Goal: Task Accomplishment & Management: Manage account settings

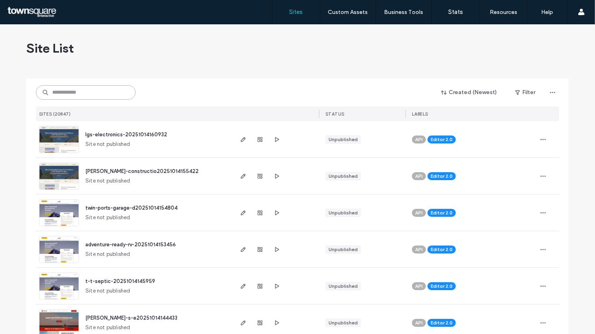
click at [63, 98] on input at bounding box center [86, 92] width 100 height 14
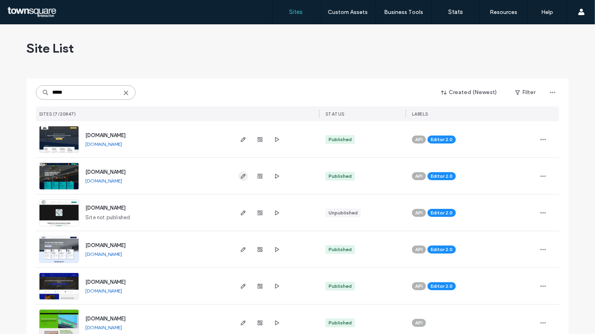
type input "*****"
click at [244, 179] on span "button" at bounding box center [243, 176] width 10 height 10
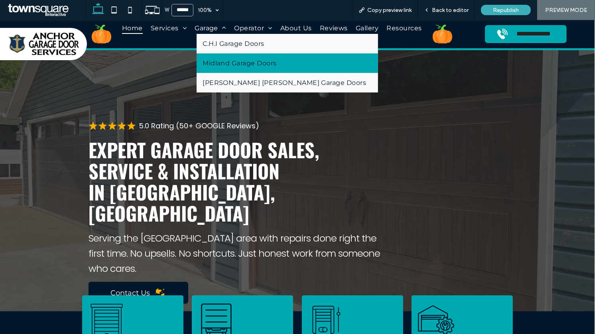
click at [220, 62] on span "Midland Garage Doors" at bounding box center [240, 63] width 74 height 8
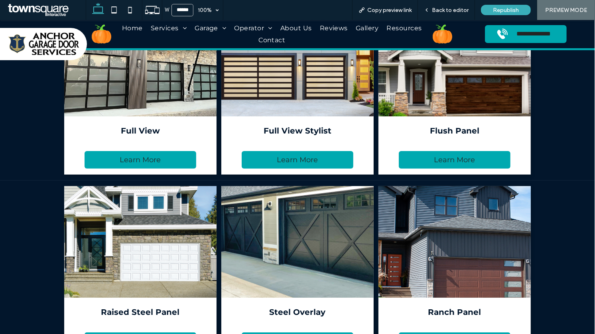
scroll to position [105, 0]
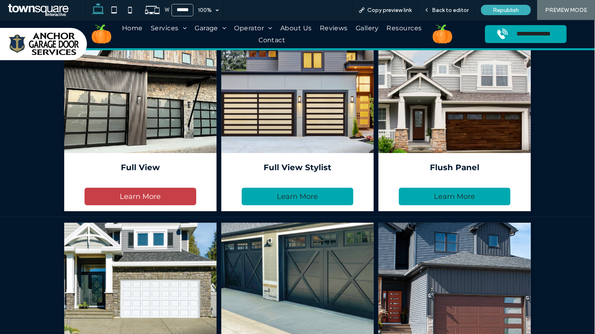
click at [128, 202] on link "Learn More" at bounding box center [141, 197] width 112 height 18
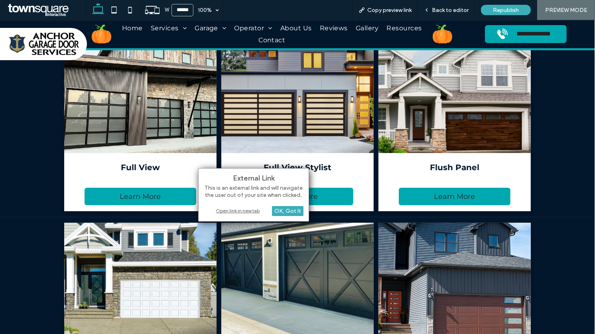
click at [225, 211] on div "Open link in new tab" at bounding box center [254, 211] width 100 height 8
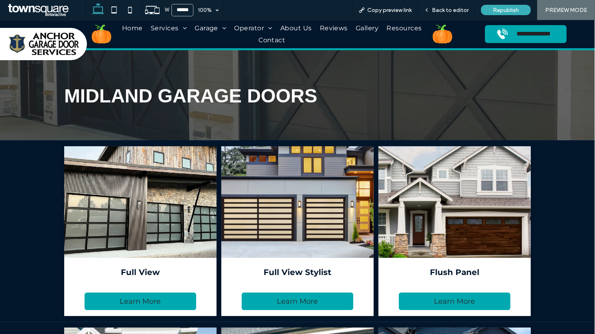
scroll to position [6, 0]
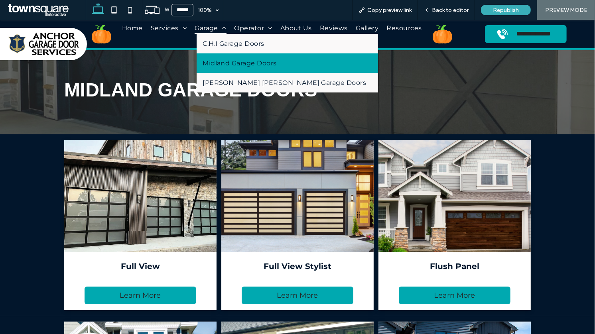
click at [204, 29] on span "Garage" at bounding box center [210, 28] width 31 height 12
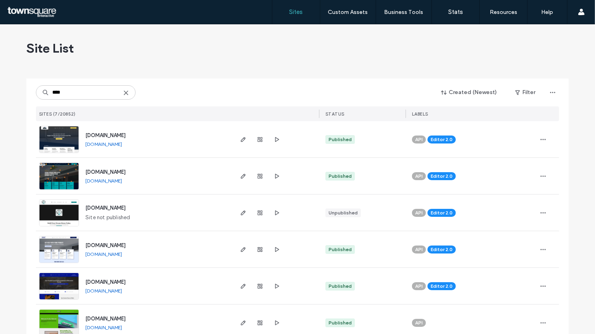
type input "****"
click at [122, 145] on link "[DOMAIN_NAME]" at bounding box center [103, 144] width 37 height 6
click at [242, 138] on use "button" at bounding box center [243, 139] width 5 height 5
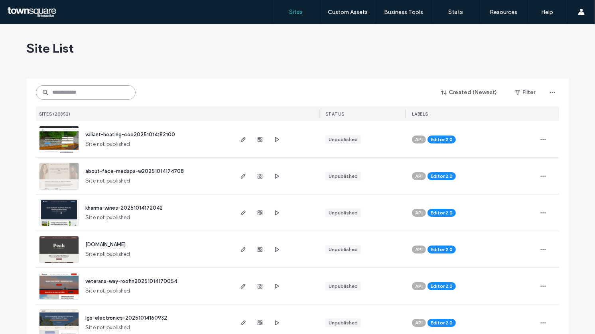
click at [85, 94] on input at bounding box center [86, 92] width 100 height 14
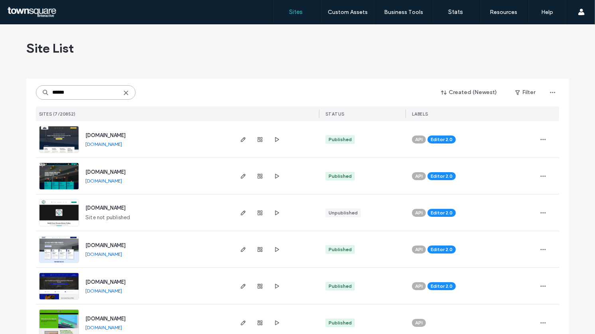
type input "******"
click at [104, 181] on link "www.anchorgaragedoorllc.com" at bounding box center [103, 181] width 37 height 6
click at [100, 171] on span "www.anchorgaragedoorllc.com" at bounding box center [105, 172] width 40 height 6
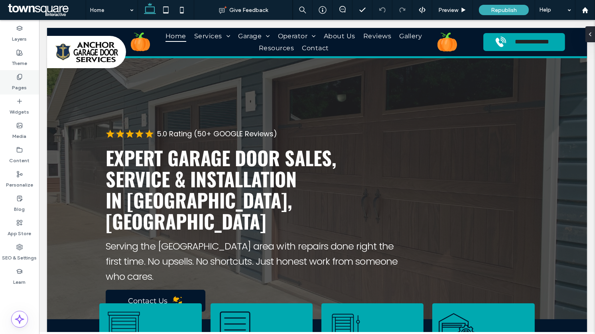
click at [21, 74] on icon at bounding box center [19, 77] width 6 height 6
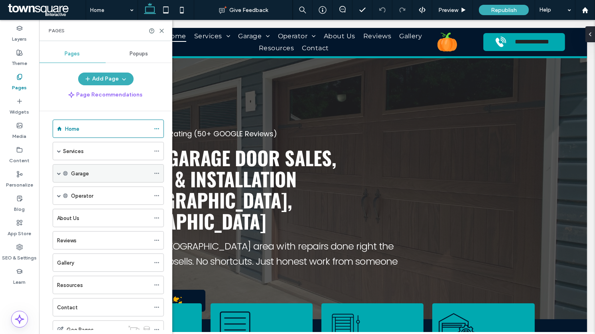
scroll to position [4, 0]
click at [57, 175] on span at bounding box center [59, 174] width 4 height 18
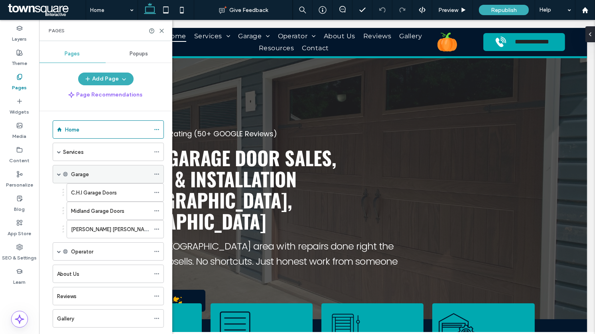
click at [87, 172] on label "Garage" at bounding box center [80, 174] width 18 height 14
click at [94, 156] on div "Services" at bounding box center [106, 152] width 87 height 18
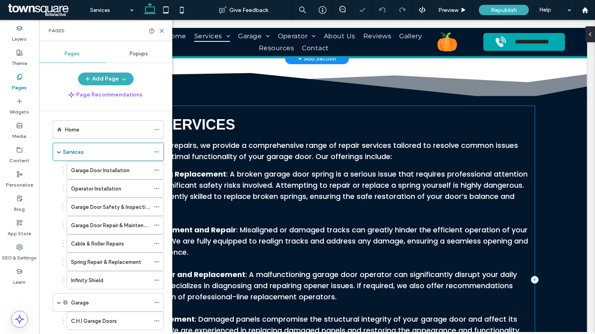
scroll to position [356, 0]
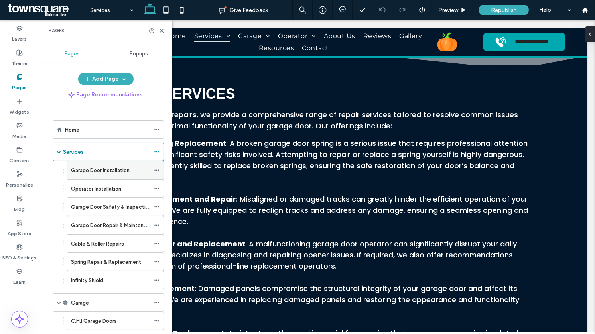
click at [98, 167] on label "Garage Door Installation" at bounding box center [100, 170] width 59 height 14
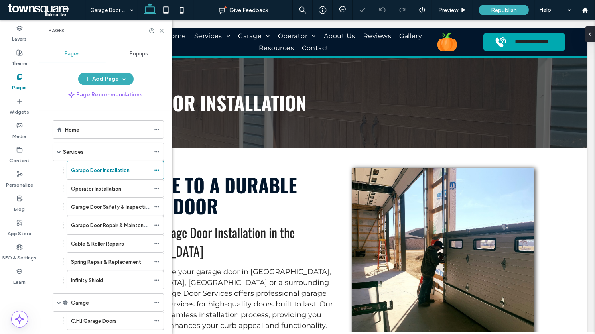
click at [160, 31] on icon at bounding box center [162, 31] width 6 height 6
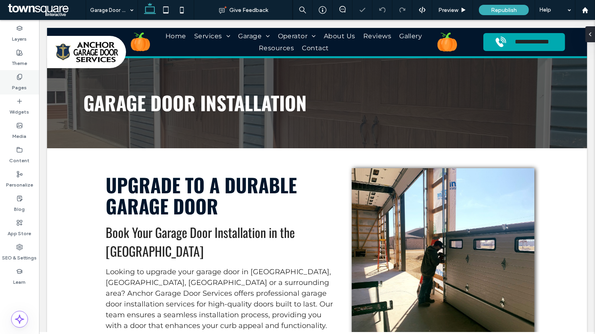
click at [19, 85] on label "Pages" at bounding box center [19, 85] width 15 height 11
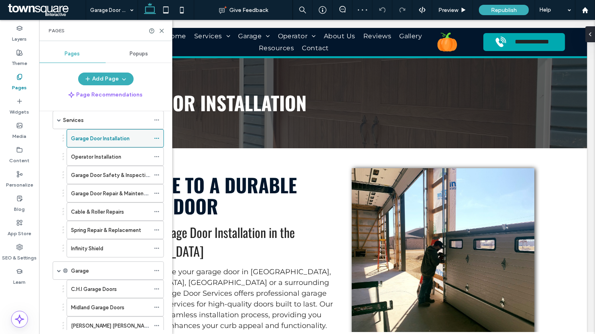
scroll to position [78, 0]
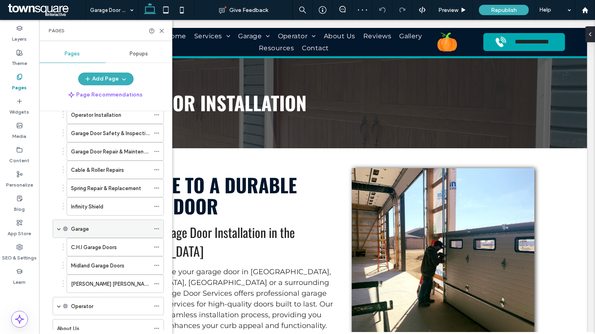
click at [155, 226] on icon at bounding box center [157, 229] width 6 height 6
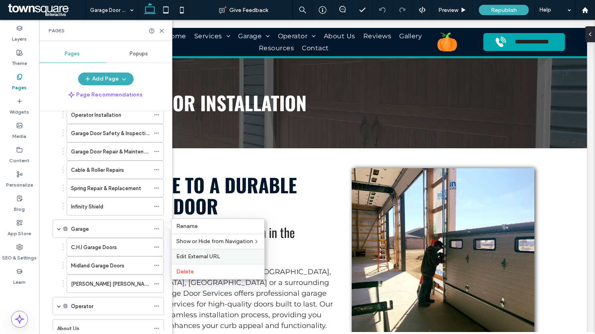
click at [182, 260] on div "Edit External URL" at bounding box center [217, 256] width 93 height 15
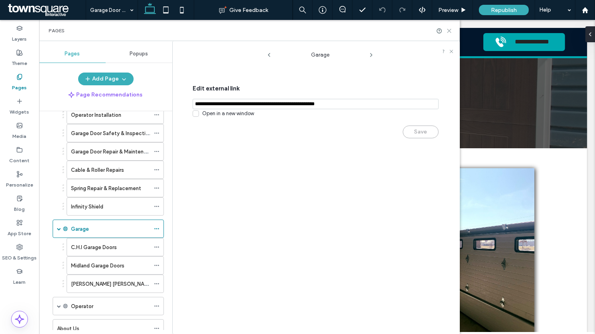
click at [449, 30] on use at bounding box center [449, 31] width 4 height 4
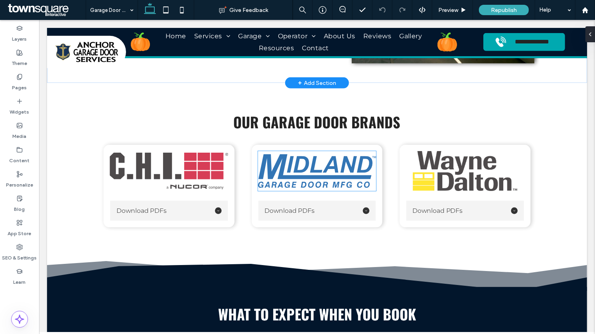
scroll to position [425, 0]
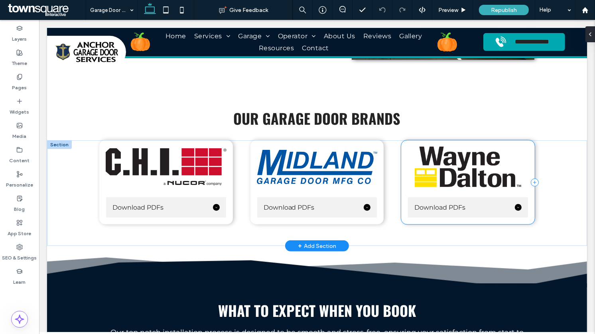
click at [526, 144] on div "Download PDFs Residential Doors Model 8300 & 8500 Model 8600 Commercial ThermoM…" at bounding box center [468, 182] width 134 height 84
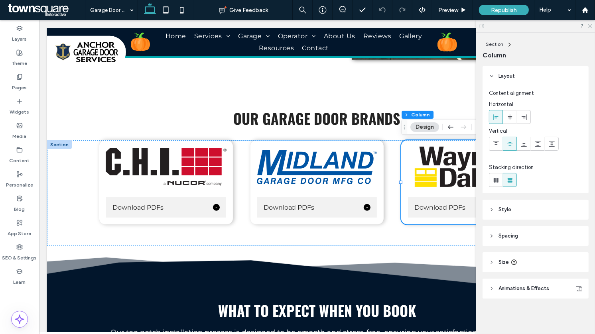
click at [588, 26] on icon at bounding box center [589, 25] width 5 height 5
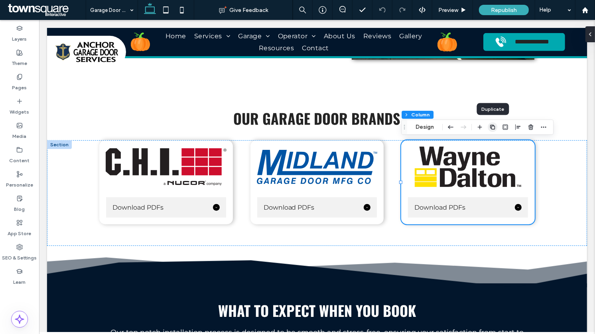
click at [493, 126] on use "button" at bounding box center [492, 127] width 5 height 5
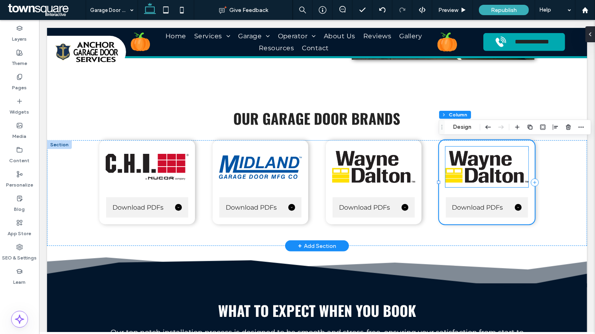
click at [484, 161] on img at bounding box center [486, 167] width 83 height 41
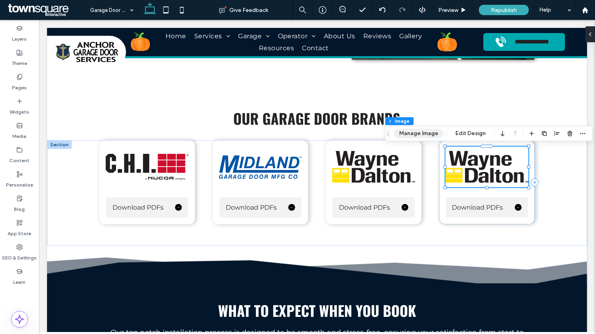
click at [418, 132] on button "Manage Image" at bounding box center [418, 134] width 49 height 10
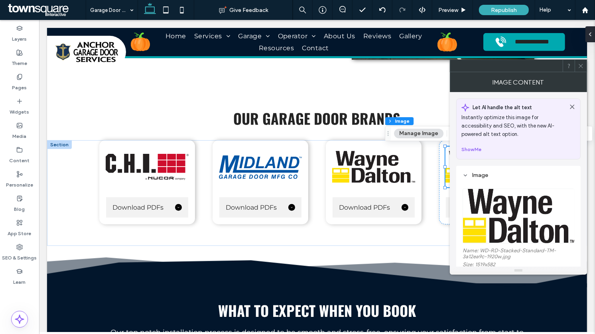
click at [478, 201] on img at bounding box center [518, 216] width 112 height 55
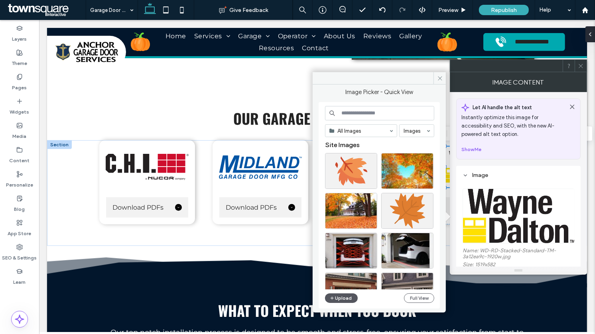
click at [341, 294] on button "Upload" at bounding box center [341, 298] width 33 height 10
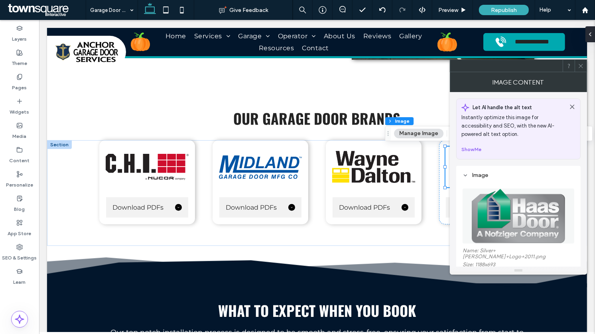
click at [582, 65] on icon at bounding box center [581, 66] width 6 height 6
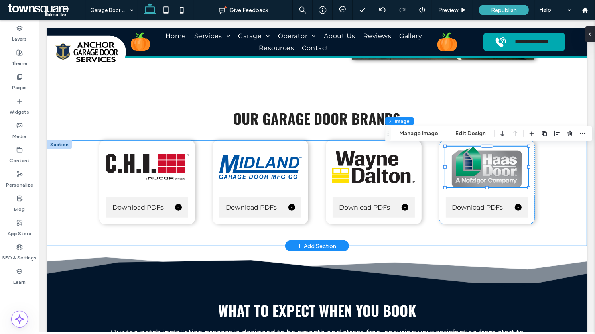
click at [551, 210] on div "Download PDFs Carriage Timeless Contemporary Full View Aluminum Commercial Sand…" at bounding box center [316, 193] width 478 height 106
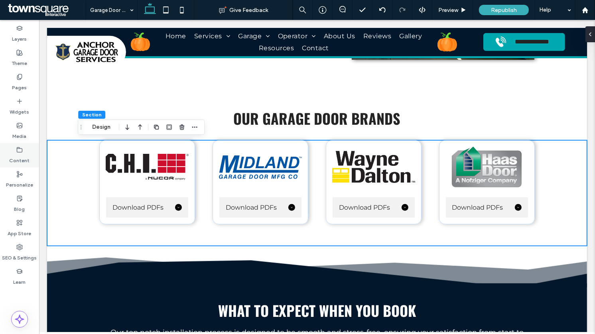
click at [21, 149] on icon at bounding box center [19, 150] width 6 height 6
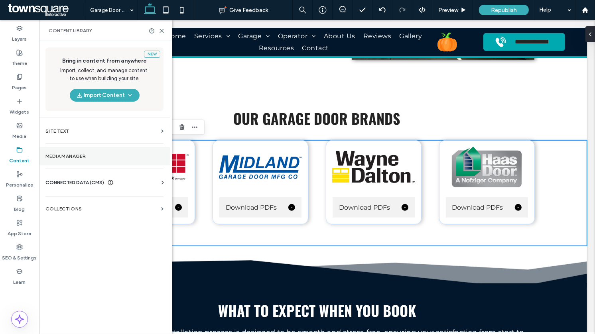
click at [69, 157] on label "Media Manager" at bounding box center [104, 156] width 118 height 6
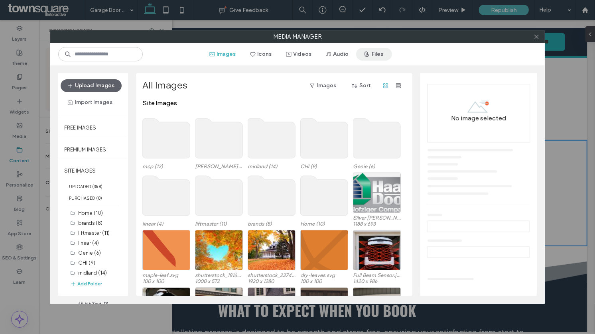
click at [368, 53] on icon "button" at bounding box center [367, 54] width 6 height 6
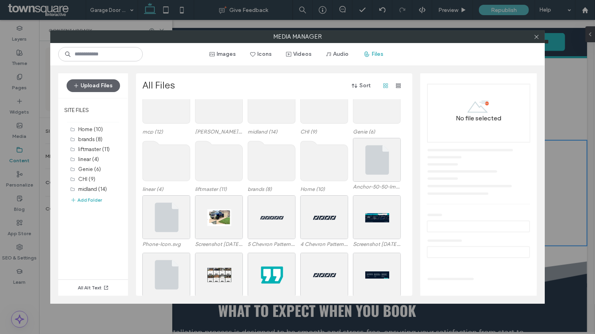
scroll to position [0, 0]
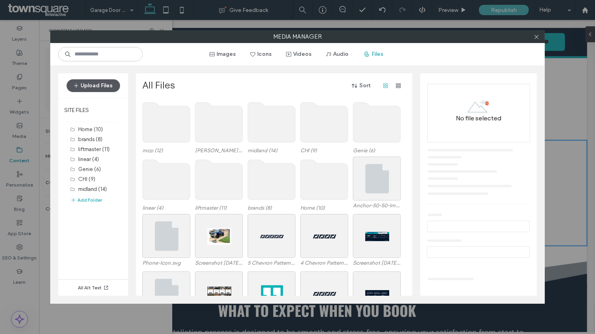
click at [107, 85] on button "Upload Files" at bounding box center [93, 85] width 53 height 13
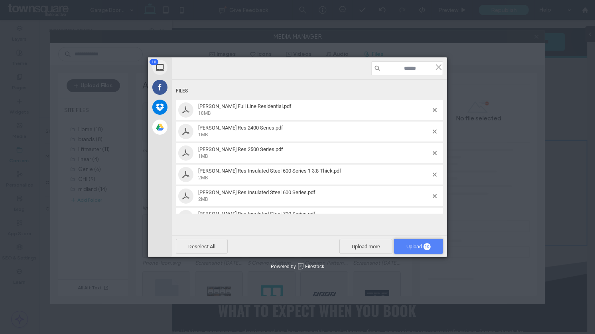
click at [410, 246] on span "Upload 10" at bounding box center [418, 247] width 24 height 6
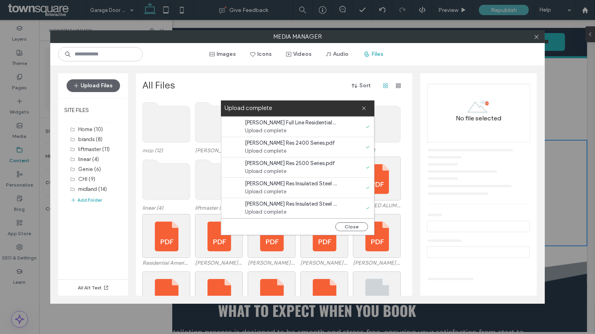
scroll to position [100, 0]
click at [348, 228] on button "Close" at bounding box center [351, 226] width 33 height 9
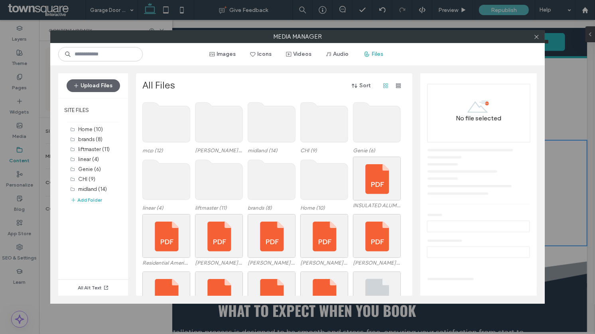
scroll to position [0, 0]
click at [91, 198] on button "Add Folder" at bounding box center [86, 200] width 32 height 8
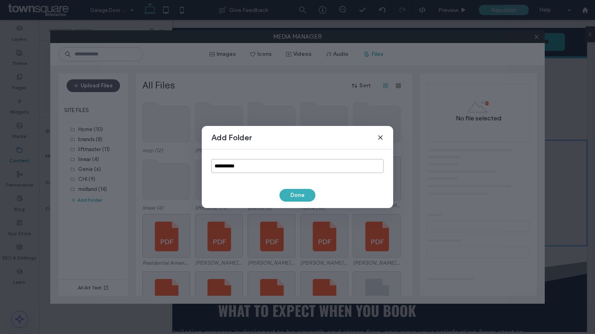
click at [225, 161] on input "**********" at bounding box center [297, 166] width 172 height 14
type input "**********"
click at [299, 195] on button "Done" at bounding box center [297, 195] width 36 height 13
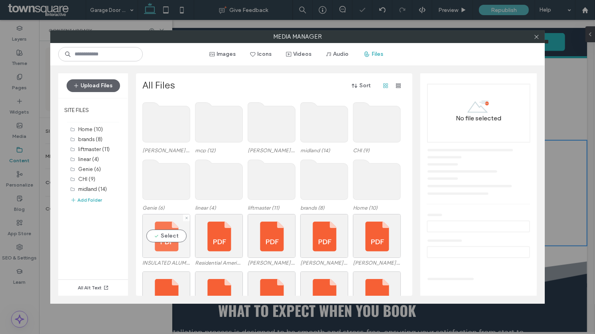
click at [157, 245] on div "Select" at bounding box center [166, 236] width 48 height 44
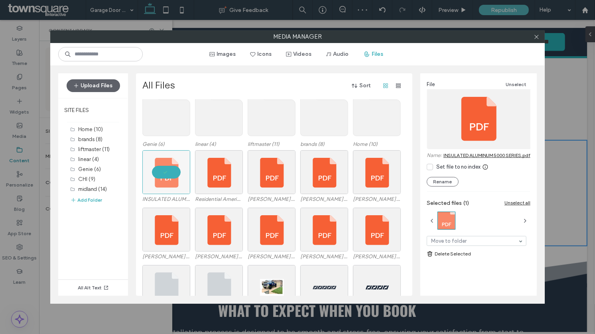
scroll to position [70, 0]
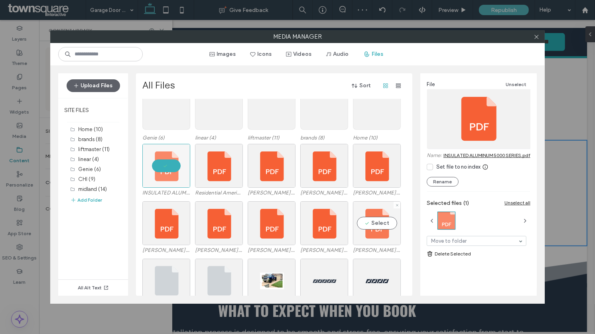
click at [385, 226] on div "Select" at bounding box center [377, 223] width 48 height 44
click at [381, 226] on div at bounding box center [377, 223] width 48 height 44
click at [376, 226] on div "Select" at bounding box center [377, 223] width 48 height 44
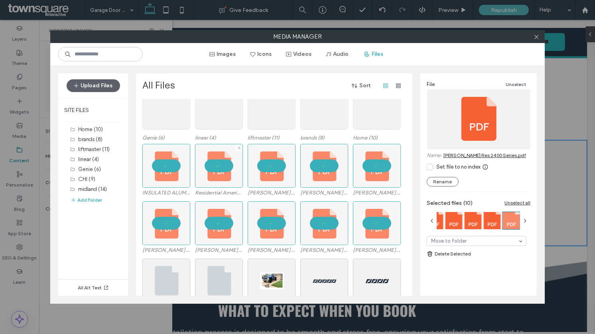
scroll to position [0, 0]
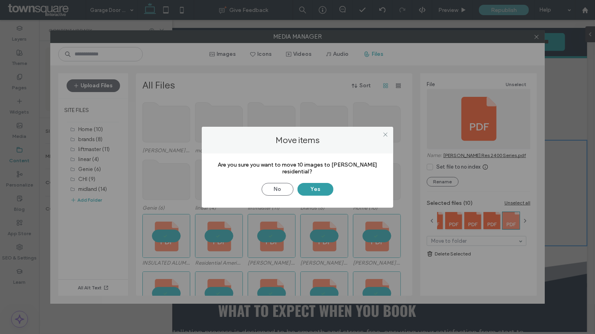
click at [324, 183] on button "Yes" at bounding box center [315, 189] width 36 height 13
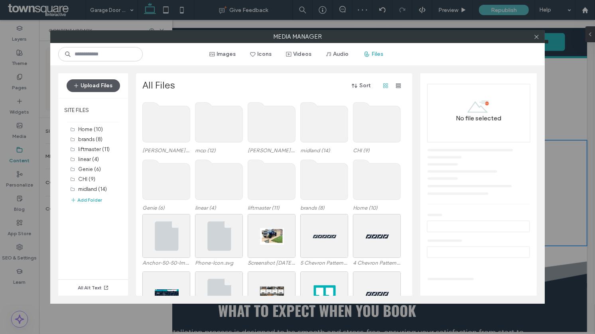
click at [107, 87] on button "Upload Files" at bounding box center [93, 85] width 53 height 13
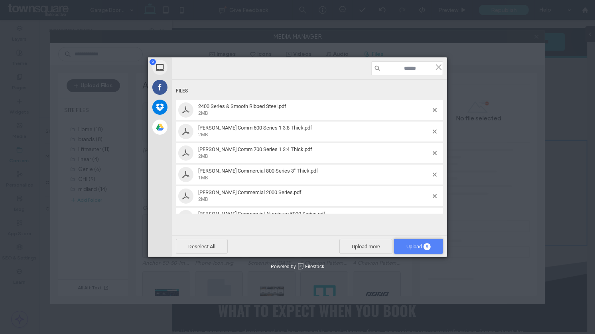
click at [432, 247] on span "Upload 9" at bounding box center [418, 246] width 49 height 15
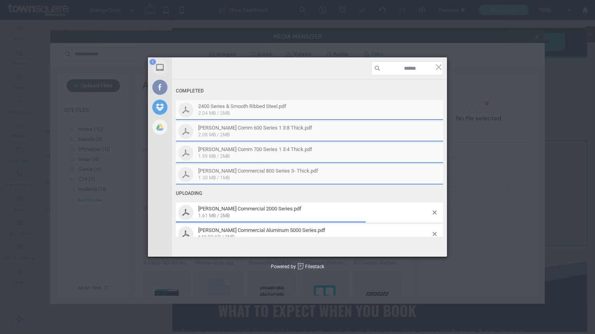
scroll to position [75, 0]
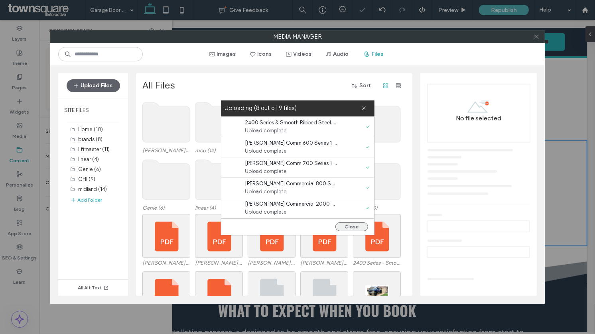
click at [362, 226] on button "Close" at bounding box center [351, 226] width 33 height 9
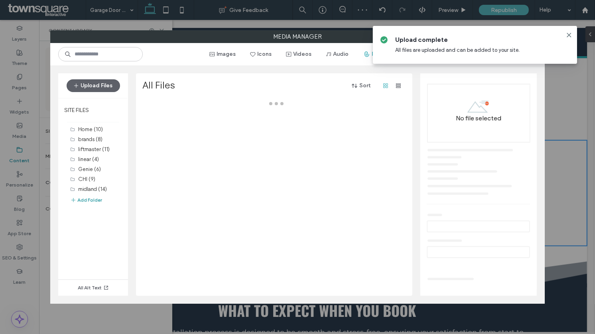
click at [88, 203] on button "Add Folder" at bounding box center [86, 200] width 32 height 8
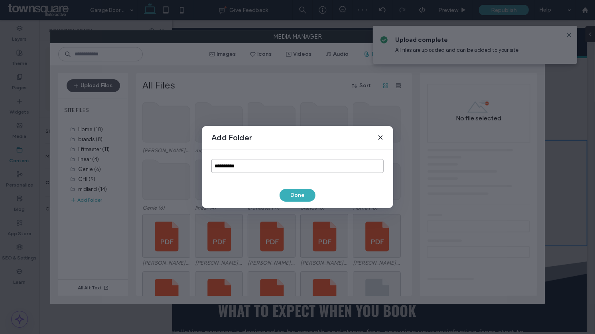
click at [237, 170] on input "**********" at bounding box center [297, 166] width 172 height 14
type input "**********"
click at [304, 195] on button "Done" at bounding box center [297, 195] width 36 height 13
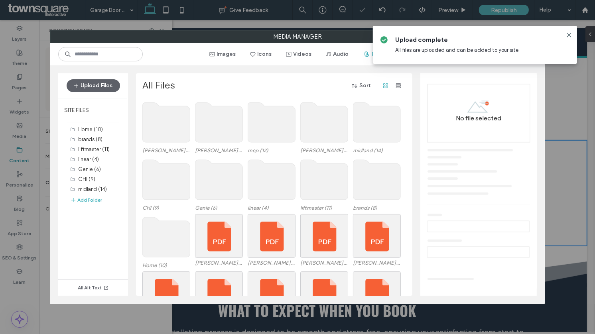
scroll to position [41, 0]
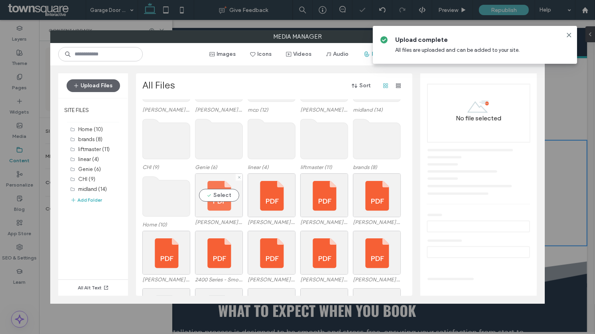
click at [226, 188] on div "Select" at bounding box center [219, 195] width 48 height 44
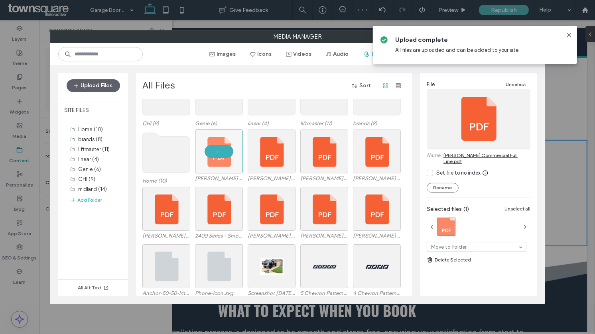
scroll to position [107, 0]
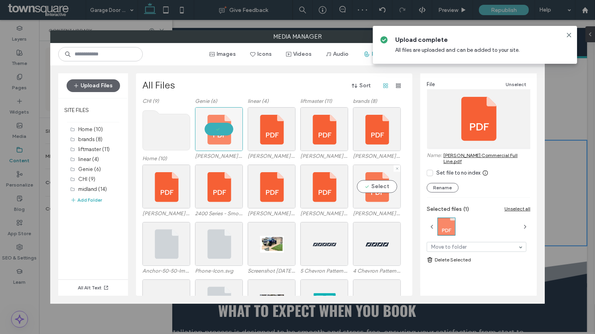
click at [370, 184] on div "Select" at bounding box center [377, 187] width 48 height 44
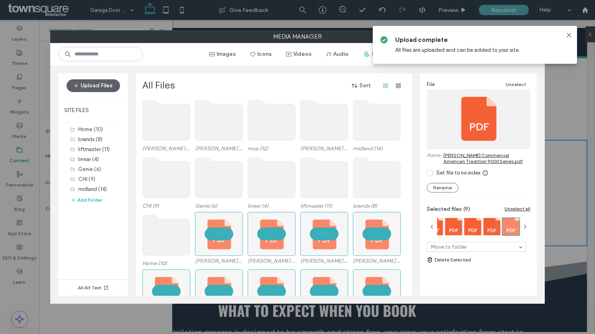
scroll to position [0, 0]
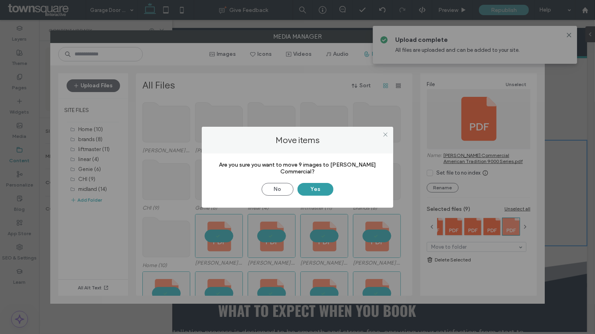
click at [327, 184] on button "Yes" at bounding box center [315, 189] width 36 height 13
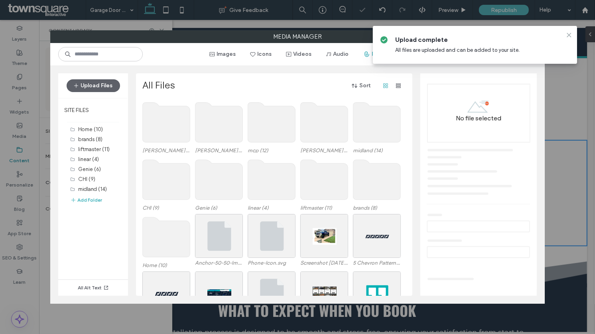
click at [568, 33] on icon at bounding box center [569, 35] width 6 height 6
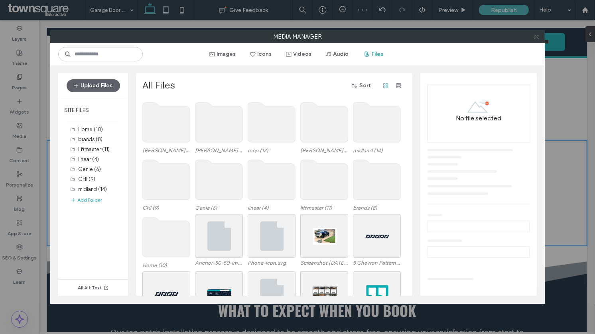
click at [536, 37] on icon at bounding box center [536, 37] width 6 height 6
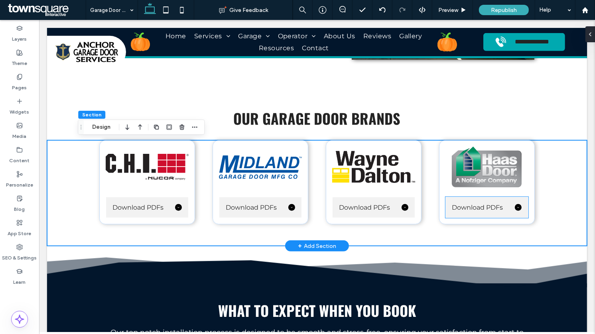
click at [469, 203] on div "Download PDFs" at bounding box center [486, 207] width 82 height 20
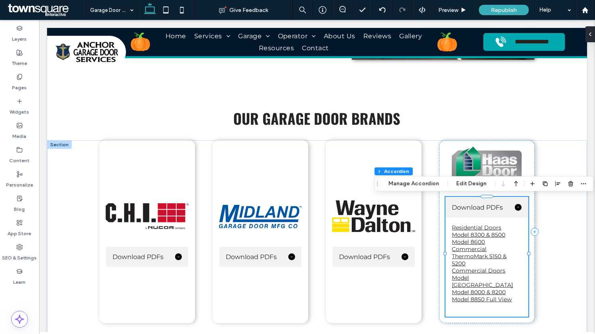
click at [469, 254] on link "Commercial ThermoMark 5150 & 5200" at bounding box center [479, 257] width 55 height 22
click at [422, 186] on button "Manage Accordion" at bounding box center [413, 184] width 61 height 10
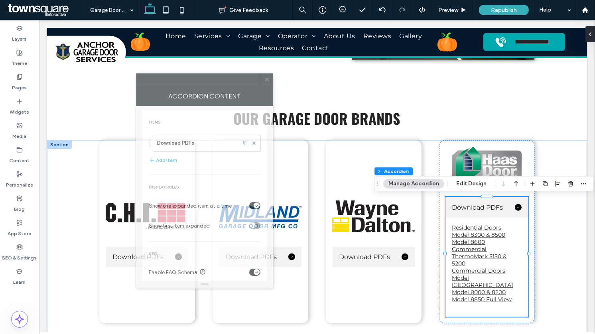
drag, startPoint x: 502, startPoint y: 70, endPoint x: 188, endPoint y: 83, distance: 314.4
click at [188, 83] on div at bounding box center [198, 80] width 124 height 12
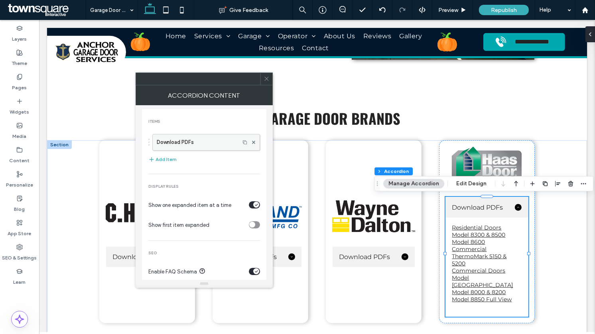
click at [180, 141] on label "Download PDFs" at bounding box center [196, 142] width 79 height 16
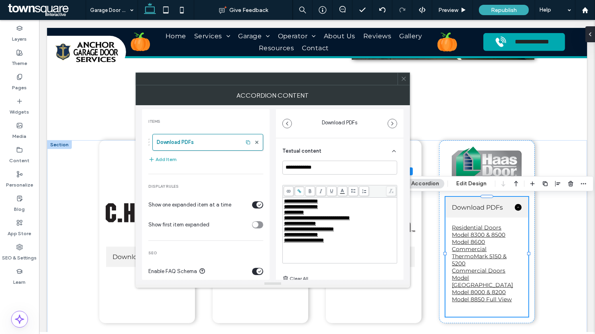
click at [316, 202] on span "**********" at bounding box center [301, 201] width 34 height 5
click at [299, 191] on use at bounding box center [299, 192] width 4 height 4
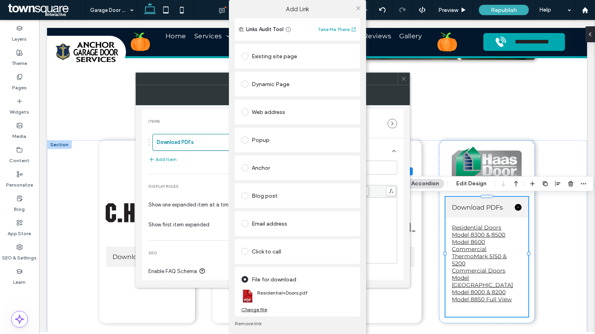
click at [256, 311] on div "Change file" at bounding box center [254, 310] width 26 height 6
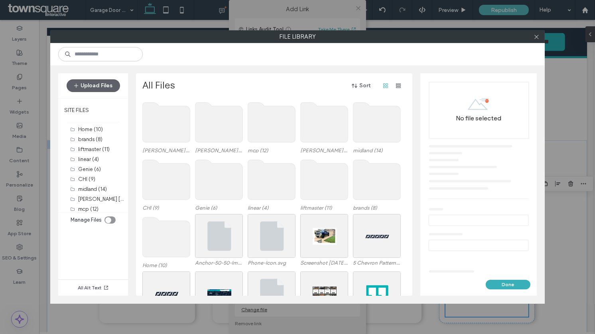
click at [228, 130] on use at bounding box center [218, 122] width 47 height 40
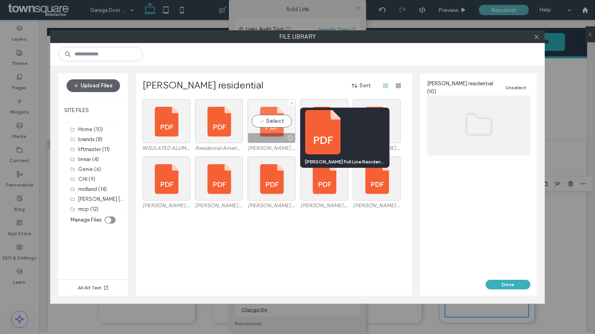
click at [273, 125] on div "Select" at bounding box center [272, 121] width 48 height 44
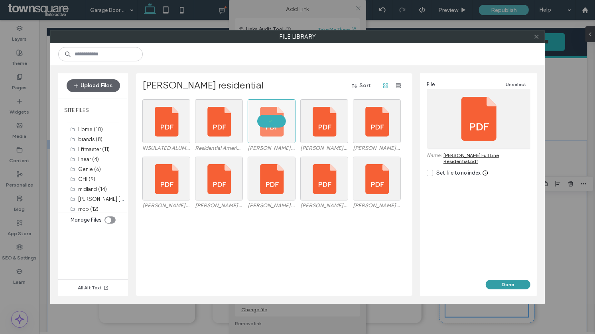
click at [516, 284] on button "Done" at bounding box center [508, 285] width 45 height 10
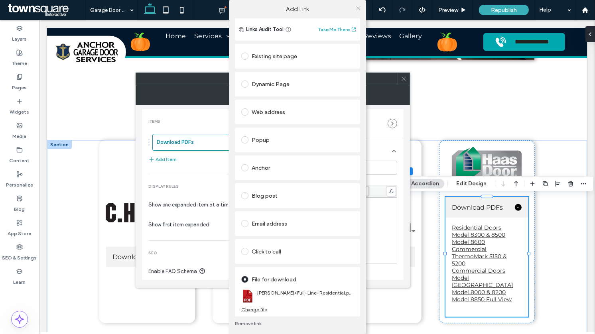
click at [356, 8] on use at bounding box center [358, 8] width 4 height 4
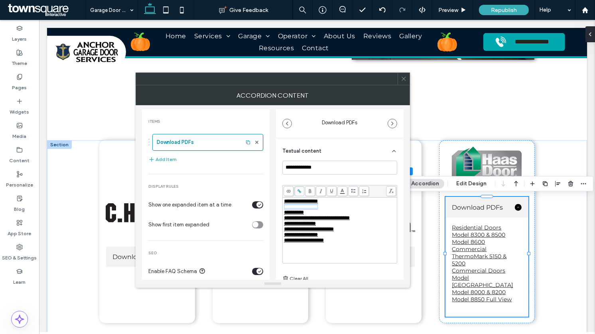
drag, startPoint x: 332, startPoint y: 207, endPoint x: 283, endPoint y: 209, distance: 49.5
click at [283, 209] on div "**********" at bounding box center [340, 230] width 114 height 65
click at [299, 191] on use at bounding box center [299, 192] width 4 height 4
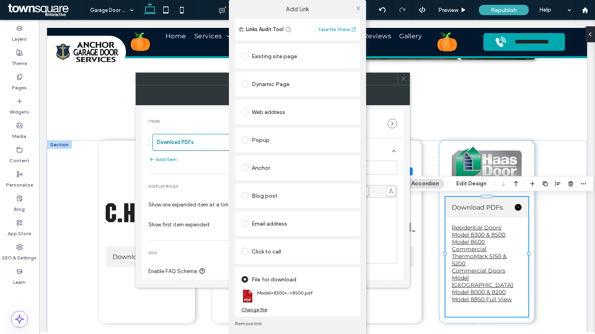
click at [256, 309] on div "Change file" at bounding box center [254, 310] width 26 height 6
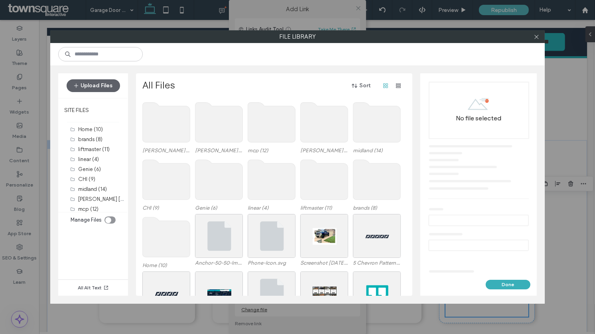
click at [208, 123] on use at bounding box center [218, 122] width 47 height 40
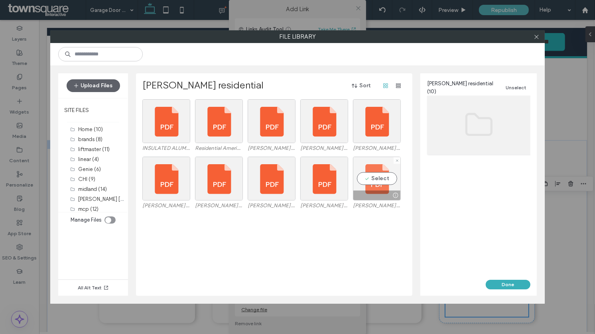
click at [374, 177] on div "Select" at bounding box center [377, 179] width 48 height 44
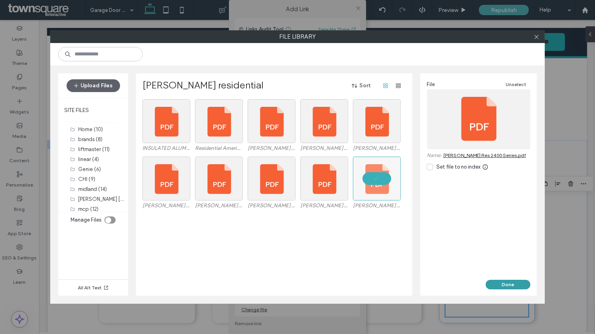
click at [511, 281] on button "Done" at bounding box center [508, 285] width 45 height 10
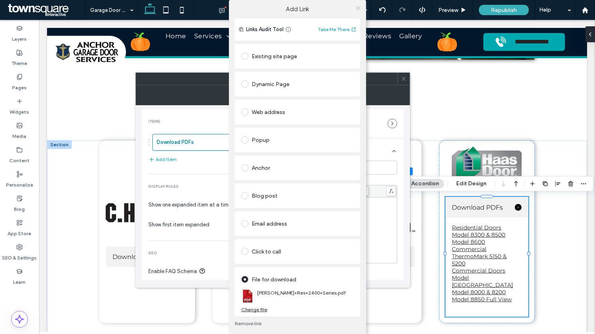
click at [355, 7] on icon at bounding box center [358, 8] width 6 height 6
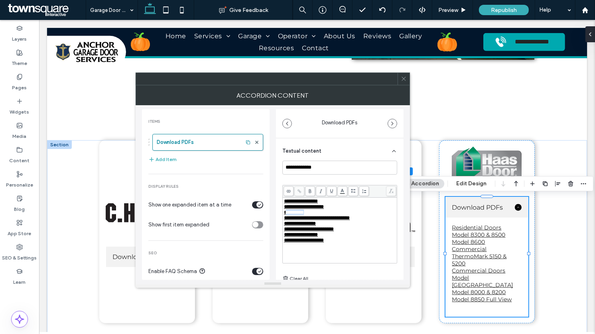
drag, startPoint x: 314, startPoint y: 212, endPoint x: 286, endPoint y: 212, distance: 28.3
click at [286, 212] on div "**********" at bounding box center [340, 213] width 112 height 6
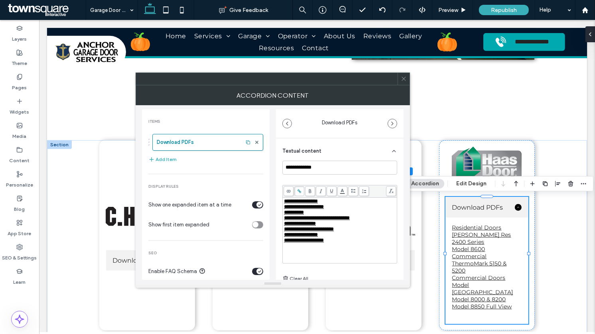
click at [315, 215] on div "**********" at bounding box center [340, 213] width 112 height 6
drag, startPoint x: 314, startPoint y: 213, endPoint x: 282, endPoint y: 213, distance: 31.5
click at [283, 213] on div "**********" at bounding box center [340, 230] width 114 height 65
click at [321, 215] on span "**********" at bounding box center [304, 212] width 40 height 5
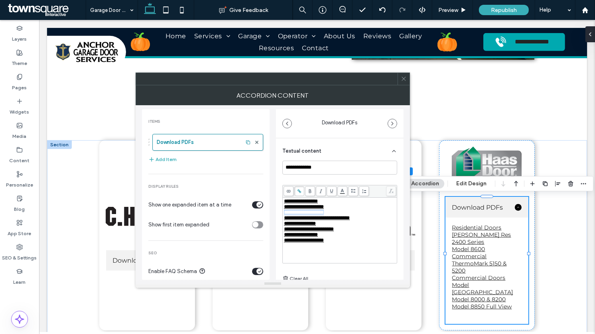
click at [321, 215] on span "**********" at bounding box center [304, 212] width 40 height 5
click at [299, 189] on icon at bounding box center [299, 191] width 4 height 4
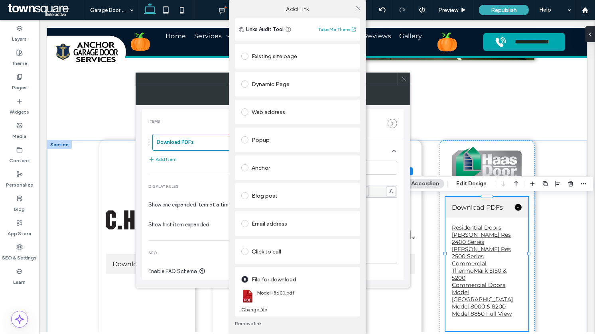
click at [252, 305] on section "Model+8600.pdf" at bounding box center [297, 296] width 112 height 21
click at [252, 311] on div "Change file" at bounding box center [254, 310] width 26 height 6
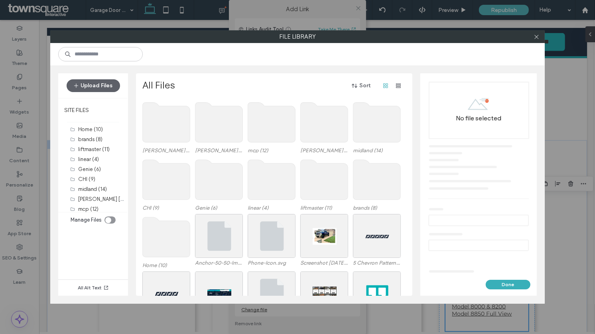
click at [210, 131] on use at bounding box center [218, 122] width 47 height 40
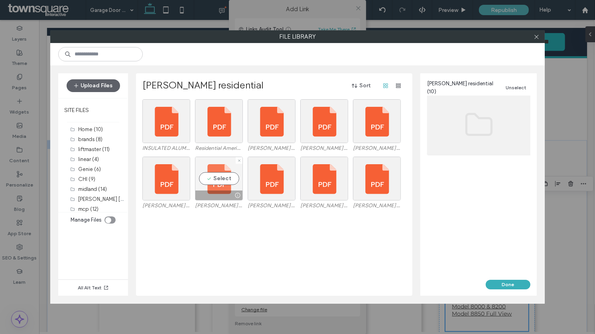
click at [224, 181] on div "Select" at bounding box center [219, 179] width 48 height 44
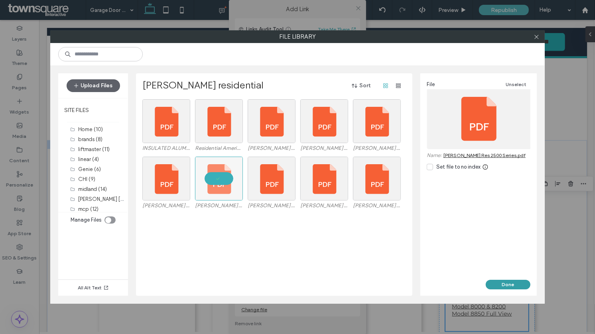
click at [492, 281] on button "Done" at bounding box center [508, 285] width 45 height 10
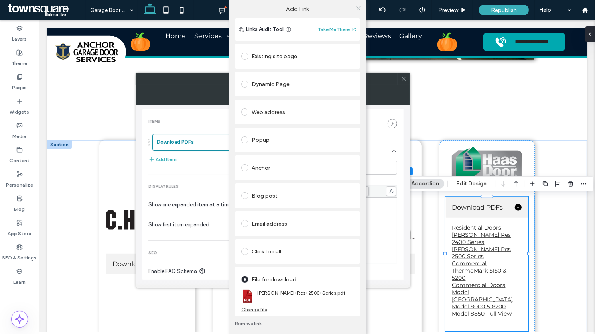
click at [356, 8] on icon at bounding box center [358, 8] width 6 height 6
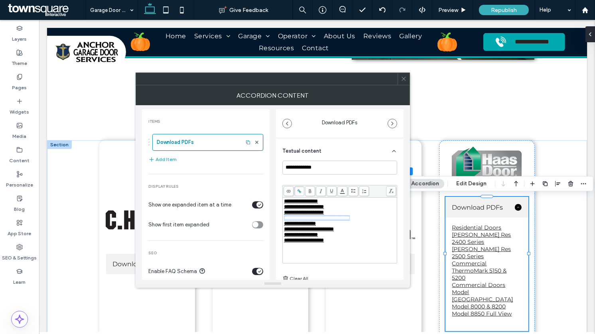
drag, startPoint x: 376, startPoint y: 220, endPoint x: 277, endPoint y: 218, distance: 98.1
click at [277, 218] on div "**********" at bounding box center [340, 236] width 128 height 197
click at [289, 220] on span "**********" at bounding box center [331, 217] width 94 height 5
click at [301, 221] on div "**********" at bounding box center [340, 218] width 112 height 6
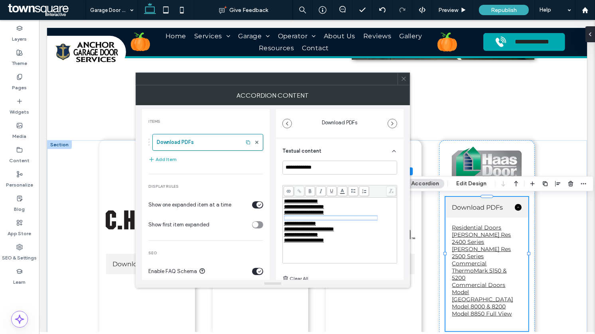
drag, startPoint x: 301, startPoint y: 226, endPoint x: 283, endPoint y: 221, distance: 19.3
click at [283, 221] on div "**********" at bounding box center [340, 230] width 114 height 65
click at [301, 191] on span at bounding box center [299, 191] width 10 height 10
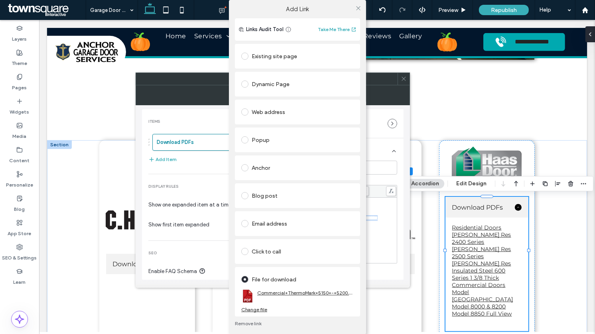
click at [264, 294] on link "Commercial+ThermoMark+5150+-+5200.pdf" at bounding box center [305, 293] width 96 height 6
click at [248, 309] on div "Change file" at bounding box center [254, 310] width 26 height 6
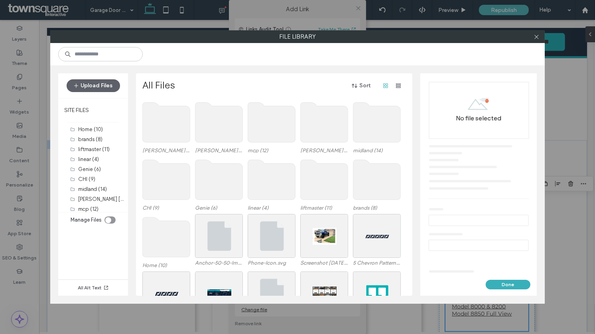
click at [214, 123] on use at bounding box center [218, 122] width 47 height 40
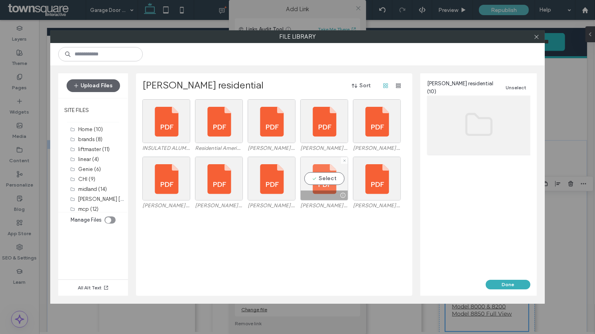
click at [338, 178] on div "Select" at bounding box center [324, 179] width 48 height 44
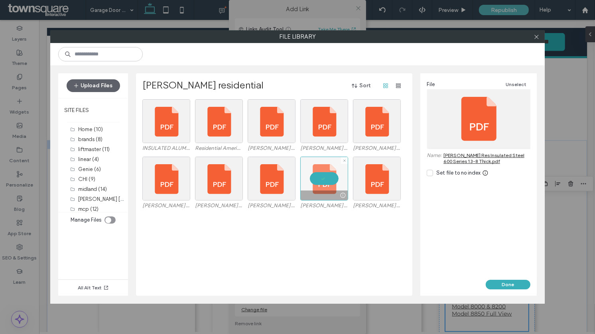
click at [326, 175] on div at bounding box center [324, 179] width 48 height 44
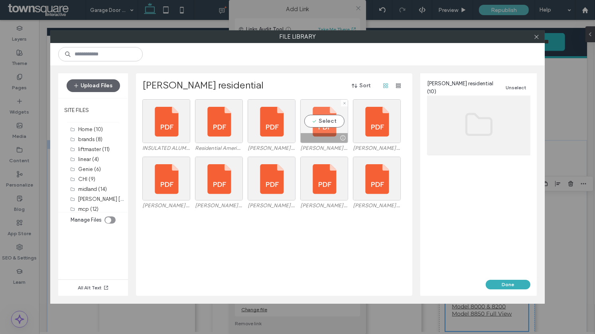
click at [325, 125] on div "Select" at bounding box center [324, 121] width 48 height 44
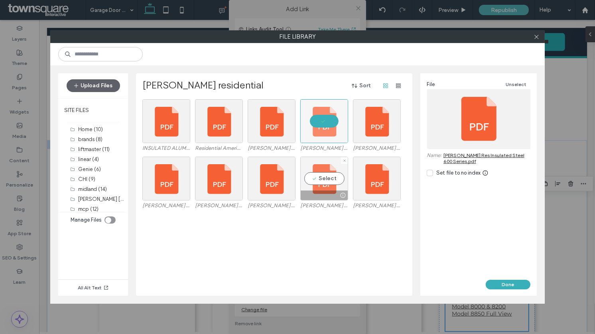
click at [314, 183] on div "Select" at bounding box center [324, 179] width 48 height 44
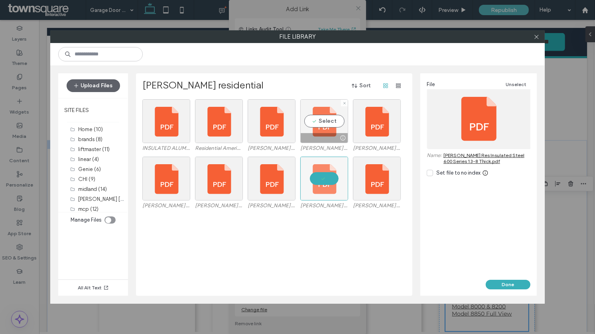
click at [332, 124] on div "Select" at bounding box center [324, 121] width 48 height 44
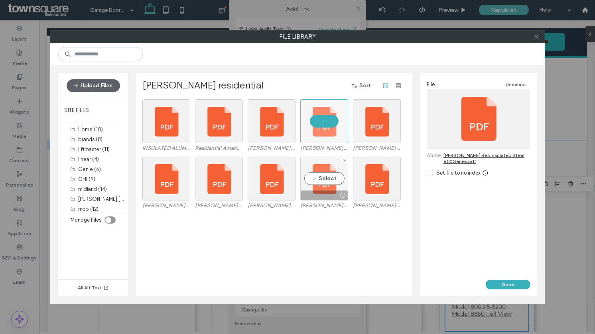
click at [328, 178] on div "Select" at bounding box center [324, 179] width 48 height 44
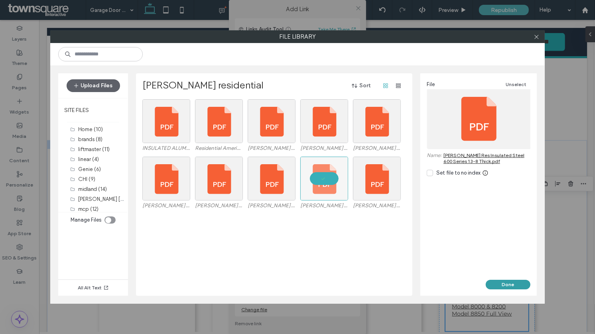
click at [505, 281] on button "Done" at bounding box center [508, 285] width 45 height 10
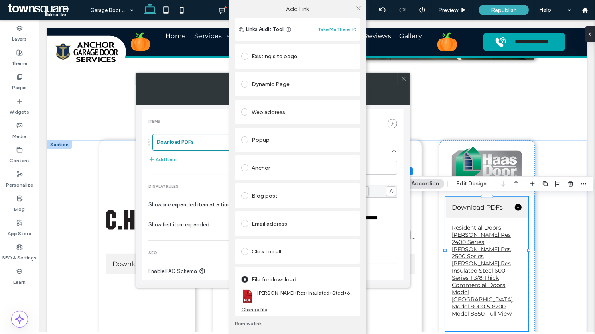
click at [386, 220] on div "Add Link Links Audit Tool Take Me There Existing site page Dynamic Page Web add…" at bounding box center [297, 167] width 595 height 334
click at [356, 10] on icon at bounding box center [358, 8] width 6 height 6
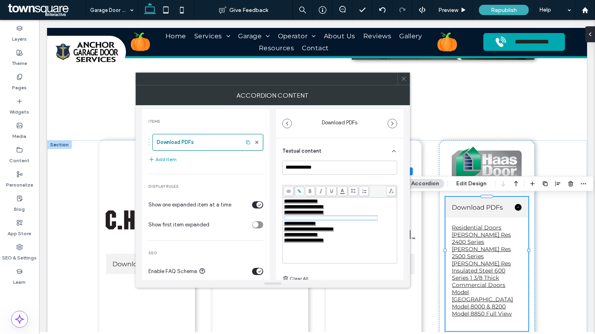
click at [337, 221] on div "**********" at bounding box center [340, 218] width 112 height 6
click at [321, 226] on span "**********" at bounding box center [319, 223] width 70 height 5
click at [299, 189] on icon at bounding box center [299, 191] width 4 height 4
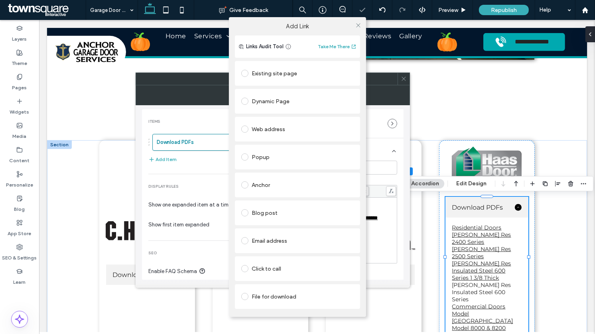
click at [259, 299] on div "File for download" at bounding box center [297, 296] width 112 height 13
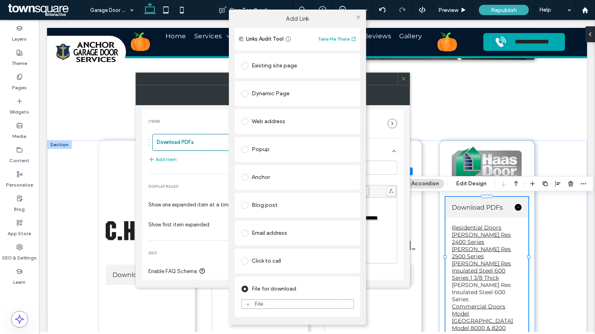
click at [257, 305] on div "File" at bounding box center [258, 304] width 9 height 7
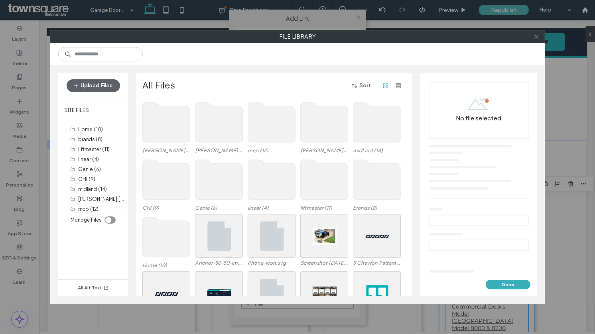
click at [204, 130] on use at bounding box center [218, 122] width 47 height 40
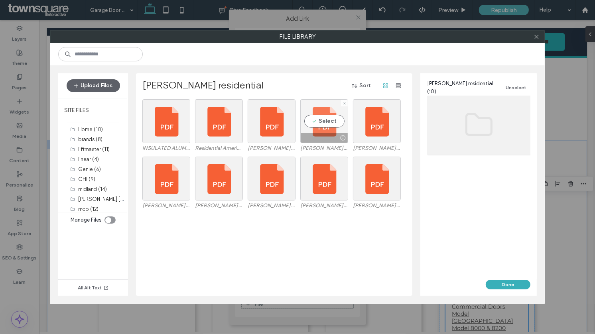
click at [340, 127] on div "Select" at bounding box center [324, 121] width 48 height 44
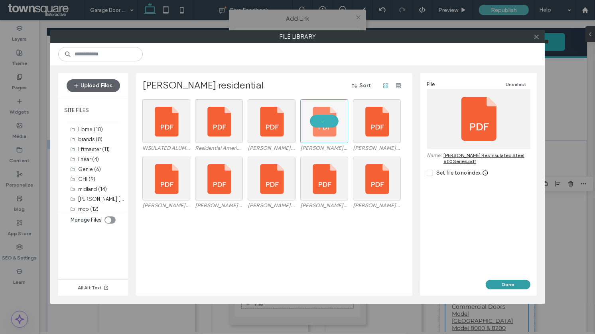
click at [504, 287] on button "Done" at bounding box center [508, 285] width 45 height 10
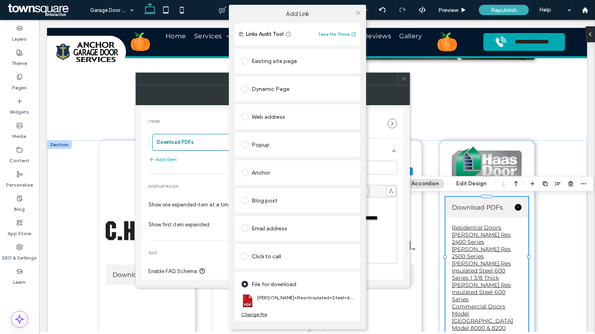
click at [123, 320] on div "Add Link Links Audit Tool Take Me There Existing site page Dynamic Page Web add…" at bounding box center [297, 167] width 595 height 334
click at [356, 14] on use at bounding box center [358, 13] width 4 height 4
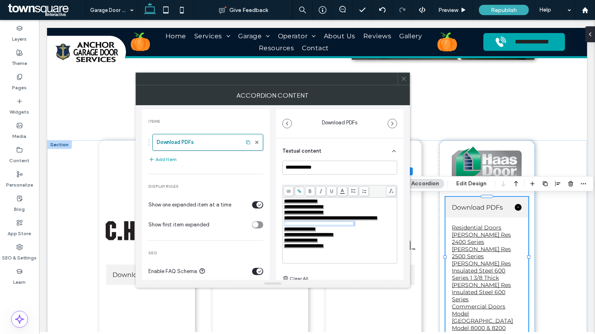
click at [374, 226] on div "**********" at bounding box center [340, 224] width 112 height 6
click at [354, 232] on span "**********" at bounding box center [319, 228] width 70 height 5
click at [299, 192] on icon at bounding box center [299, 191] width 4 height 4
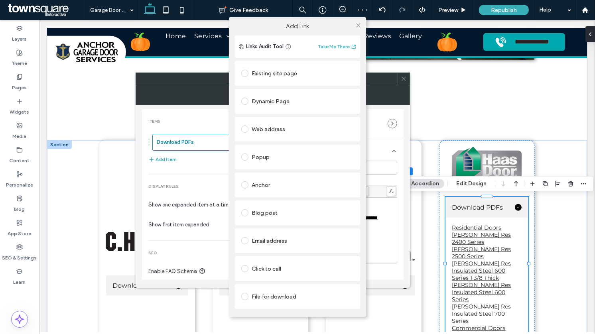
click at [253, 301] on div "File for download" at bounding box center [297, 296] width 112 height 13
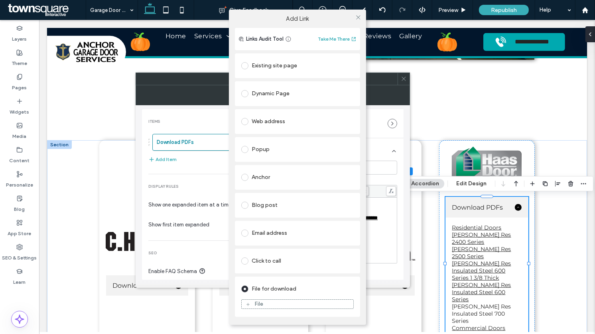
click at [254, 305] on div "File" at bounding box center [298, 304] width 112 height 7
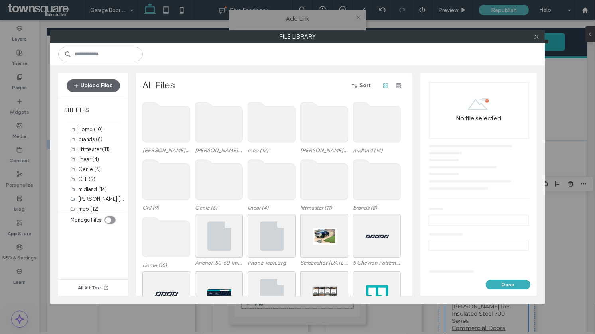
click at [217, 122] on use at bounding box center [218, 122] width 47 height 40
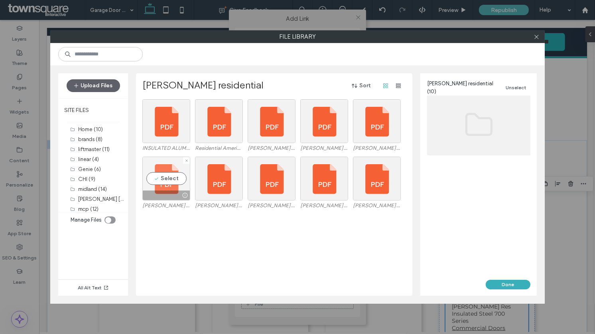
click at [174, 180] on div "Select" at bounding box center [166, 179] width 48 height 44
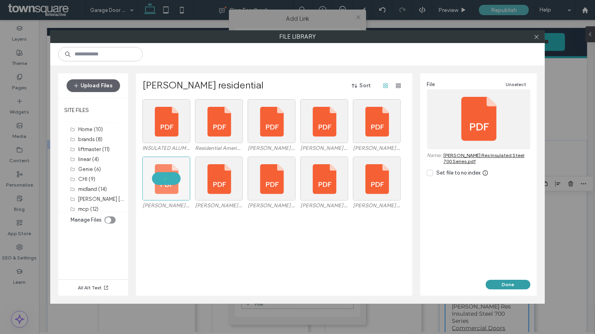
click at [512, 283] on button "Done" at bounding box center [508, 285] width 45 height 10
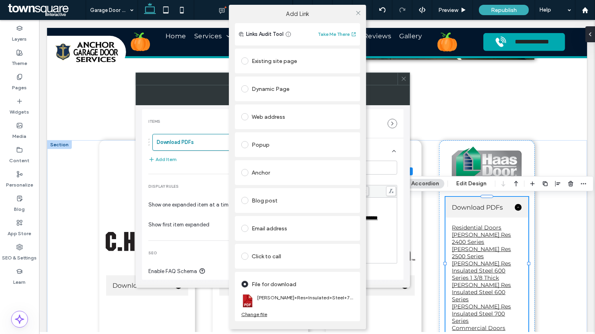
click at [374, 237] on div "Add Link Links Audit Tool Take Me There Existing site page Dynamic Page Web add…" at bounding box center [297, 167] width 595 height 334
click at [358, 14] on icon at bounding box center [358, 13] width 6 height 6
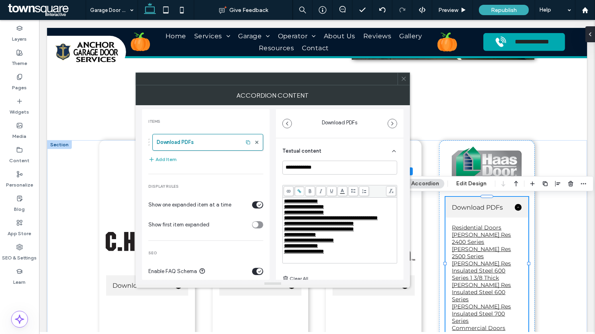
click at [374, 232] on div "**********" at bounding box center [340, 229] width 112 height 6
click at [328, 237] on span "**********" at bounding box center [320, 234] width 72 height 5
click at [300, 191] on use at bounding box center [299, 192] width 4 height 4
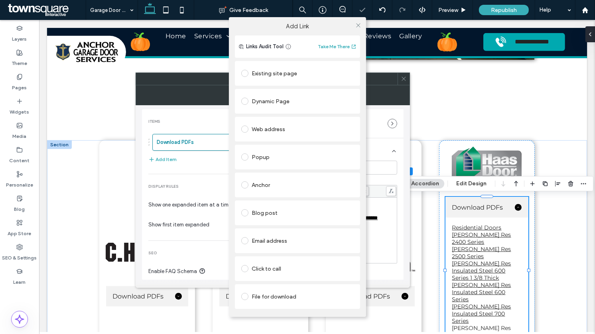
click at [268, 295] on div "File for download" at bounding box center [297, 296] width 112 height 13
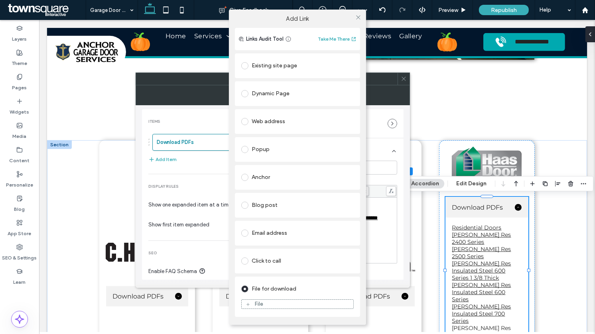
click at [262, 307] on div "File" at bounding box center [298, 304] width 112 height 7
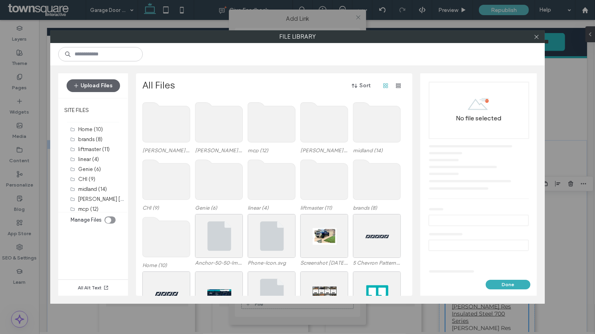
click at [218, 124] on use at bounding box center [218, 122] width 47 height 40
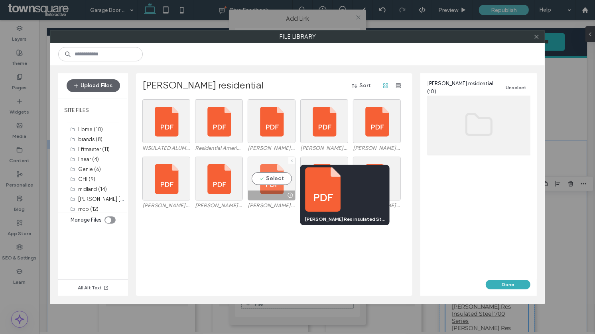
click at [274, 181] on div "Select" at bounding box center [272, 179] width 48 height 44
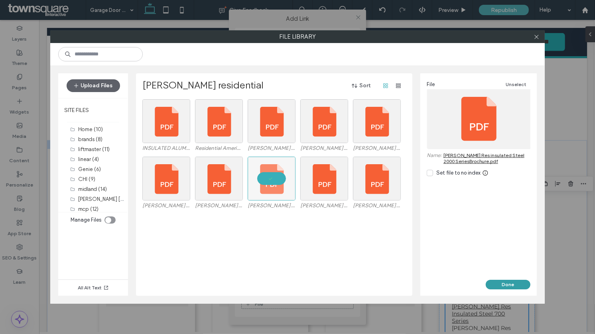
click at [498, 281] on button "Done" at bounding box center [508, 285] width 45 height 10
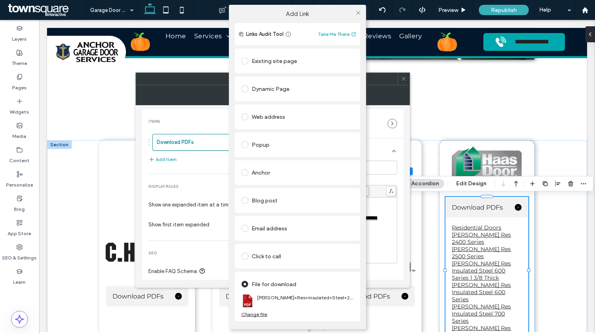
click at [354, 15] on div at bounding box center [358, 13] width 12 height 12
click at [356, 14] on icon at bounding box center [358, 13] width 6 height 6
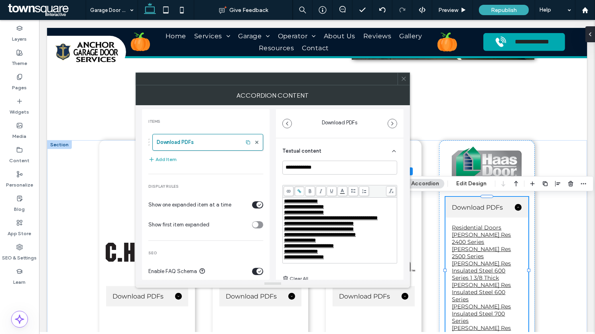
click at [375, 238] on div "**********" at bounding box center [340, 235] width 112 height 6
click at [353, 243] on span "**********" at bounding box center [320, 240] width 72 height 5
click at [303, 191] on span at bounding box center [299, 191] width 10 height 10
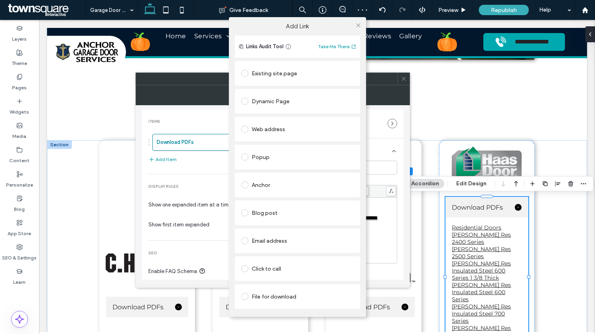
click at [261, 293] on div "File for download" at bounding box center [297, 296] width 112 height 13
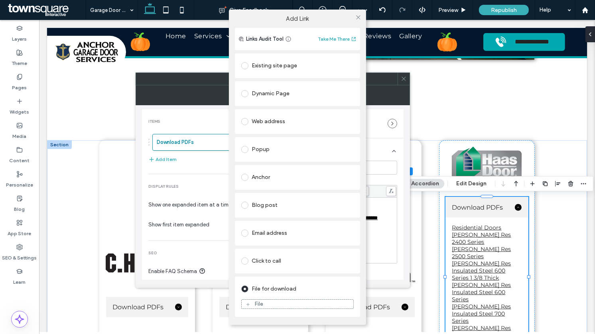
click at [266, 306] on div "File" at bounding box center [298, 304] width 112 height 7
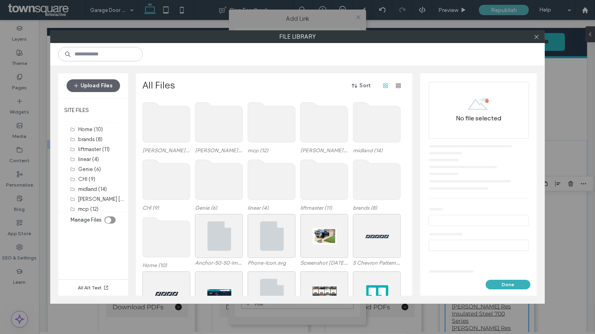
click at [221, 120] on use at bounding box center [218, 122] width 47 height 40
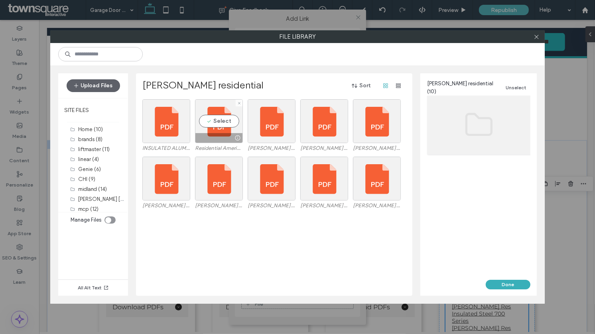
click at [221, 120] on div "Select" at bounding box center [219, 121] width 48 height 44
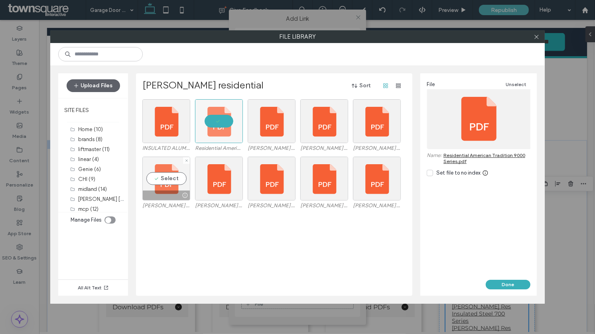
click at [161, 184] on div "Select" at bounding box center [166, 179] width 48 height 44
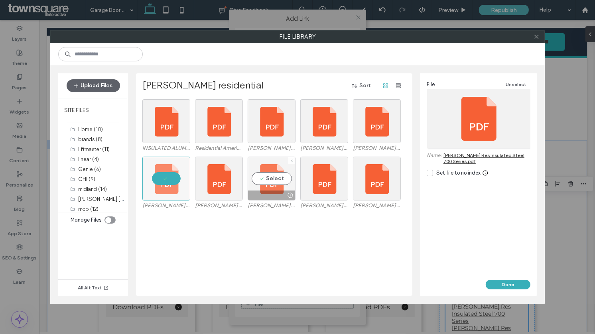
click at [260, 187] on div "Select" at bounding box center [272, 179] width 48 height 44
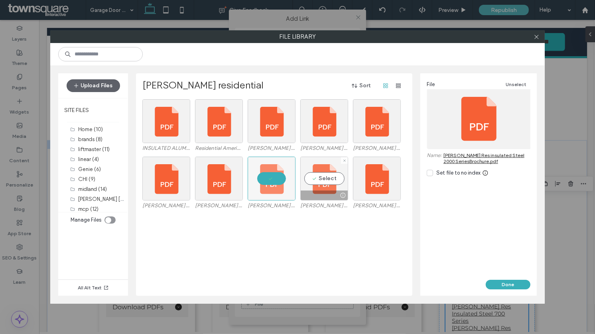
click at [328, 181] on div "Select" at bounding box center [324, 179] width 48 height 44
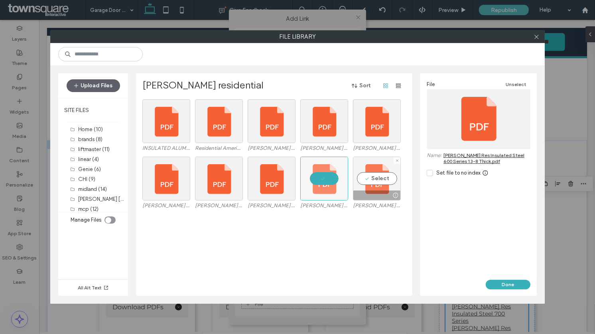
click at [372, 177] on div "Select" at bounding box center [377, 179] width 48 height 44
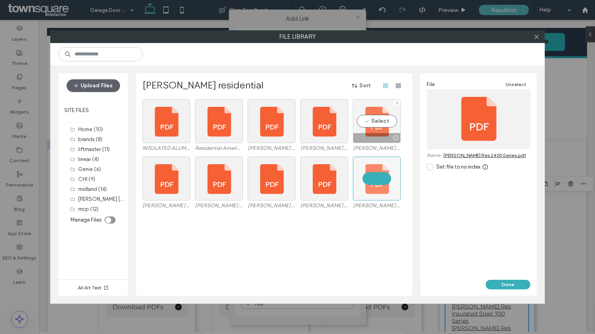
click at [375, 120] on div "Select" at bounding box center [377, 121] width 48 height 44
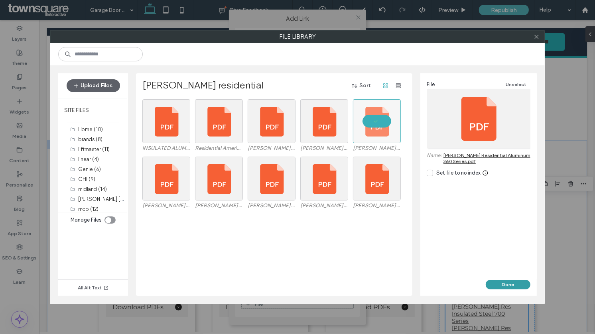
click at [512, 283] on button "Done" at bounding box center [508, 285] width 45 height 10
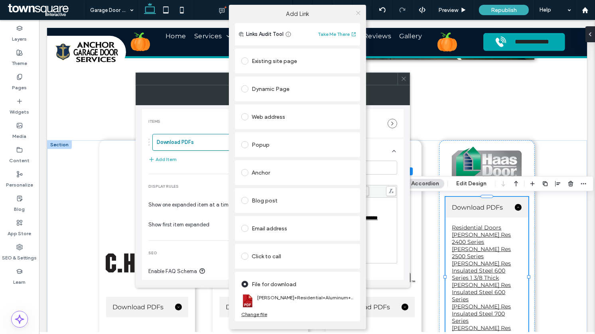
click at [358, 15] on icon at bounding box center [358, 13] width 6 height 6
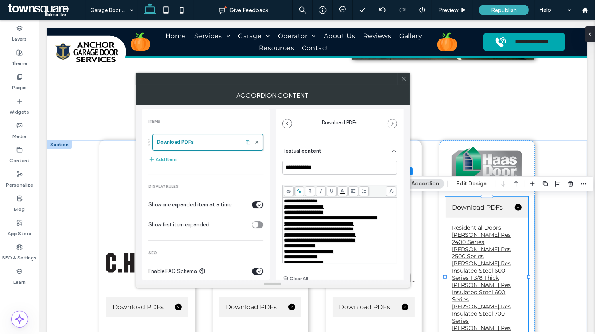
click at [380, 243] on div "**********" at bounding box center [340, 241] width 112 height 6
click at [342, 243] on span "**********" at bounding box center [320, 240] width 72 height 5
click at [340, 248] on span "**********" at bounding box center [315, 245] width 63 height 5
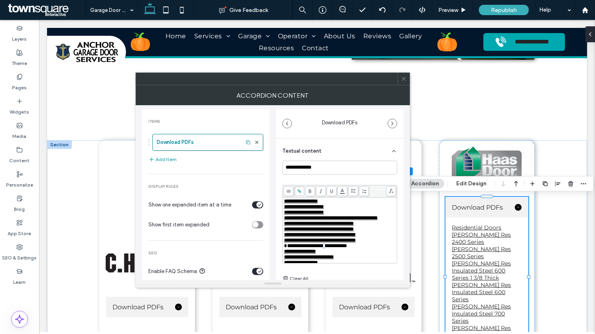
click at [340, 248] on span "**********" at bounding box center [315, 245] width 63 height 5
click at [302, 190] on span at bounding box center [299, 191] width 10 height 10
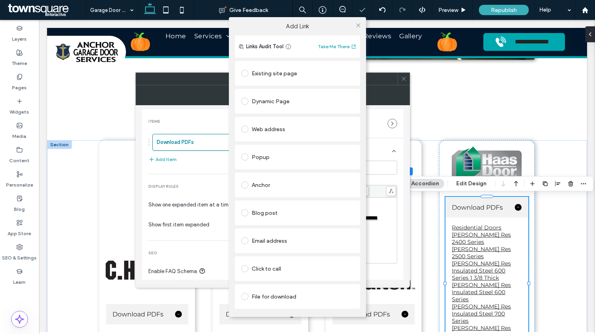
click at [263, 300] on div "File for download" at bounding box center [297, 296] width 112 height 13
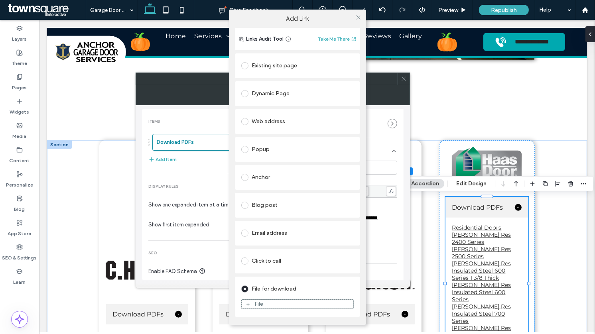
click at [263, 301] on div "File" at bounding box center [298, 304] width 112 height 7
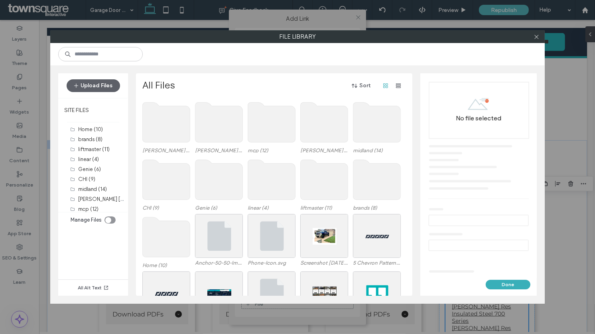
click at [218, 127] on use at bounding box center [218, 122] width 47 height 40
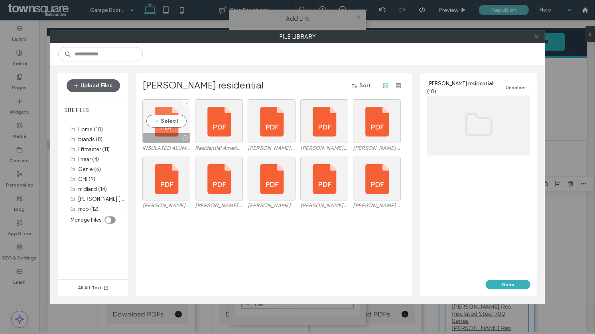
click at [161, 124] on div "Select" at bounding box center [166, 121] width 48 height 44
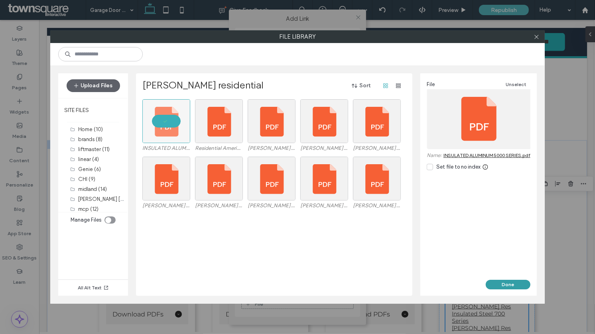
click at [512, 286] on button "Done" at bounding box center [508, 285] width 45 height 10
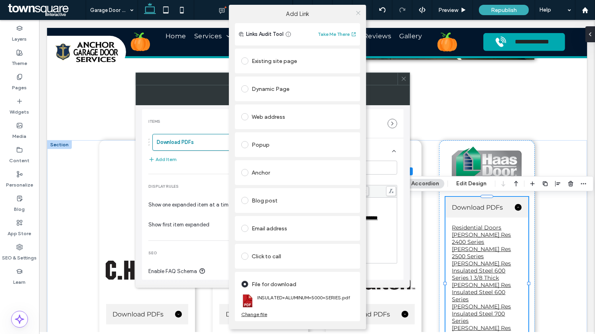
click at [359, 16] on span at bounding box center [358, 13] width 6 height 12
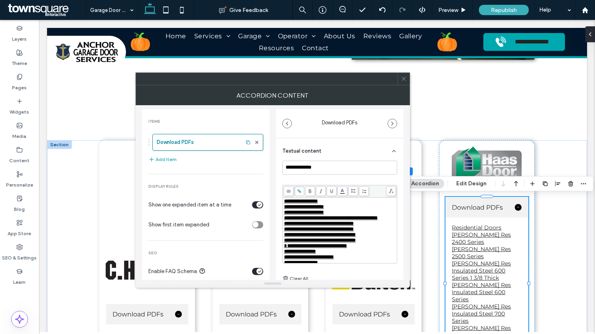
click at [376, 238] on div "**********" at bounding box center [340, 235] width 112 height 6
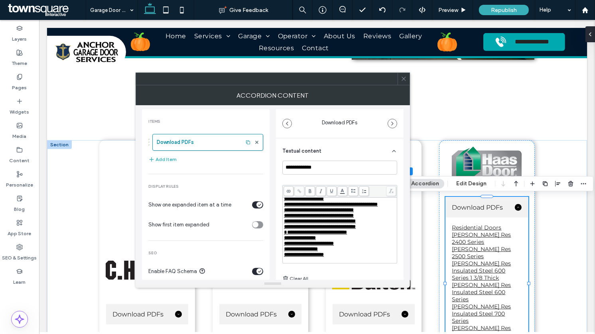
click at [376, 235] on div "**********" at bounding box center [340, 233] width 112 height 6
click at [361, 236] on span "**********" at bounding box center [326, 233] width 84 height 5
click at [301, 192] on span at bounding box center [299, 191] width 10 height 10
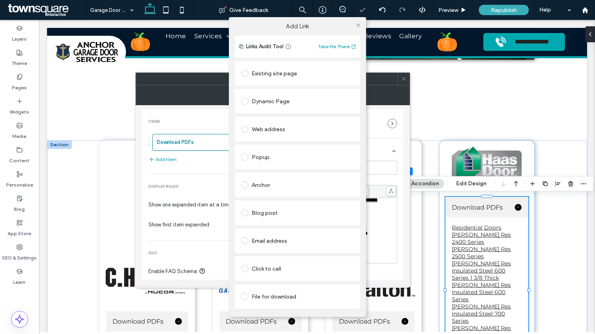
click at [262, 292] on div "File for download" at bounding box center [297, 296] width 112 height 13
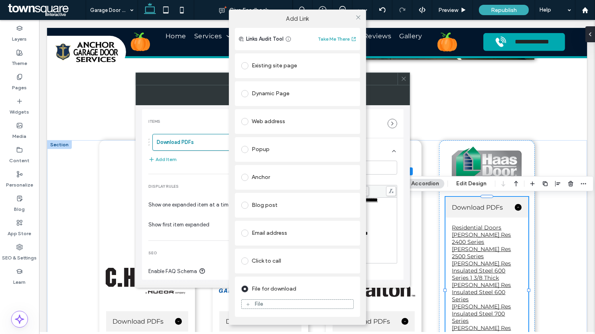
click at [262, 305] on div "File" at bounding box center [258, 304] width 9 height 7
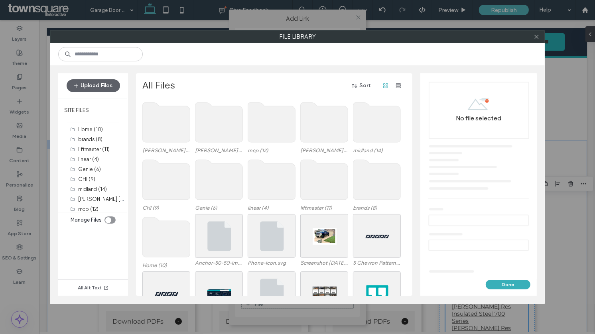
click at [225, 136] on use at bounding box center [218, 122] width 47 height 40
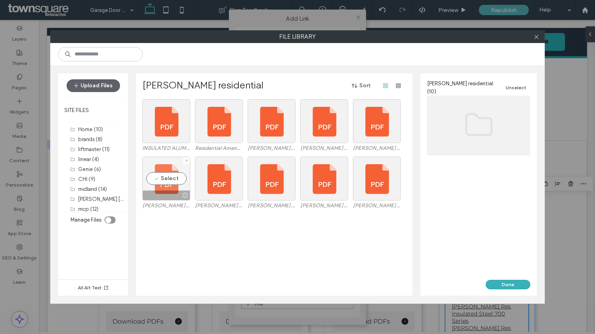
click at [171, 188] on div "Select" at bounding box center [166, 179] width 48 height 44
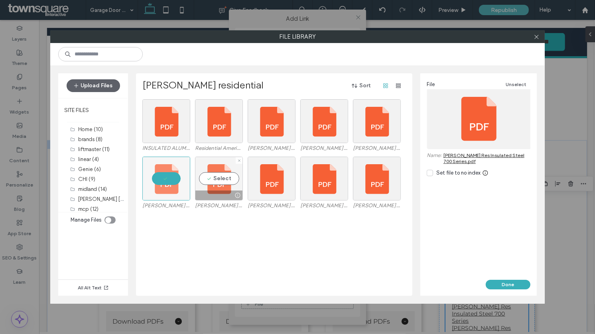
click at [197, 187] on div "Select" at bounding box center [219, 179] width 48 height 44
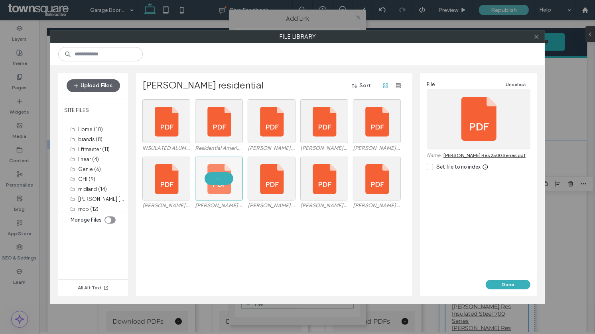
click at [295, 179] on div "Haas Res Insulated Steel 700 Series.pdf Haas Res 2500 Series.pdf Haas Res insul…" at bounding box center [276, 185] width 268 height 57
click at [274, 180] on div "Select" at bounding box center [272, 179] width 48 height 44
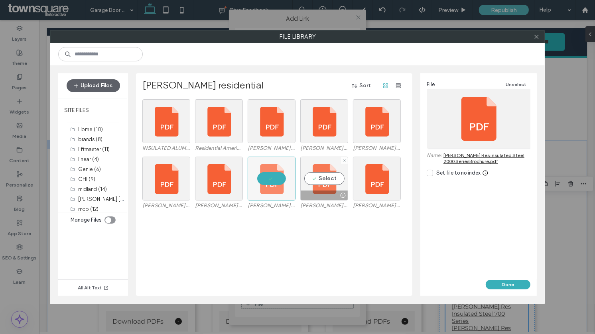
click at [341, 177] on div "Select" at bounding box center [324, 179] width 48 height 44
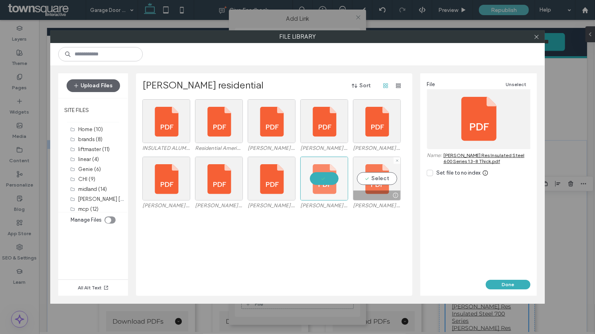
click at [377, 177] on div "Select" at bounding box center [377, 179] width 48 height 44
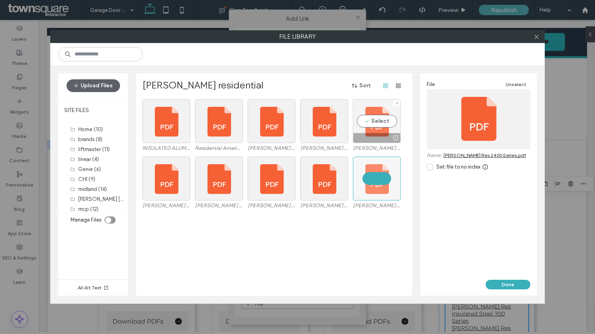
click at [361, 120] on div "Select" at bounding box center [377, 121] width 48 height 44
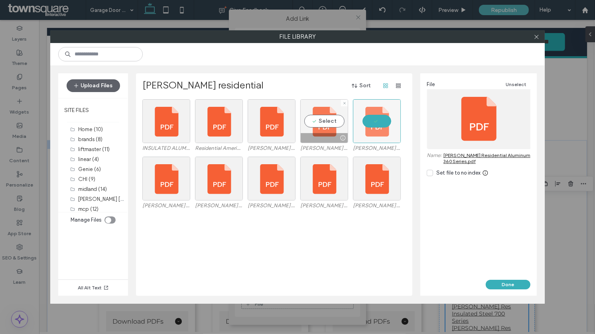
click at [318, 111] on div "Select" at bounding box center [324, 121] width 48 height 44
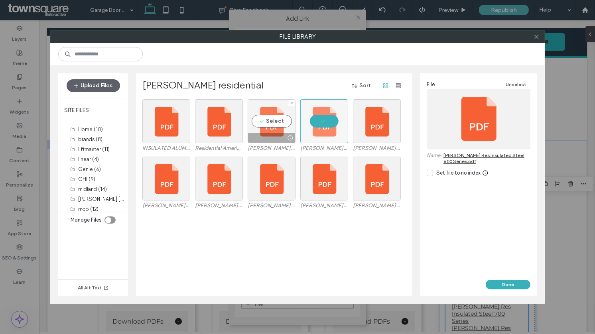
click at [264, 124] on div "Select" at bounding box center [272, 121] width 48 height 44
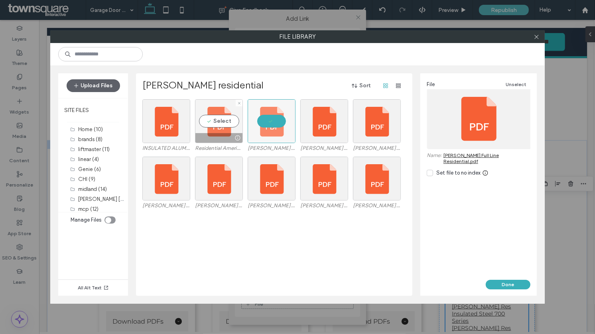
click at [216, 124] on div "Select" at bounding box center [219, 121] width 48 height 44
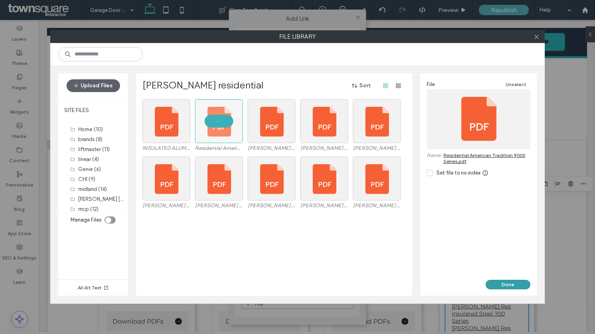
click at [498, 284] on button "Done" at bounding box center [508, 285] width 45 height 10
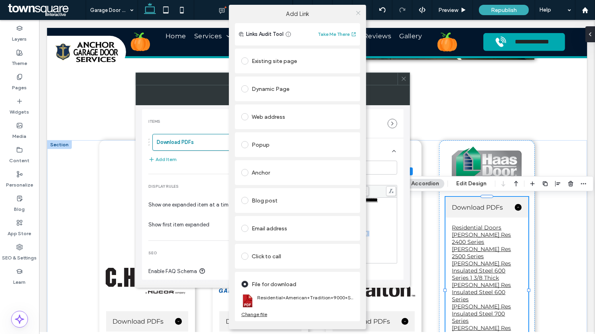
click at [358, 11] on icon at bounding box center [358, 13] width 6 height 6
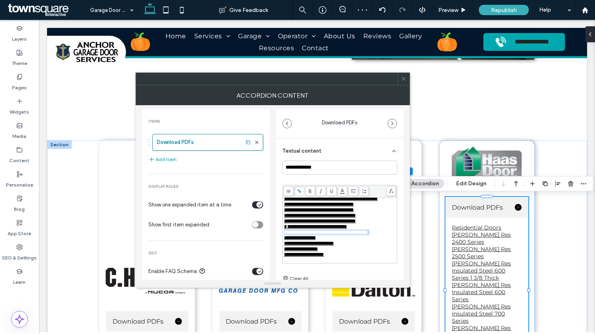
scroll to position [0, 0]
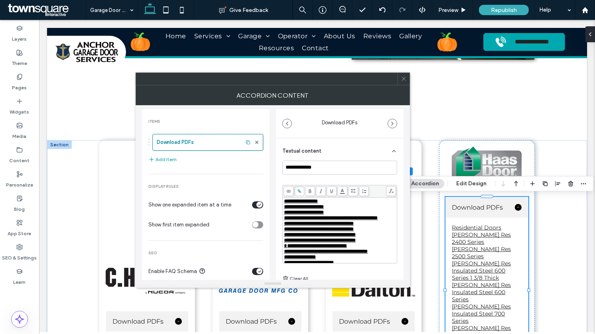
click at [316, 201] on span "**********" at bounding box center [301, 201] width 34 height 5
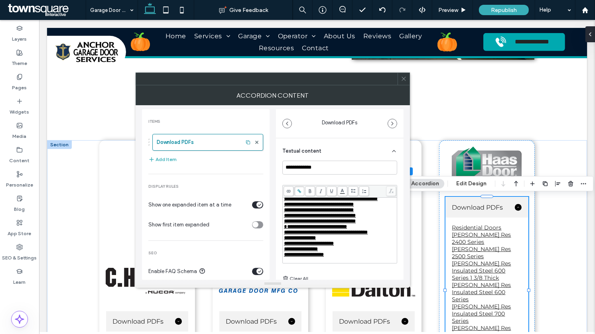
scroll to position [5, 0]
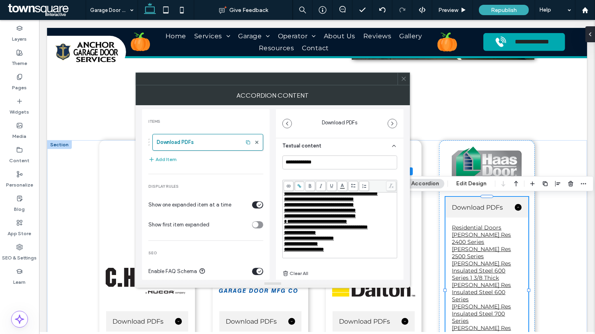
click at [302, 230] on span "**********" at bounding box center [300, 232] width 32 height 5
click at [299, 184] on icon at bounding box center [299, 186] width 4 height 4
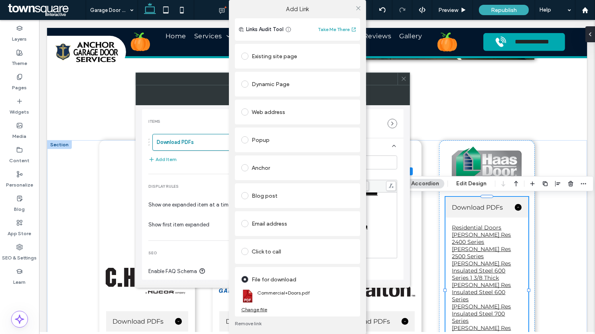
scroll to position [34, 0]
click at [256, 310] on div "Change file" at bounding box center [254, 310] width 26 height 6
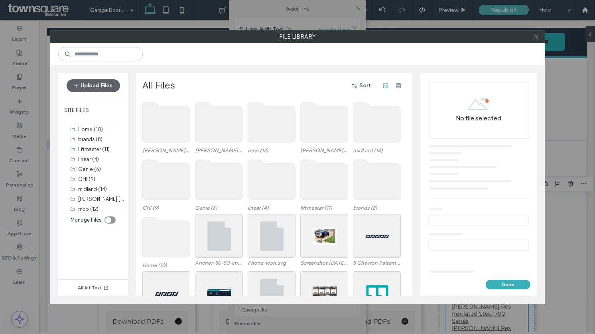
click at [181, 129] on use at bounding box center [166, 122] width 47 height 40
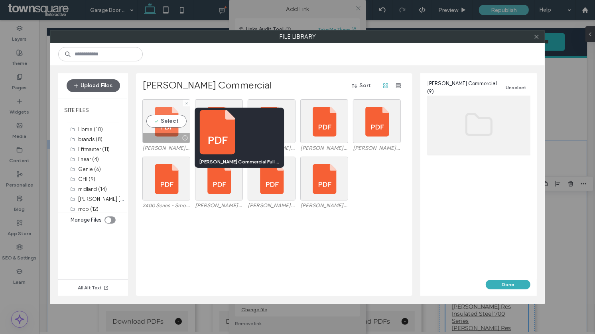
click at [172, 124] on div "Select" at bounding box center [166, 121] width 48 height 44
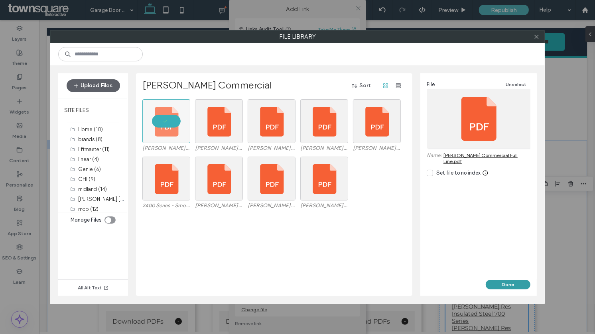
click at [499, 283] on button "Done" at bounding box center [508, 285] width 45 height 10
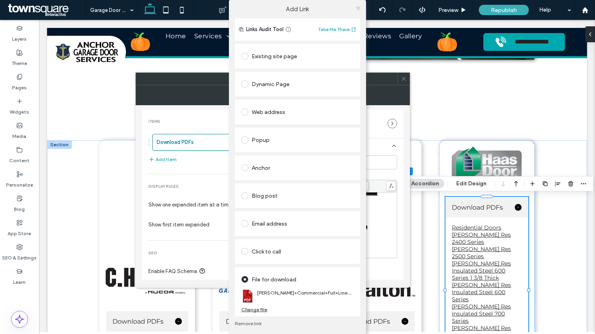
click at [355, 4] on span at bounding box center [358, 8] width 6 height 12
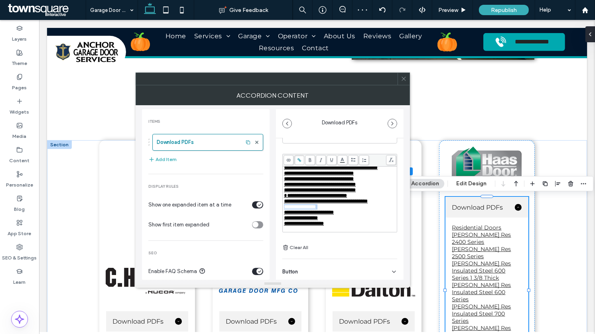
scroll to position [34, 0]
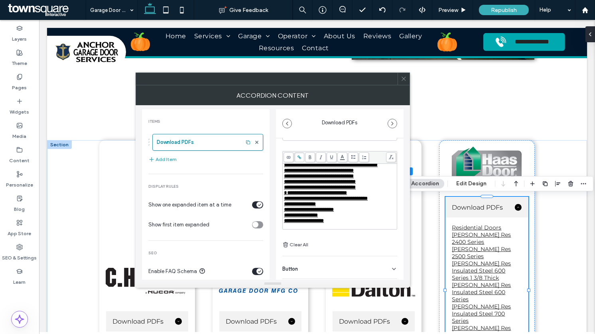
click at [346, 218] on div "**********" at bounding box center [340, 221] width 112 height 6
drag, startPoint x: 351, startPoint y: 207, endPoint x: 285, endPoint y: 209, distance: 65.8
click at [285, 209] on div "**********" at bounding box center [340, 210] width 112 height 6
click at [288, 207] on span "**********" at bounding box center [317, 209] width 66 height 5
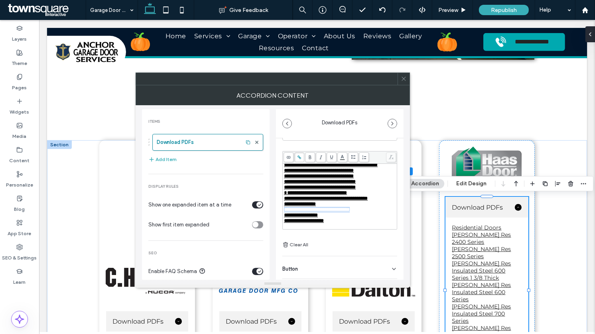
click at [288, 207] on span "**********" at bounding box center [317, 209] width 66 height 5
click at [301, 156] on icon at bounding box center [299, 157] width 4 height 4
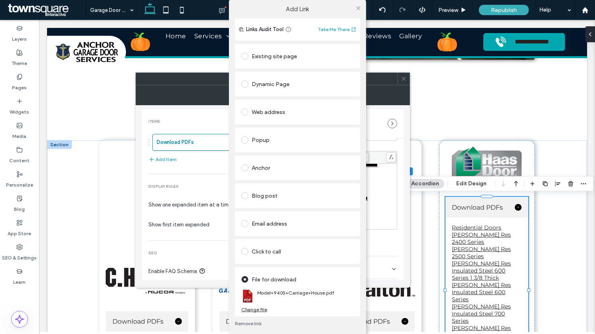
scroll to position [34, 0]
click at [258, 307] on div "Change file" at bounding box center [254, 310] width 26 height 6
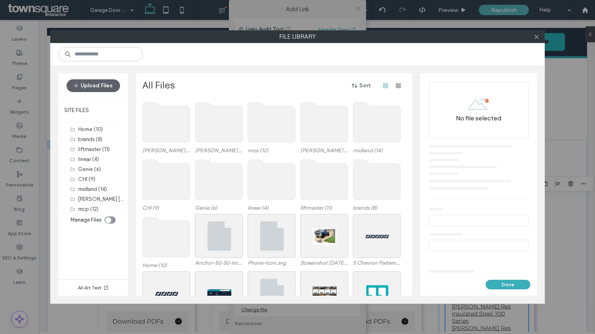
click at [170, 127] on use at bounding box center [166, 122] width 47 height 40
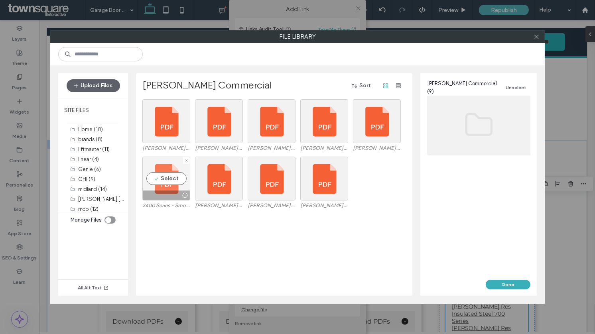
click at [171, 176] on div "Select" at bounding box center [166, 179] width 48 height 44
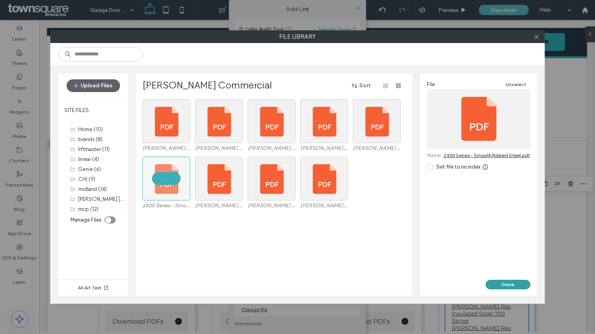
click at [499, 285] on button "Done" at bounding box center [508, 285] width 45 height 10
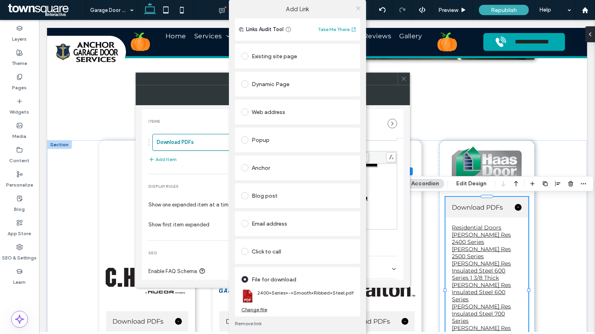
click at [356, 8] on icon at bounding box center [358, 8] width 6 height 6
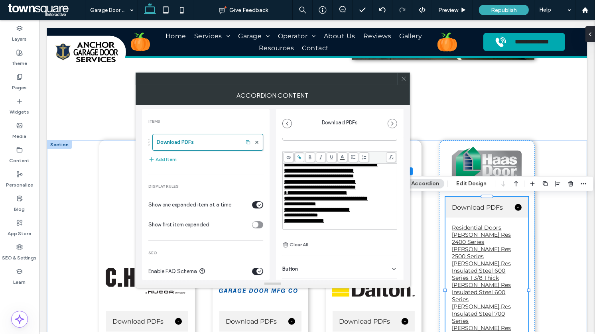
click at [324, 218] on span "**********" at bounding box center [304, 220] width 40 height 5
drag, startPoint x: 332, startPoint y: 213, endPoint x: 284, endPoint y: 214, distance: 47.9
click at [284, 214] on div "**********" at bounding box center [340, 215] width 112 height 6
click at [287, 214] on span "**********" at bounding box center [316, 214] width 64 height 5
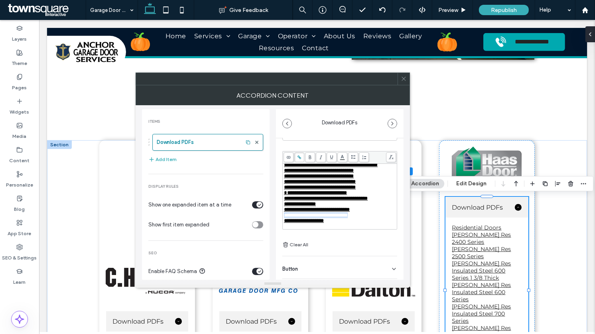
click at [287, 214] on span "**********" at bounding box center [316, 214] width 64 height 5
click at [300, 158] on use at bounding box center [299, 158] width 4 height 4
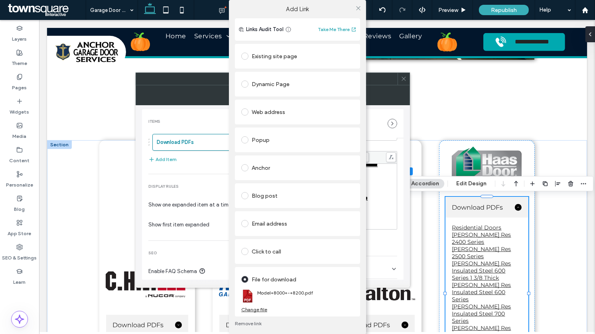
click at [256, 309] on div "Change file" at bounding box center [254, 310] width 26 height 6
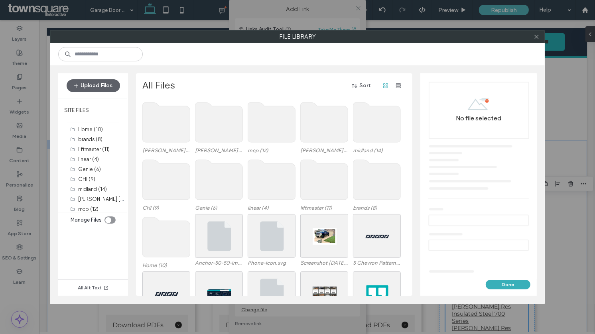
click at [163, 128] on use at bounding box center [166, 122] width 47 height 40
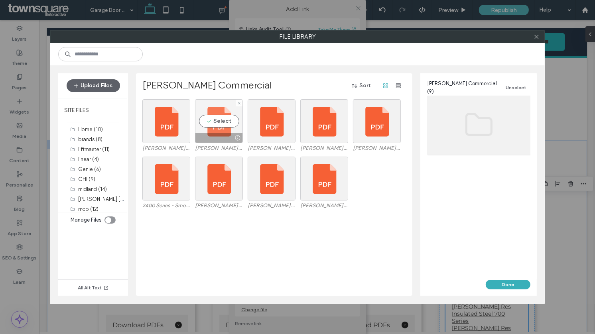
click at [209, 129] on div "Select" at bounding box center [219, 121] width 48 height 44
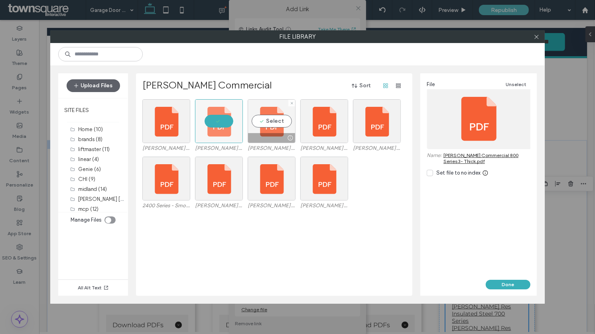
click at [277, 124] on div "Select" at bounding box center [272, 121] width 48 height 44
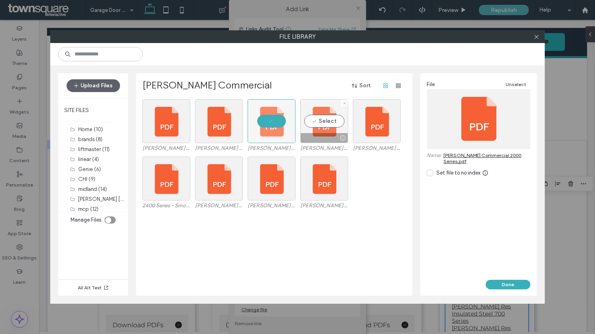
click at [328, 122] on div "Select" at bounding box center [324, 121] width 48 height 44
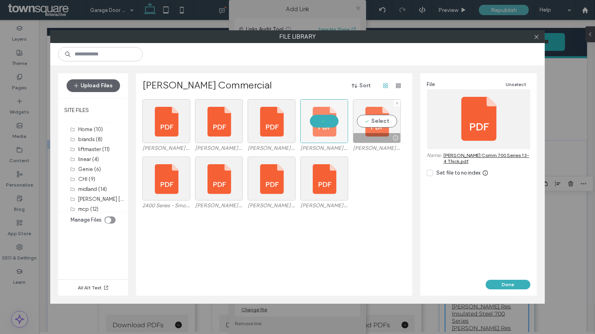
click at [374, 123] on div "Select" at bounding box center [377, 121] width 48 height 44
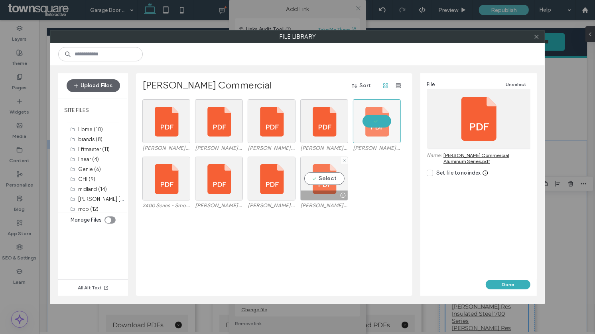
click at [320, 181] on div "Select" at bounding box center [324, 179] width 48 height 44
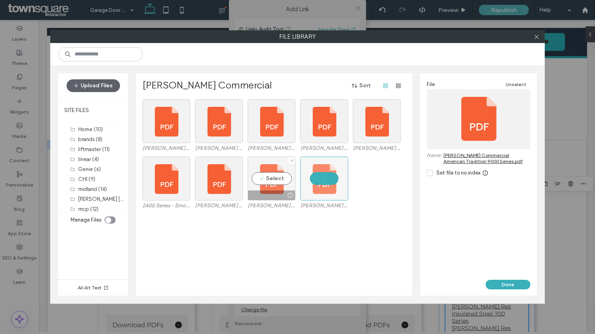
click at [267, 186] on div "Select" at bounding box center [272, 179] width 48 height 44
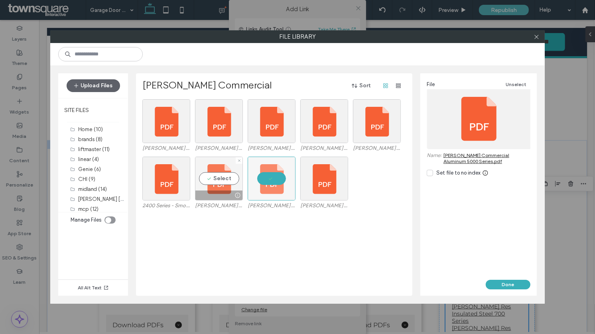
click at [221, 182] on div "Select" at bounding box center [219, 179] width 48 height 44
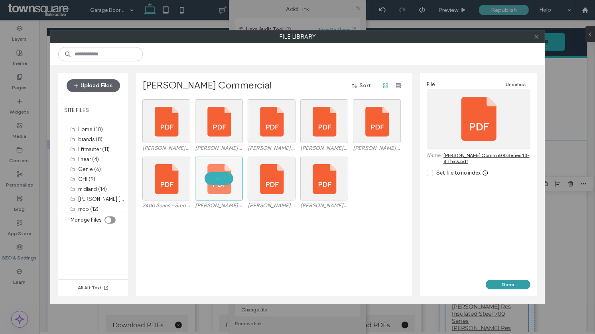
click at [488, 282] on button "Done" at bounding box center [508, 285] width 45 height 10
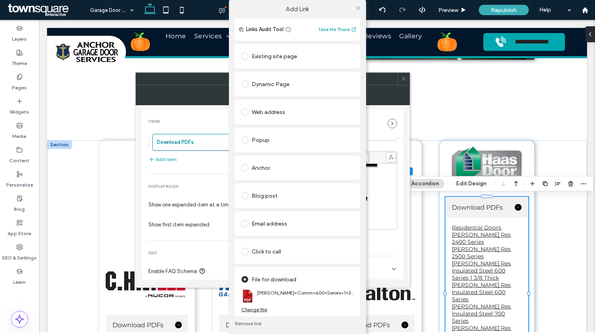
click at [352, 9] on div at bounding box center [358, 8] width 12 height 12
click at [357, 7] on icon at bounding box center [358, 8] width 6 height 6
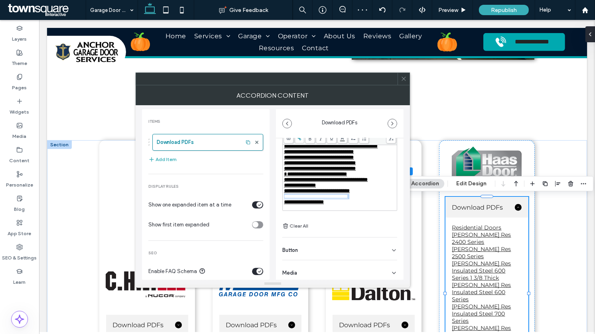
scroll to position [54, 0]
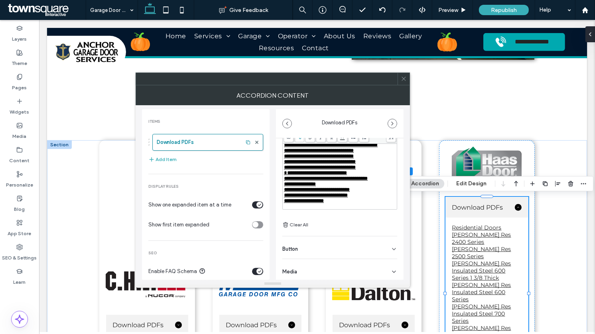
click at [359, 198] on div "**********" at bounding box center [340, 201] width 112 height 6
drag, startPoint x: 337, startPoint y: 199, endPoint x: 281, endPoint y: 199, distance: 56.6
click at [281, 199] on div "**********" at bounding box center [340, 183] width 128 height 197
click at [301, 201] on span "**********" at bounding box center [316, 200] width 64 height 5
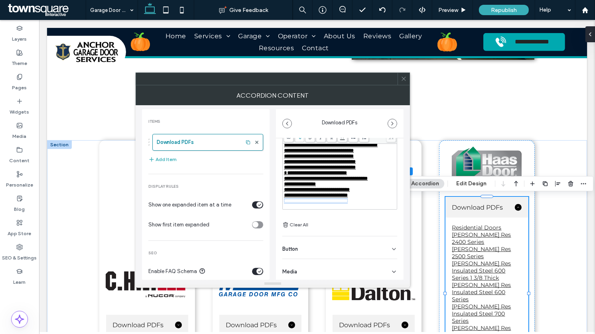
click at [301, 201] on span "**********" at bounding box center [316, 200] width 64 height 5
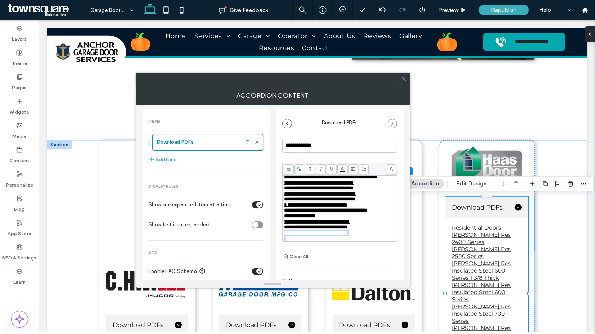
scroll to position [6, 0]
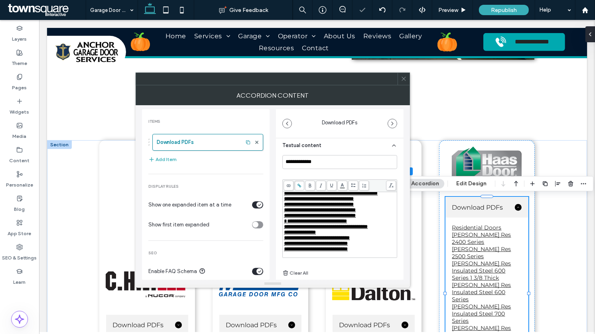
click at [301, 186] on icon at bounding box center [299, 185] width 4 height 4
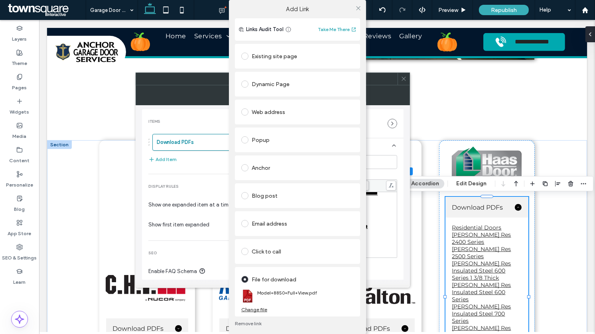
click at [253, 309] on div "Change file" at bounding box center [254, 310] width 26 height 6
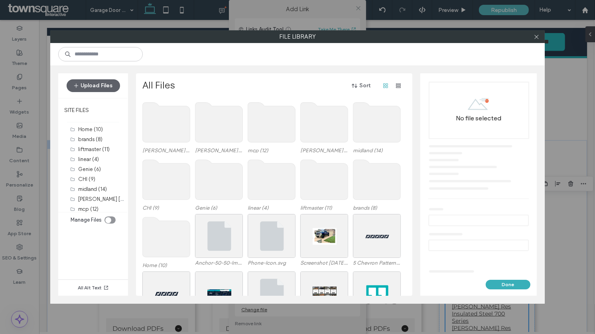
click at [170, 130] on use at bounding box center [166, 122] width 47 height 40
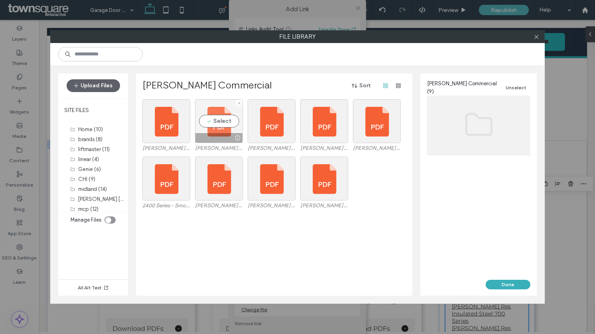
click at [212, 124] on div "Select" at bounding box center [219, 121] width 48 height 44
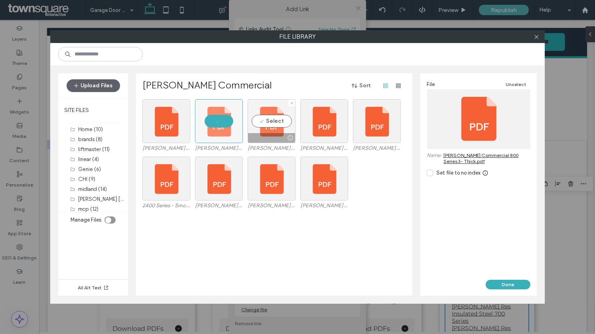
click at [268, 124] on div "Select" at bounding box center [272, 121] width 48 height 44
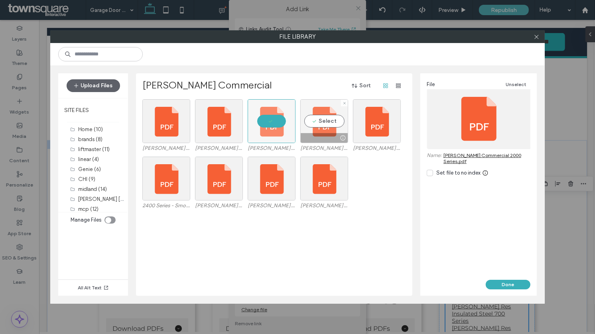
click at [323, 133] on div at bounding box center [324, 138] width 47 height 10
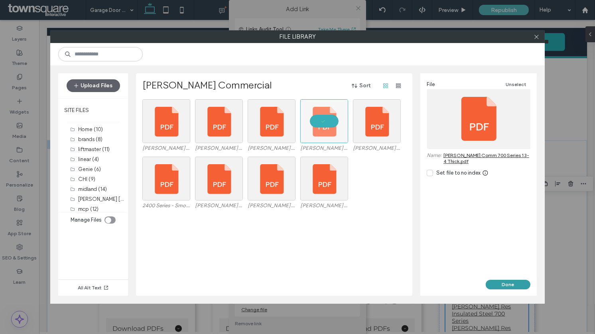
click at [512, 280] on button "Done" at bounding box center [508, 285] width 45 height 10
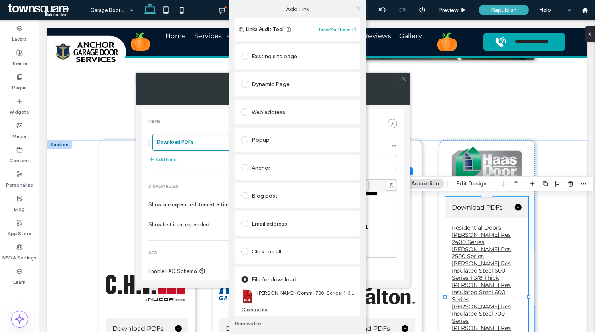
click at [355, 8] on icon at bounding box center [358, 8] width 6 height 6
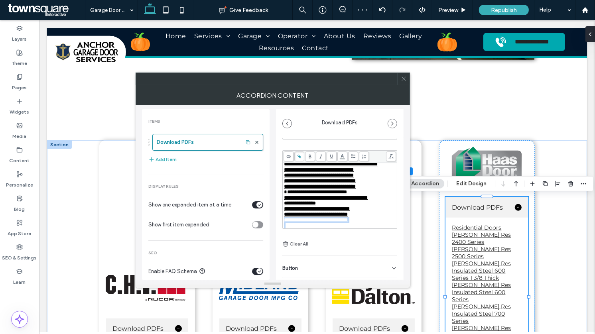
scroll to position [45, 0]
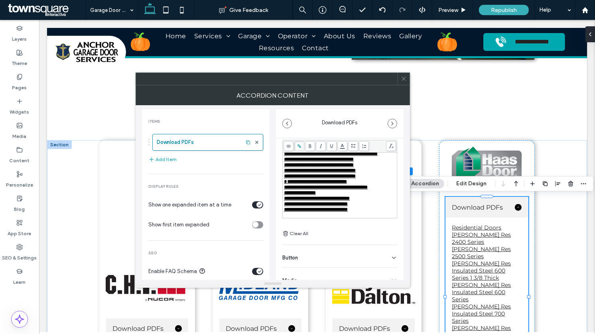
click at [370, 207] on div "**********" at bounding box center [340, 210] width 112 height 6
click at [344, 212] on span "**********" at bounding box center [319, 209] width 70 height 5
click at [299, 149] on span at bounding box center [299, 146] width 10 height 10
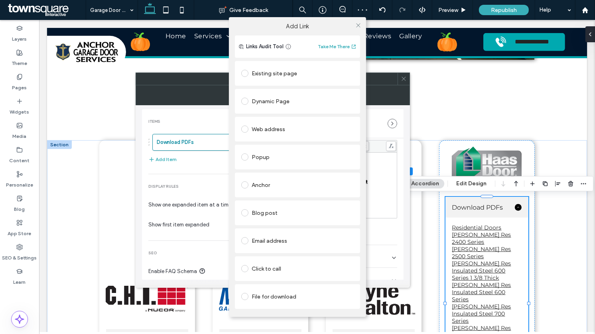
click at [258, 295] on div "File for download" at bounding box center [297, 296] width 112 height 13
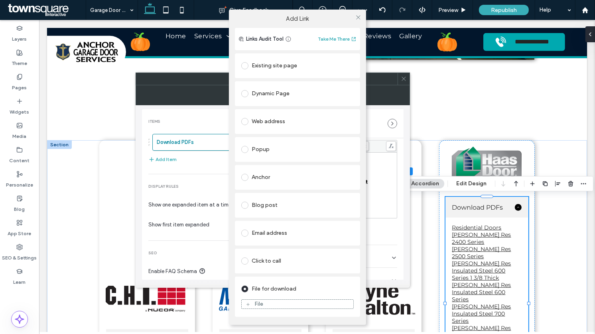
click at [254, 306] on div "File" at bounding box center [258, 304] width 9 height 7
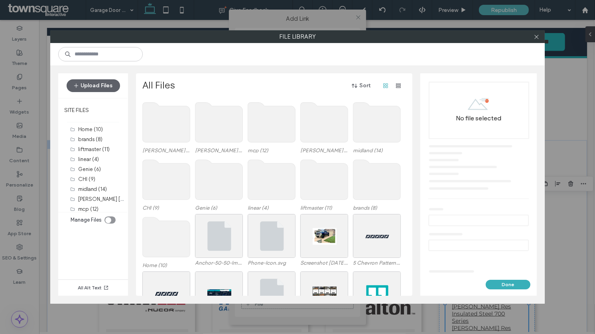
click at [154, 127] on use at bounding box center [166, 122] width 47 height 40
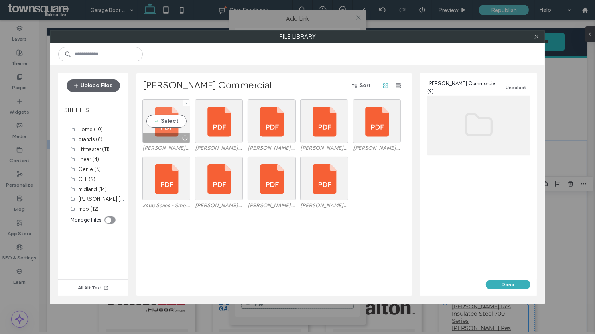
click at [166, 120] on div "Select" at bounding box center [166, 121] width 48 height 44
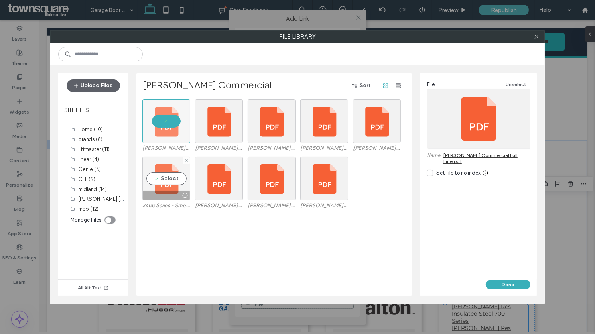
click at [163, 170] on div "Select" at bounding box center [166, 179] width 48 height 44
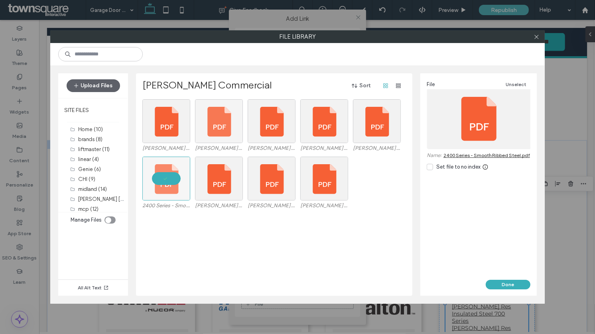
click at [219, 126] on div at bounding box center [219, 121] width 48 height 44
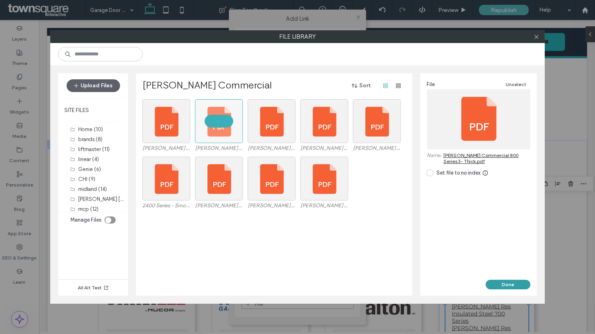
click at [511, 287] on button "Done" at bounding box center [508, 285] width 45 height 10
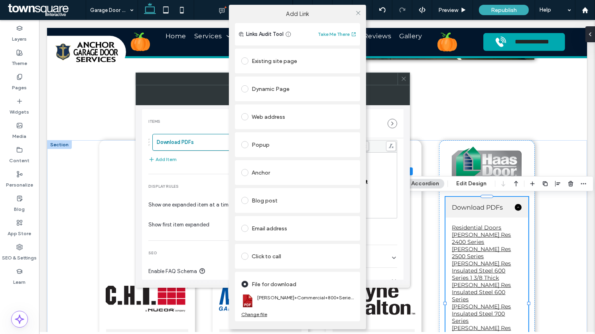
scroll to position [34, 0]
click at [358, 11] on icon at bounding box center [358, 13] width 6 height 6
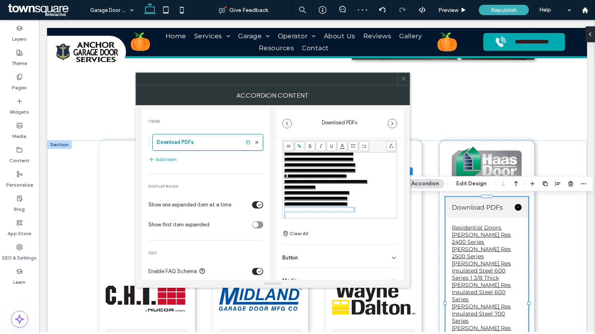
scroll to position [41, 0]
click at [375, 210] on div "**********" at bounding box center [340, 210] width 112 height 6
click at [338, 212] on span "**********" at bounding box center [311, 209] width 54 height 5
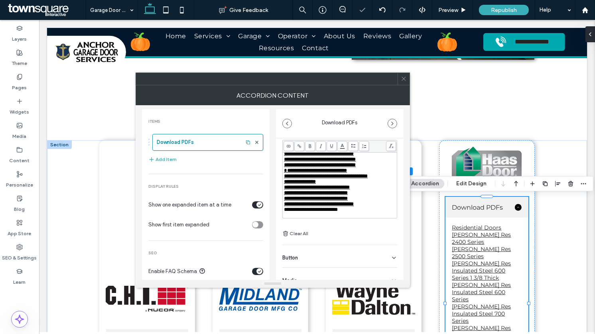
click at [298, 146] on icon at bounding box center [299, 146] width 4 height 4
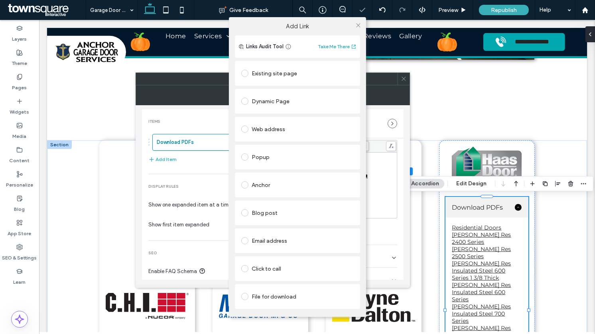
click at [258, 297] on div "File for download" at bounding box center [297, 296] width 112 height 13
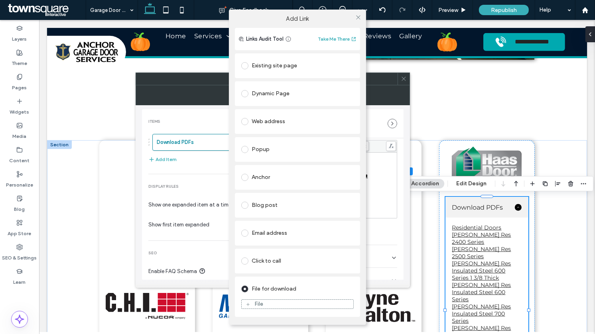
click at [262, 306] on div "File" at bounding box center [258, 304] width 9 height 7
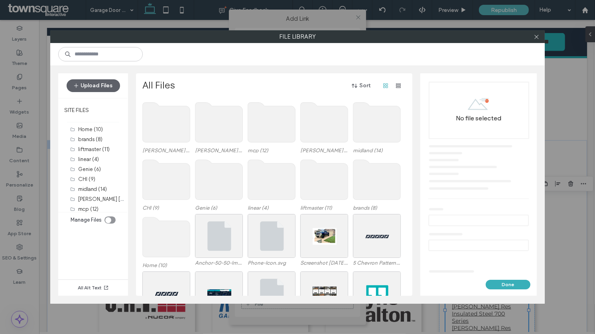
click at [167, 122] on use at bounding box center [166, 122] width 47 height 40
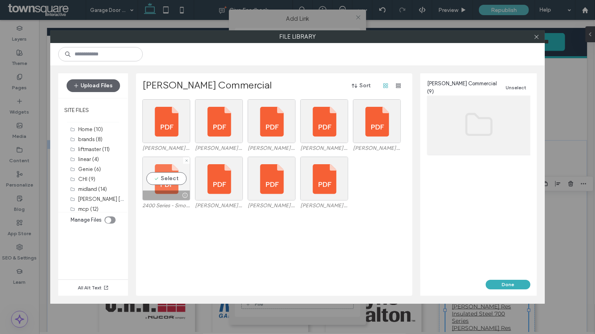
click at [170, 173] on div "Select" at bounding box center [166, 179] width 48 height 44
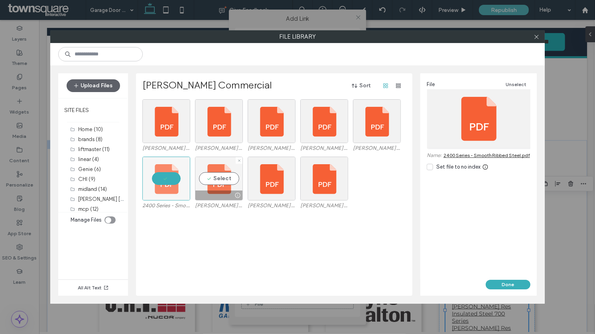
click at [200, 174] on div "Select" at bounding box center [219, 179] width 48 height 44
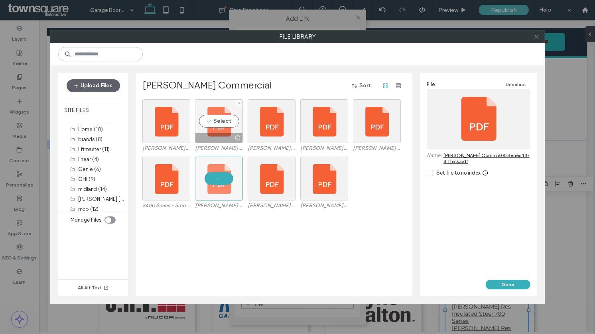
click at [211, 130] on div "Select" at bounding box center [219, 121] width 48 height 44
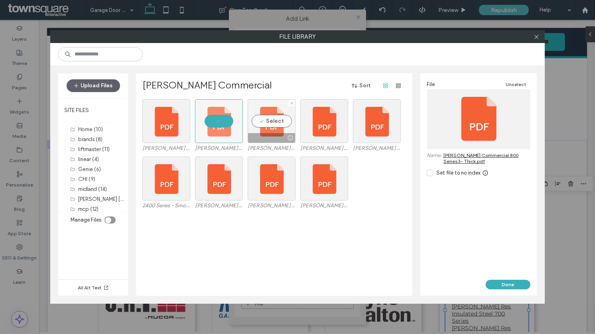
click at [258, 130] on div "Select" at bounding box center [272, 121] width 48 height 44
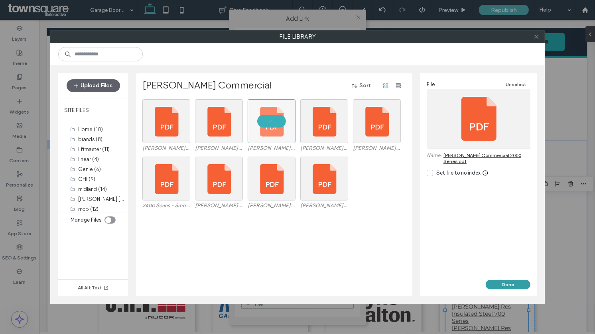
click at [505, 283] on button "Done" at bounding box center [508, 285] width 45 height 10
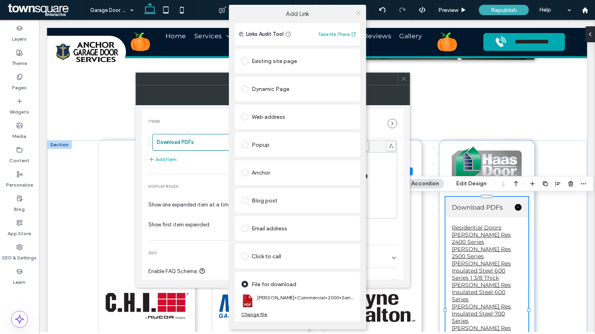
click at [358, 13] on use at bounding box center [358, 13] width 4 height 4
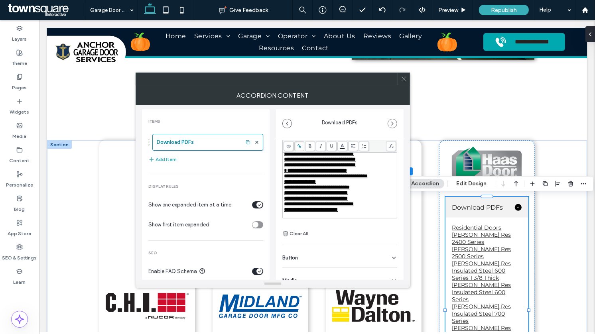
click at [357, 212] on div "**********" at bounding box center [340, 210] width 112 height 6
click at [339, 210] on span "**********" at bounding box center [320, 209] width 72 height 5
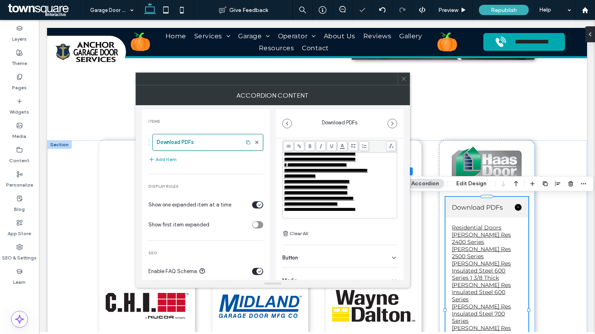
click at [299, 147] on icon at bounding box center [299, 146] width 4 height 4
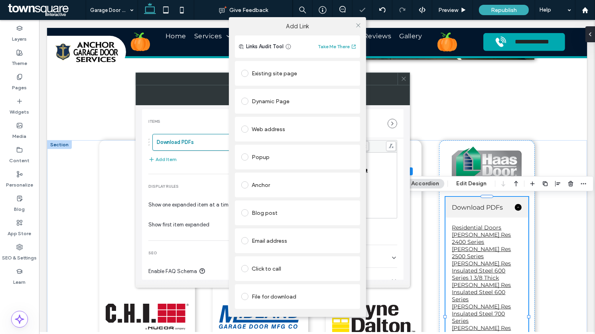
click at [258, 300] on div "File for download" at bounding box center [297, 296] width 112 height 13
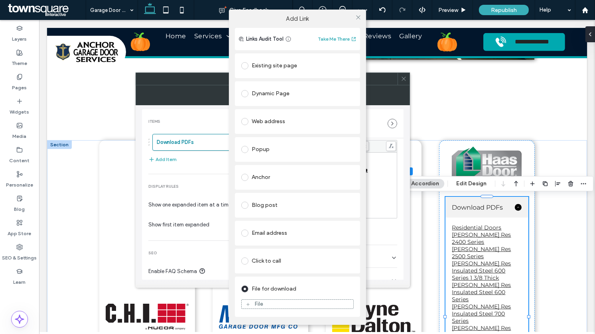
click at [257, 302] on div "File" at bounding box center [258, 304] width 9 height 7
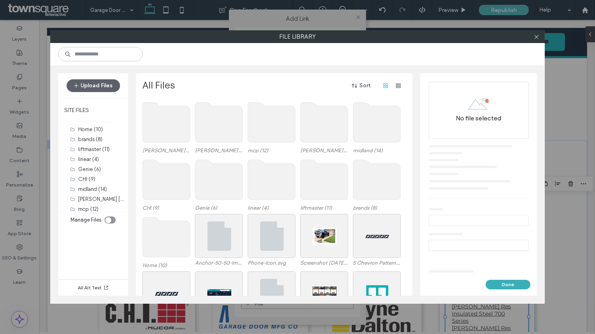
click at [174, 130] on use at bounding box center [166, 122] width 47 height 40
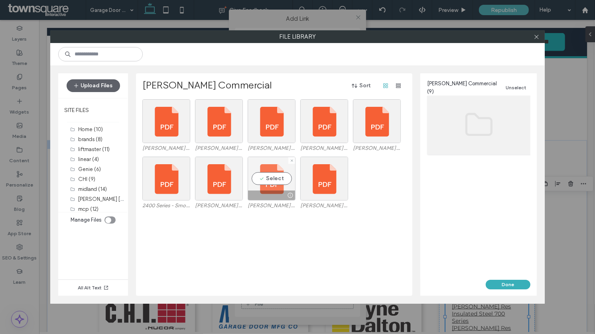
click at [279, 176] on div "Select" at bounding box center [272, 179] width 48 height 44
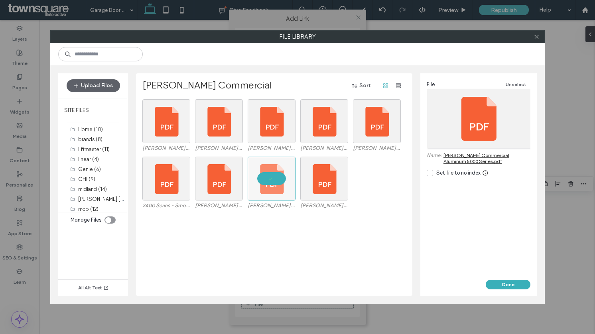
click at [504, 282] on button "Done" at bounding box center [508, 285] width 45 height 10
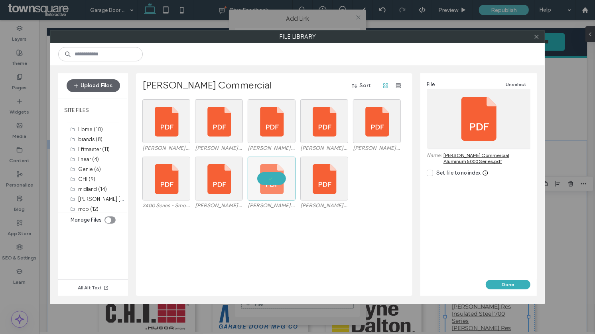
scroll to position [45, 0]
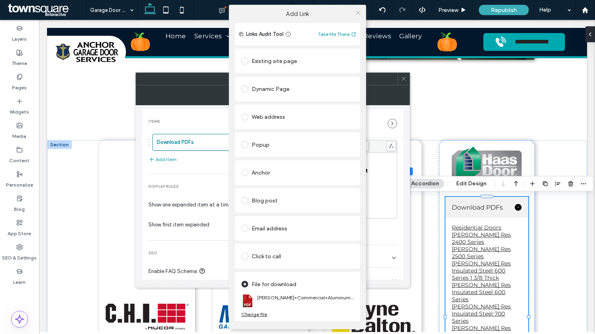
click at [357, 12] on use at bounding box center [358, 13] width 4 height 4
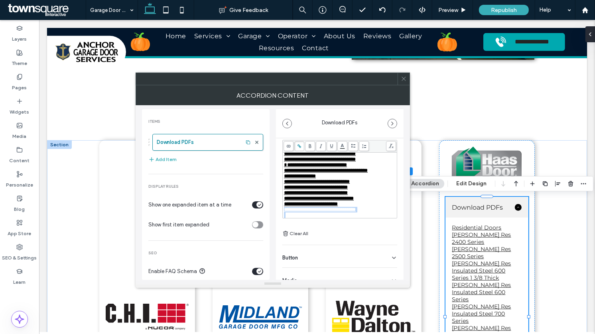
scroll to position [50, 0]
click at [382, 209] on div "**********" at bounding box center [340, 210] width 112 height 6
click at [346, 210] on span "**********" at bounding box center [315, 209] width 62 height 5
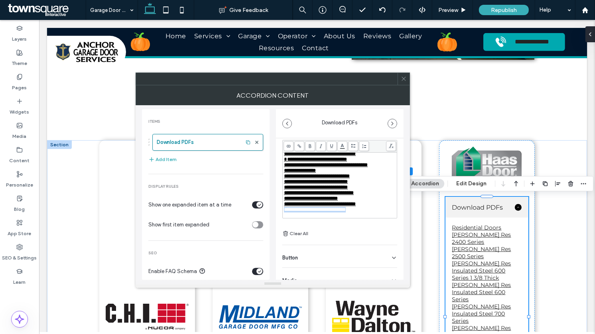
click at [346, 210] on span "**********" at bounding box center [315, 209] width 62 height 5
click at [297, 149] on span at bounding box center [299, 146] width 10 height 10
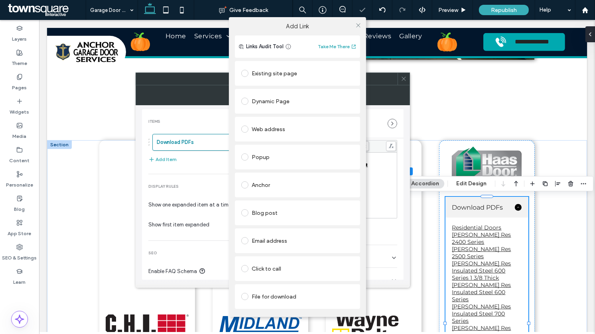
click at [267, 294] on div "File for download" at bounding box center [297, 296] width 112 height 13
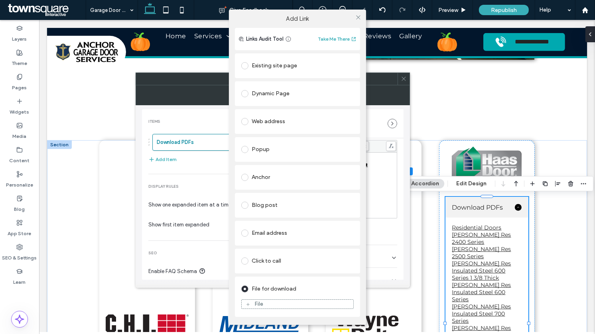
click at [266, 304] on div "File" at bounding box center [298, 304] width 112 height 7
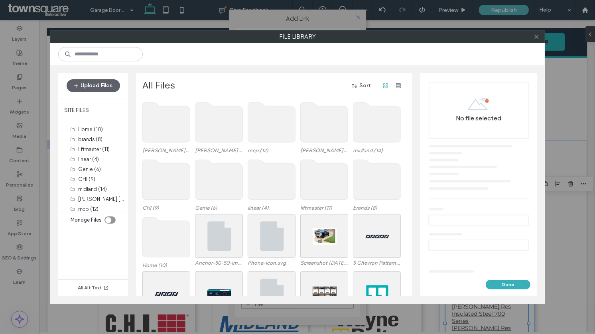
click at [151, 134] on use at bounding box center [166, 122] width 47 height 40
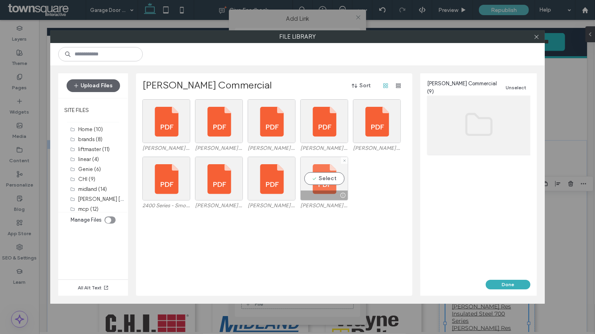
click at [318, 180] on div "Select" at bounding box center [324, 179] width 48 height 44
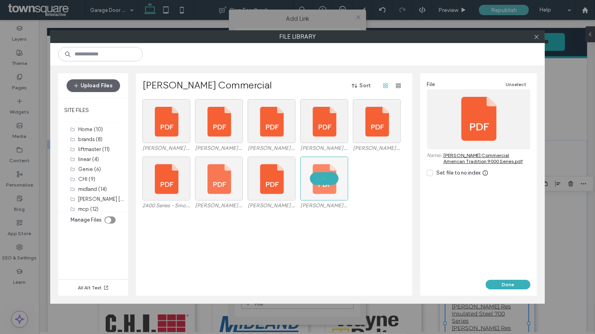
click at [222, 178] on div at bounding box center [219, 179] width 48 height 44
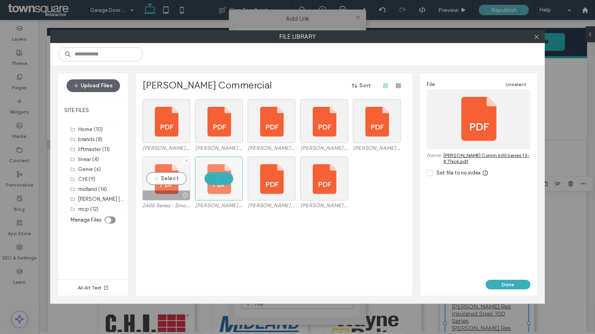
click at [161, 184] on div "Select" at bounding box center [166, 179] width 48 height 44
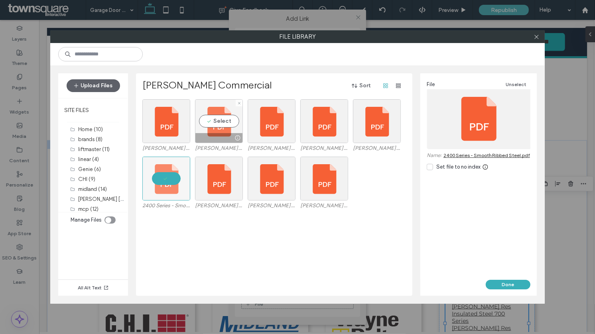
click at [206, 130] on div "Select" at bounding box center [219, 121] width 48 height 44
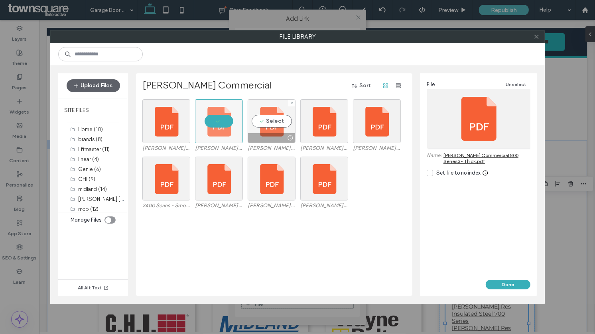
click at [273, 122] on div "Select" at bounding box center [272, 121] width 48 height 44
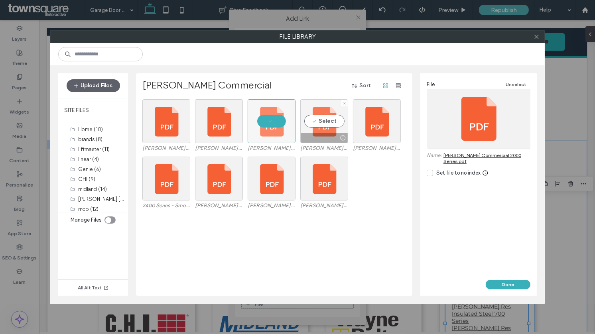
click at [325, 117] on div "Select" at bounding box center [324, 121] width 48 height 44
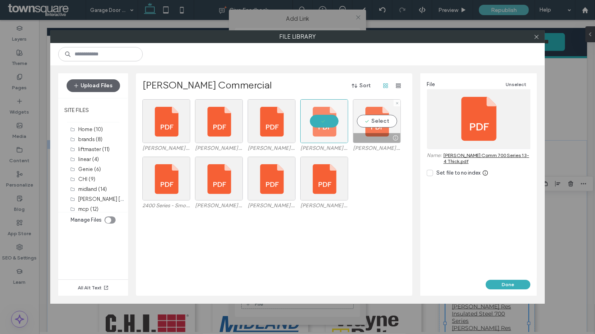
click at [373, 115] on div "Select" at bounding box center [377, 121] width 48 height 44
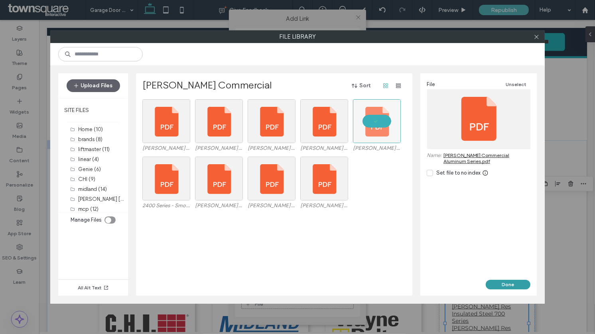
click at [507, 287] on button "Done" at bounding box center [508, 285] width 45 height 10
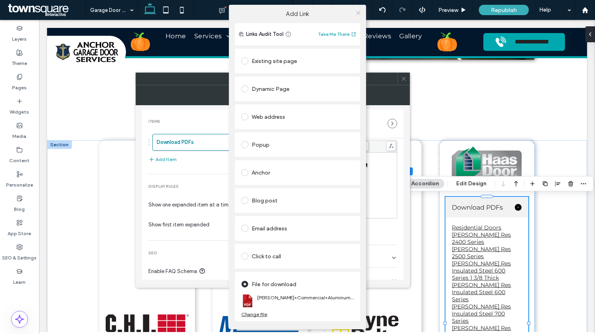
click at [360, 15] on icon at bounding box center [358, 13] width 6 height 6
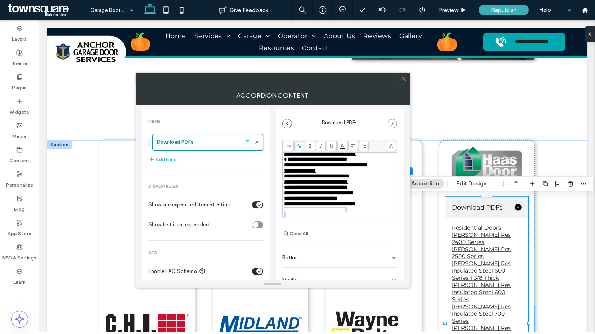
click at [368, 212] on div "**********" at bounding box center [340, 210] width 112 height 6
drag, startPoint x: 299, startPoint y: 209, endPoint x: 282, endPoint y: 203, distance: 17.8
click at [282, 203] on div "**********" at bounding box center [339, 179] width 115 height 79
click at [299, 145] on use at bounding box center [299, 147] width 4 height 4
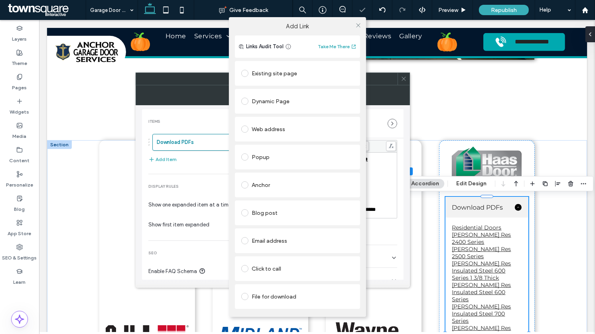
click at [264, 299] on div "File for download" at bounding box center [297, 296] width 112 height 13
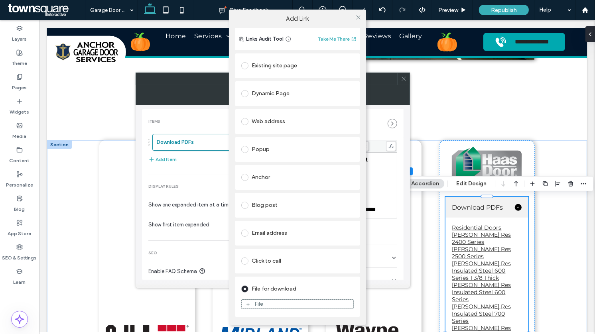
click at [259, 305] on div "File" at bounding box center [258, 304] width 9 height 7
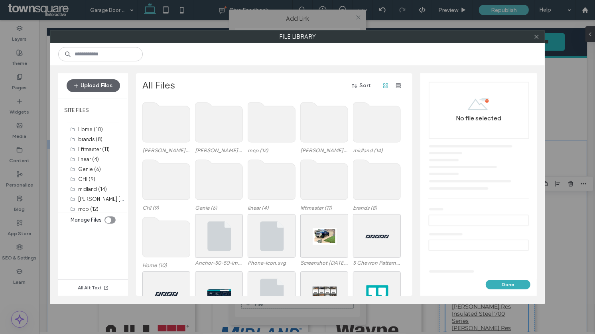
click at [167, 136] on use at bounding box center [166, 122] width 47 height 40
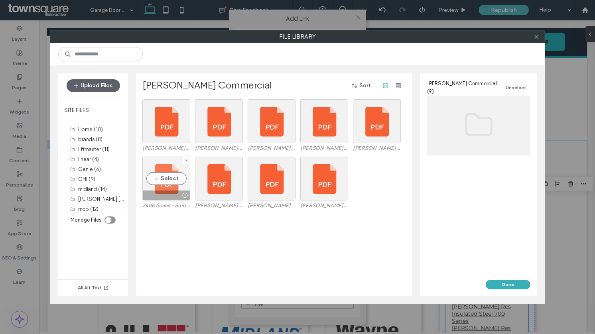
click at [164, 181] on div "Select" at bounding box center [166, 179] width 48 height 44
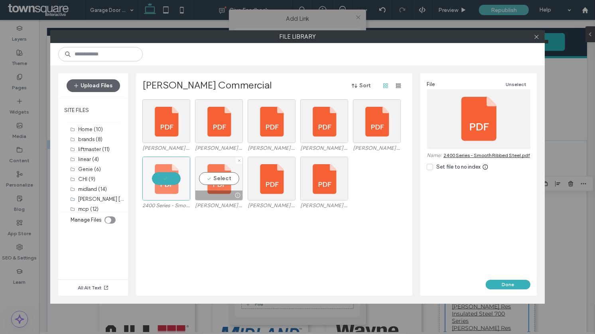
click at [202, 182] on div "Select" at bounding box center [219, 179] width 48 height 44
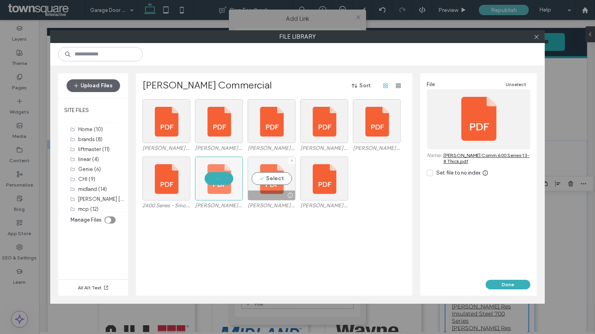
click at [255, 181] on div "Select" at bounding box center [272, 179] width 48 height 44
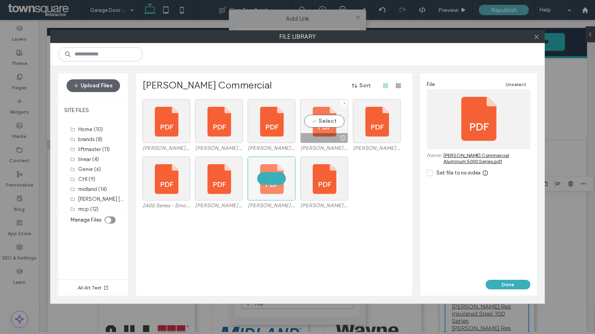
click at [315, 119] on div "Select" at bounding box center [324, 121] width 48 height 44
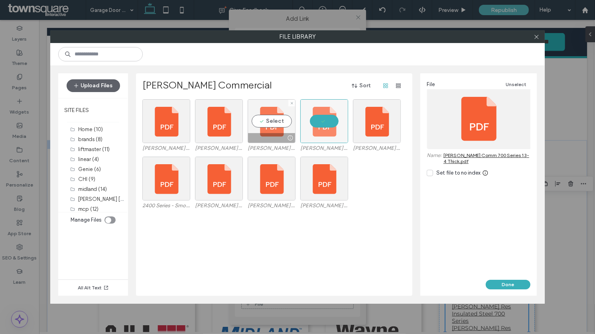
click at [272, 119] on div "Select" at bounding box center [272, 121] width 48 height 44
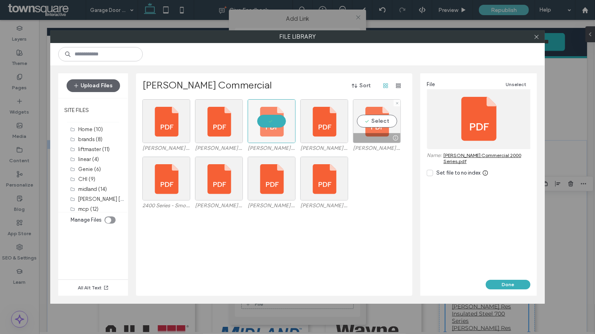
click at [390, 118] on div "Select" at bounding box center [377, 121] width 48 height 44
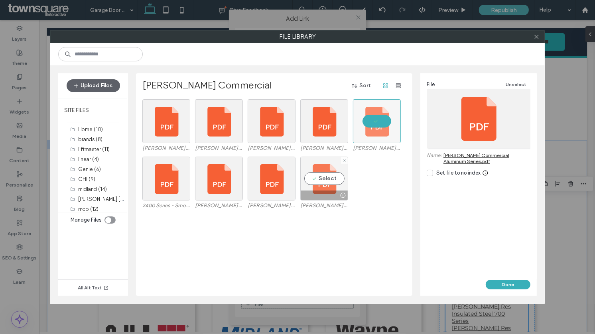
click at [330, 175] on div "Select" at bounding box center [324, 179] width 48 height 44
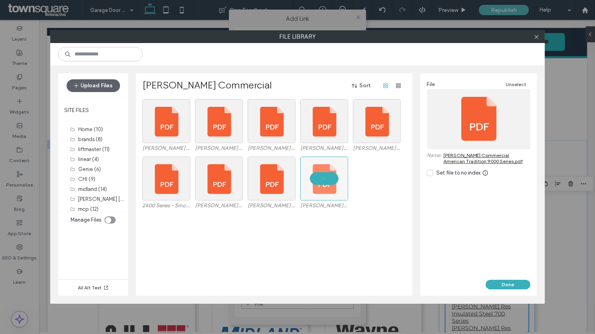
click at [504, 290] on div "Done" at bounding box center [478, 288] width 116 height 16
click at [502, 285] on button "Done" at bounding box center [508, 285] width 45 height 10
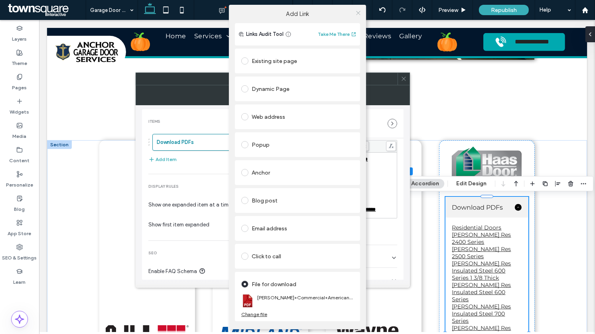
click at [358, 14] on icon at bounding box center [358, 13] width 6 height 6
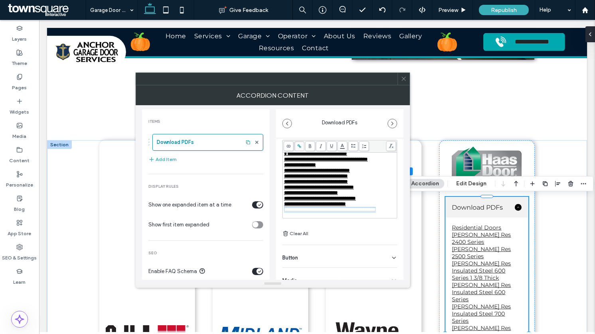
scroll to position [52, 0]
click at [368, 162] on span "**********" at bounding box center [326, 159] width 84 height 5
drag, startPoint x: 383, startPoint y: 192, endPoint x: 367, endPoint y: 192, distance: 16.3
click at [367, 196] on div "**********" at bounding box center [340, 199] width 112 height 6
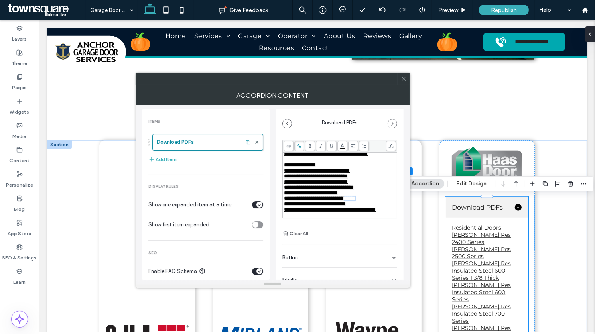
copy span "******"
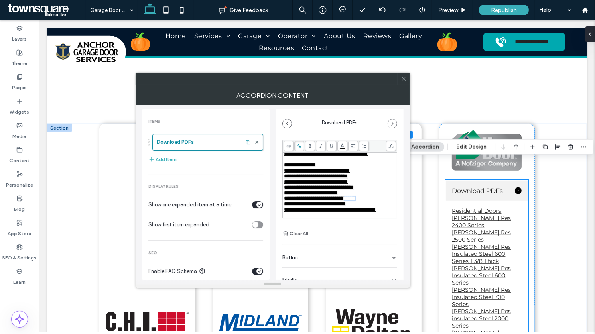
scroll to position [427, 0]
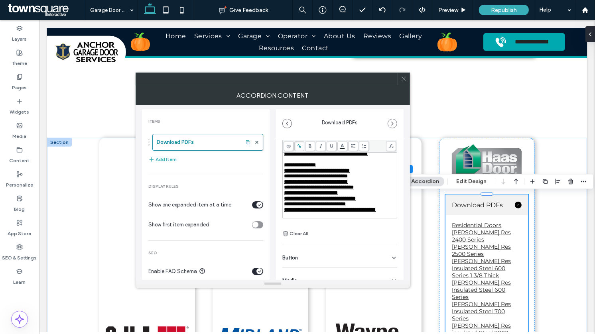
click at [402, 81] on icon at bounding box center [404, 79] width 6 height 6
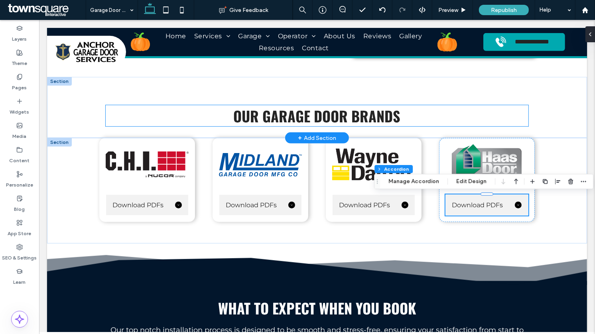
click at [478, 114] on h5 "Our Garage Door Brands" at bounding box center [316, 115] width 423 height 21
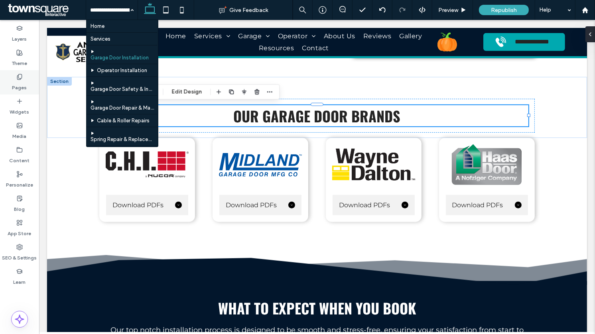
click at [16, 89] on label "Pages" at bounding box center [19, 85] width 15 height 11
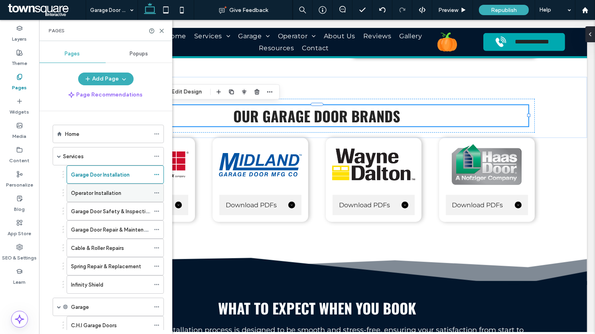
scroll to position [60, 0]
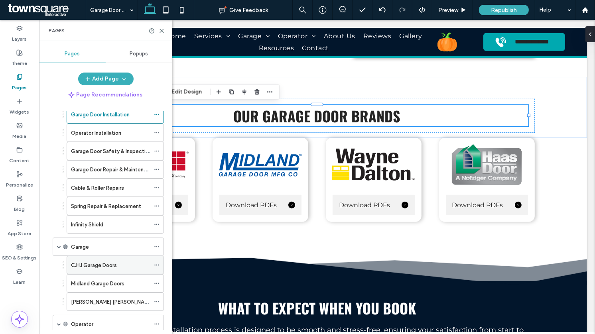
click at [88, 256] on div "C.H.I Garage Doors" at bounding box center [110, 265] width 79 height 18
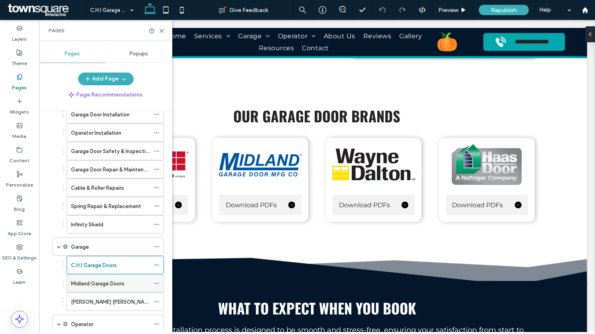
click at [90, 278] on label "Midland Garage Doors" at bounding box center [97, 284] width 53 height 14
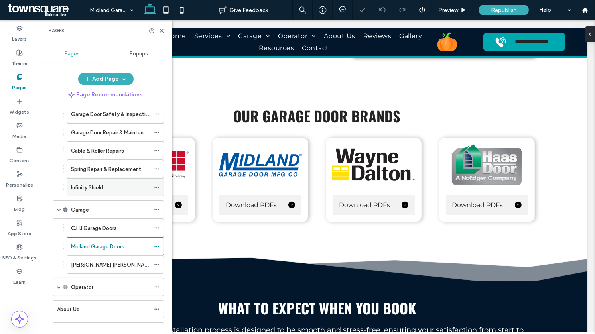
scroll to position [113, 0]
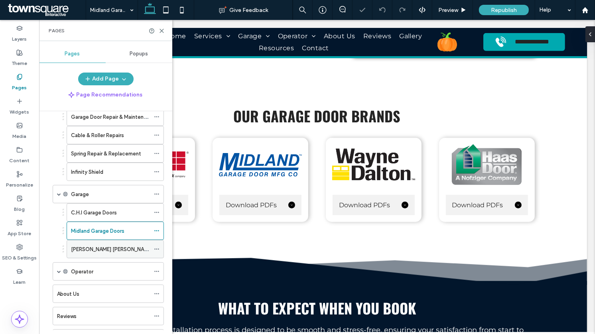
click at [114, 240] on div "[PERSON_NAME] [PERSON_NAME] Garage Doors" at bounding box center [110, 249] width 79 height 18
click at [100, 230] on label "Midland Garage Doors" at bounding box center [97, 231] width 53 height 14
click at [120, 213] on div "C.H.I Garage Doors" at bounding box center [110, 213] width 79 height 18
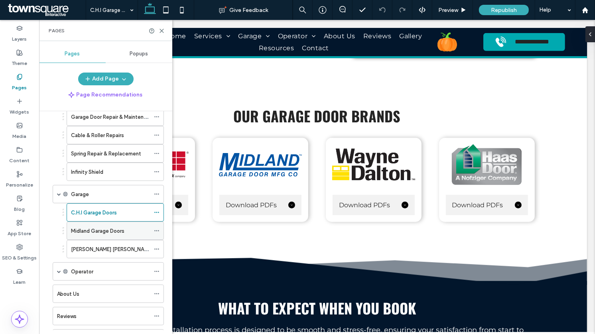
click at [118, 224] on label "Midland Garage Doors" at bounding box center [97, 231] width 53 height 14
click at [155, 228] on icon at bounding box center [157, 231] width 6 height 6
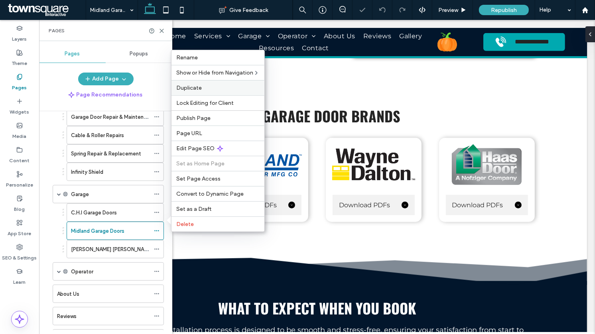
click at [185, 90] on span "Duplicate" at bounding box center [189, 88] width 26 height 7
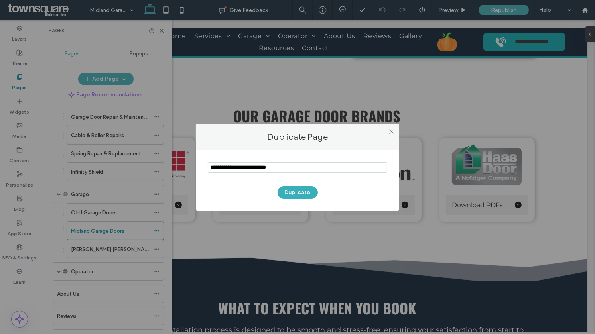
drag, startPoint x: 249, startPoint y: 167, endPoint x: 210, endPoint y: 168, distance: 39.1
click at [210, 168] on input "notEmpty" at bounding box center [297, 167] width 179 height 10
type input "**********"
click at [292, 191] on button "Duplicate" at bounding box center [297, 192] width 40 height 13
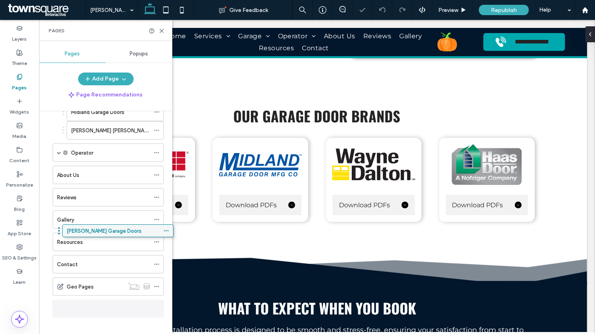
scroll to position [228, 0]
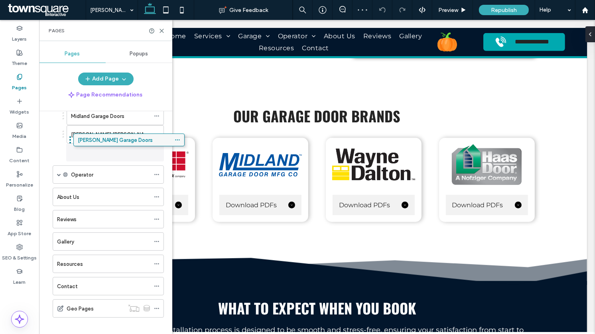
drag, startPoint x: 79, startPoint y: 303, endPoint x: 99, endPoint y: 144, distance: 160.4
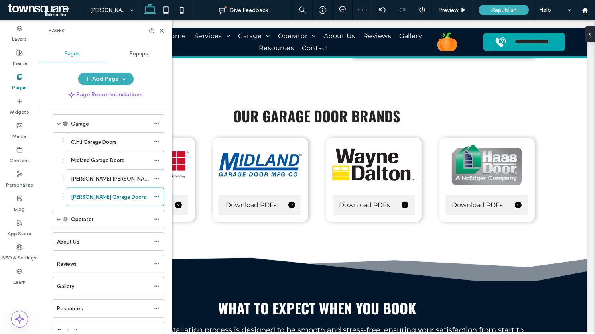
scroll to position [166, 0]
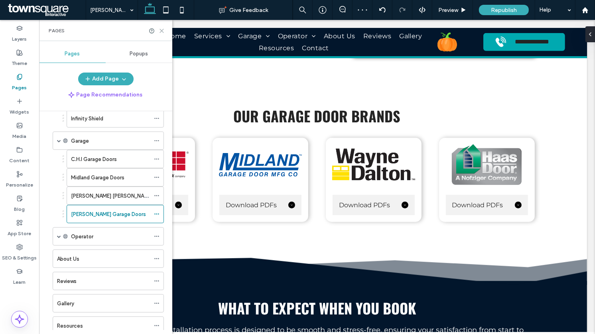
click at [161, 30] on use at bounding box center [162, 31] width 4 height 4
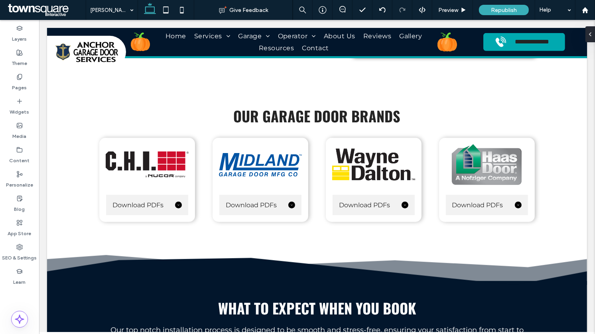
type input "*****"
type input "**"
click at [101, 62] on button "Design" at bounding box center [101, 60] width 29 height 10
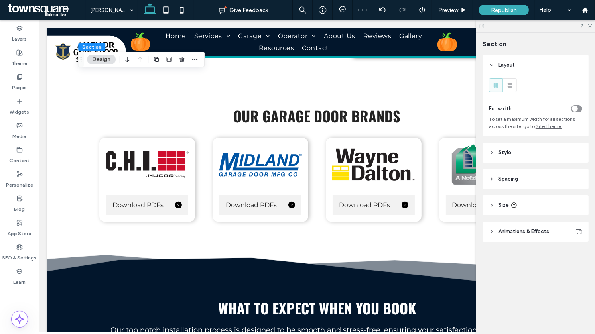
click at [501, 156] on span "Style" at bounding box center [504, 153] width 13 height 8
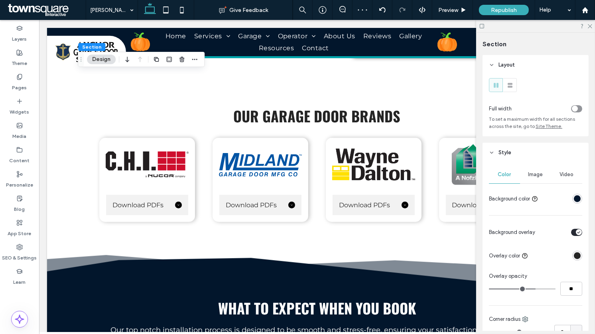
click at [532, 174] on span "Image" at bounding box center [535, 174] width 15 height 6
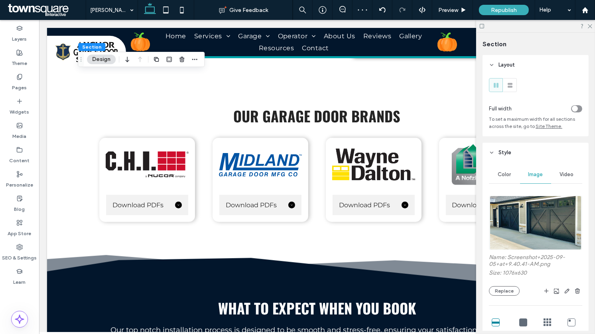
click at [511, 208] on img at bounding box center [536, 223] width 92 height 54
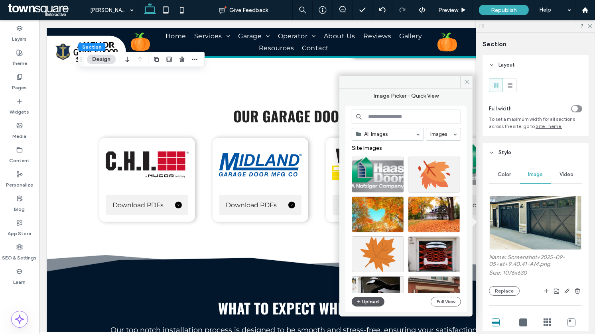
click at [360, 299] on icon "button" at bounding box center [358, 302] width 5 height 6
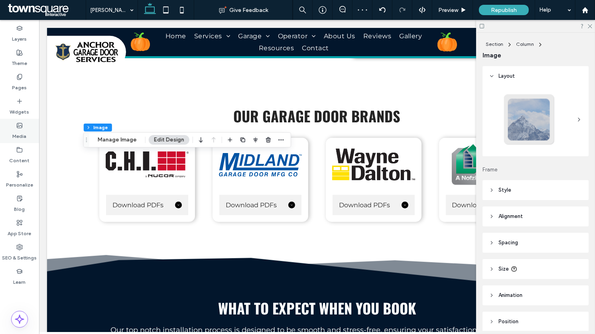
click at [18, 138] on label "Media" at bounding box center [20, 134] width 14 height 11
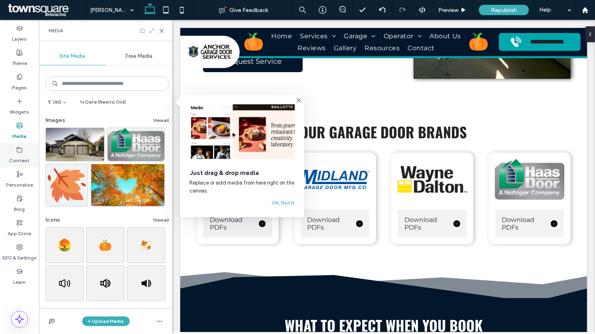
click at [27, 153] on label "Content" at bounding box center [20, 158] width 20 height 11
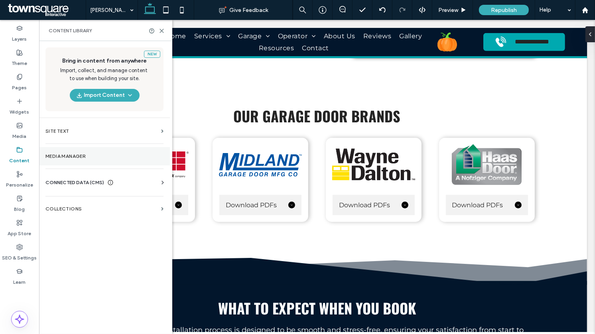
click at [72, 152] on section "Media Manager" at bounding box center [104, 156] width 131 height 18
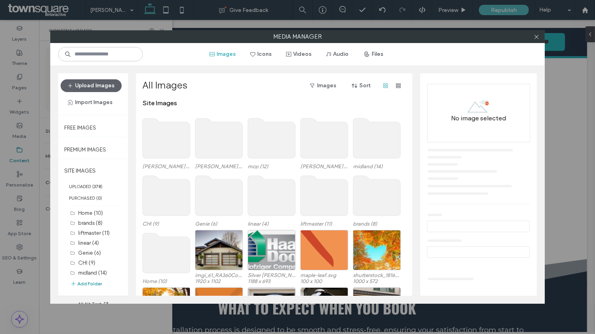
click at [88, 280] on button "Add Folder" at bounding box center [86, 284] width 32 height 8
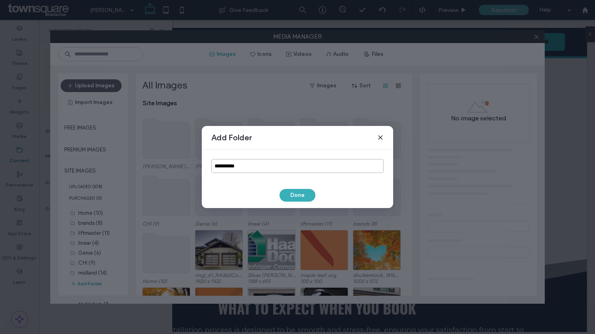
click at [257, 163] on input "**********" at bounding box center [297, 166] width 172 height 14
type input "**********"
click at [302, 194] on button "Done" at bounding box center [297, 195] width 36 height 13
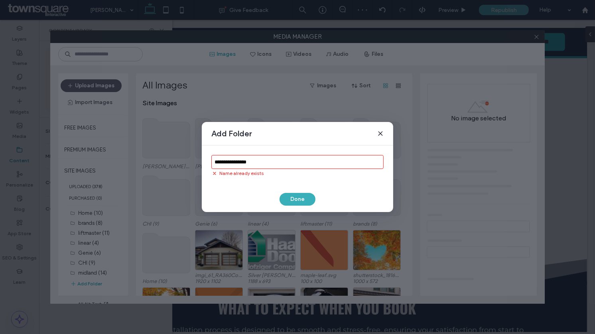
click at [381, 135] on icon at bounding box center [380, 133] width 6 height 6
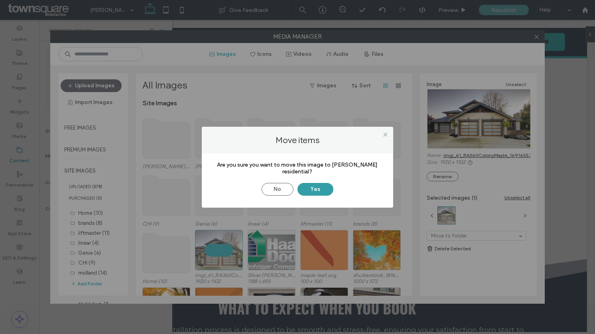
click at [313, 187] on button "Yes" at bounding box center [315, 189] width 36 height 13
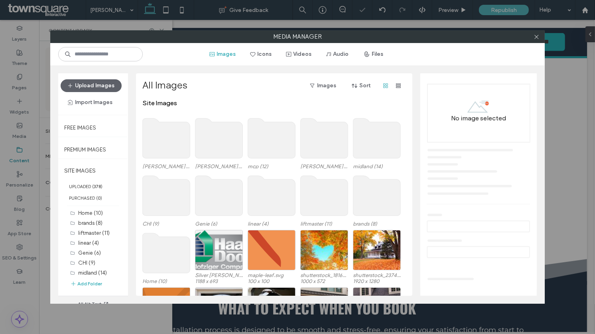
click at [216, 147] on use at bounding box center [218, 138] width 47 height 40
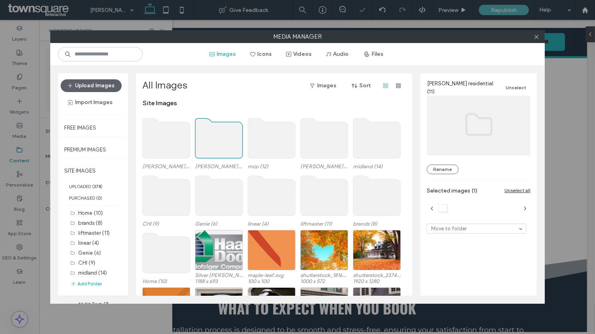
click at [216, 147] on use at bounding box center [218, 138] width 47 height 40
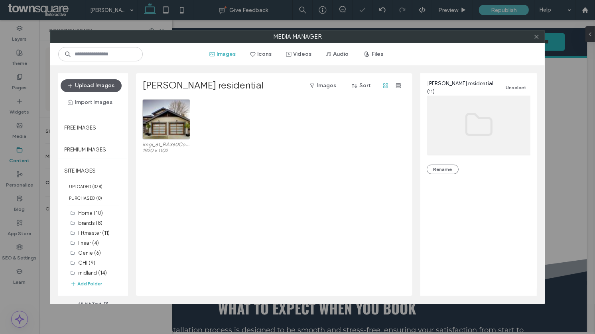
click at [102, 83] on button "Upload Images" at bounding box center [91, 85] width 61 height 13
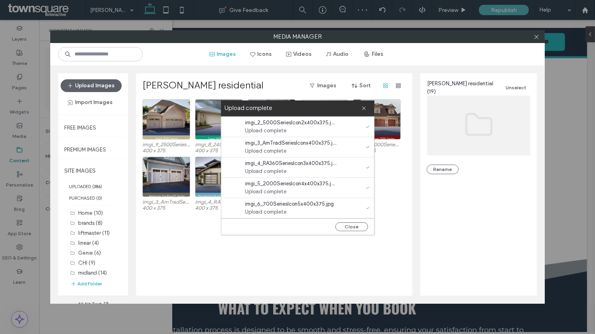
click at [348, 220] on div "Close" at bounding box center [297, 226] width 153 height 16
click at [348, 226] on button "Close" at bounding box center [351, 226] width 33 height 9
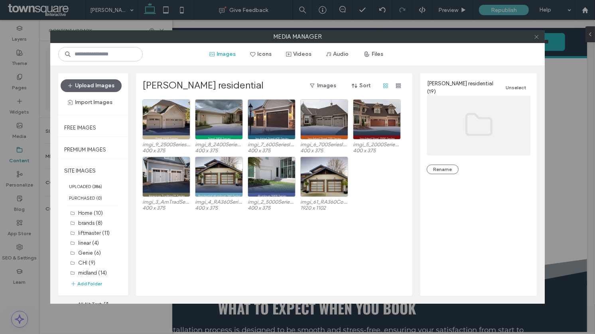
click at [537, 35] on use at bounding box center [536, 37] width 4 height 4
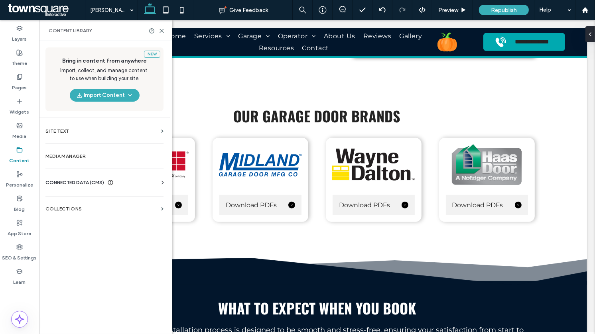
click at [158, 28] on div "Content Library" at bounding box center [106, 31] width 114 height 6
click at [161, 30] on icon at bounding box center [162, 31] width 6 height 6
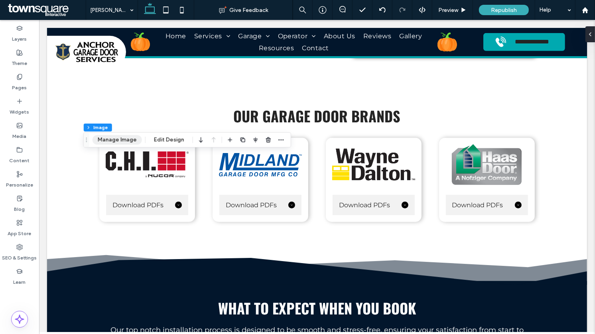
click at [108, 143] on button "Manage Image" at bounding box center [116, 140] width 49 height 10
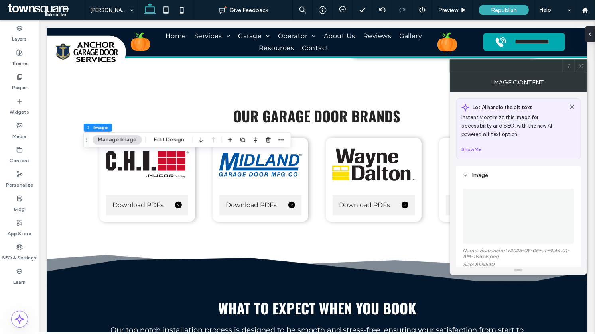
click at [518, 220] on img at bounding box center [518, 216] width 1 height 55
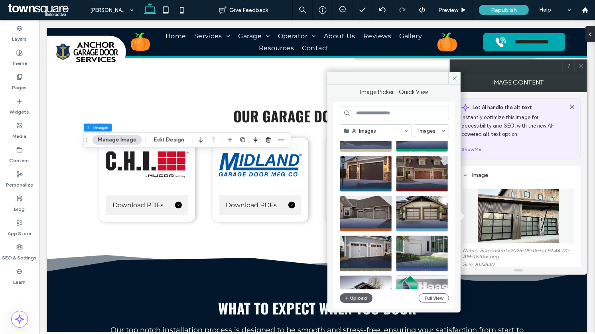
scroll to position [0, 0]
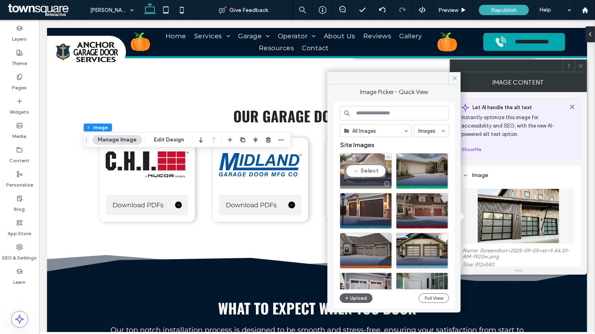
click at [370, 170] on div "Select" at bounding box center [366, 171] width 52 height 36
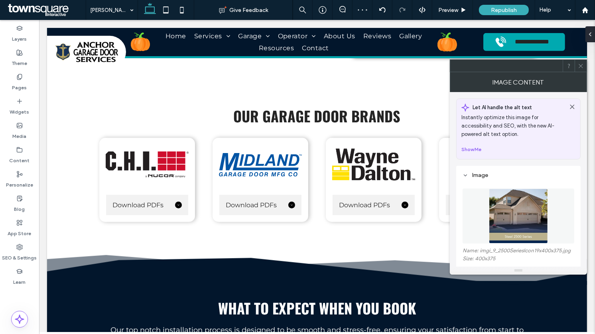
type input "***"
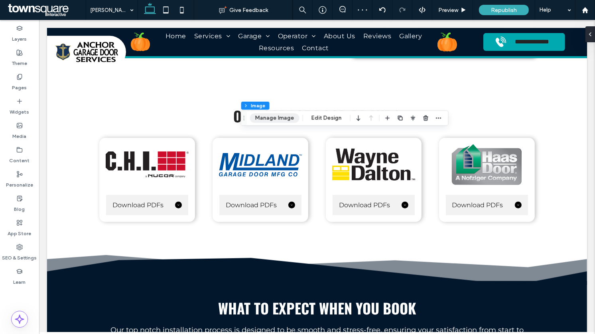
click at [260, 117] on button "Manage Image" at bounding box center [274, 118] width 49 height 10
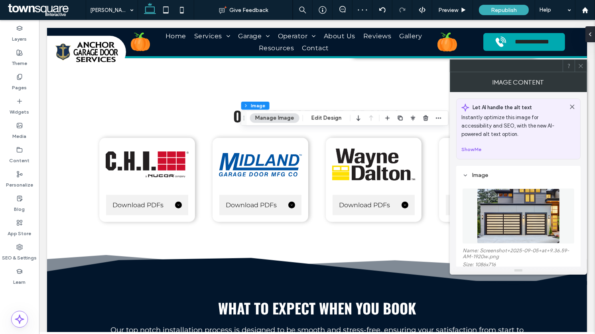
click at [498, 203] on img at bounding box center [518, 216] width 83 height 55
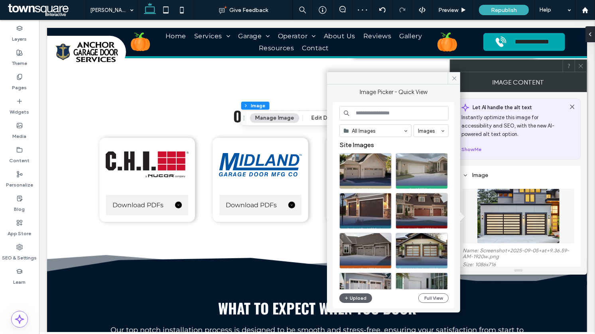
click at [417, 169] on div at bounding box center [421, 171] width 52 height 36
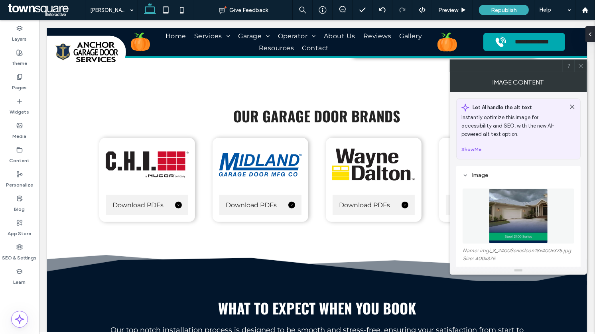
type input "***"
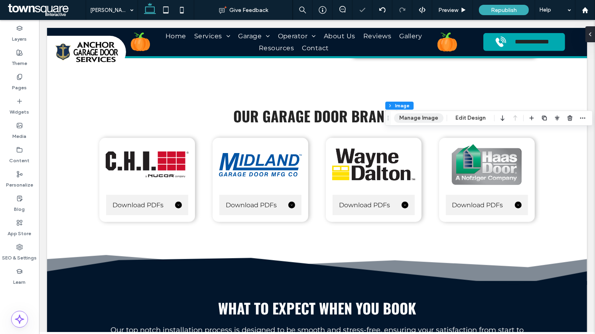
click at [409, 115] on button "Manage Image" at bounding box center [418, 118] width 49 height 10
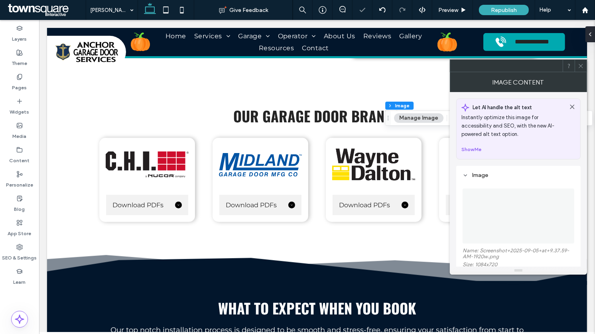
click at [514, 183] on div "Name: Screenshot+2025-09-05+at+9.37.59-AM-1920w.png Size: 1084x720 Replace" at bounding box center [518, 234] width 112 height 106
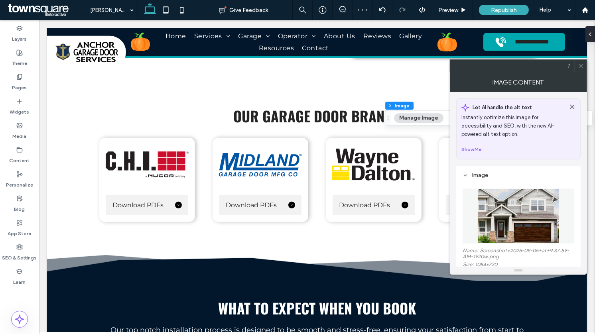
click at [511, 218] on img at bounding box center [518, 216] width 83 height 55
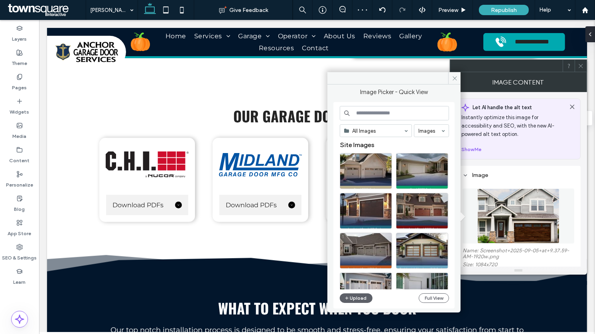
click at [378, 189] on div at bounding box center [397, 173] width 115 height 40
click at [376, 196] on div "Select" at bounding box center [366, 211] width 52 height 36
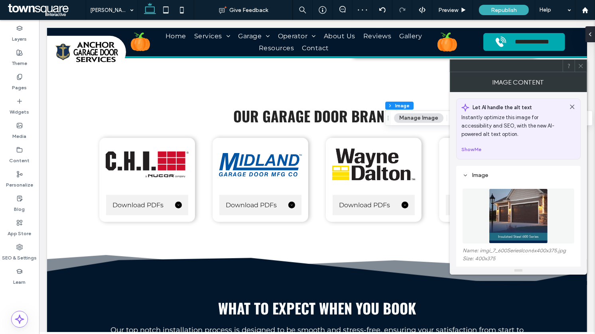
click at [581, 67] on icon at bounding box center [581, 66] width 6 height 6
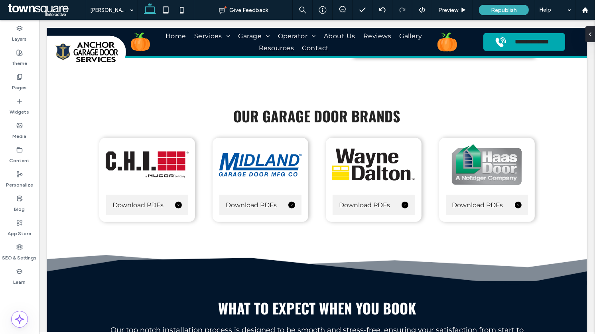
type input "***"
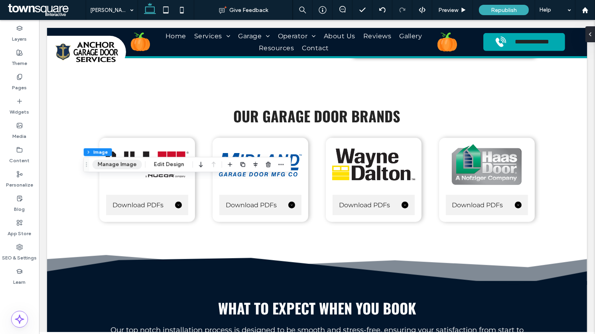
click at [111, 168] on button "Manage Image" at bounding box center [116, 165] width 49 height 10
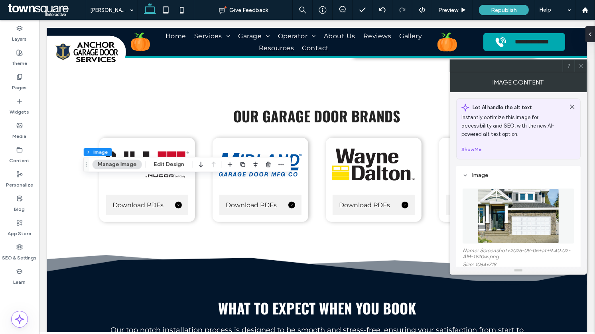
click at [497, 218] on img at bounding box center [518, 216] width 81 height 55
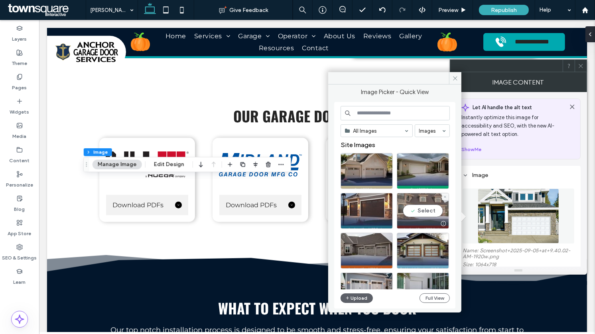
click at [410, 203] on div "Select" at bounding box center [423, 211] width 52 height 36
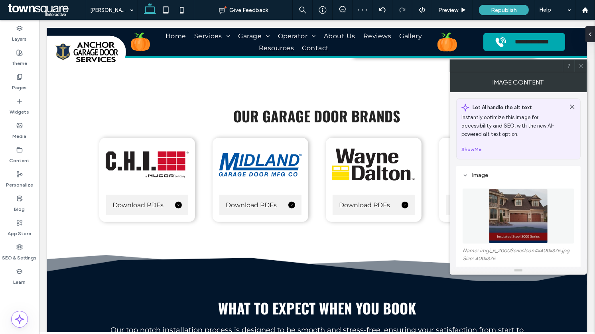
type input "***"
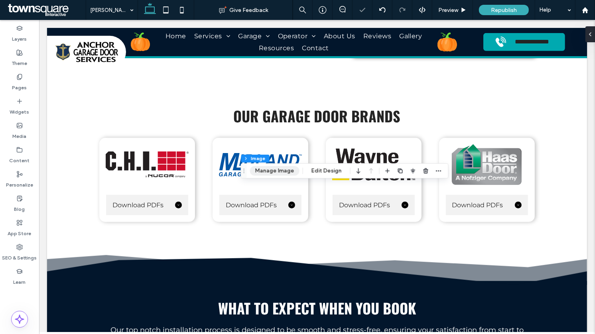
click at [281, 172] on button "Manage Image" at bounding box center [274, 171] width 49 height 10
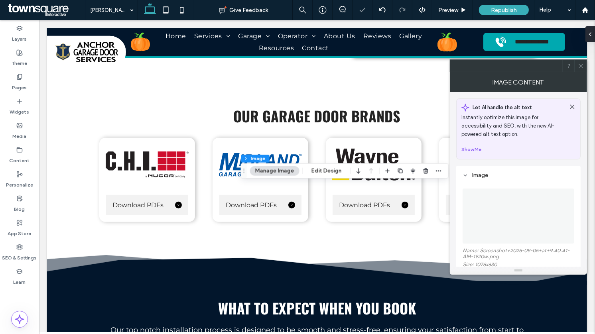
click at [518, 219] on img at bounding box center [518, 216] width 1 height 55
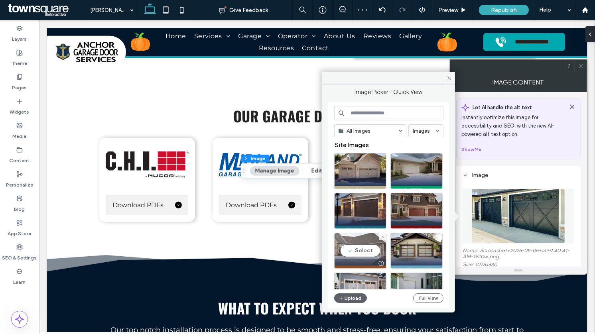
click at [369, 244] on div "Select" at bounding box center [360, 251] width 52 height 36
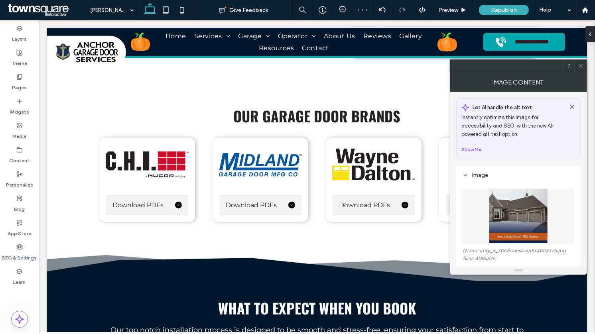
type input "***"
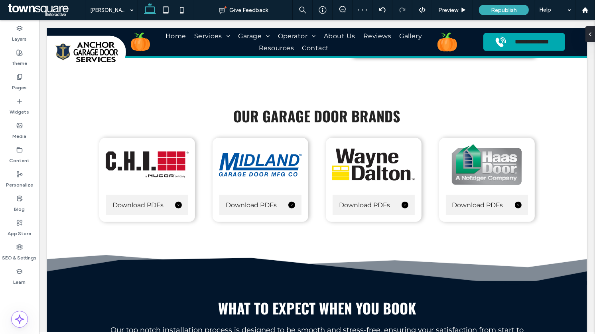
type input "***"
click at [410, 108] on div "Section Column Image Manage Image Edit Design" at bounding box center [489, 102] width 208 height 15
click at [410, 104] on button "Manage Image" at bounding box center [418, 103] width 49 height 10
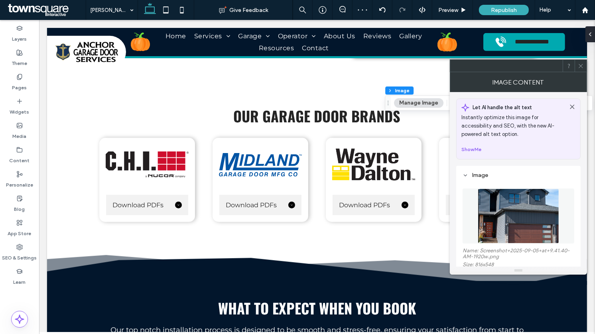
click at [517, 209] on img at bounding box center [518, 216] width 81 height 55
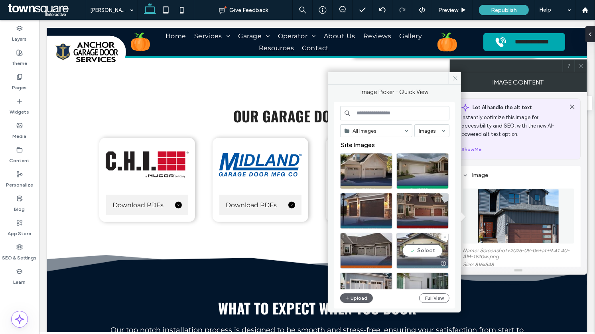
click at [423, 234] on div "Select" at bounding box center [422, 251] width 52 height 36
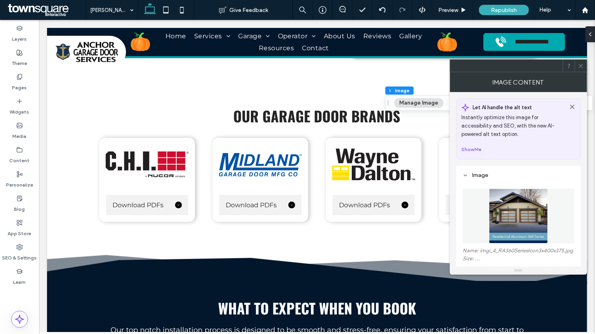
click at [581, 65] on icon at bounding box center [581, 66] width 6 height 6
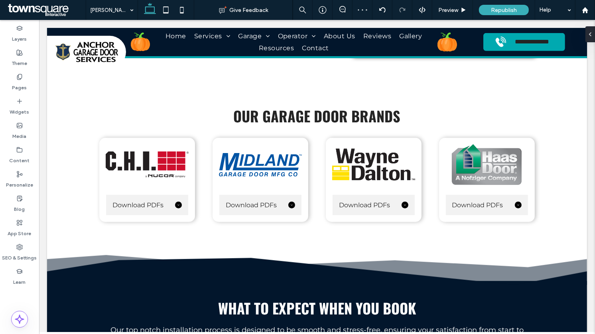
type input "***"
click at [105, 177] on button "Manage Image" at bounding box center [116, 178] width 49 height 10
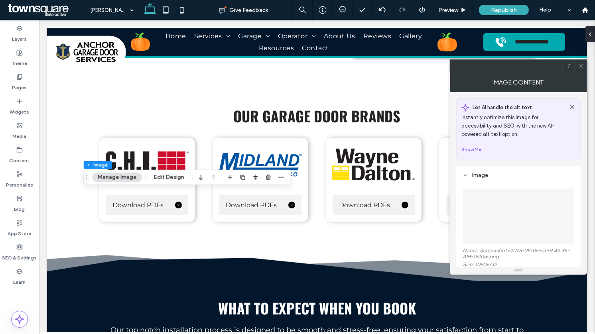
click at [581, 69] on span at bounding box center [581, 66] width 6 height 12
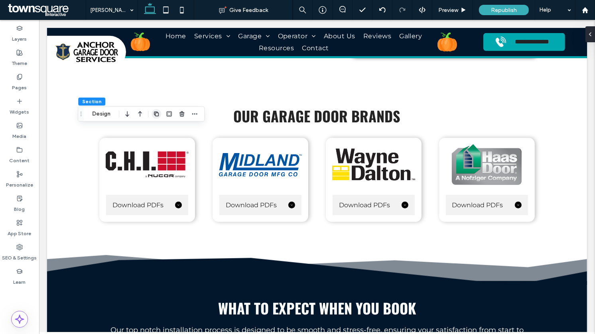
click at [156, 114] on icon "button" at bounding box center [156, 114] width 6 height 6
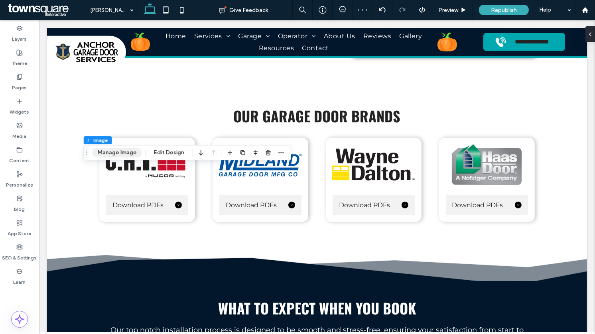
click at [106, 154] on button "Manage Image" at bounding box center [116, 153] width 49 height 10
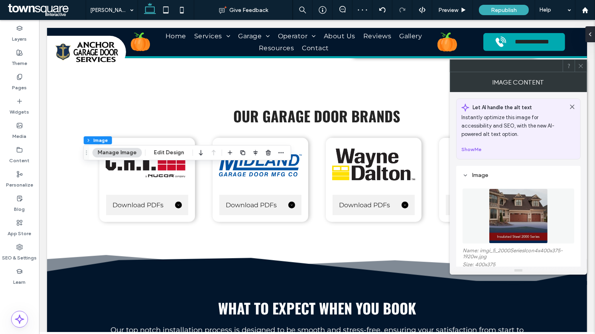
click at [513, 214] on img at bounding box center [518, 216] width 59 height 55
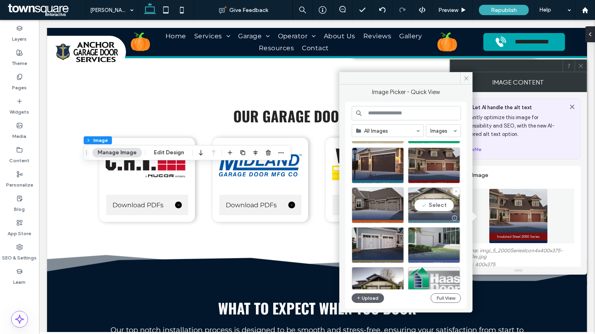
scroll to position [57, 0]
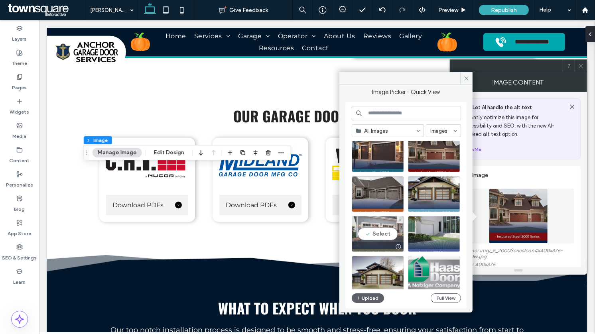
click at [377, 228] on div "Select" at bounding box center [378, 234] width 52 height 36
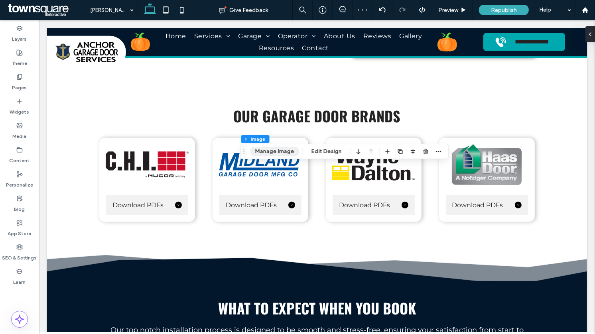
click at [265, 153] on button "Manage Image" at bounding box center [274, 152] width 49 height 10
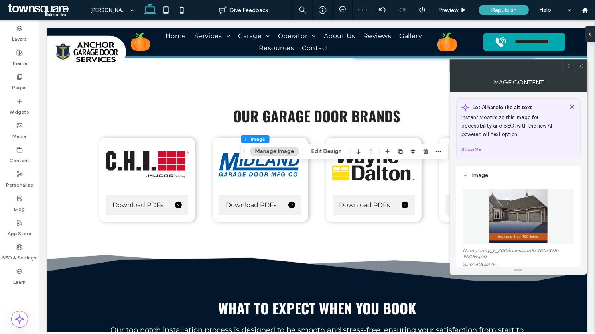
click at [505, 202] on img at bounding box center [518, 216] width 59 height 55
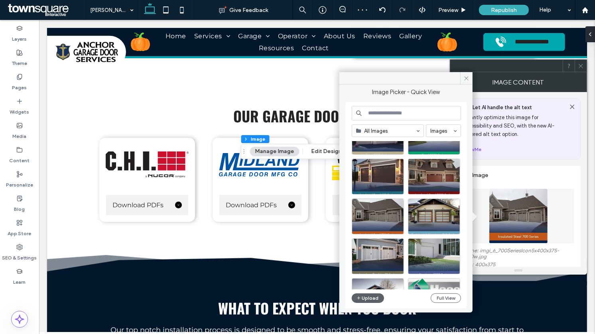
scroll to position [43, 0]
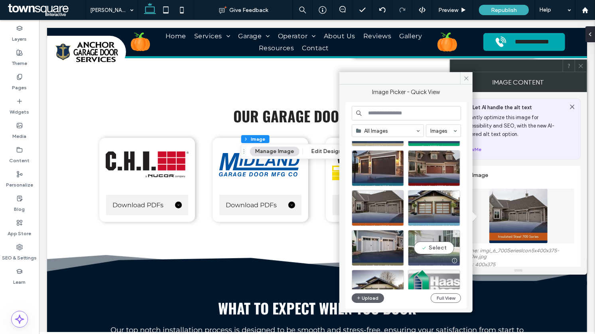
click at [425, 256] on div at bounding box center [433, 261] width 51 height 10
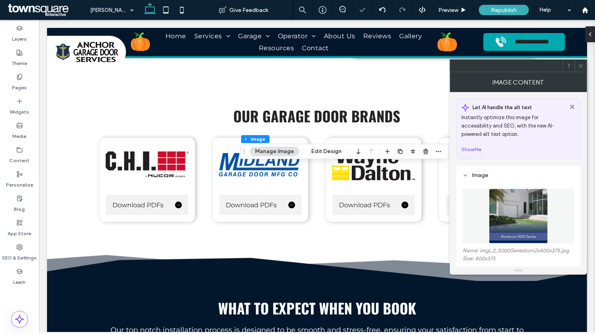
click at [580, 64] on icon at bounding box center [581, 66] width 6 height 6
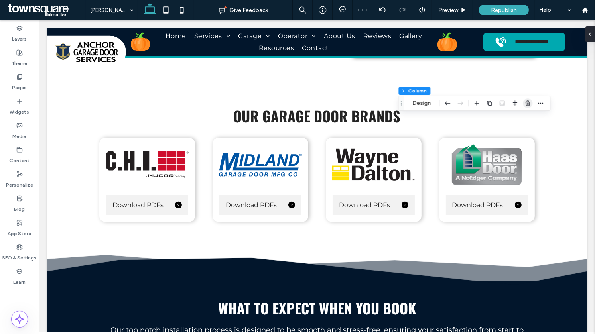
click at [526, 104] on use "button" at bounding box center [527, 102] width 5 height 5
type input "***"
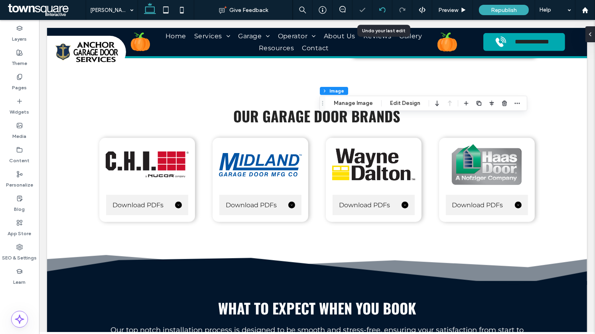
click at [386, 9] on icon at bounding box center [382, 10] width 6 height 6
click at [383, 8] on icon at bounding box center [382, 10] width 6 height 6
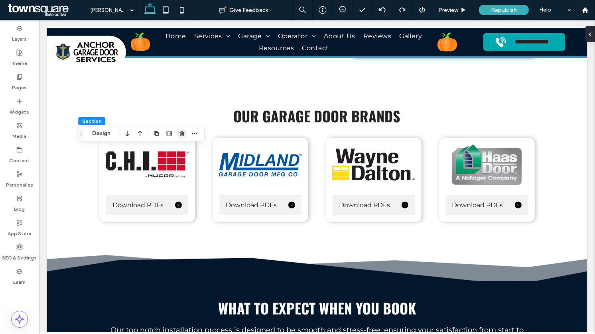
click at [182, 135] on icon "button" at bounding box center [182, 133] width 6 height 6
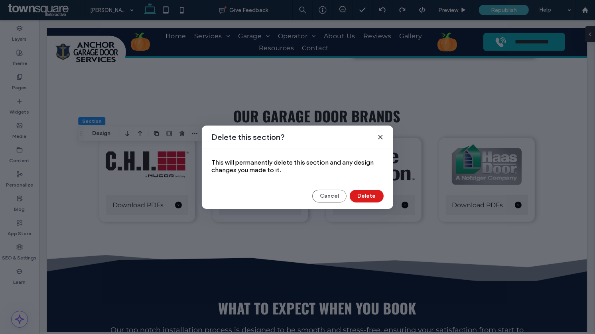
click at [359, 187] on div "Delete this section? This will permanently delete this section and any design c…" at bounding box center [297, 167] width 191 height 83
click at [360, 192] on button "Delete" at bounding box center [367, 196] width 34 height 13
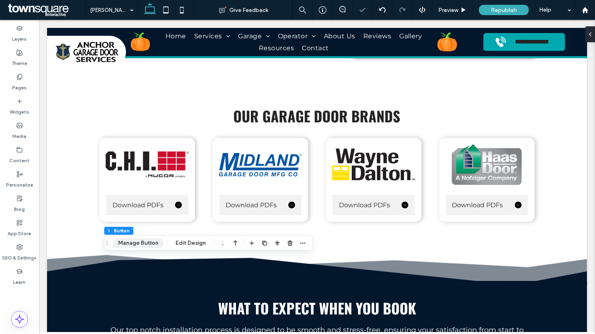
click at [140, 242] on button "Manage Button" at bounding box center [138, 243] width 51 height 10
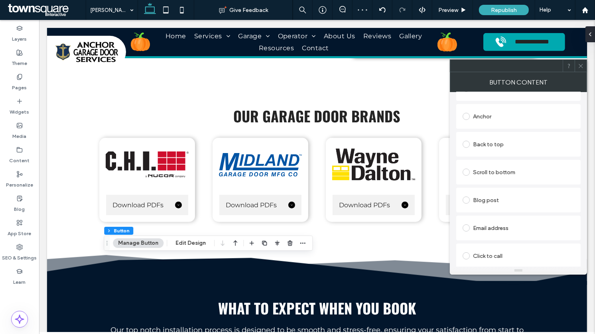
scroll to position [238, 0]
click at [477, 260] on div "Change file" at bounding box center [475, 260] width 26 height 6
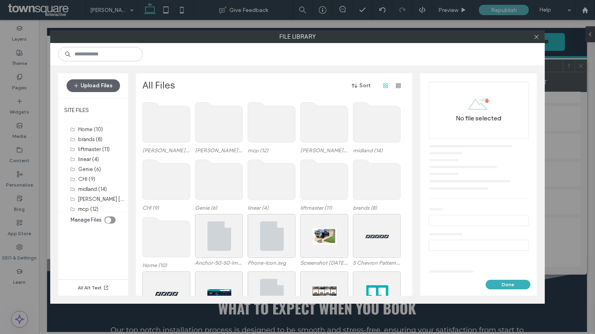
click at [217, 127] on use at bounding box center [218, 122] width 47 height 40
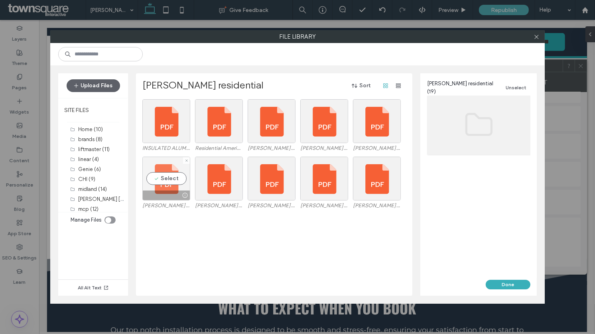
click at [170, 181] on div "Select" at bounding box center [166, 179] width 48 height 44
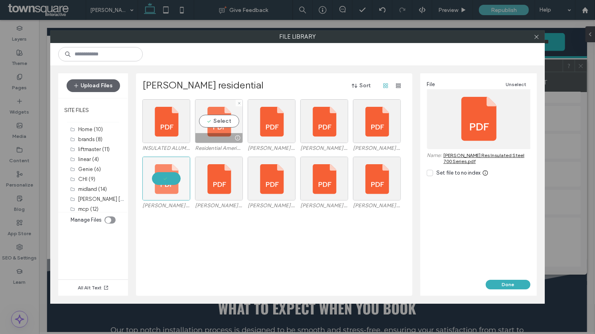
click at [225, 113] on div "Select" at bounding box center [219, 121] width 48 height 44
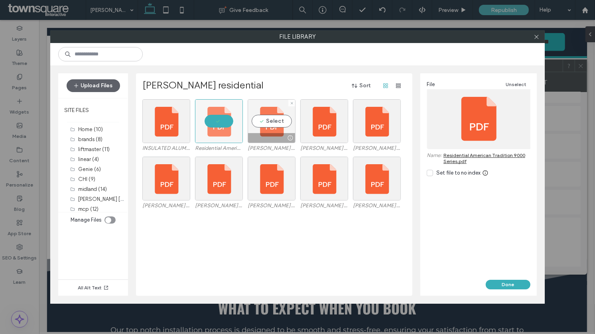
click at [260, 119] on div "Select" at bounding box center [272, 121] width 48 height 44
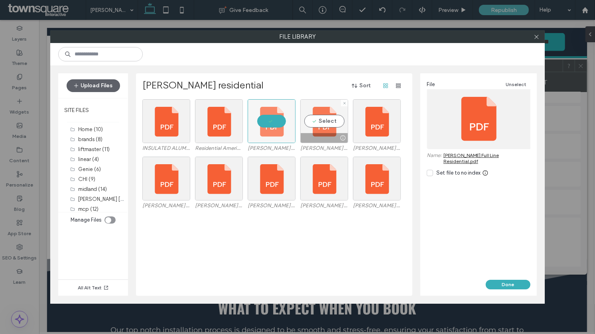
click at [315, 123] on div "Select" at bounding box center [324, 121] width 48 height 44
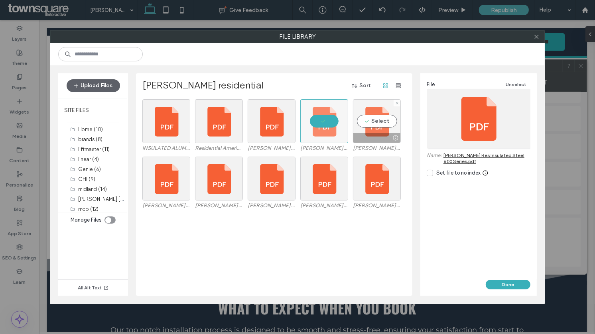
click at [372, 123] on div "Select" at bounding box center [377, 121] width 48 height 44
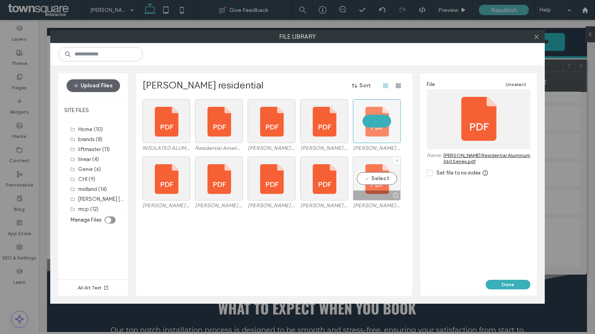
click at [379, 167] on div "Select" at bounding box center [377, 179] width 48 height 44
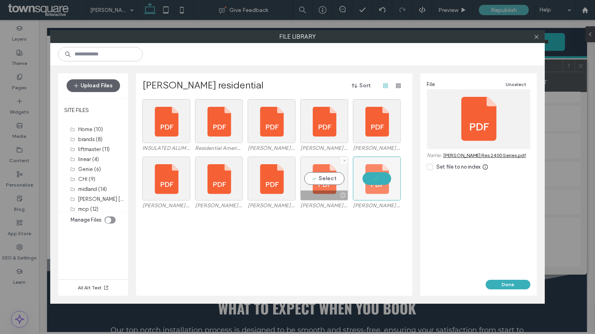
click at [331, 175] on div "Select" at bounding box center [324, 179] width 48 height 44
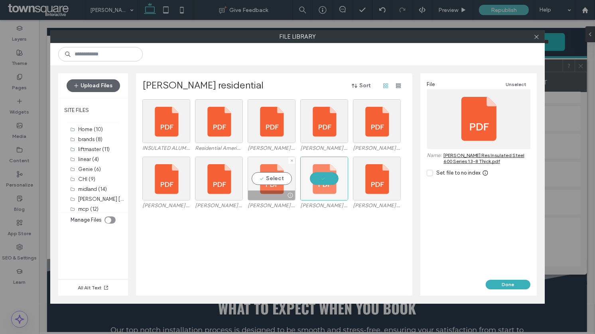
click at [279, 172] on div "Select" at bounding box center [272, 179] width 48 height 44
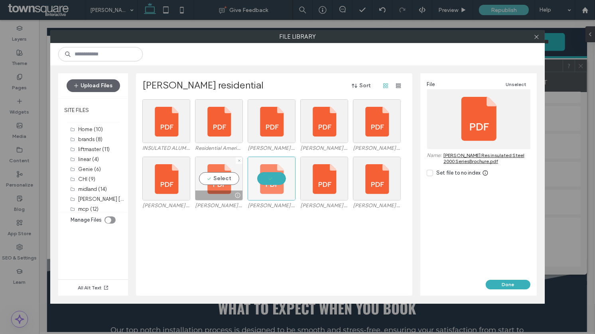
click at [216, 174] on div "Select" at bounding box center [219, 179] width 48 height 44
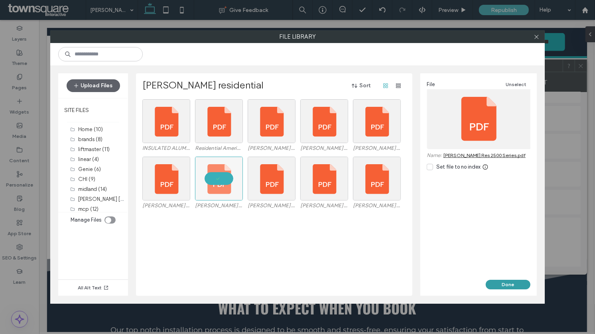
click at [501, 285] on button "Done" at bounding box center [508, 285] width 45 height 10
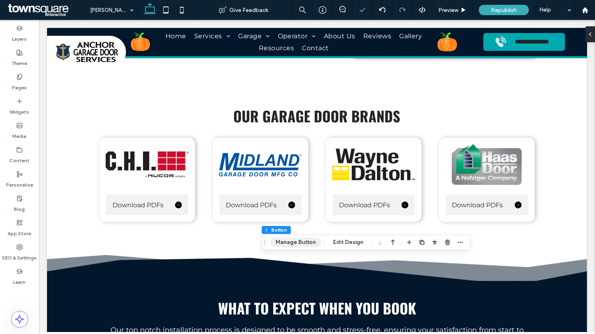
click at [282, 243] on button "Manage Button" at bounding box center [295, 243] width 51 height 10
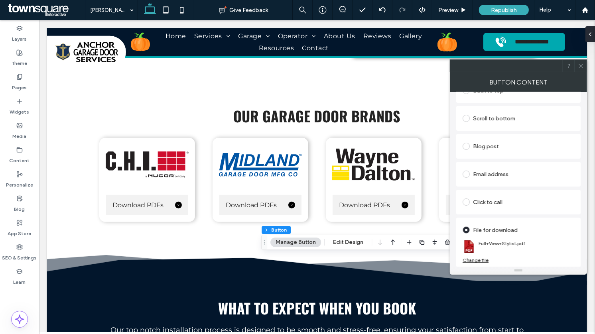
click at [479, 261] on div "Change file" at bounding box center [475, 260] width 26 height 6
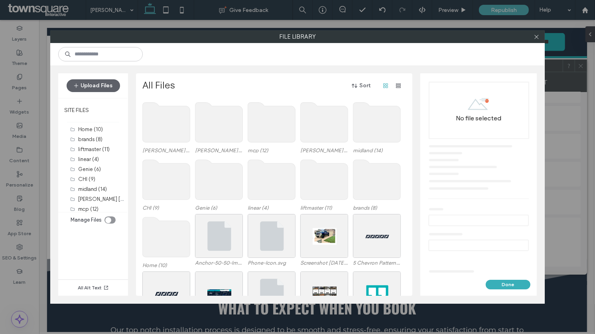
click at [217, 120] on use at bounding box center [218, 122] width 47 height 40
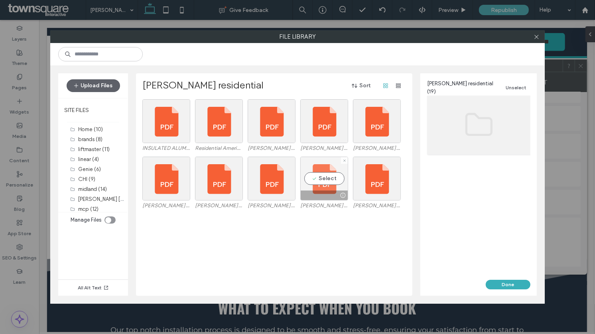
click at [320, 177] on div "Select" at bounding box center [324, 179] width 48 height 44
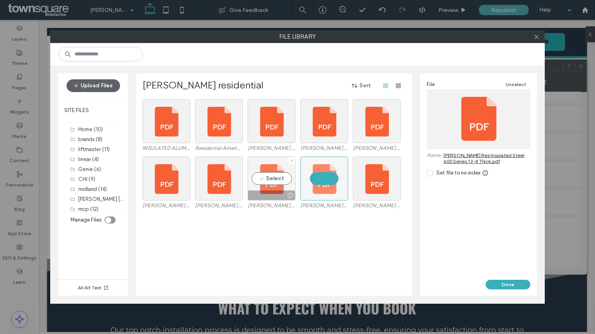
click at [267, 174] on div "Select" at bounding box center [272, 179] width 48 height 44
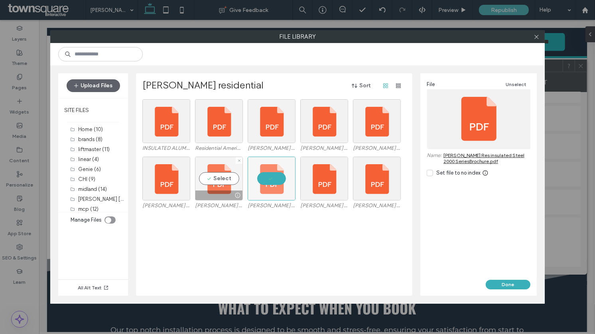
click at [210, 167] on div "Select" at bounding box center [219, 179] width 48 height 44
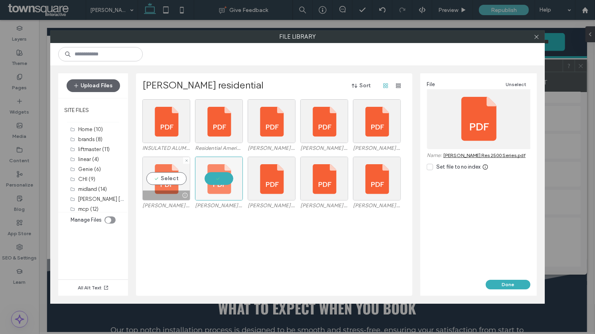
click at [165, 168] on div "Select" at bounding box center [166, 179] width 48 height 44
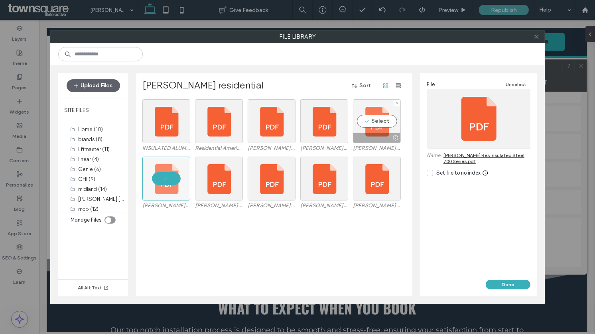
click at [366, 130] on div "Select" at bounding box center [377, 121] width 48 height 44
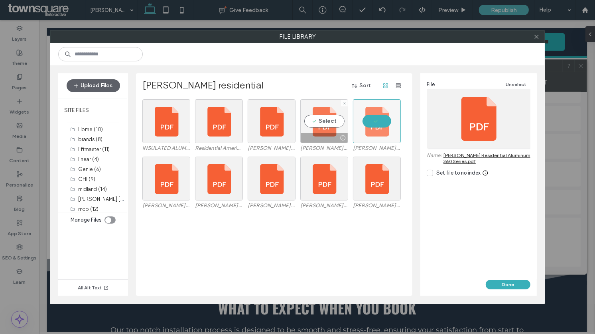
click at [327, 128] on div "Select" at bounding box center [324, 121] width 48 height 44
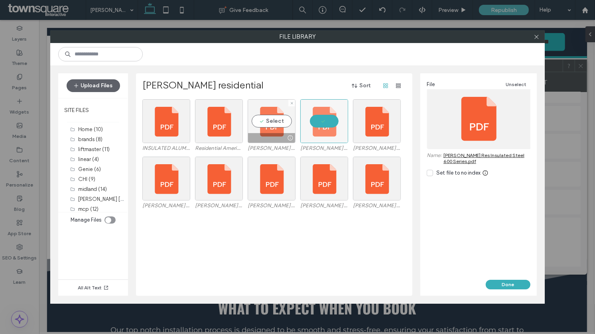
click at [273, 122] on div "Select" at bounding box center [272, 121] width 48 height 44
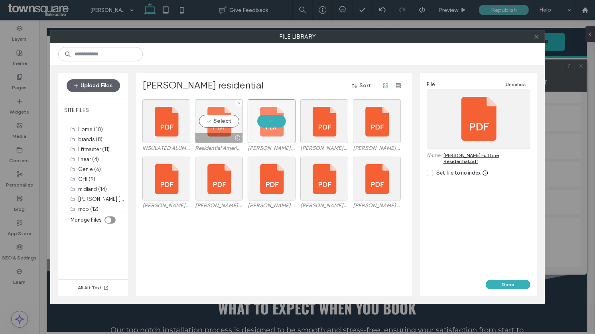
click at [216, 120] on div "Select" at bounding box center [219, 121] width 48 height 44
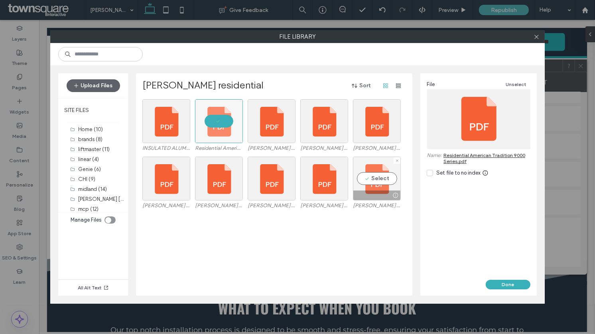
click at [382, 186] on div "Select" at bounding box center [377, 179] width 48 height 44
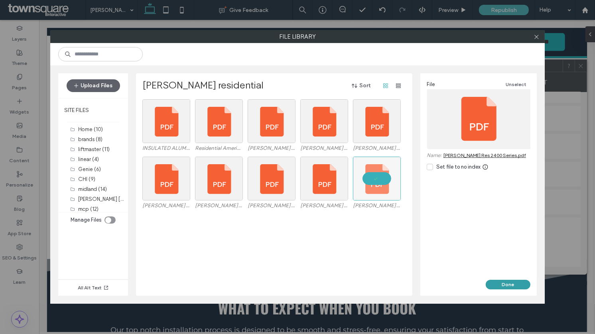
click at [517, 281] on button "Done" at bounding box center [508, 285] width 45 height 10
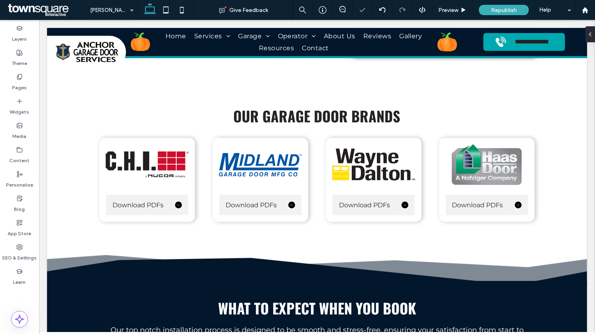
type input "**********"
type input "**"
click at [426, 222] on button "Manage Button" at bounding box center [418, 221] width 51 height 10
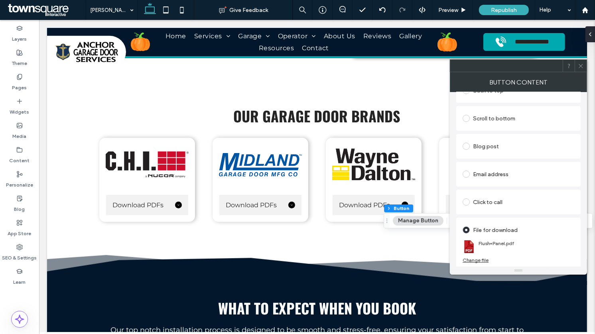
click at [480, 259] on div "Change file" at bounding box center [475, 260] width 26 height 6
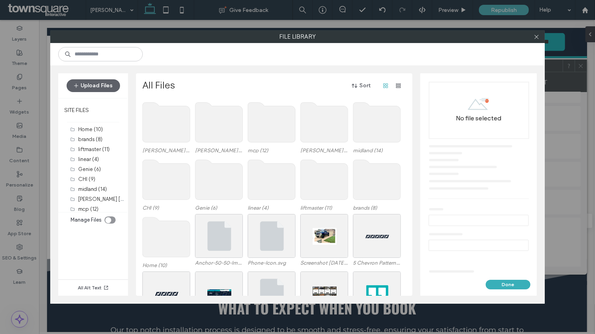
click at [206, 127] on use at bounding box center [218, 122] width 47 height 40
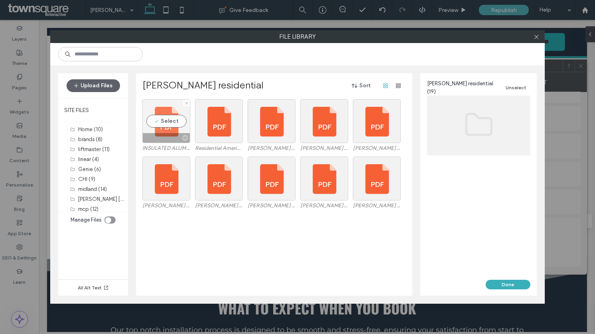
click at [159, 122] on div "Select" at bounding box center [166, 121] width 48 height 44
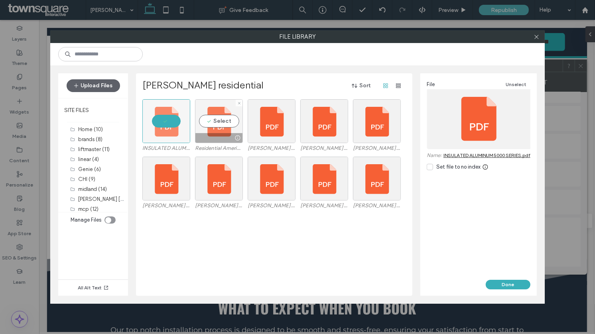
click at [199, 122] on div "Select" at bounding box center [219, 121] width 48 height 44
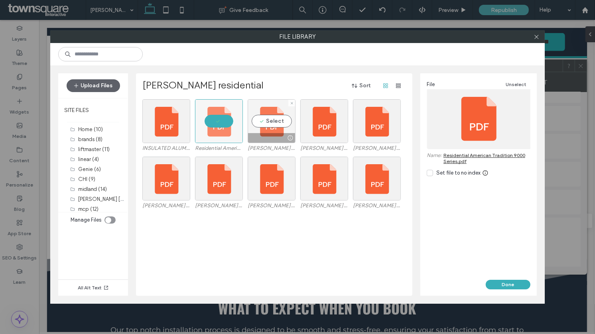
click at [286, 124] on div "Select" at bounding box center [272, 121] width 48 height 44
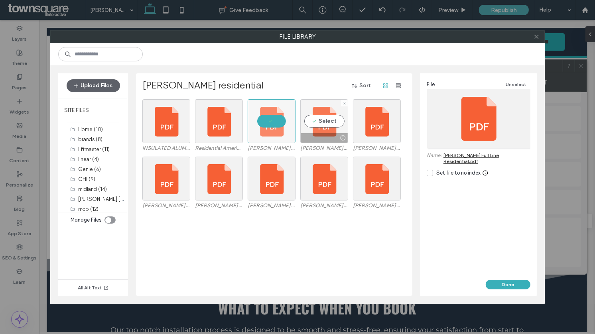
click at [322, 124] on div "Select" at bounding box center [324, 121] width 48 height 44
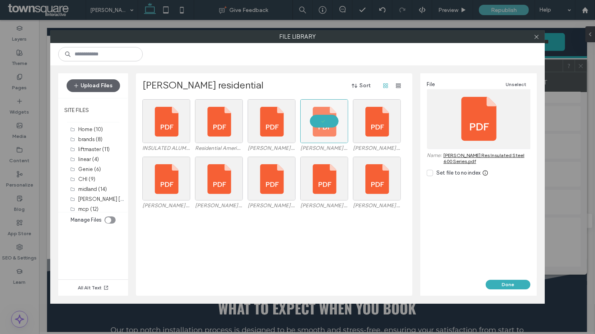
click at [509, 277] on div "File Unselect Name: Haas Res Insulated Steel 600 Series.pdf Set file to no index" at bounding box center [478, 176] width 116 height 207
click at [507, 281] on button "Done" at bounding box center [508, 285] width 45 height 10
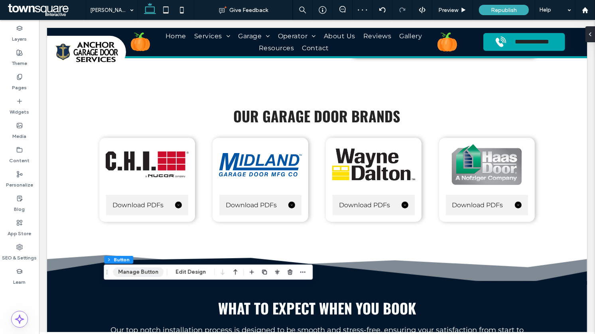
click at [153, 271] on button "Manage Button" at bounding box center [138, 272] width 51 height 10
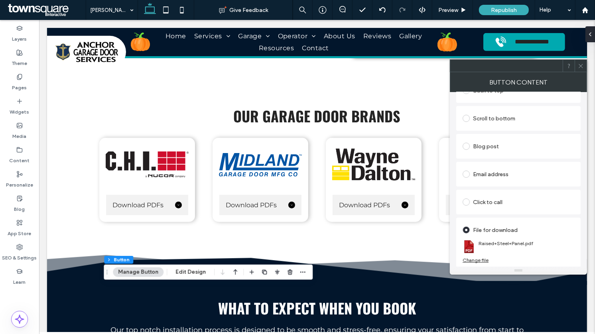
click at [482, 261] on div "Change file" at bounding box center [475, 260] width 26 height 6
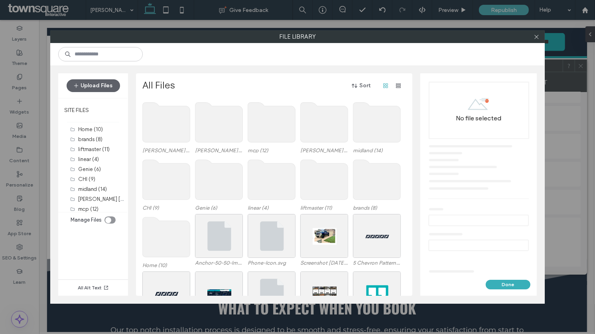
click at [218, 121] on use at bounding box center [218, 122] width 47 height 40
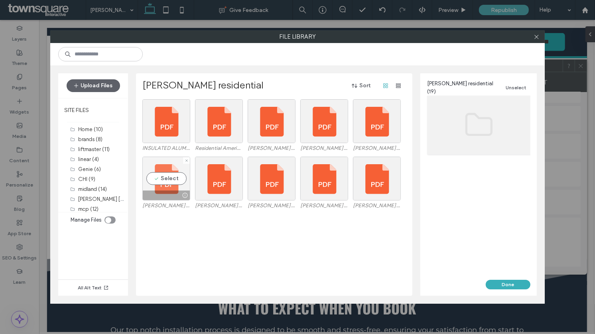
click at [167, 183] on div "Select" at bounding box center [166, 179] width 48 height 44
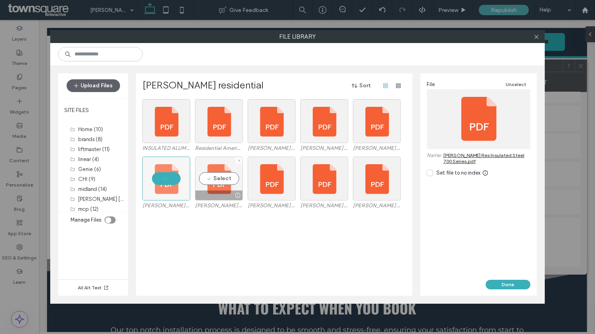
click at [230, 181] on div "Select" at bounding box center [219, 179] width 48 height 44
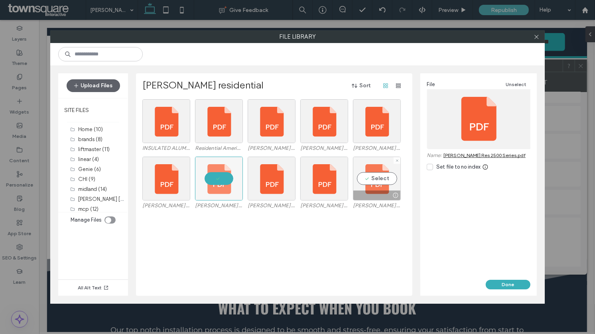
click at [385, 187] on div "Select" at bounding box center [377, 179] width 48 height 44
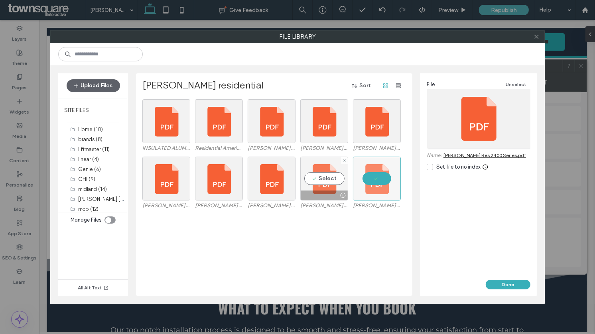
click at [327, 179] on div "Select" at bounding box center [324, 179] width 48 height 44
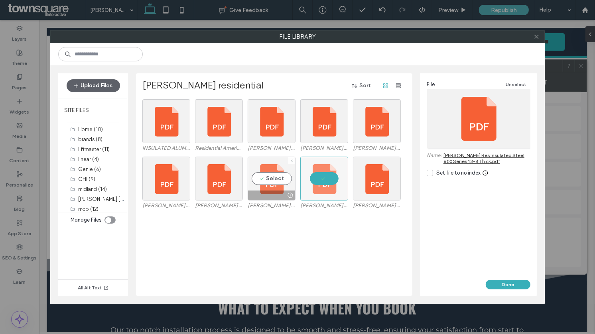
click at [278, 178] on div "Select" at bounding box center [272, 179] width 48 height 44
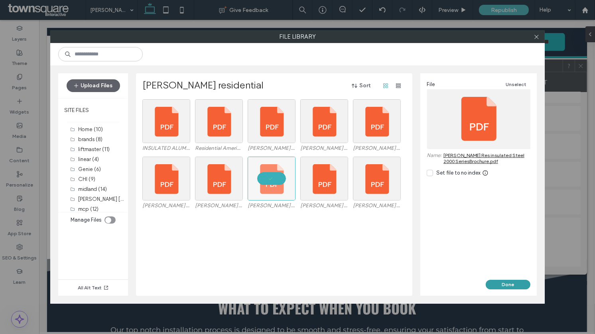
click at [496, 285] on button "Done" at bounding box center [508, 285] width 45 height 10
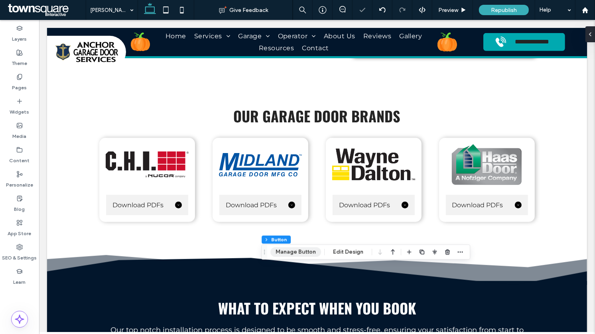
click at [285, 252] on button "Manage Button" at bounding box center [295, 252] width 51 height 10
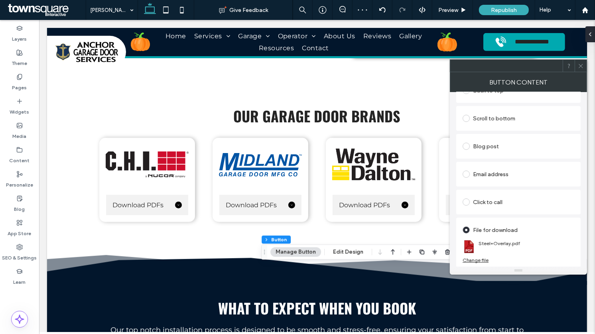
click at [482, 261] on div "Change file" at bounding box center [475, 260] width 26 height 6
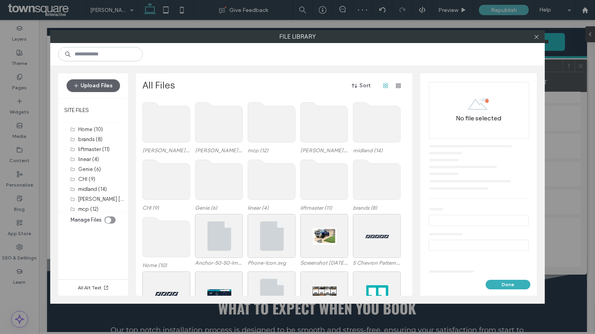
click at [205, 136] on use at bounding box center [218, 122] width 47 height 40
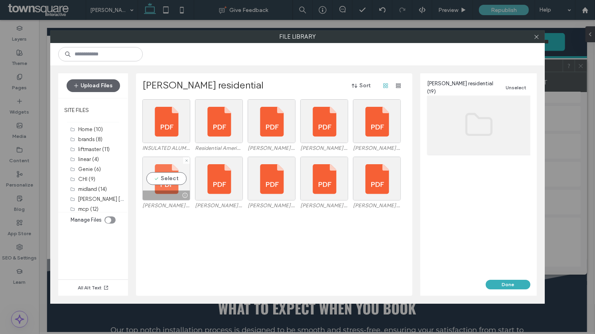
click at [169, 170] on div "Select" at bounding box center [166, 179] width 48 height 44
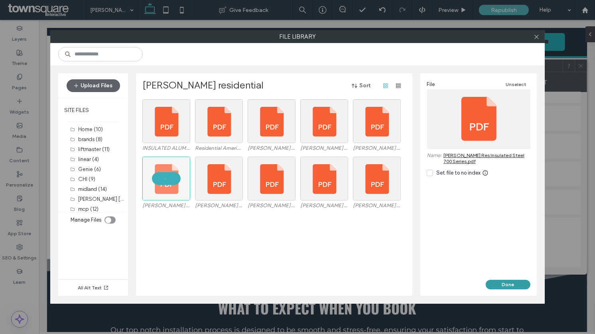
click at [500, 288] on button "Done" at bounding box center [508, 285] width 45 height 10
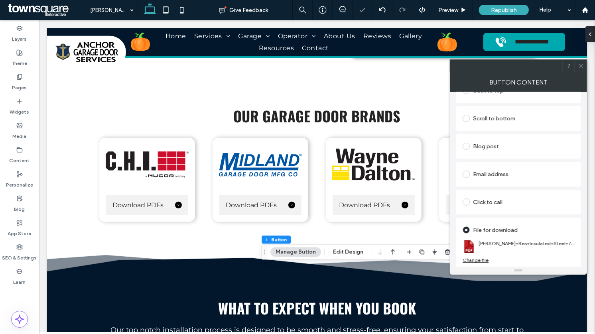
click at [582, 65] on icon at bounding box center [581, 66] width 6 height 6
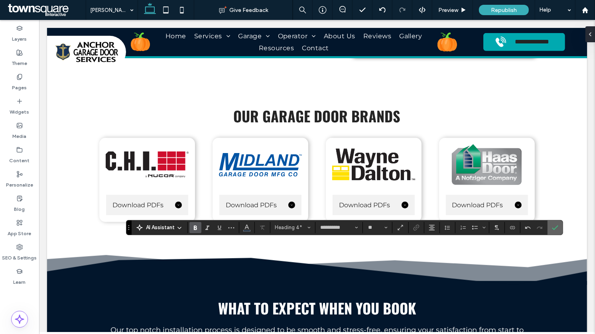
click at [552, 227] on icon "Confirm" at bounding box center [555, 227] width 6 height 6
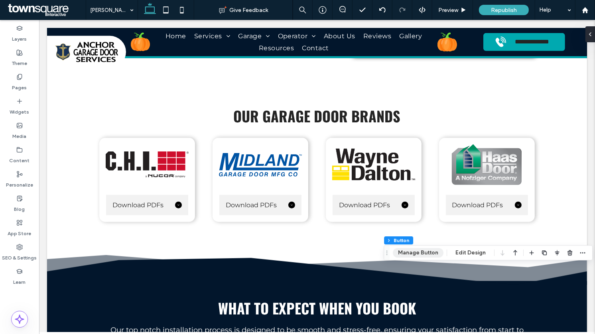
click at [420, 254] on button "Manage Button" at bounding box center [418, 253] width 51 height 10
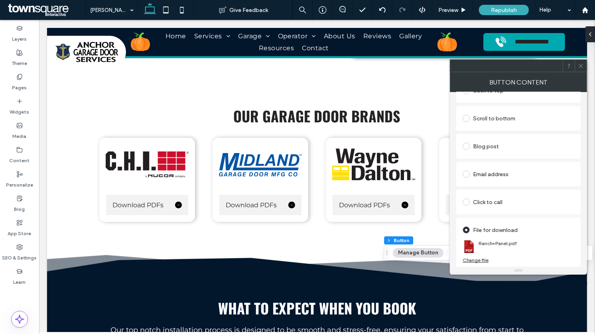
click at [480, 257] on div "Change file" at bounding box center [475, 260] width 26 height 6
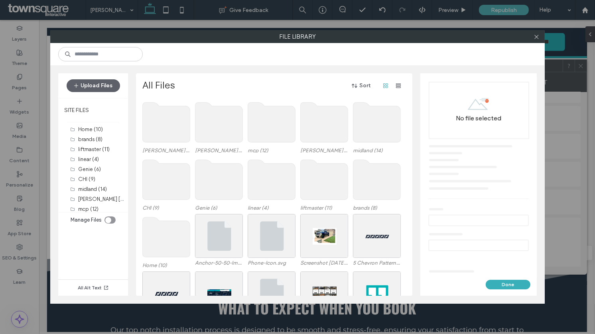
click at [212, 121] on use at bounding box center [218, 122] width 47 height 40
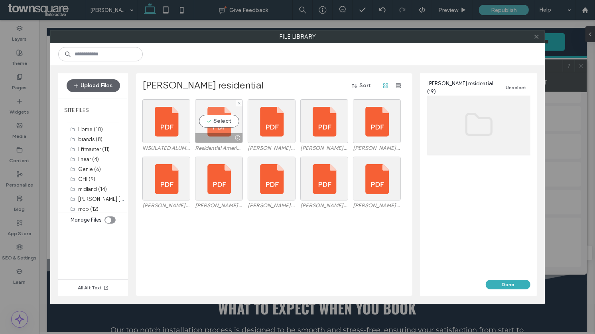
click at [216, 123] on div "Select" at bounding box center [219, 121] width 48 height 44
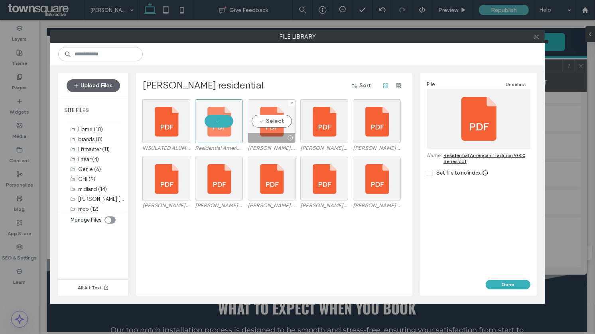
click at [295, 129] on div "Select" at bounding box center [272, 121] width 48 height 44
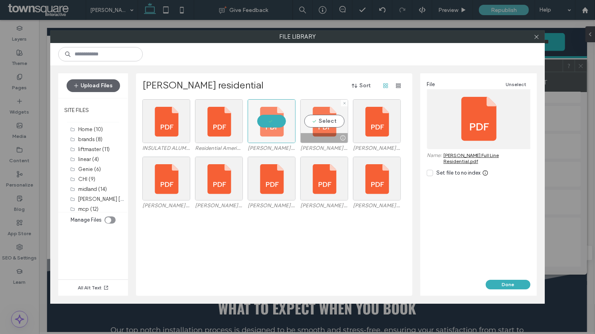
click at [319, 126] on div "Select" at bounding box center [324, 121] width 48 height 44
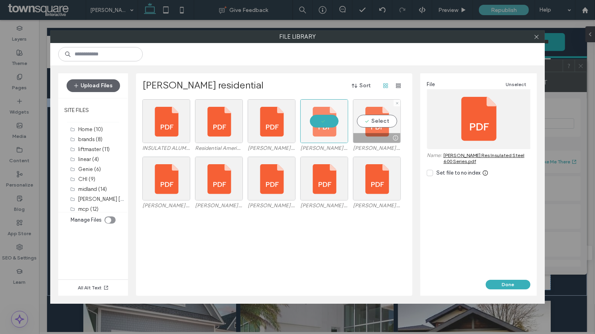
scroll to position [238, 0]
click at [360, 121] on div "Select" at bounding box center [377, 121] width 48 height 44
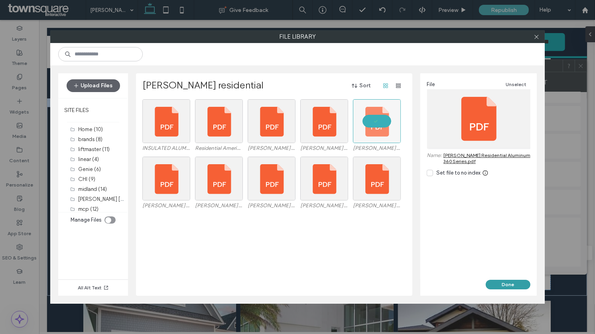
click at [508, 282] on button "Done" at bounding box center [508, 285] width 45 height 10
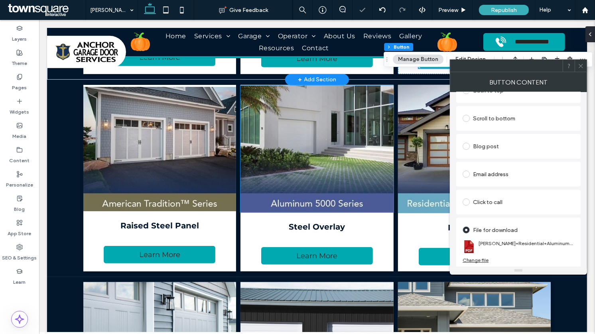
scroll to position [468, 0]
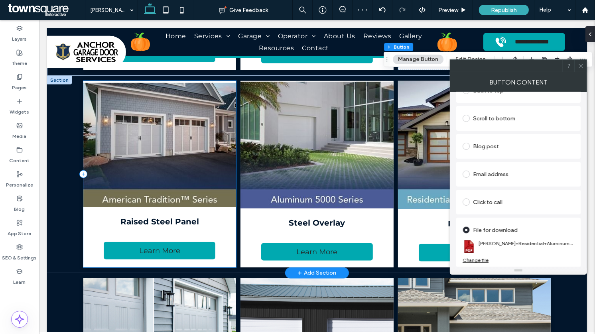
click at [165, 227] on div "Raised Steel Panel Learn More" at bounding box center [159, 174] width 153 height 187
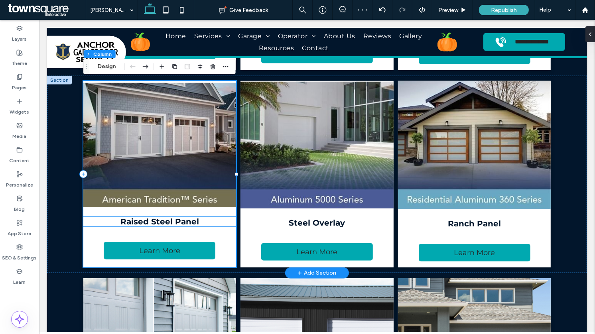
click at [164, 221] on span "Raised Steel Panel" at bounding box center [159, 222] width 79 height 10
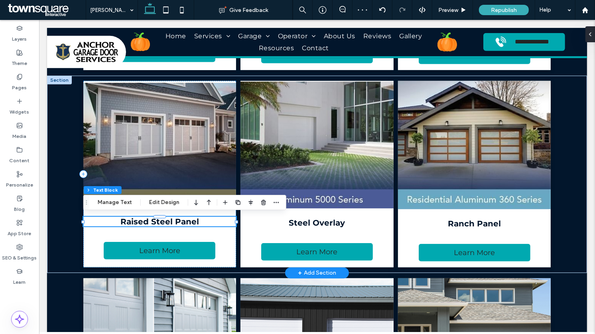
click at [164, 221] on span "Raised Steel Panel" at bounding box center [159, 222] width 79 height 10
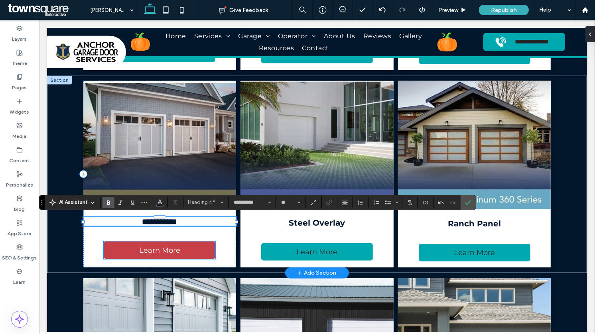
click at [175, 242] on link "Learn More" at bounding box center [159, 251] width 112 height 18
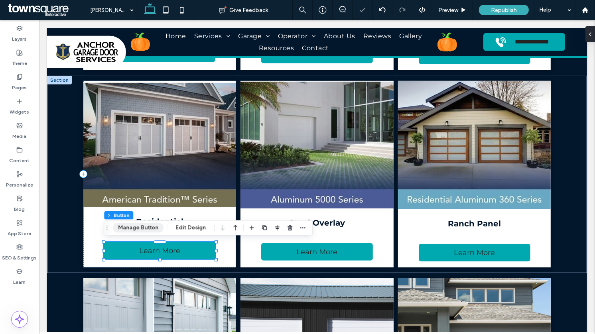
click at [144, 227] on button "Manage Button" at bounding box center [138, 228] width 51 height 10
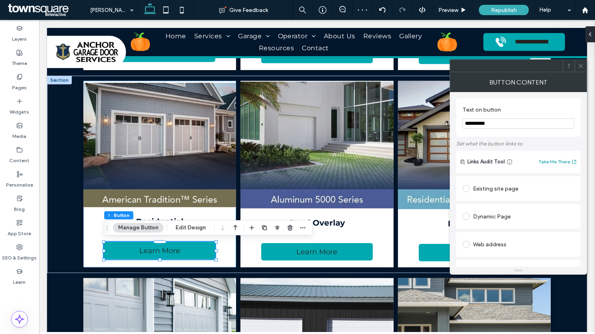
scroll to position [238, 0]
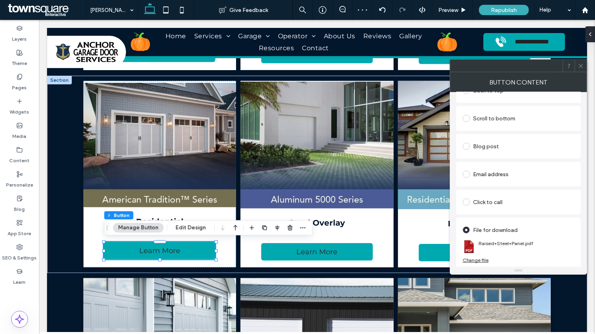
click at [482, 260] on div "Change file" at bounding box center [475, 260] width 26 height 6
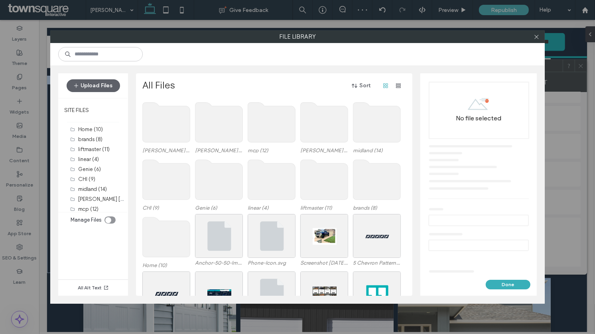
click at [214, 128] on use at bounding box center [218, 122] width 47 height 40
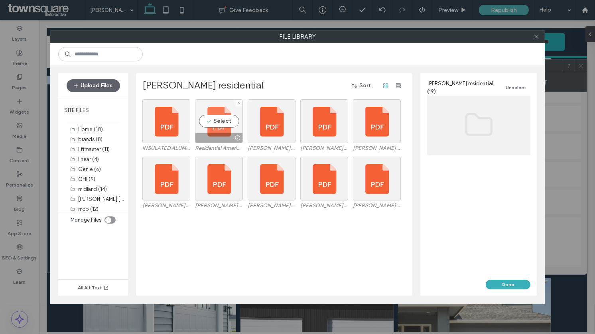
click at [218, 121] on div "Select" at bounding box center [219, 121] width 48 height 44
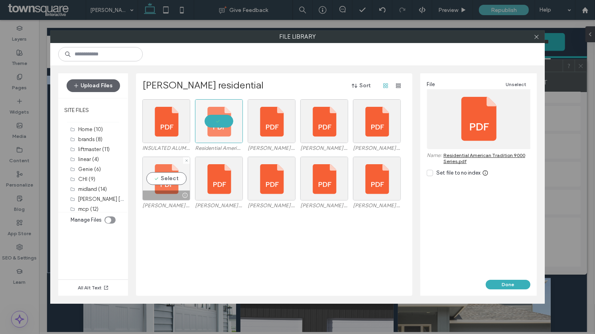
click at [165, 185] on div "Select" at bounding box center [166, 179] width 48 height 44
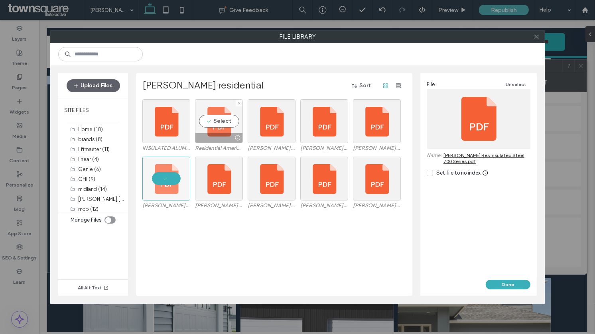
click at [206, 130] on div "Select" at bounding box center [219, 121] width 48 height 44
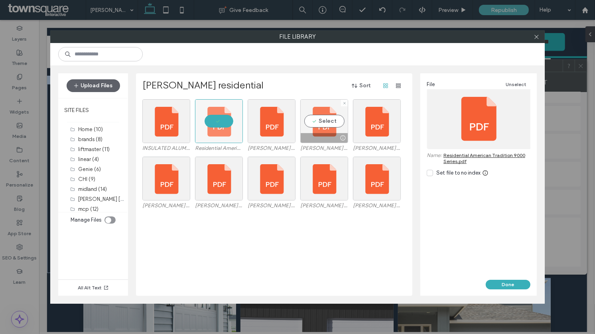
click at [323, 132] on div "Select" at bounding box center [324, 121] width 48 height 44
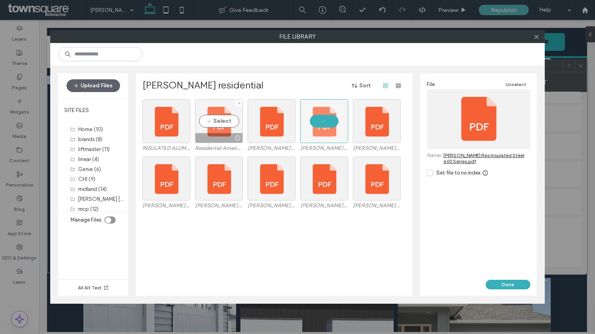
click at [225, 120] on div "Select" at bounding box center [219, 121] width 48 height 44
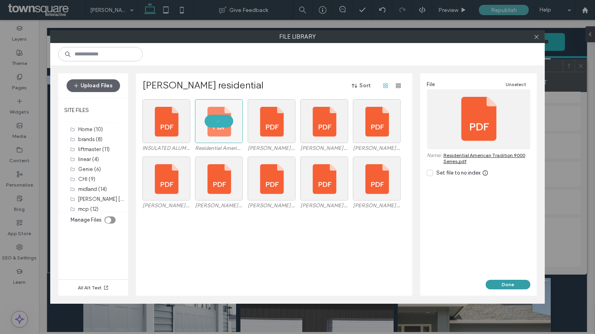
click at [496, 285] on button "Done" at bounding box center [508, 285] width 45 height 10
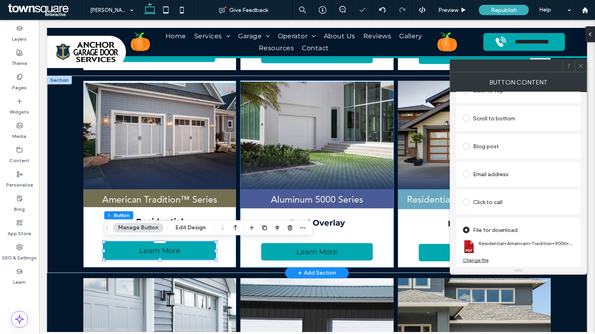
click at [340, 226] on span "Steel Overlay" at bounding box center [316, 223] width 56 height 10
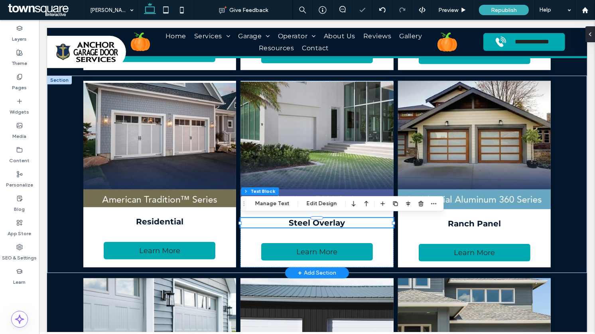
click at [340, 225] on span "Steel Overlay" at bounding box center [316, 223] width 56 height 10
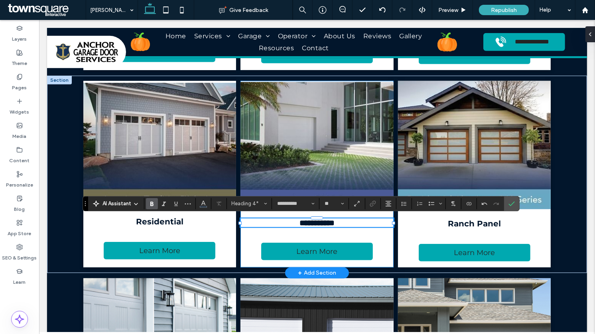
click at [373, 240] on div "**********" at bounding box center [316, 174] width 153 height 187
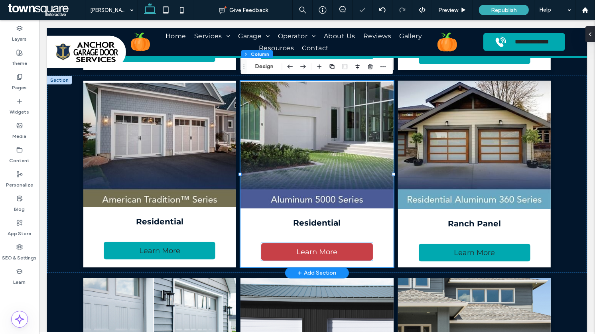
click at [333, 245] on link "Learn More" at bounding box center [317, 252] width 112 height 18
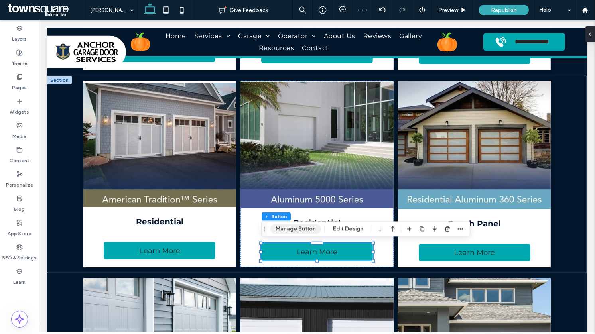
click at [289, 230] on button "Manage Button" at bounding box center [295, 229] width 51 height 10
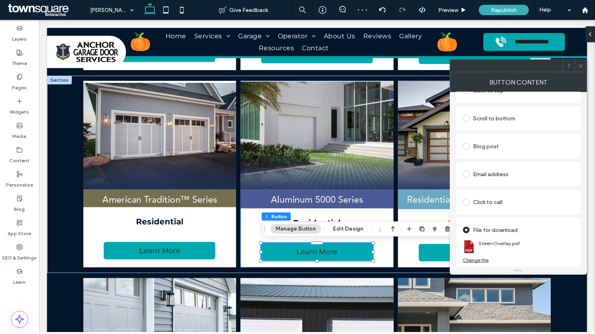
click at [484, 258] on div "Change file" at bounding box center [475, 260] width 26 height 6
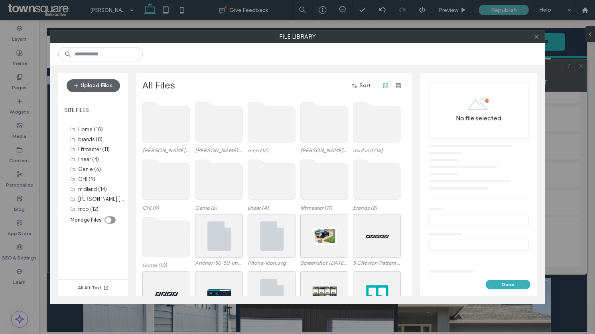
click at [214, 122] on use at bounding box center [218, 122] width 47 height 40
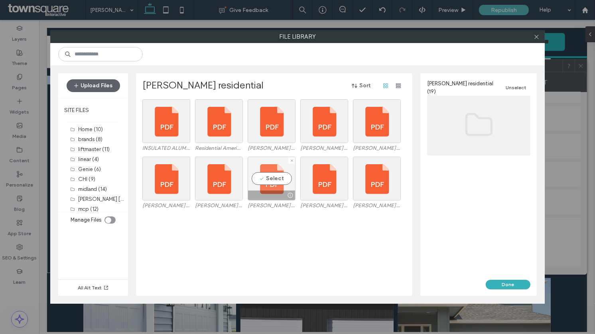
click at [267, 182] on div "Select" at bounding box center [272, 179] width 48 height 44
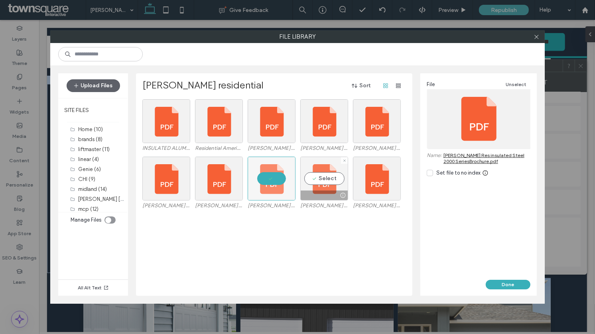
click at [311, 184] on div "Select" at bounding box center [324, 179] width 48 height 44
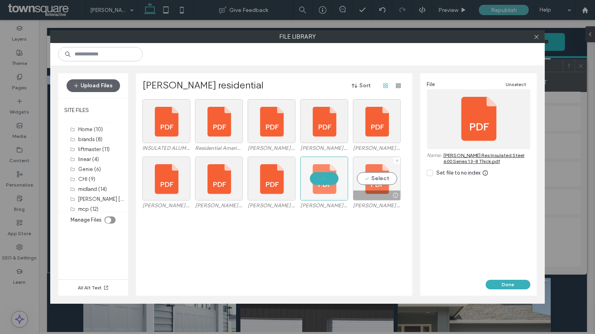
click at [384, 179] on div "Select" at bounding box center [377, 179] width 48 height 44
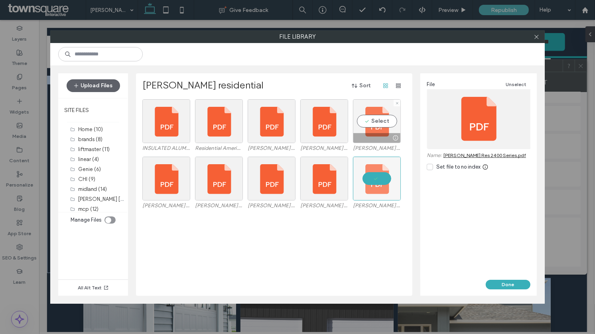
click at [379, 127] on div "Select" at bounding box center [377, 121] width 48 height 44
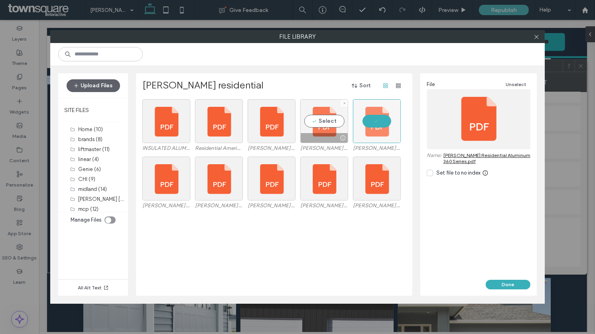
click at [330, 127] on div "Select" at bounding box center [324, 121] width 48 height 44
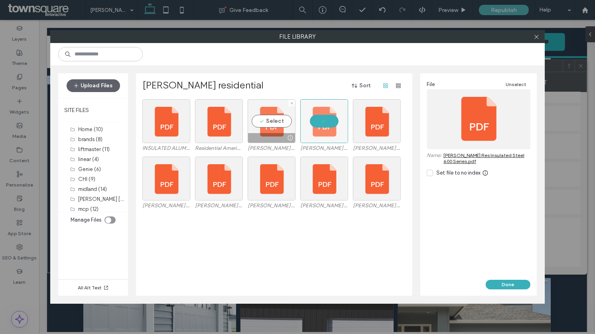
click at [259, 121] on div "Select" at bounding box center [272, 121] width 48 height 44
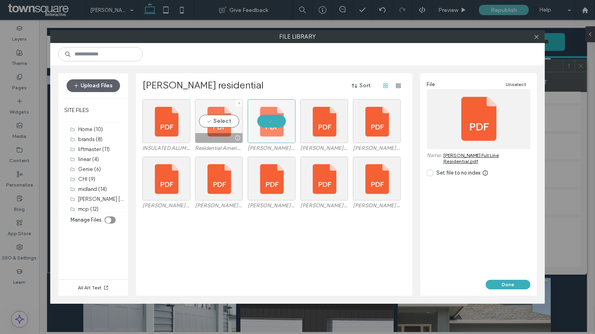
click at [234, 122] on div "Select" at bounding box center [219, 121] width 48 height 44
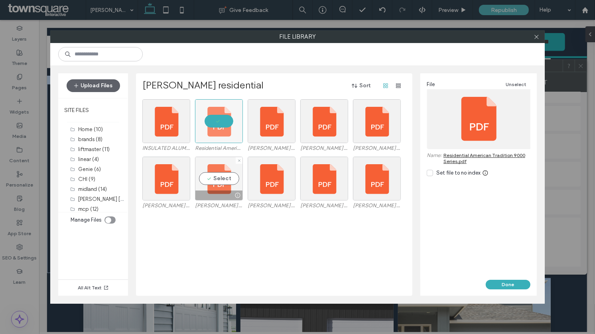
click at [232, 170] on div "Select" at bounding box center [219, 179] width 48 height 44
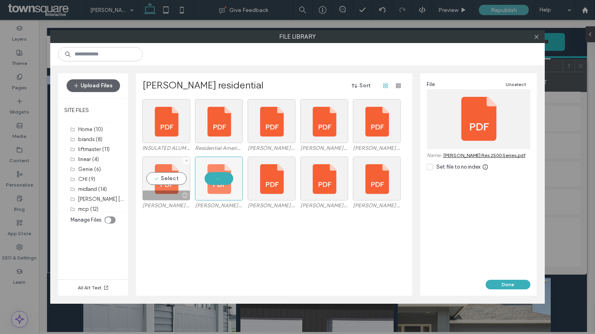
click at [177, 176] on div "Select" at bounding box center [166, 179] width 48 height 44
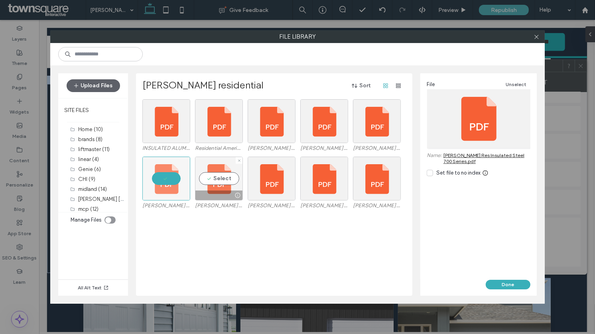
click at [211, 181] on div "Select" at bounding box center [219, 179] width 48 height 44
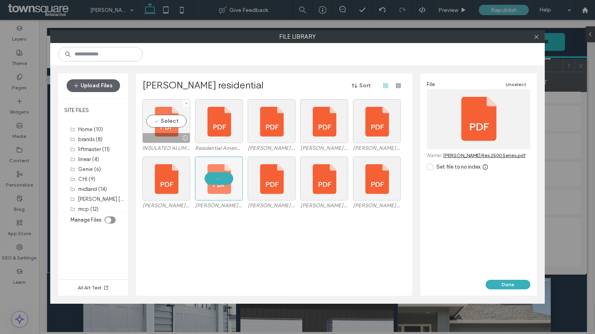
click at [180, 135] on div at bounding box center [185, 138] width 10 height 6
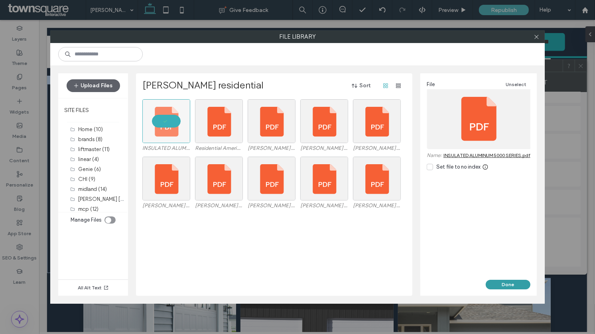
click at [506, 283] on button "Done" at bounding box center [508, 285] width 45 height 10
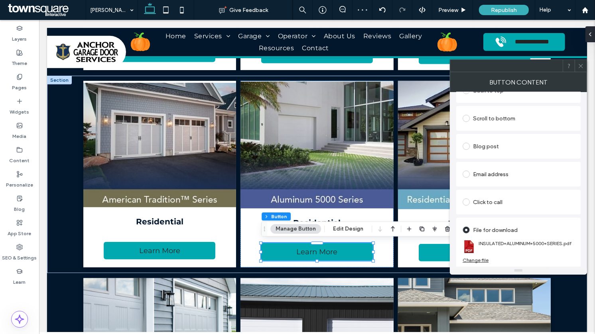
click at [579, 63] on icon at bounding box center [581, 66] width 6 height 6
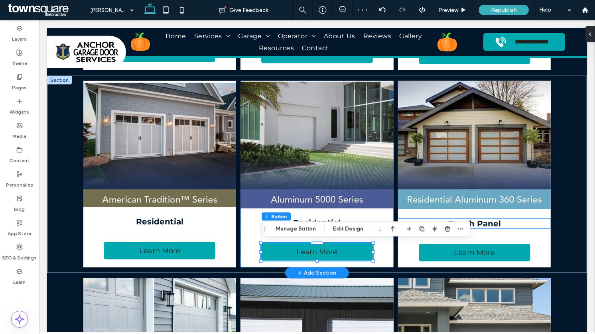
click at [507, 222] on h4 "Ranch Panel" at bounding box center [473, 224] width 153 height 10
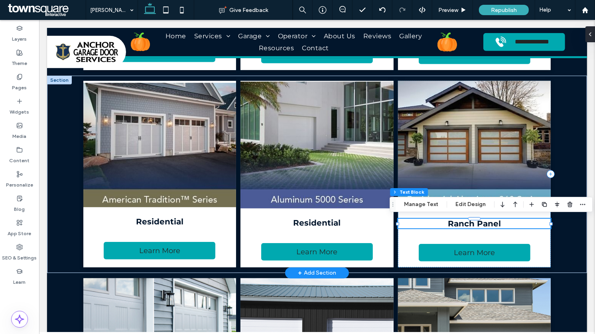
click at [507, 224] on h4 "Ranch Panel" at bounding box center [473, 224] width 153 height 10
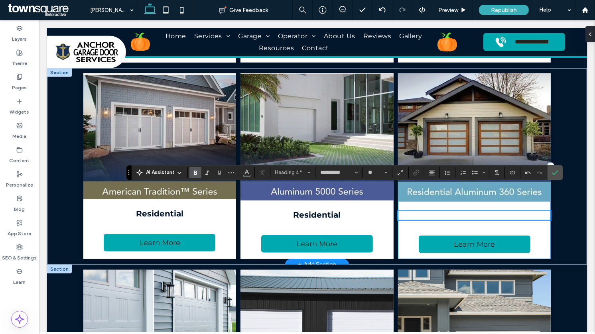
scroll to position [500, 0]
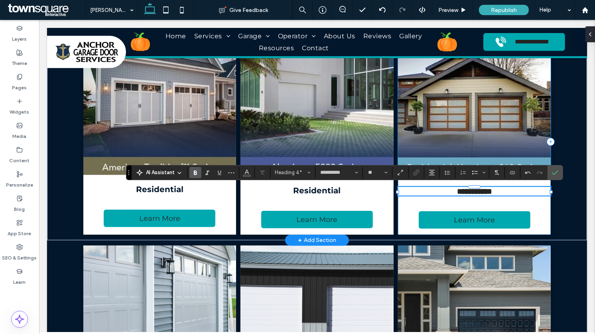
click at [460, 139] on img at bounding box center [473, 113] width 153 height 128
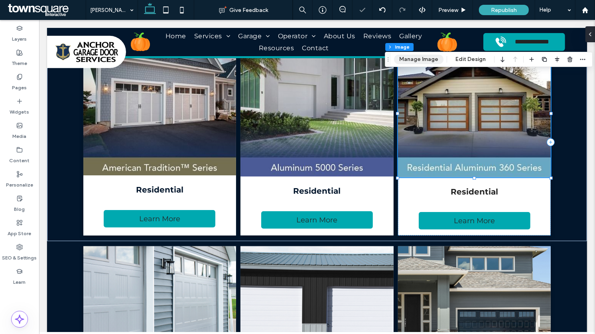
click at [414, 58] on button "Manage Image" at bounding box center [418, 60] width 49 height 10
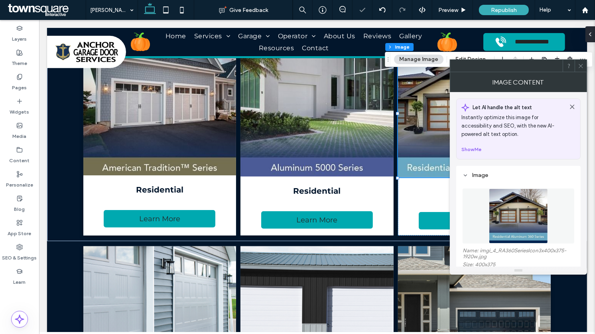
click at [486, 208] on figure at bounding box center [518, 216] width 112 height 55
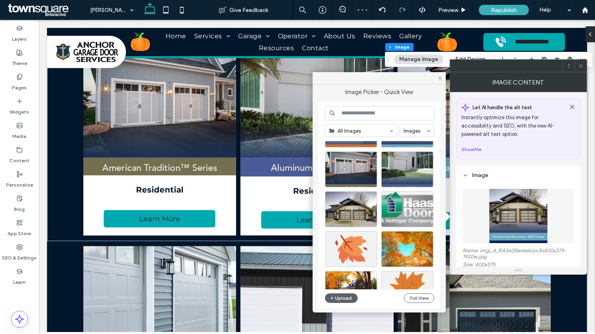
scroll to position [128, 0]
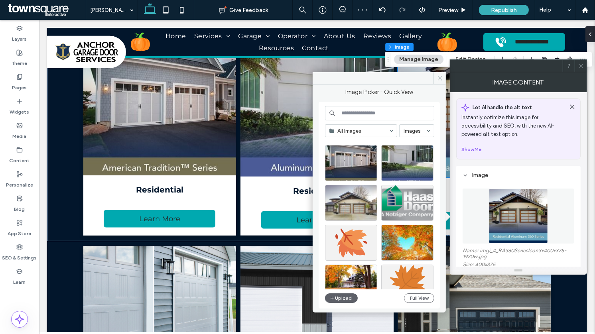
click at [347, 202] on div at bounding box center [351, 203] width 52 height 36
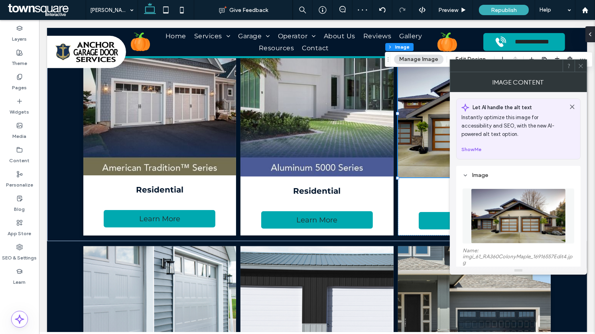
click at [580, 65] on use at bounding box center [580, 66] width 4 height 4
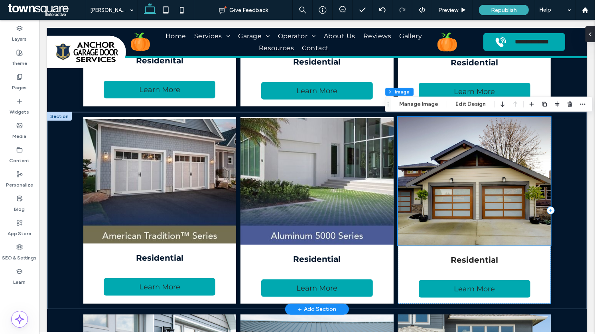
scroll to position [428, 0]
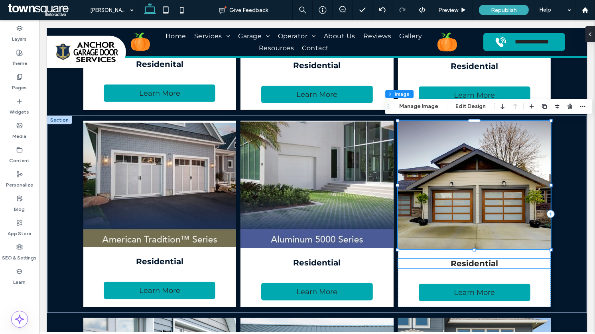
click at [460, 264] on span "Residential" at bounding box center [473, 264] width 47 height 10
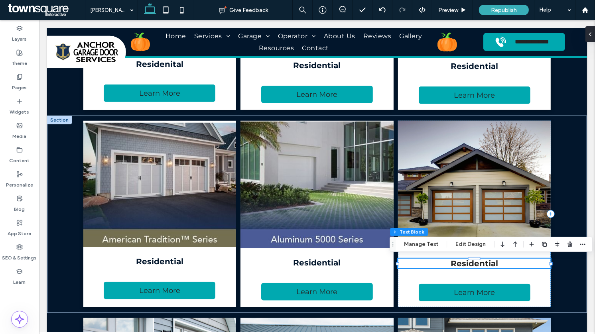
click at [460, 264] on span "Residential" at bounding box center [473, 264] width 47 height 10
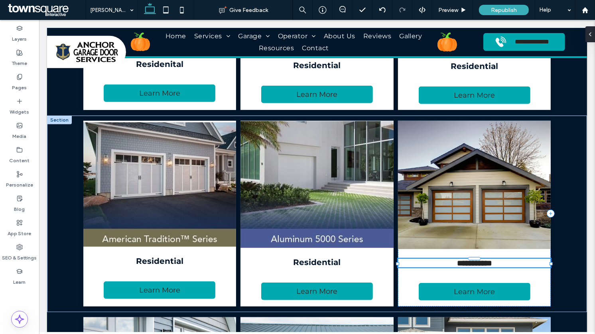
type input "**********"
type input "**"
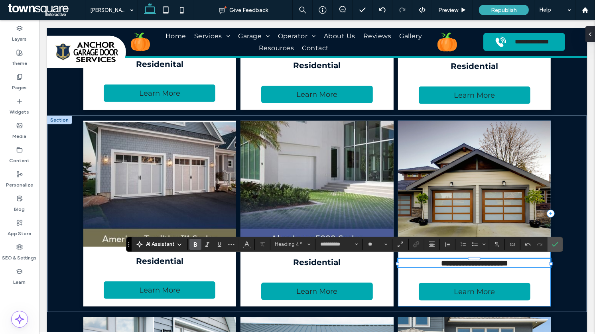
click at [480, 302] on div "**********" at bounding box center [473, 214] width 153 height 186
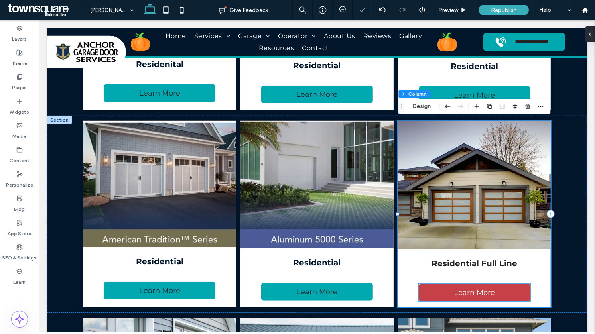
click at [472, 293] on span "Learn More" at bounding box center [473, 292] width 41 height 9
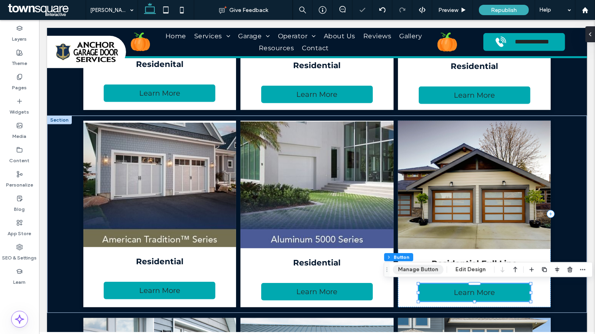
click at [418, 267] on button "Manage Button" at bounding box center [418, 270] width 51 height 10
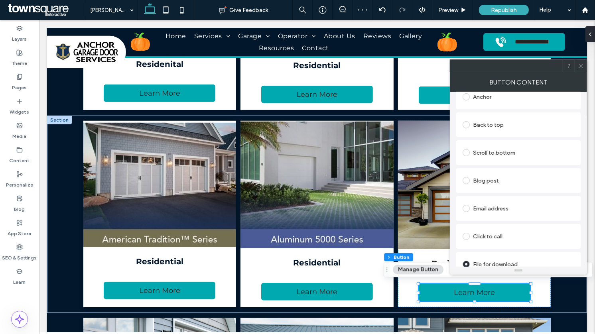
scroll to position [238, 0]
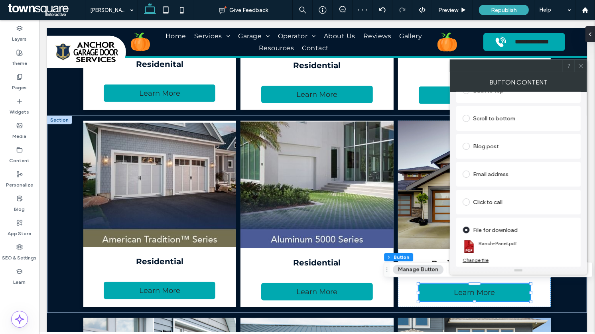
click at [480, 256] on section "Ranch+Panel.pdf" at bounding box center [518, 246] width 112 height 21
click at [479, 258] on div "Change file" at bounding box center [475, 260] width 26 height 6
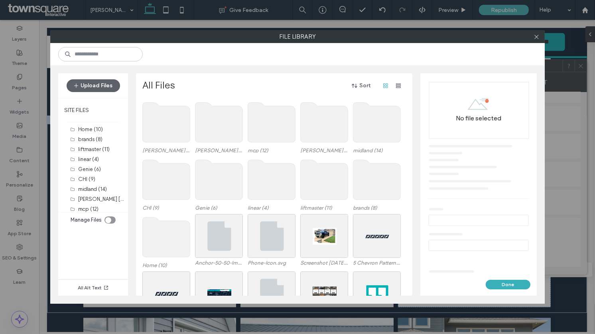
click at [217, 124] on use at bounding box center [218, 122] width 47 height 40
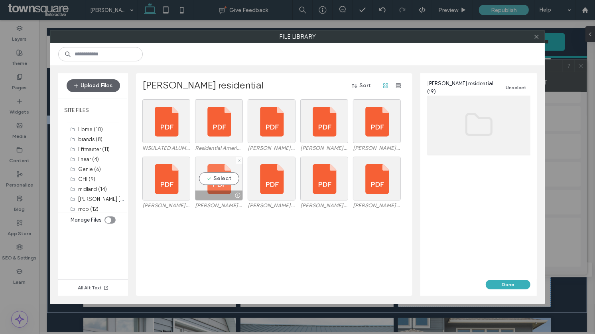
click at [232, 168] on div "Select" at bounding box center [219, 179] width 48 height 44
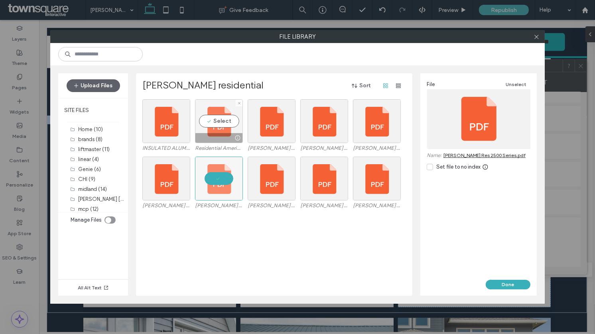
click at [223, 115] on div "Select" at bounding box center [219, 121] width 48 height 44
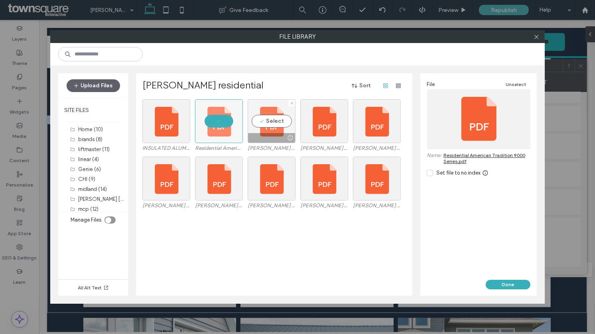
click at [273, 121] on div "Select" at bounding box center [272, 121] width 48 height 44
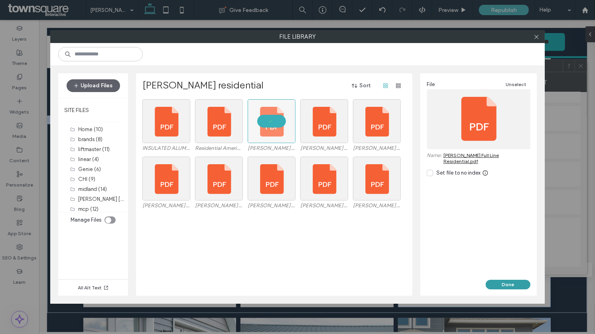
click at [514, 282] on button "Done" at bounding box center [508, 285] width 45 height 10
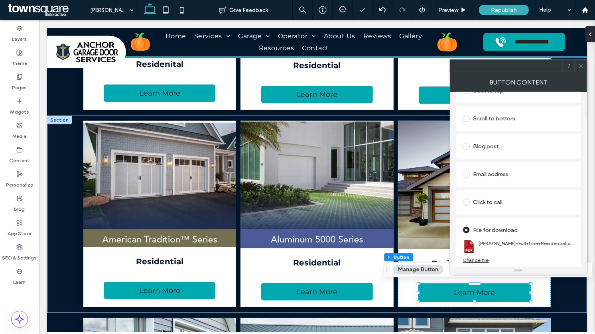
click at [582, 67] on icon at bounding box center [581, 66] width 6 height 6
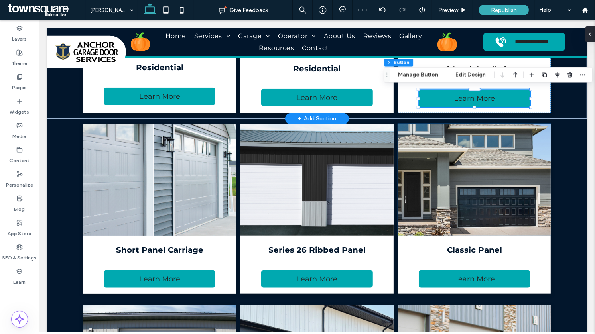
scroll to position [623, 0]
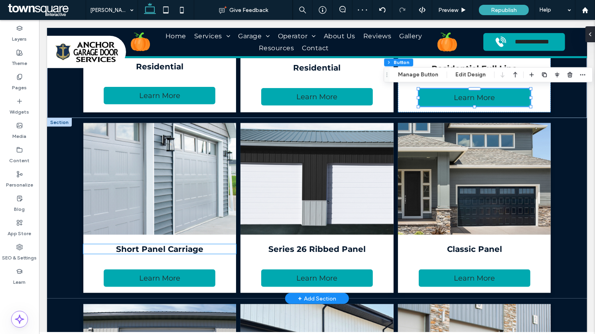
click at [184, 250] on span "Short Panel Carriage" at bounding box center [159, 249] width 87 height 10
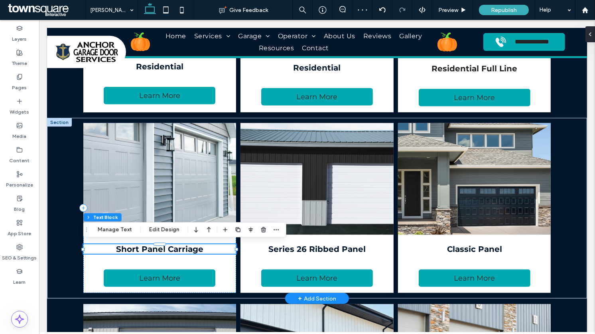
click at [184, 250] on span "Short Panel Carriage" at bounding box center [159, 249] width 87 height 10
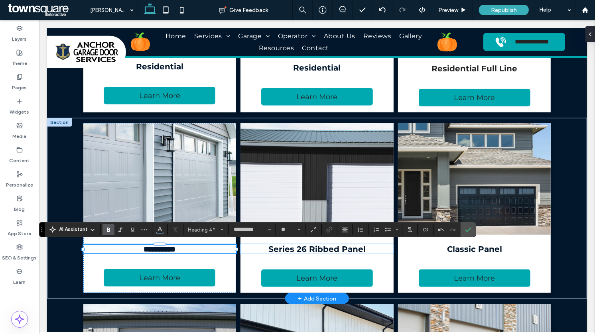
click at [274, 245] on span "Series 26 Ribbed Panel" at bounding box center [316, 249] width 97 height 10
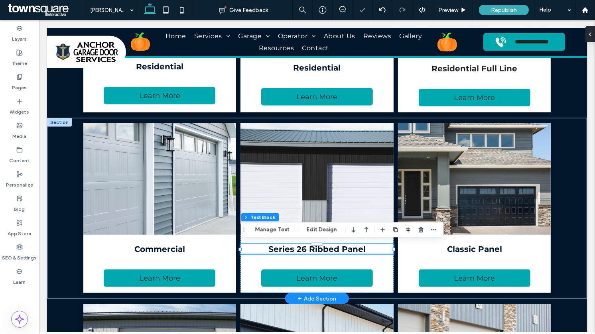
click at [274, 245] on div "Series 26 Ribbed Panel" at bounding box center [316, 249] width 153 height 10
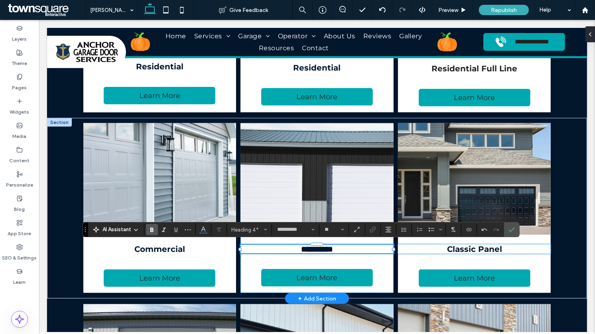
click at [452, 249] on span "Classic Panel" at bounding box center [473, 249] width 55 height 10
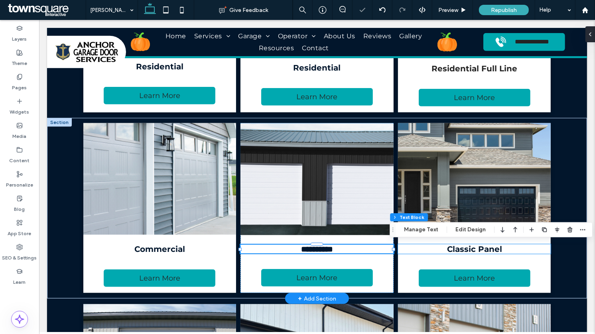
click at [452, 249] on span "Classic Panel" at bounding box center [473, 249] width 55 height 10
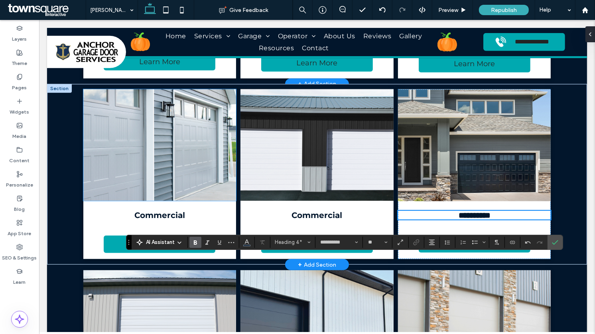
scroll to position [599, 0]
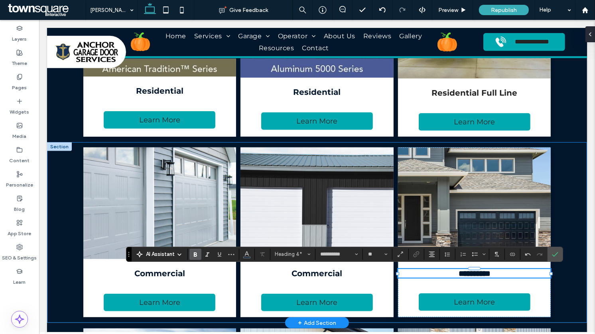
click at [69, 168] on div "**********" at bounding box center [317, 232] width 540 height 181
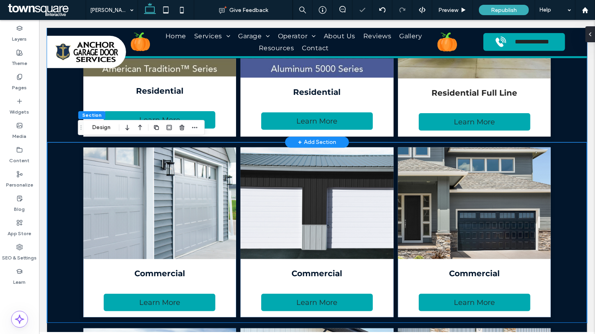
click at [56, 105] on div "Residential Learn More Residential Learn More Residential Full Line Learn More" at bounding box center [317, 43] width 540 height 197
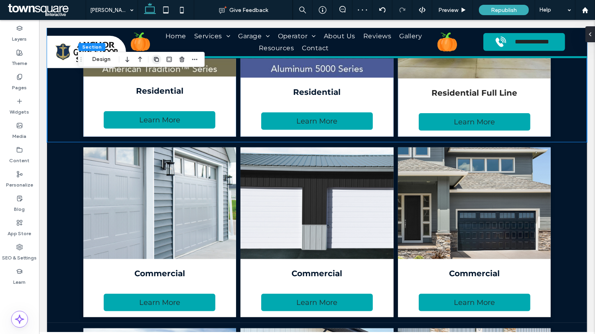
click at [156, 59] on icon "button" at bounding box center [156, 59] width 6 height 6
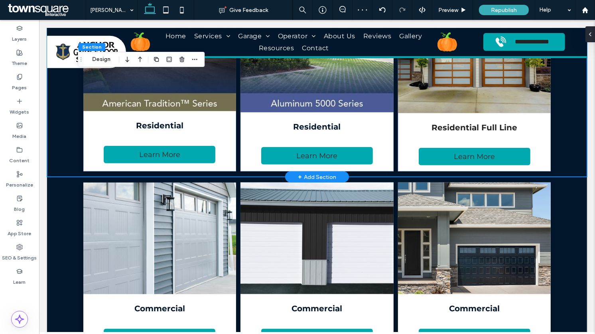
scroll to position [784, 0]
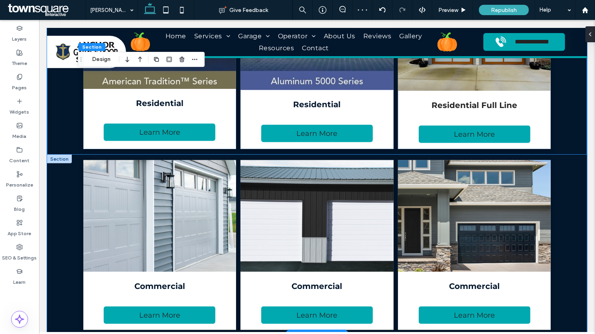
click at [66, 208] on div "Commercial Learn More Commercial Learn More Commercial Learn More" at bounding box center [317, 245] width 540 height 181
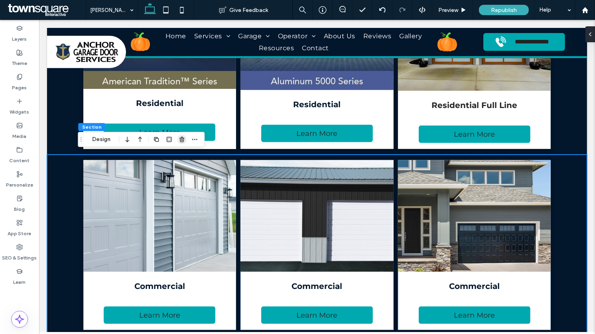
click at [183, 139] on icon "button" at bounding box center [182, 139] width 6 height 6
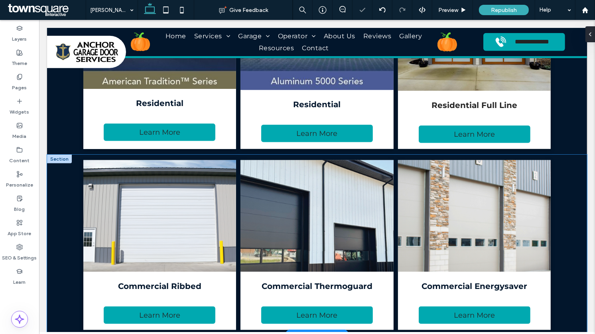
click at [76, 188] on div "Commercial Ribbed Learn More Commercial Thermoguard Learn More Commercial Energ…" at bounding box center [317, 245] width 540 height 181
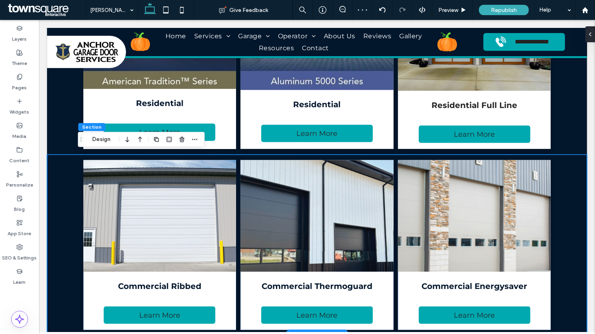
click at [70, 173] on div "Commercial Ribbed Learn More Commercial Thermoguard Learn More Commercial Energ…" at bounding box center [317, 245] width 540 height 181
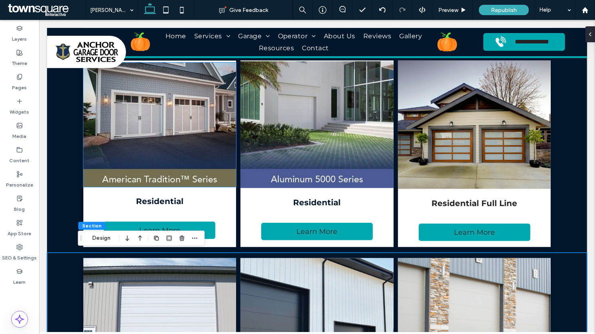
scroll to position [689, 0]
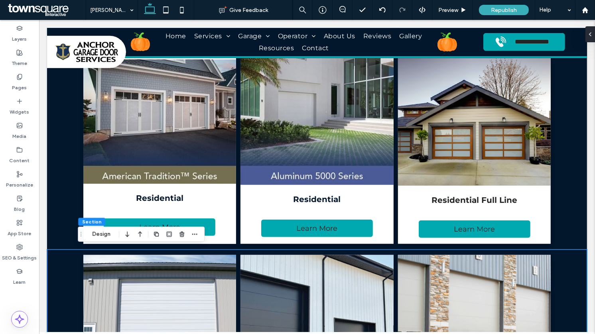
click at [61, 267] on div "Commercial Ribbed Learn More Commercial Thermoguard Learn More Commercial Energ…" at bounding box center [317, 340] width 540 height 181
click at [182, 234] on icon "button" at bounding box center [182, 234] width 6 height 6
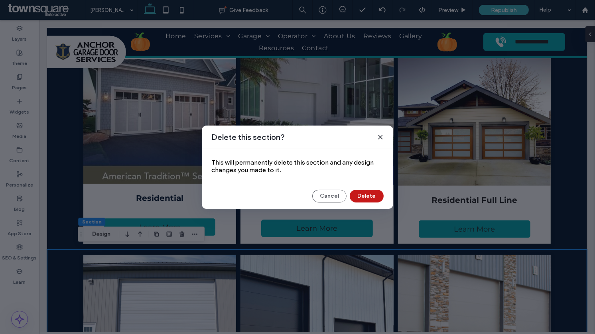
click at [363, 195] on button "Delete" at bounding box center [367, 196] width 34 height 13
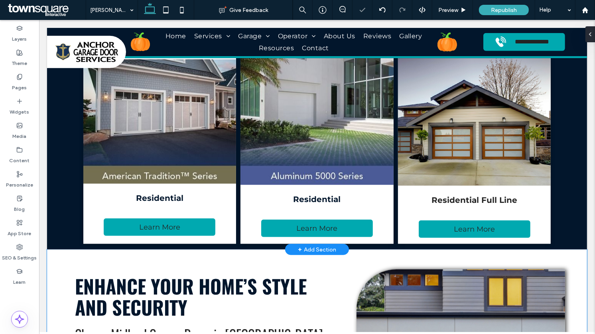
scroll to position [707, 0]
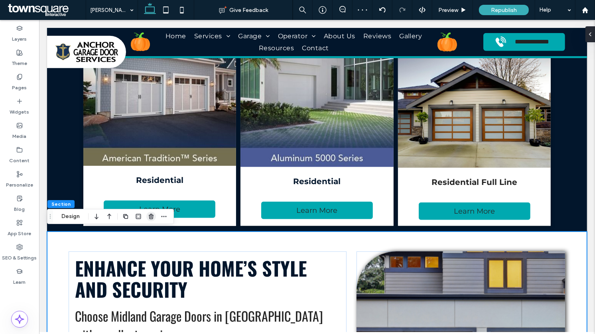
click at [151, 216] on icon "button" at bounding box center [151, 216] width 6 height 6
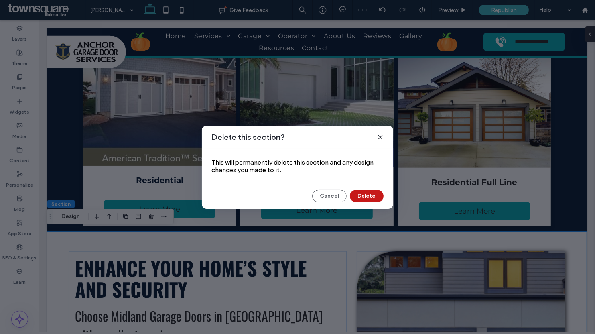
click at [354, 195] on button "Delete" at bounding box center [367, 196] width 34 height 13
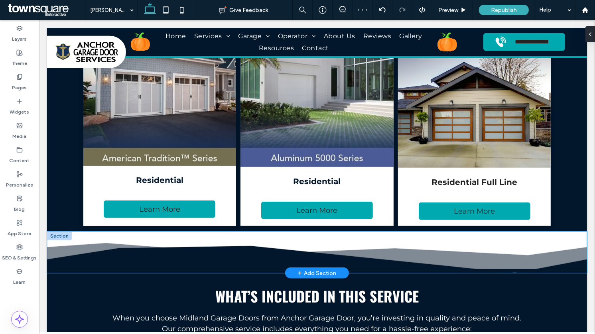
click at [117, 238] on icon at bounding box center [317, 253] width 540 height 40
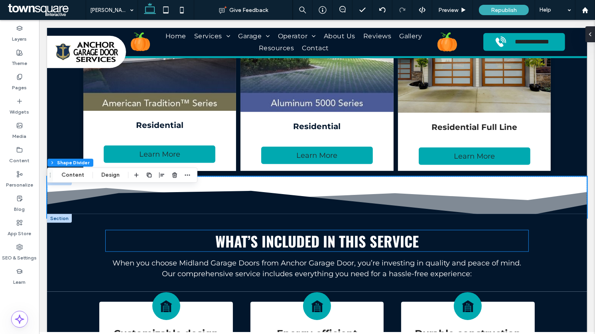
scroll to position [748, 0]
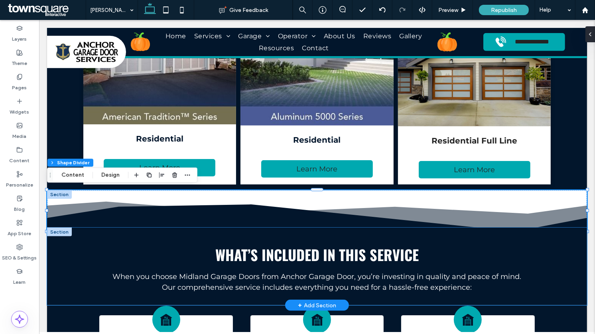
click at [68, 280] on div "What’s Included in This Service When you choose Midland Garage Doors from Ancho…" at bounding box center [317, 267] width 540 height 78
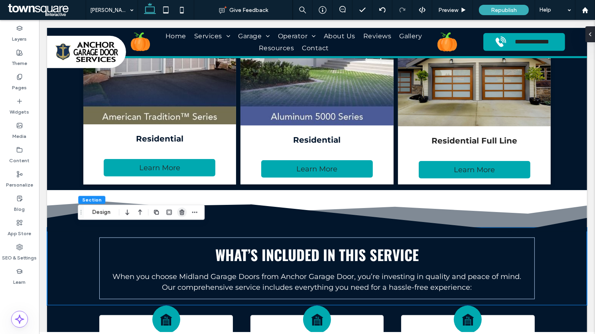
click at [180, 216] on span "button" at bounding box center [182, 213] width 10 height 10
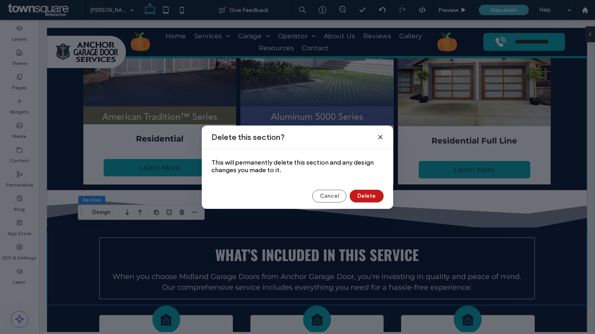
click at [364, 194] on button "Delete" at bounding box center [367, 196] width 34 height 13
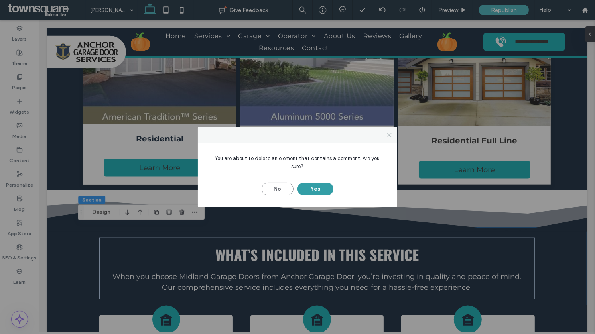
click at [314, 183] on button "Yes" at bounding box center [315, 189] width 36 height 13
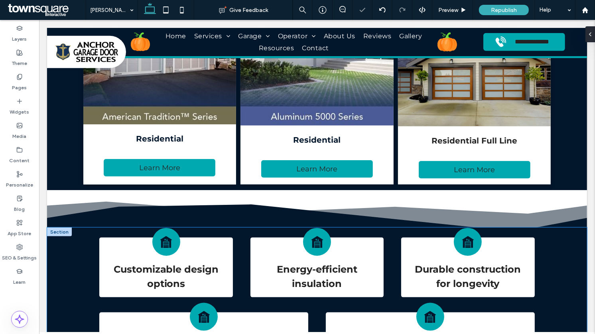
click at [60, 273] on div "Black and white illustration of a garage with arrows indicating up and down mov…" at bounding box center [317, 303] width 540 height 151
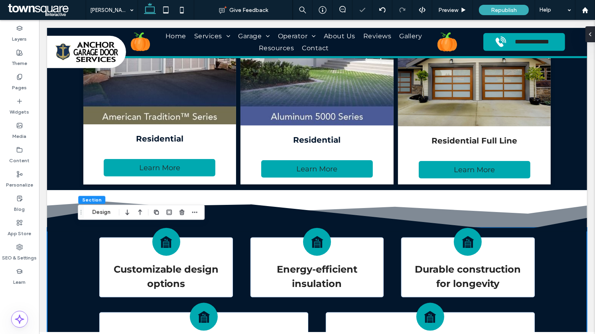
click at [183, 218] on div at bounding box center [182, 212] width 10 height 14
click at [183, 216] on span "button" at bounding box center [182, 213] width 10 height 10
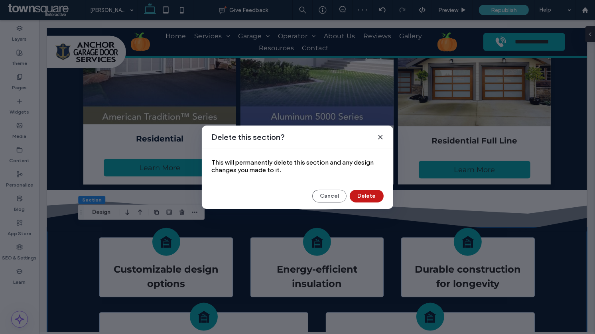
click at [372, 196] on button "Delete" at bounding box center [367, 196] width 34 height 13
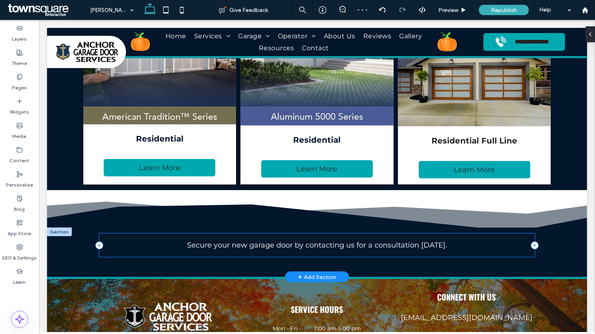
click at [120, 242] on p "Secure your new garage door by contacting us for a consultation today." at bounding box center [316, 245] width 423 height 11
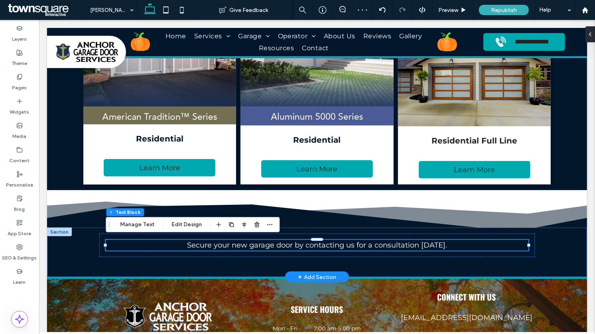
click at [64, 255] on div "Secure your new garage door by contacting us for a consultation today." at bounding box center [317, 252] width 540 height 49
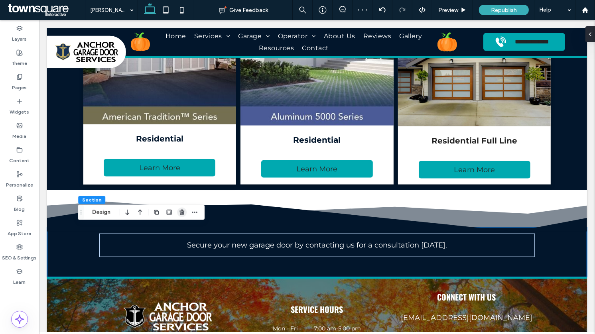
click at [186, 215] on span "button" at bounding box center [182, 213] width 10 height 10
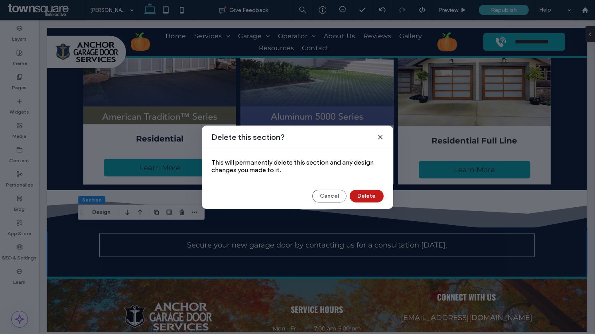
click at [366, 199] on button "Delete" at bounding box center [367, 196] width 34 height 13
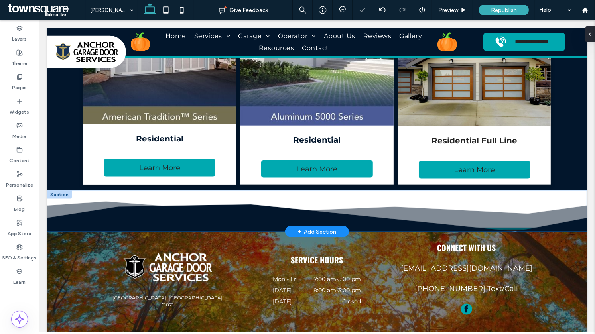
click at [133, 206] on icon at bounding box center [317, 218] width 540 height 27
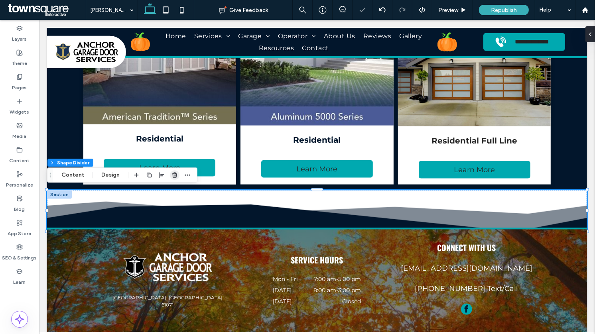
click at [174, 173] on use "button" at bounding box center [174, 175] width 5 height 5
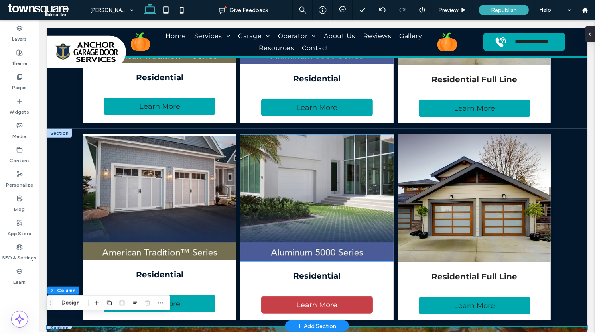
scroll to position [614, 0]
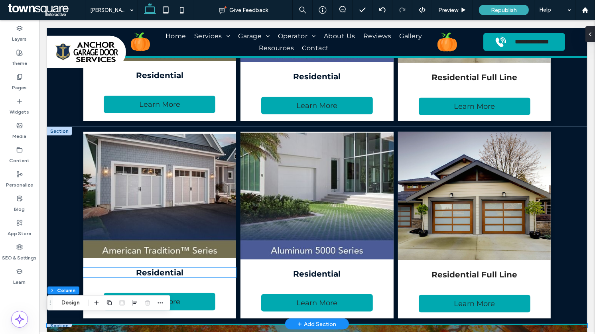
click at [167, 271] on span "Residential" at bounding box center [159, 273] width 47 height 10
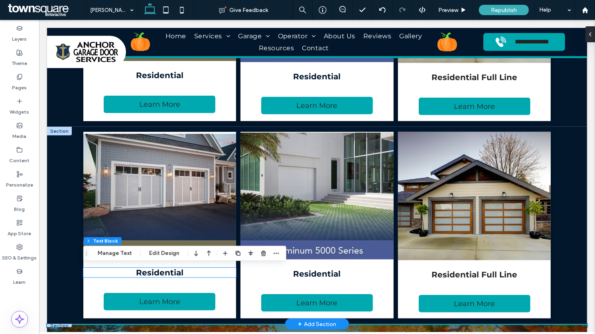
click at [167, 271] on span "Residential" at bounding box center [159, 273] width 47 height 10
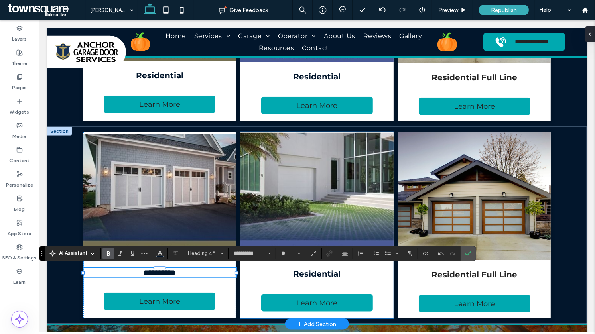
click at [285, 279] on div "Residential Learn More" at bounding box center [316, 225] width 153 height 187
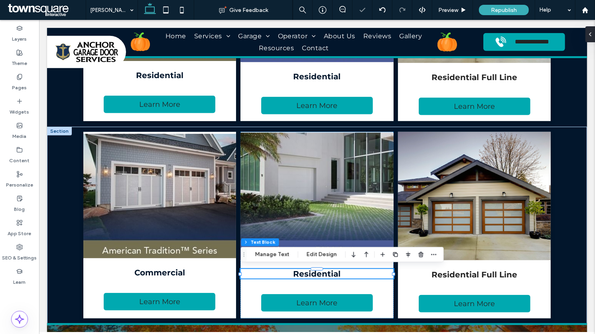
click at [283, 273] on h4 "Residential" at bounding box center [316, 274] width 153 height 10
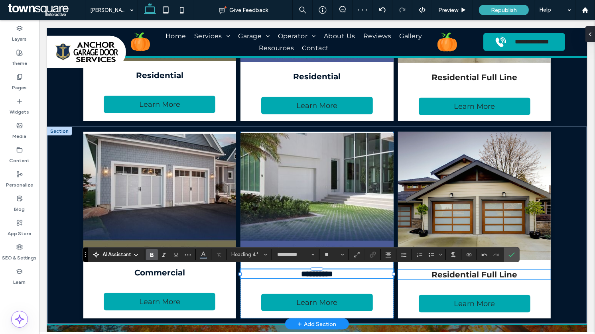
click at [486, 275] on span "Residential Full Line" at bounding box center [474, 275] width 86 height 10
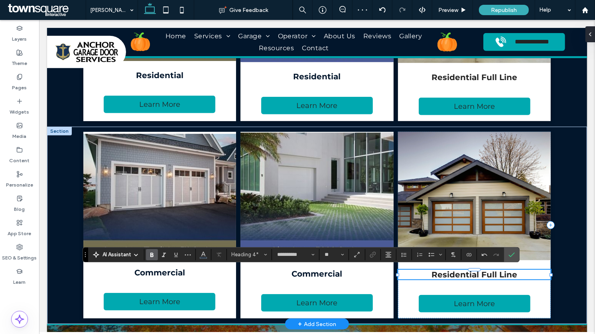
click at [486, 275] on span "Residential Full Line" at bounding box center [474, 275] width 86 height 10
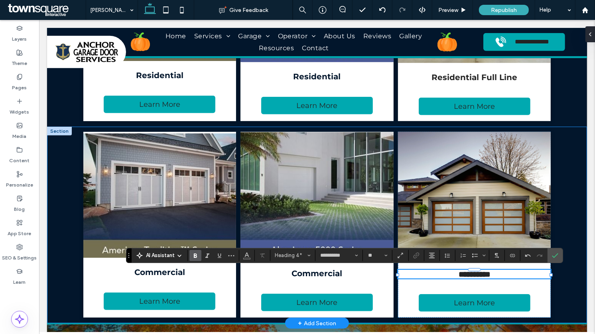
click at [66, 171] on div "**********" at bounding box center [317, 225] width 540 height 197
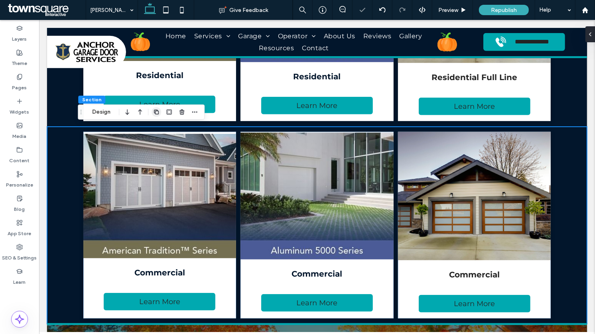
click at [154, 112] on icon "button" at bounding box center [156, 112] width 6 height 6
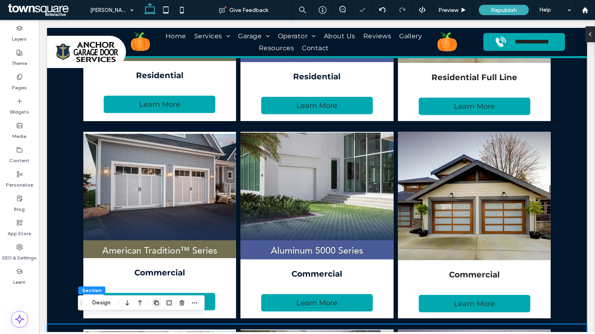
click at [155, 303] on icon "button" at bounding box center [156, 303] width 6 height 6
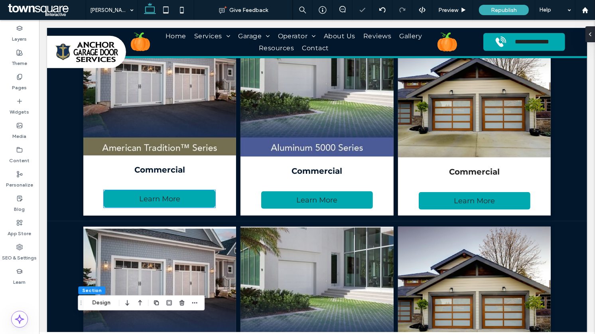
scroll to position [698, 0]
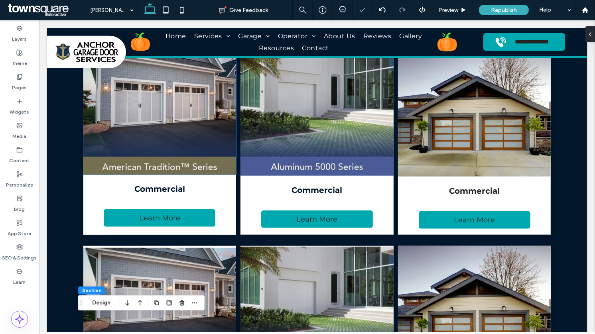
click at [163, 118] on img at bounding box center [159, 112] width 153 height 124
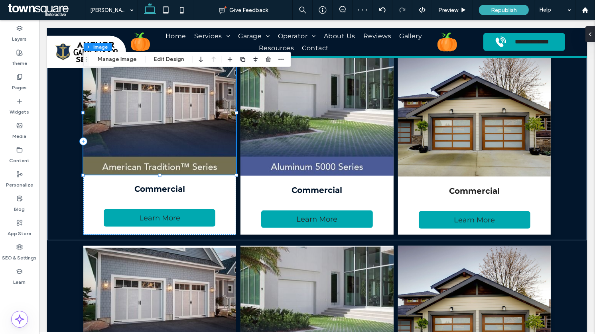
click at [135, 99] on img at bounding box center [159, 112] width 153 height 124
click at [125, 61] on button "Manage Image" at bounding box center [116, 60] width 49 height 10
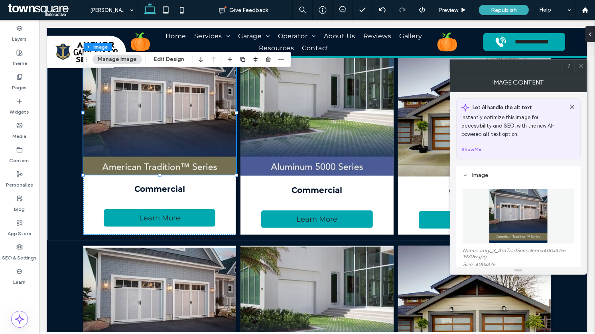
click at [502, 224] on img at bounding box center [518, 216] width 59 height 55
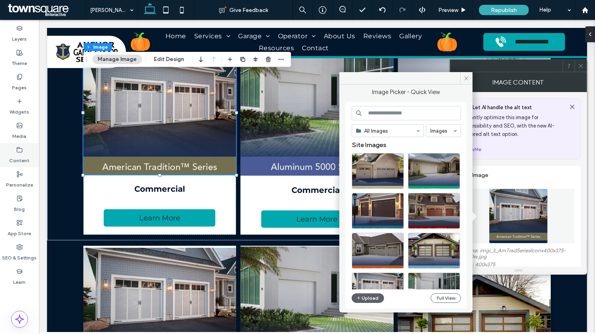
click at [21, 153] on icon at bounding box center [19, 150] width 6 height 6
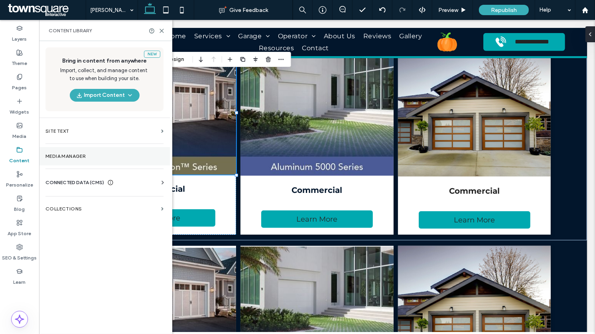
click at [71, 152] on section "Media Manager" at bounding box center [104, 156] width 131 height 18
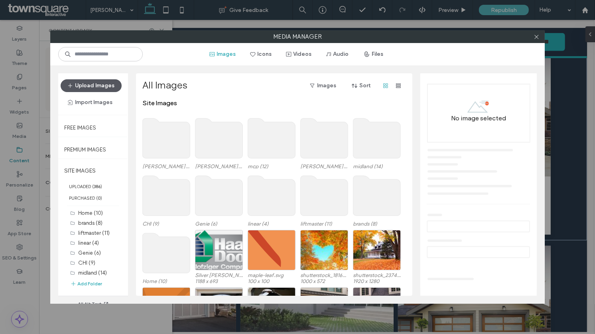
click at [101, 83] on button "Upload Images" at bounding box center [91, 85] width 61 height 13
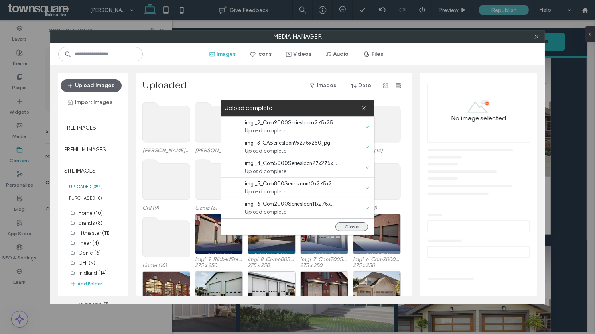
click at [350, 226] on button "Close" at bounding box center [351, 226] width 33 height 9
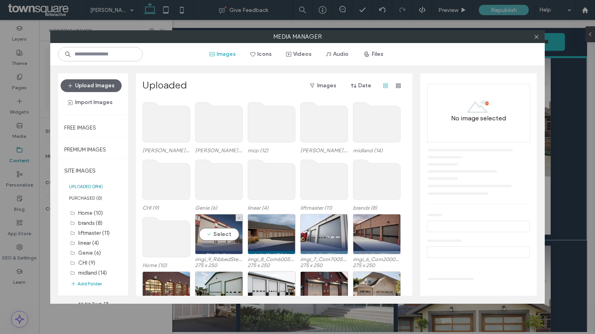
click at [208, 223] on div "Select" at bounding box center [219, 234] width 48 height 40
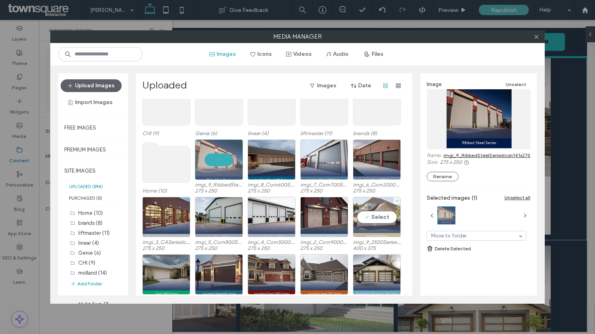
scroll to position [73, 0]
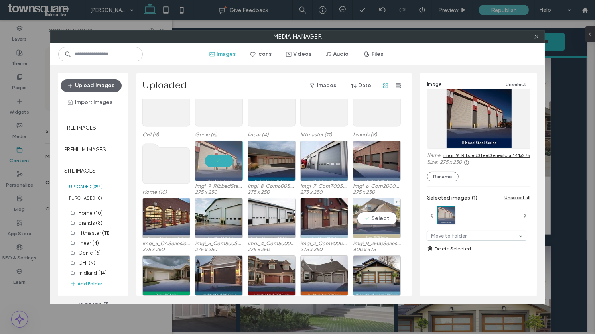
click at [375, 214] on div "Select" at bounding box center [377, 218] width 48 height 40
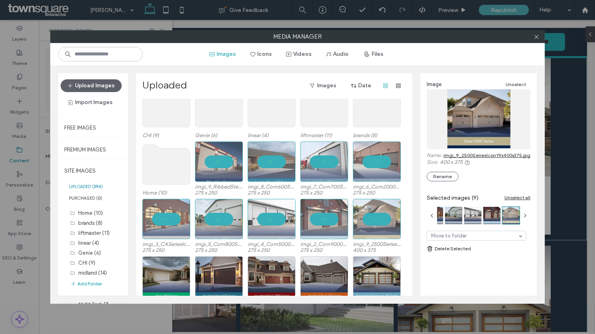
scroll to position [0, 0]
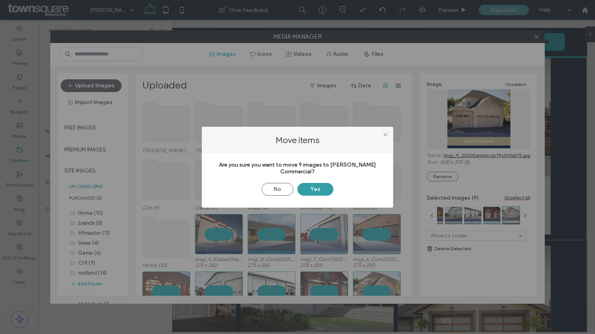
click at [319, 186] on button "Yes" at bounding box center [315, 189] width 36 height 13
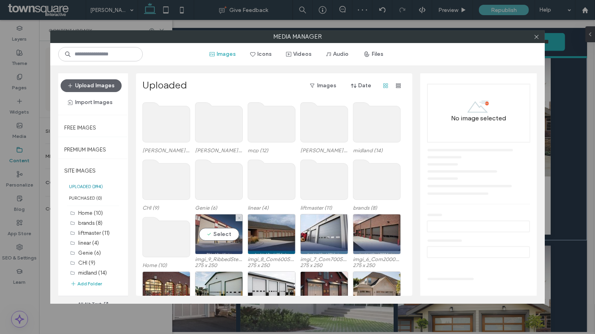
click at [220, 224] on div "Select" at bounding box center [219, 234] width 48 height 40
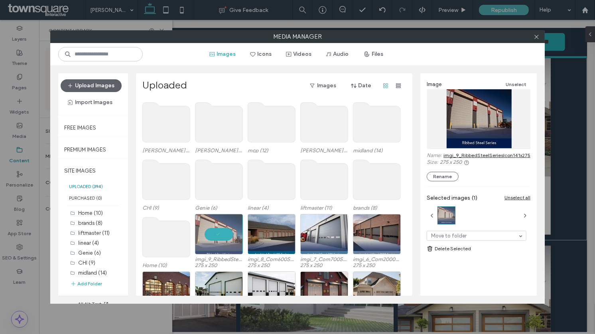
click at [168, 127] on use at bounding box center [166, 122] width 47 height 40
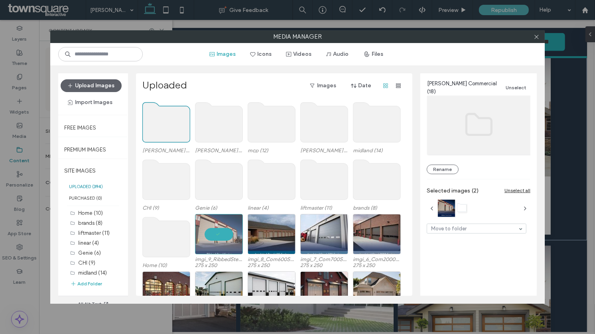
click at [168, 127] on use at bounding box center [166, 122] width 47 height 40
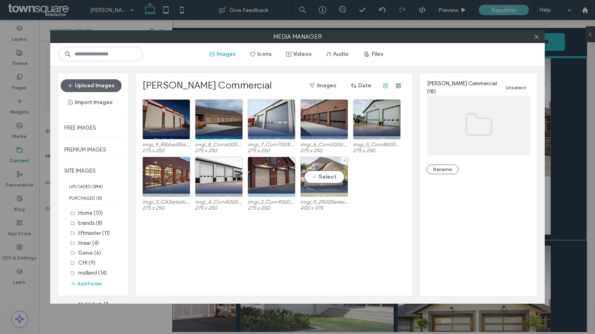
click at [328, 173] on div "Select" at bounding box center [324, 177] width 48 height 40
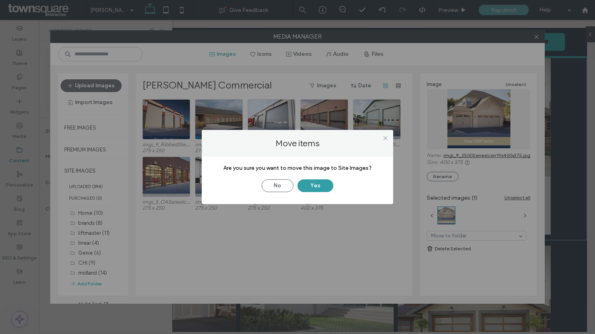
click at [323, 187] on button "Yes" at bounding box center [315, 185] width 36 height 13
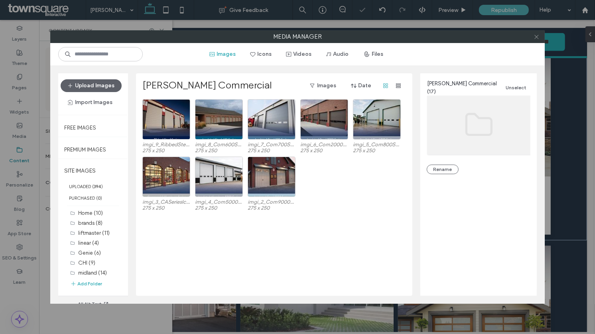
click at [535, 34] on icon at bounding box center [536, 37] width 6 height 6
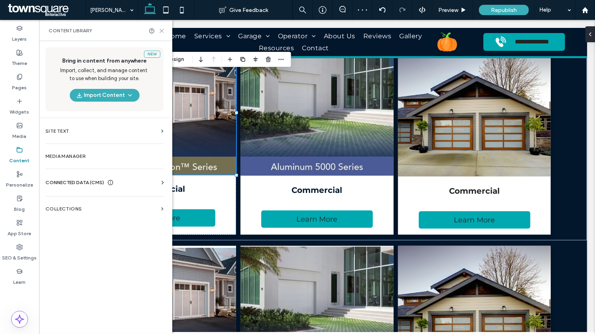
click at [161, 31] on use at bounding box center [162, 31] width 4 height 4
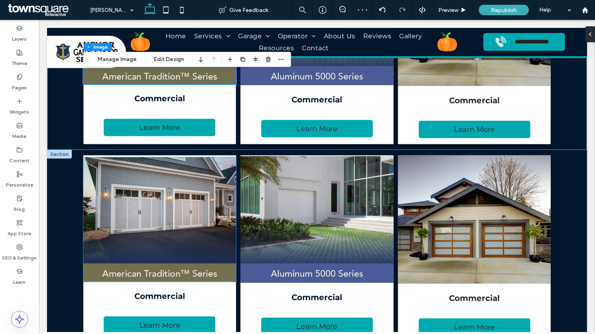
scroll to position [797, 0]
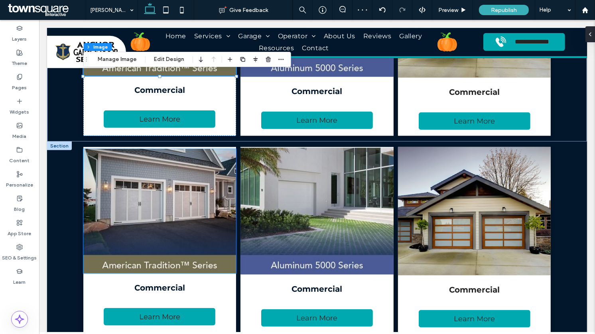
click at [141, 201] on img at bounding box center [159, 211] width 153 height 124
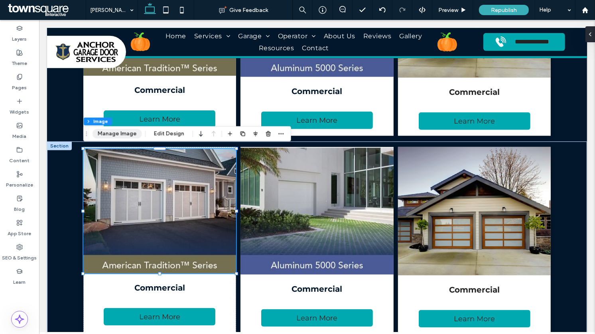
click at [119, 132] on button "Manage Image" at bounding box center [116, 134] width 49 height 10
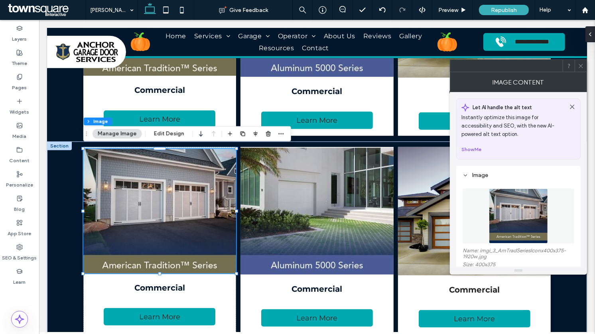
click at [522, 229] on img at bounding box center [518, 216] width 59 height 55
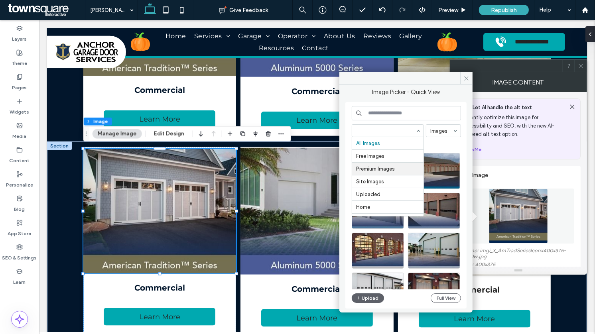
scroll to position [126, 0]
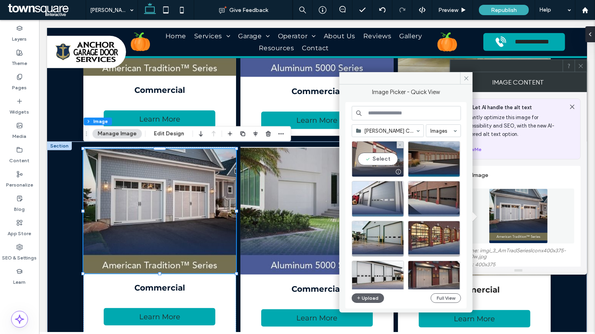
click at [370, 163] on div "Select" at bounding box center [378, 159] width 52 height 36
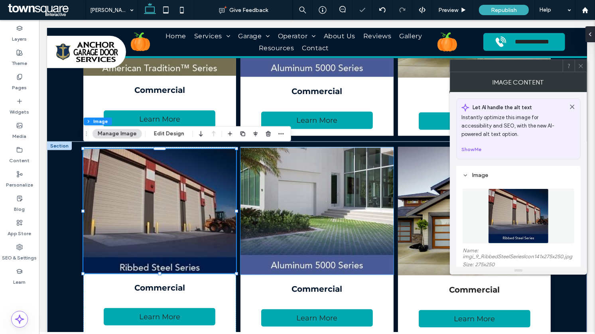
click at [283, 212] on img at bounding box center [316, 211] width 153 height 127
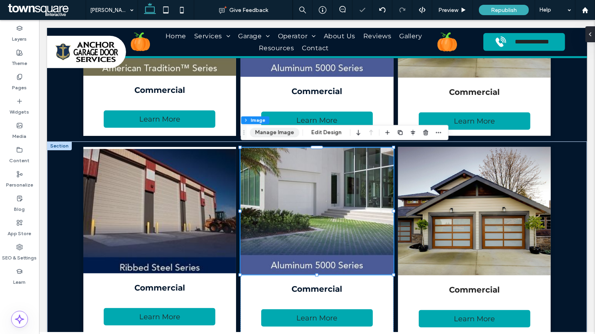
click at [273, 134] on button "Manage Image" at bounding box center [274, 133] width 49 height 10
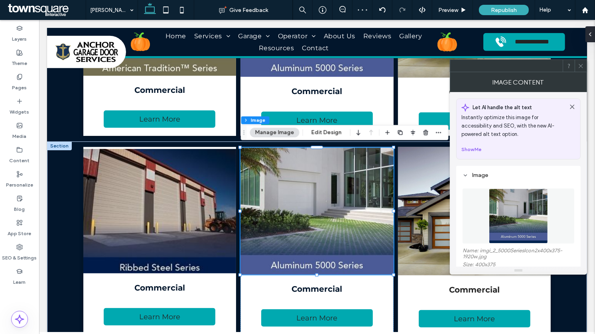
click at [499, 193] on figure at bounding box center [518, 216] width 112 height 55
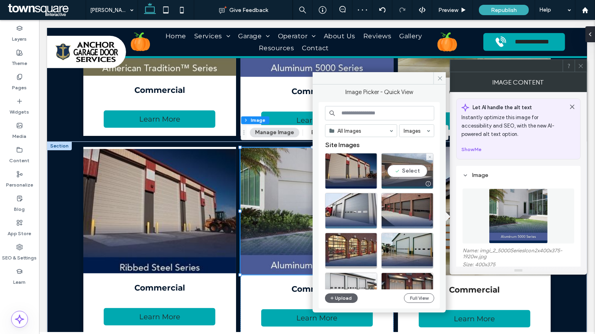
click at [425, 165] on div "Select" at bounding box center [407, 171] width 52 height 36
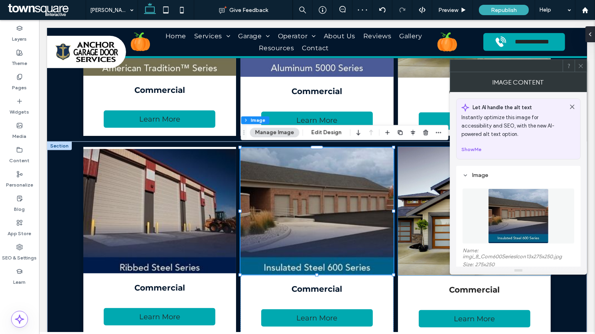
click at [441, 204] on img at bounding box center [473, 211] width 153 height 128
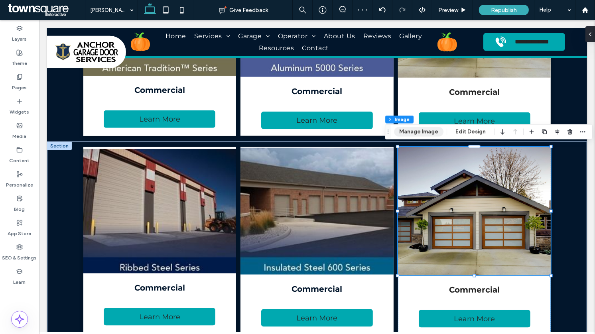
click at [429, 134] on button "Manage Image" at bounding box center [418, 132] width 49 height 10
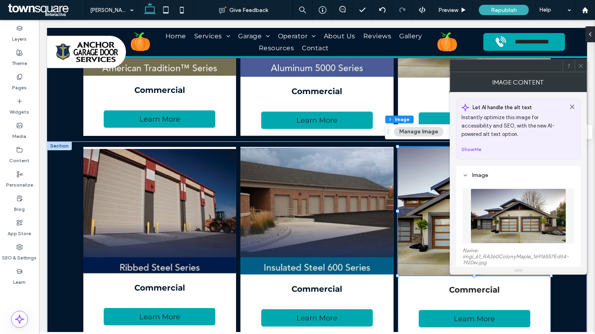
click at [524, 208] on figure at bounding box center [518, 216] width 112 height 55
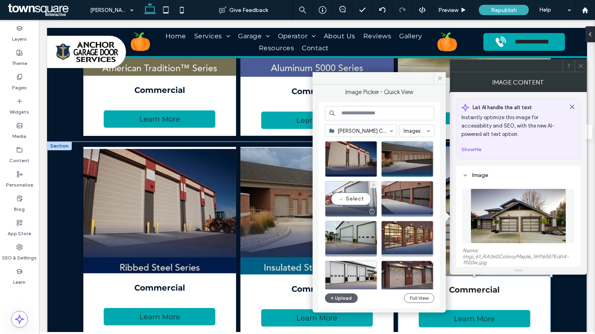
click at [342, 195] on div "Select" at bounding box center [351, 199] width 52 height 36
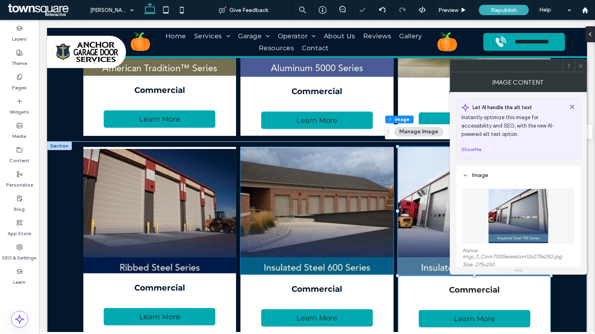
click at [305, 266] on img at bounding box center [316, 211] width 153 height 127
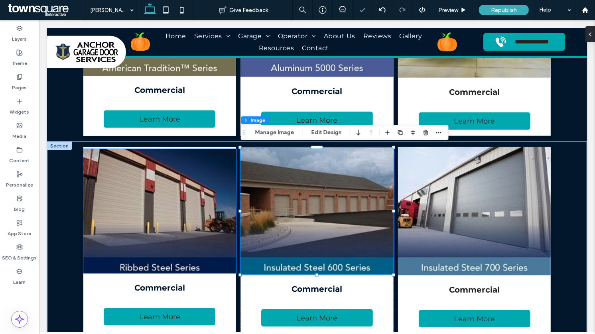
click at [199, 260] on img at bounding box center [159, 211] width 153 height 124
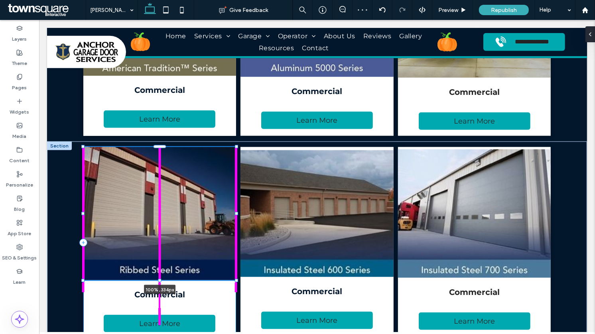
drag, startPoint x: 159, startPoint y: 272, endPoint x: 159, endPoint y: 277, distance: 4.4
click at [159, 277] on div "100% , 334px Commercial Learn More Commercial Learn More Commercial Learn More" at bounding box center [316, 243] width 478 height 202
type input "***"
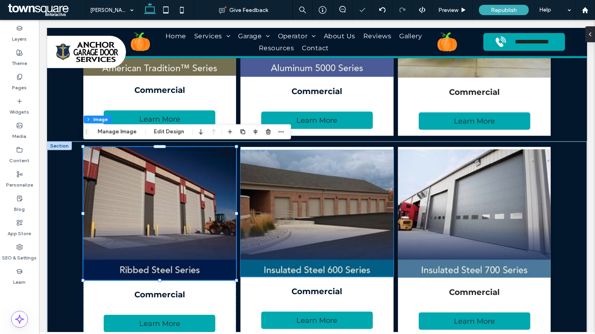
click at [314, 269] on img at bounding box center [316, 213] width 153 height 127
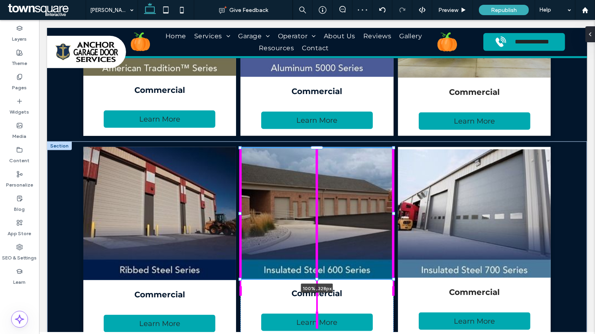
click at [240, 149] on div at bounding box center [240, 148] width 0 height 0
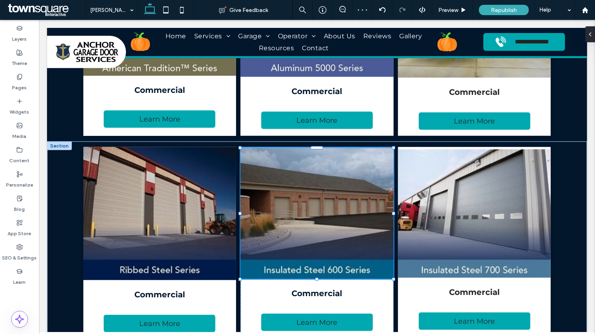
type input "***"
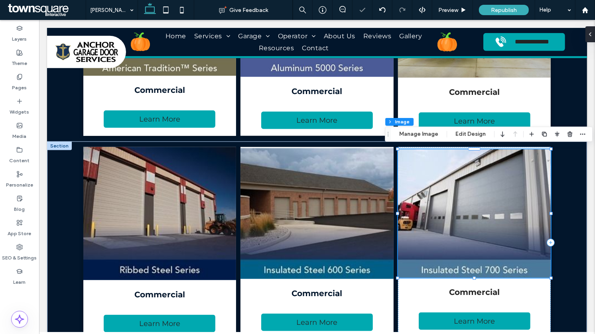
scroll to position [32, 0]
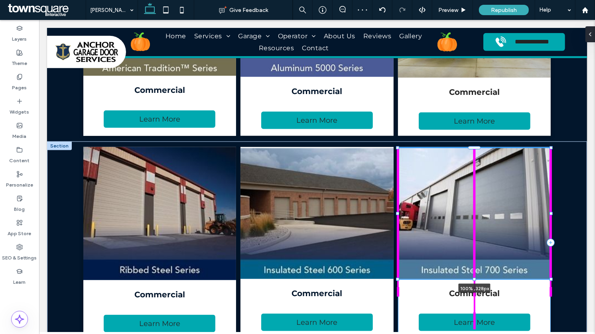
click at [474, 278] on div at bounding box center [473, 279] width 3 height 3
type input "***"
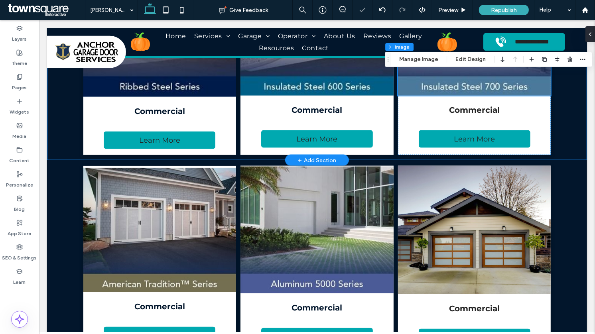
scroll to position [997, 0]
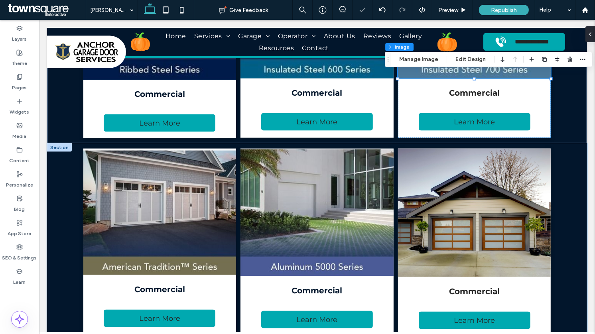
click at [56, 205] on div "Commercial Learn More Commercial Learn More Commercial Learn More" at bounding box center [317, 241] width 540 height 197
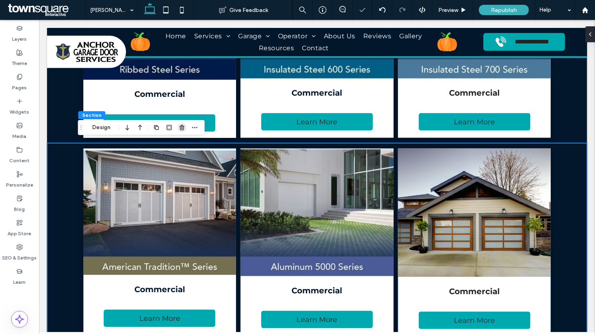
click at [180, 127] on use "button" at bounding box center [181, 127] width 5 height 5
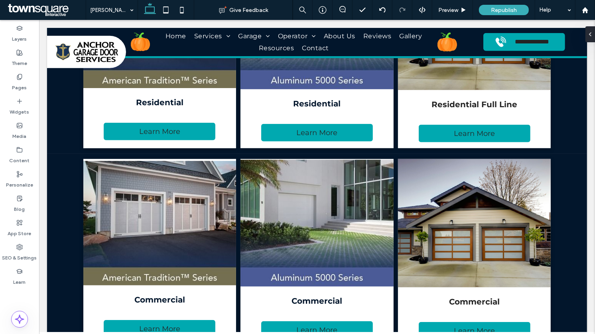
scroll to position [545, 0]
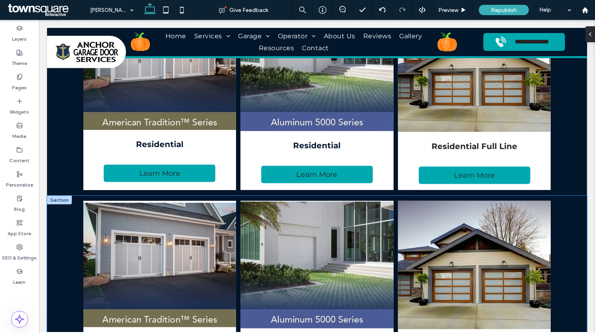
click at [57, 236] on div "Commercial Learn More Commercial Learn More Commercial Learn More" at bounding box center [317, 294] width 540 height 197
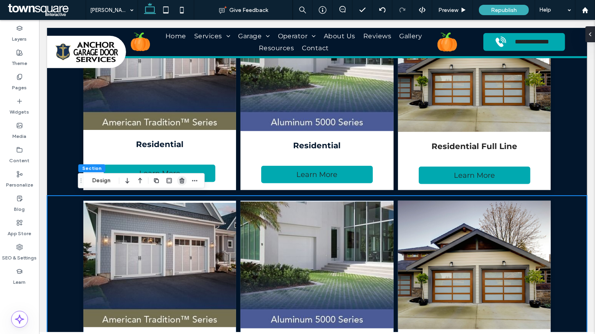
click at [184, 183] on icon "button" at bounding box center [182, 180] width 6 height 6
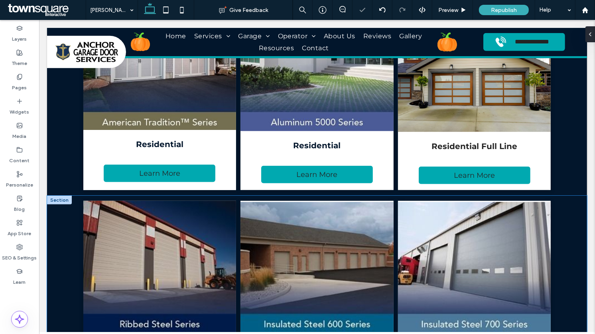
click at [68, 224] on div "Commercial Learn More Commercial Learn More Commercial Learn More" at bounding box center [317, 297] width 540 height 202
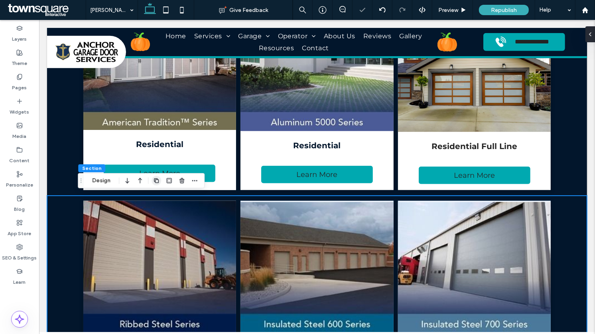
click at [158, 182] on use "button" at bounding box center [156, 180] width 5 height 5
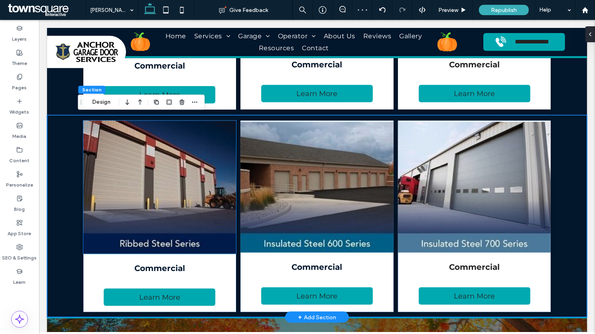
scroll to position [818, 0]
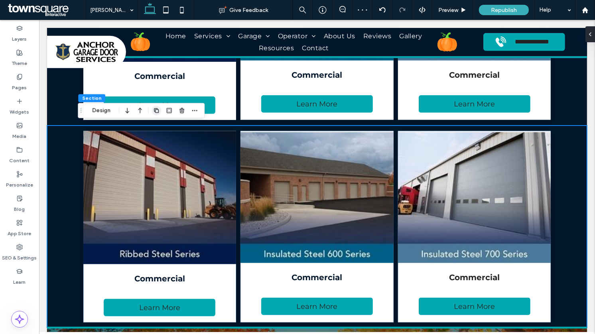
click at [155, 112] on use "button" at bounding box center [156, 110] width 5 height 5
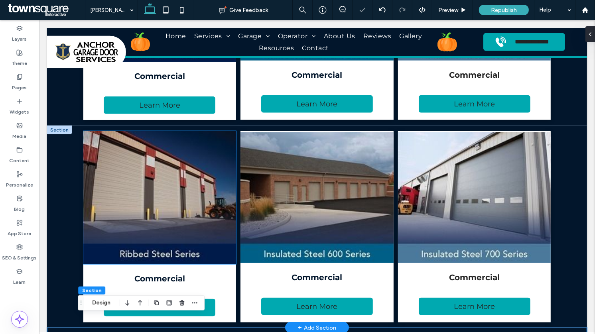
click at [142, 161] on img at bounding box center [159, 197] width 153 height 133
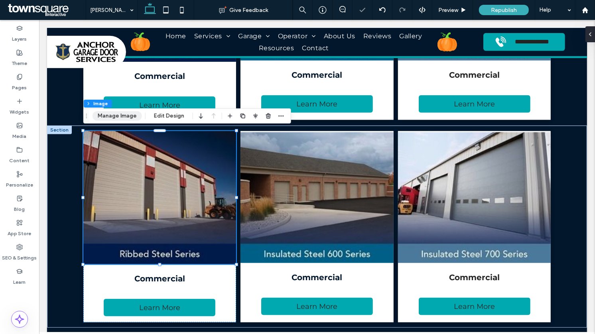
click at [120, 118] on button "Manage Image" at bounding box center [116, 116] width 49 height 10
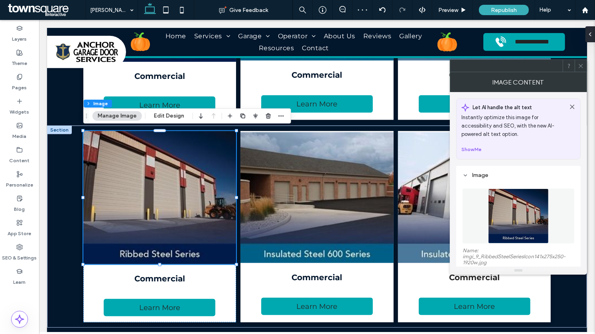
click at [494, 212] on img at bounding box center [518, 216] width 61 height 55
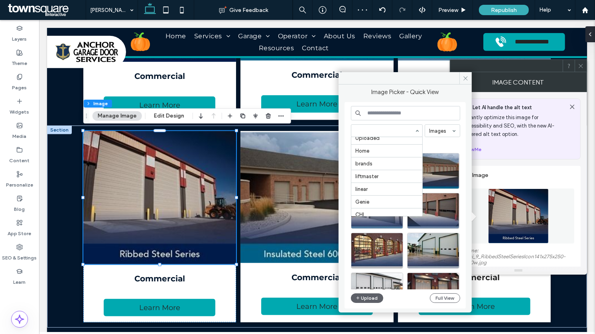
scroll to position [126, 0]
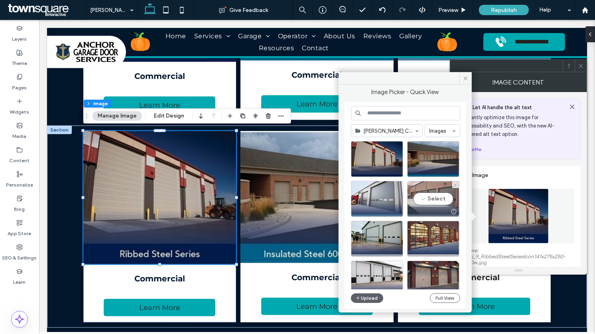
click at [428, 187] on div "Select" at bounding box center [433, 199] width 52 height 36
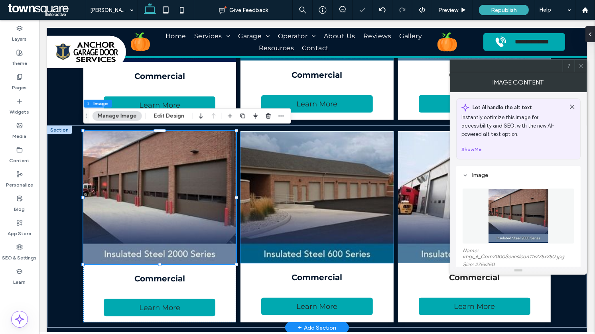
click at [323, 197] on img at bounding box center [316, 197] width 153 height 131
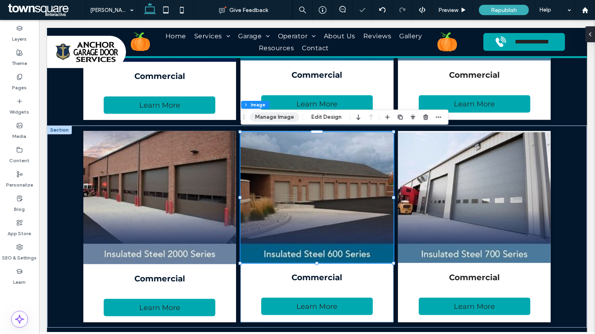
click at [259, 113] on button "Manage Image" at bounding box center [274, 117] width 49 height 10
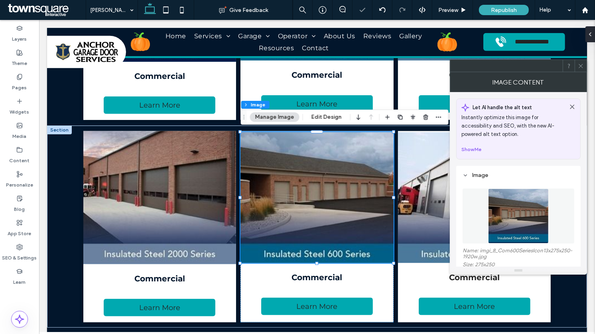
click at [509, 236] on img at bounding box center [518, 216] width 61 height 55
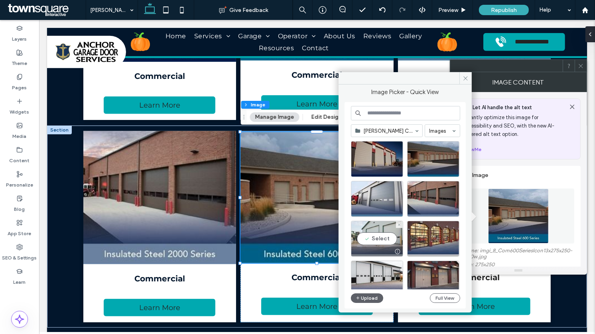
click at [381, 229] on div "Select" at bounding box center [377, 239] width 52 height 36
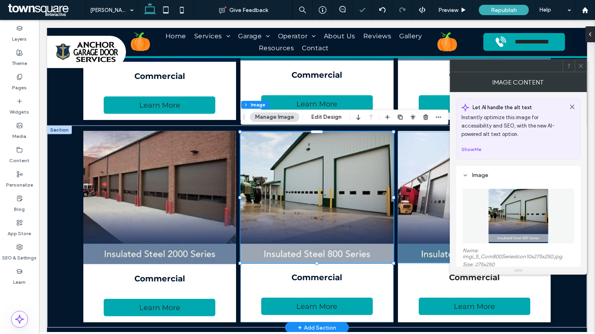
click at [423, 174] on img at bounding box center [473, 197] width 153 height 131
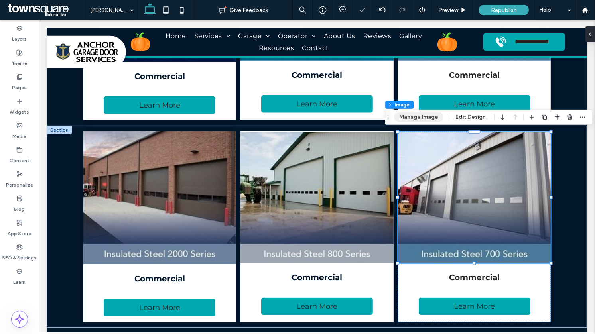
click at [412, 120] on button "Manage Image" at bounding box center [418, 117] width 49 height 10
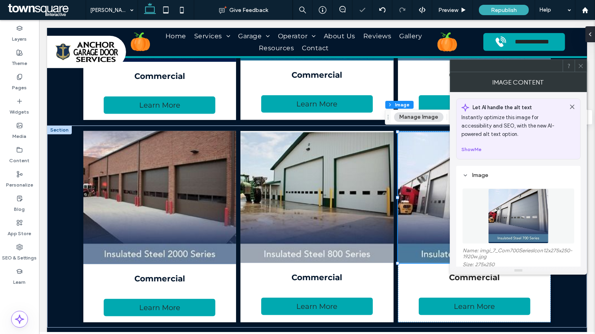
click at [509, 178] on div "Image" at bounding box center [518, 175] width 112 height 11
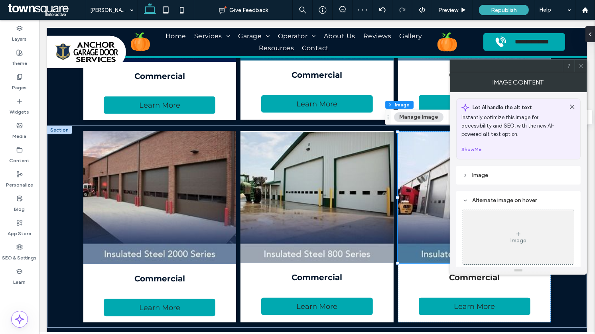
click at [486, 178] on div "Image" at bounding box center [518, 175] width 112 height 11
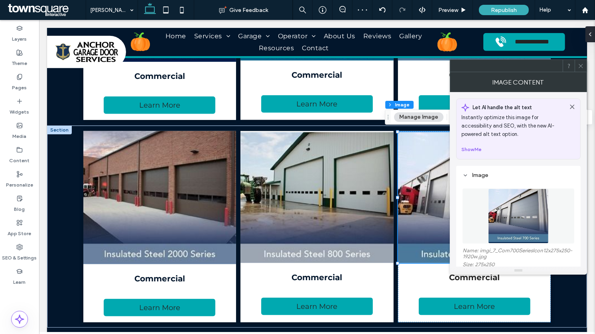
click at [508, 209] on img at bounding box center [518, 216] width 61 height 55
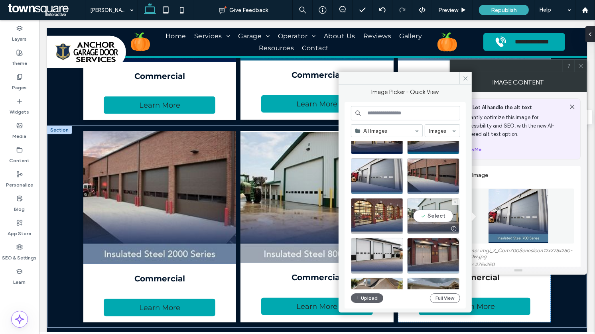
scroll to position [45, 0]
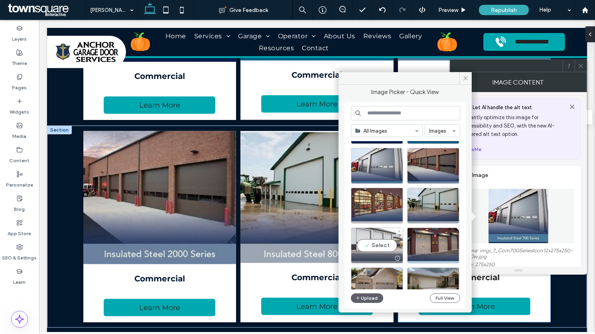
click at [371, 244] on div "Select" at bounding box center [377, 246] width 52 height 36
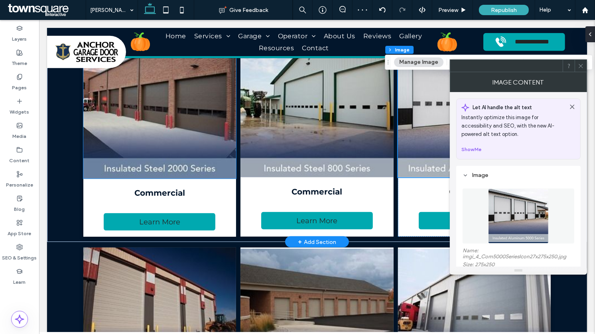
scroll to position [928, 0]
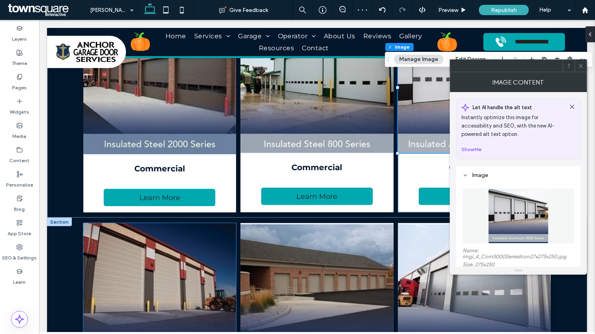
click at [92, 287] on img at bounding box center [159, 289] width 153 height 133
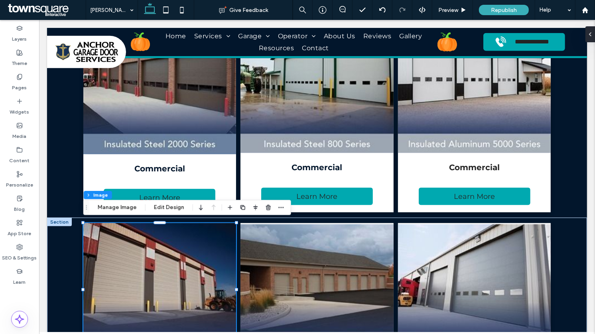
click at [113, 212] on div "Section Column Image Manage Image Edit Design" at bounding box center [187, 207] width 208 height 15
click at [113, 207] on button "Manage Image" at bounding box center [116, 208] width 49 height 10
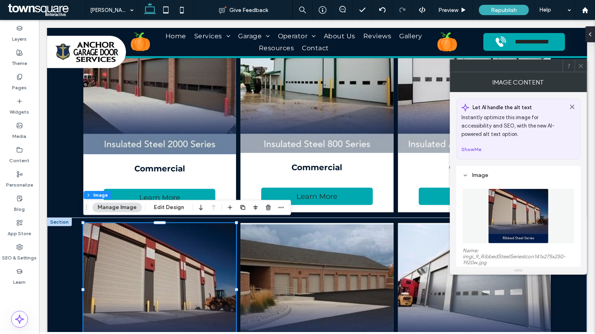
click at [503, 203] on img at bounding box center [518, 216] width 61 height 55
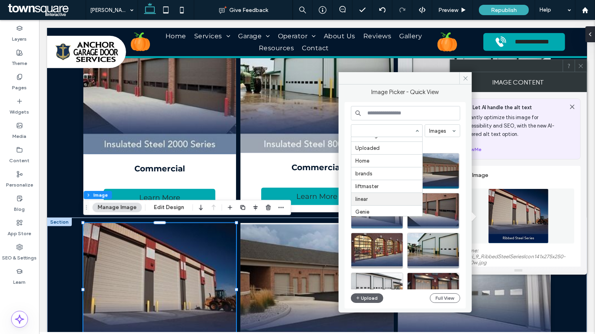
scroll to position [126, 0]
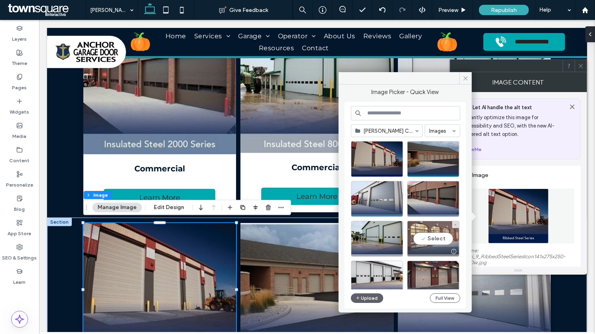
click at [427, 224] on div "Select" at bounding box center [433, 239] width 52 height 36
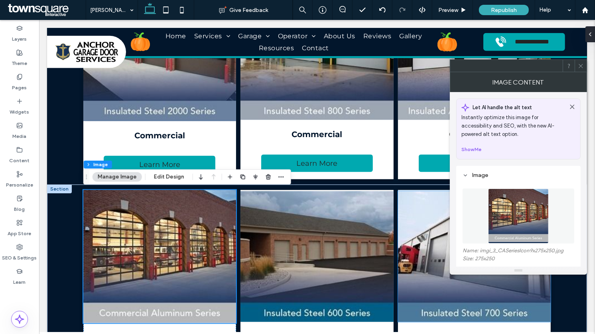
scroll to position [962, 0]
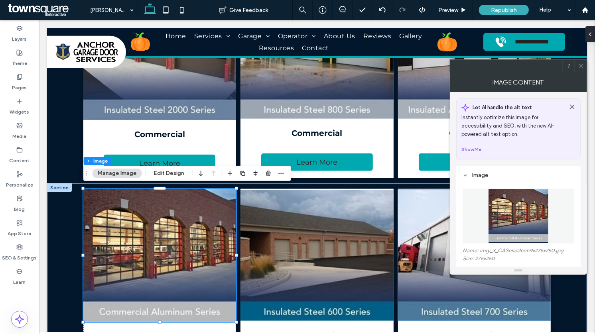
click at [317, 262] on img at bounding box center [316, 255] width 153 height 131
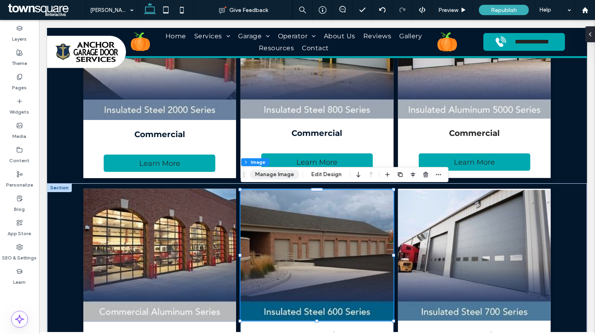
click at [271, 174] on button "Manage Image" at bounding box center [274, 175] width 49 height 10
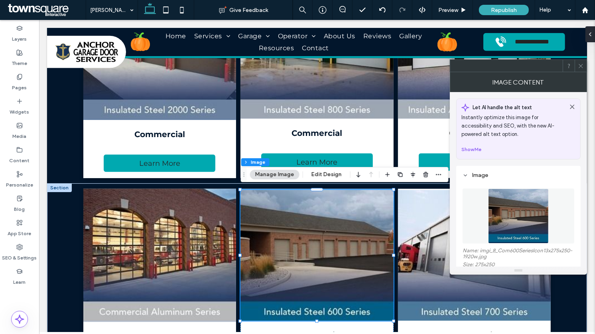
click at [503, 208] on img at bounding box center [518, 216] width 61 height 55
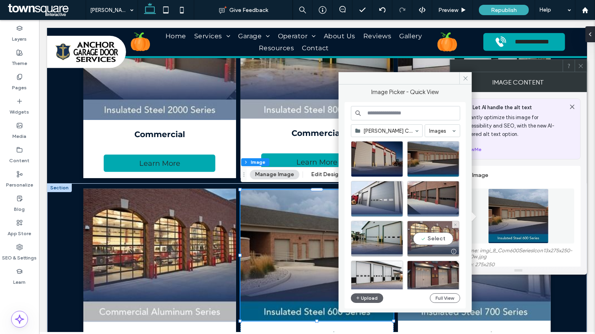
scroll to position [11, 0]
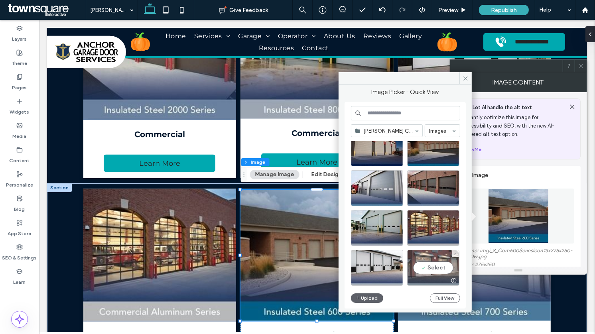
click at [429, 261] on div "Select" at bounding box center [433, 268] width 52 height 36
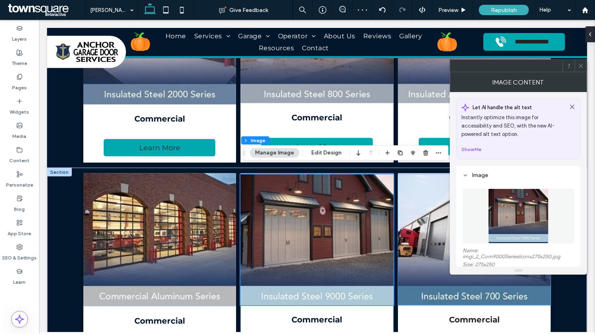
scroll to position [1005, 0]
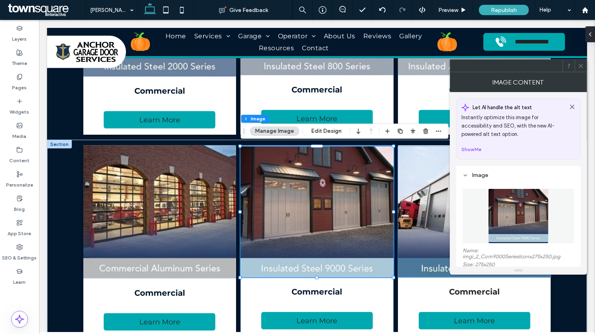
click at [429, 192] on img at bounding box center [473, 212] width 153 height 131
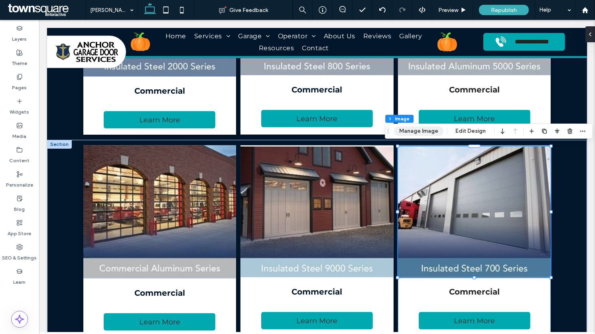
click at [422, 128] on button "Manage Image" at bounding box center [418, 131] width 49 height 10
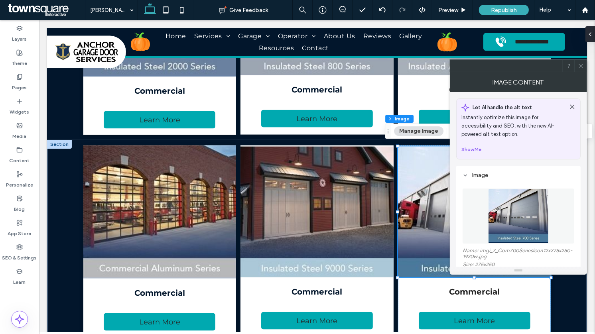
click at [506, 197] on img at bounding box center [518, 216] width 61 height 55
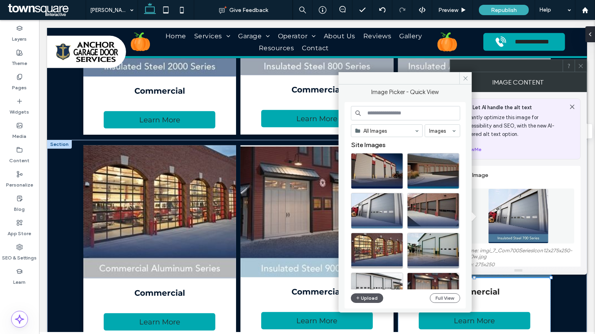
click at [371, 299] on button "Upload" at bounding box center [367, 298] width 33 height 10
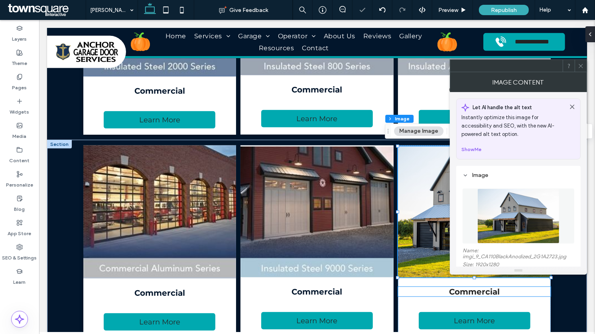
click at [470, 291] on span "Commercial" at bounding box center [473, 292] width 51 height 10
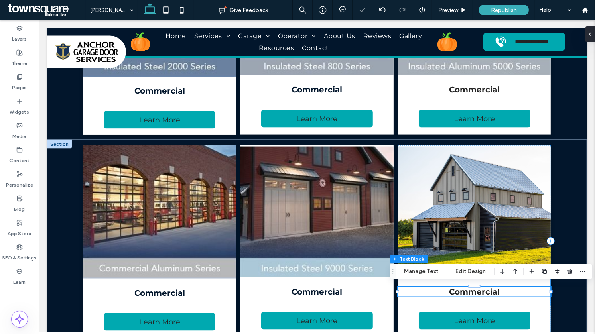
click at [470, 291] on span "Commercial" at bounding box center [473, 292] width 51 height 10
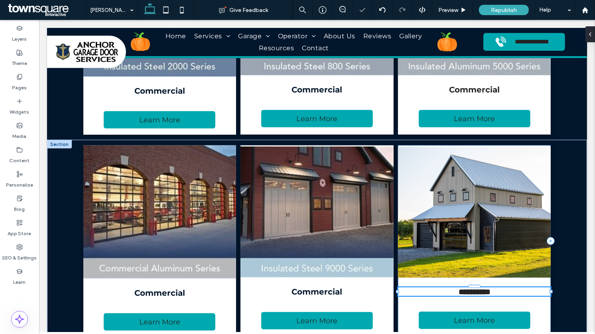
type input "**********"
type input "**"
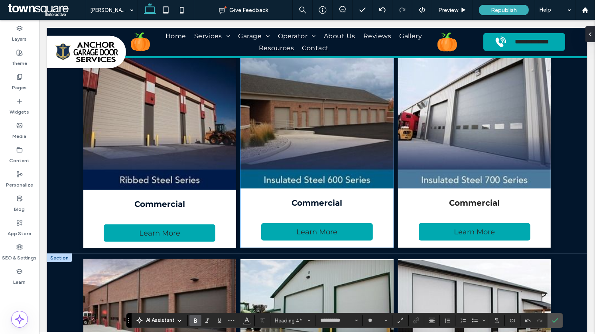
scroll to position [702, 0]
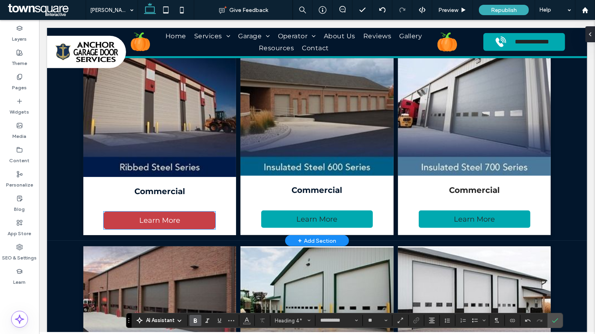
click at [184, 218] on link "Learn More" at bounding box center [159, 221] width 112 height 18
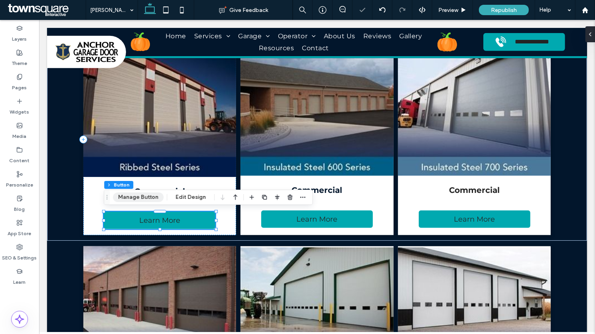
click at [148, 195] on button "Manage Button" at bounding box center [138, 198] width 51 height 10
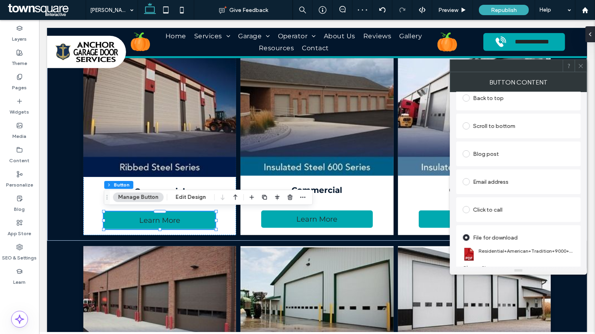
scroll to position [238, 0]
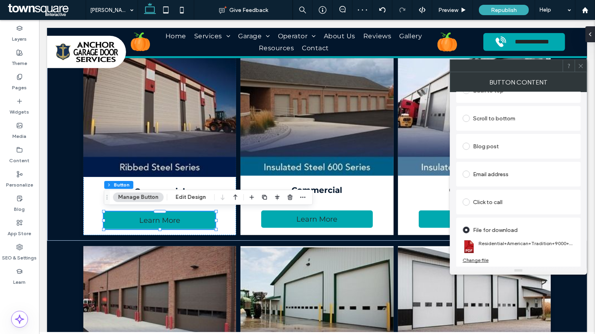
click at [478, 260] on div "Change file" at bounding box center [475, 260] width 26 height 6
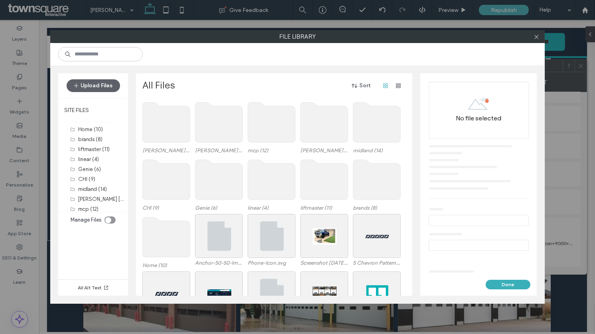
click at [191, 130] on div "Haas Commercial (17) Haas residential (18) mcp (12) Wayne Dalton (9) midland (1…" at bounding box center [276, 127] width 268 height 57
click at [167, 124] on use at bounding box center [166, 122] width 47 height 40
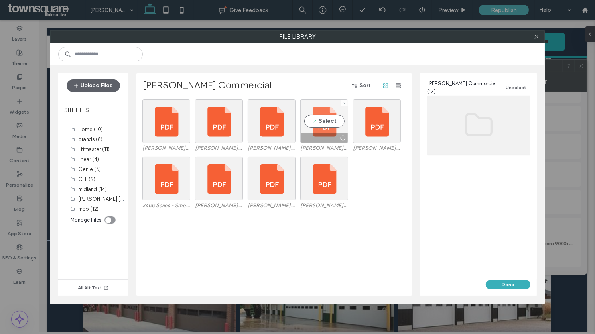
click at [324, 124] on div "Select" at bounding box center [324, 121] width 48 height 44
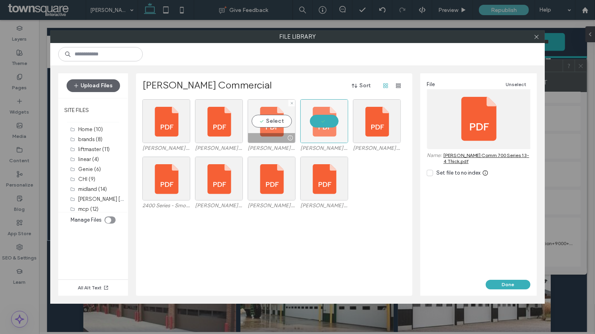
click at [279, 124] on div "Select" at bounding box center [272, 121] width 48 height 44
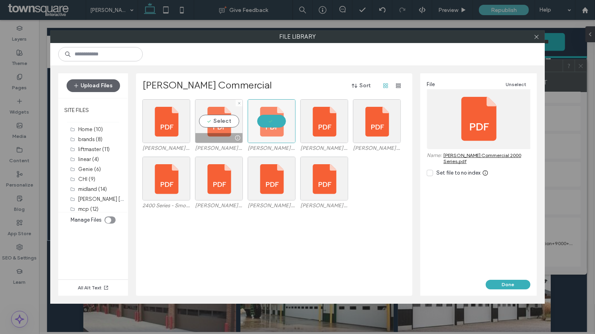
click at [236, 115] on div "Select" at bounding box center [219, 121] width 48 height 44
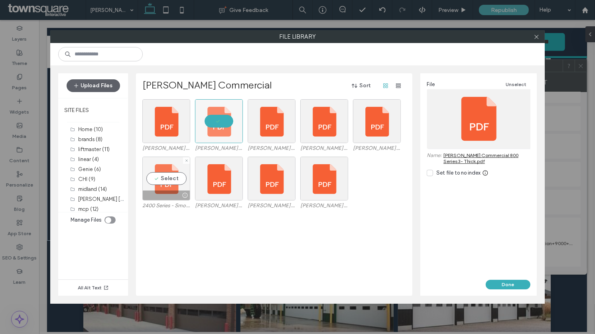
click at [172, 181] on div "Select" at bounding box center [166, 179] width 48 height 44
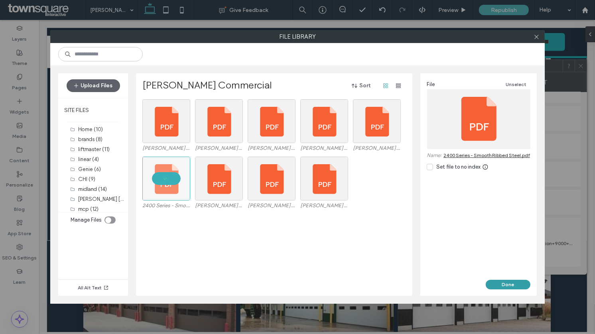
click at [502, 280] on button "Done" at bounding box center [508, 285] width 45 height 10
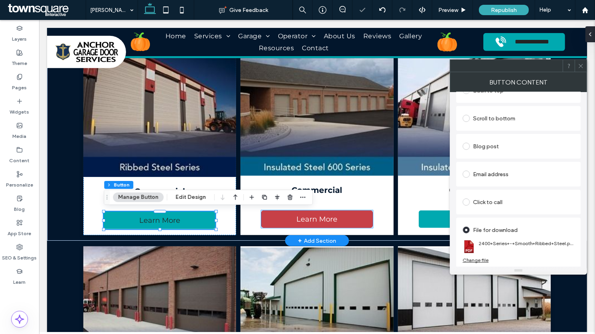
click at [363, 217] on link "Learn More" at bounding box center [317, 219] width 112 height 18
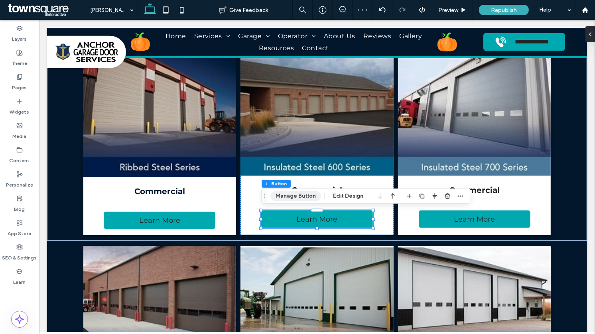
click at [301, 198] on button "Manage Button" at bounding box center [295, 196] width 51 height 10
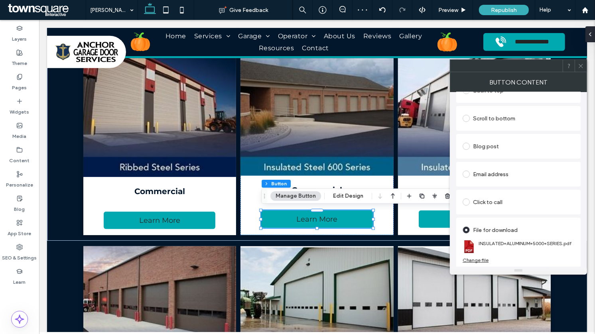
click at [477, 260] on div "Change file" at bounding box center [475, 260] width 26 height 6
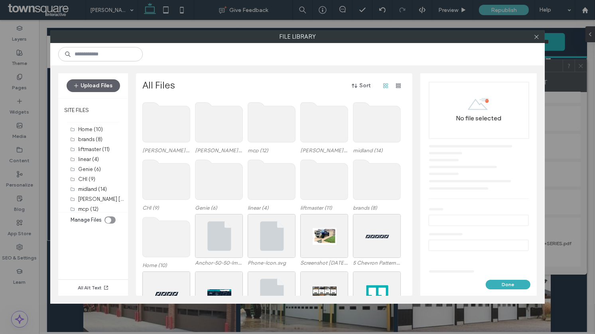
click at [173, 114] on use at bounding box center [166, 122] width 47 height 40
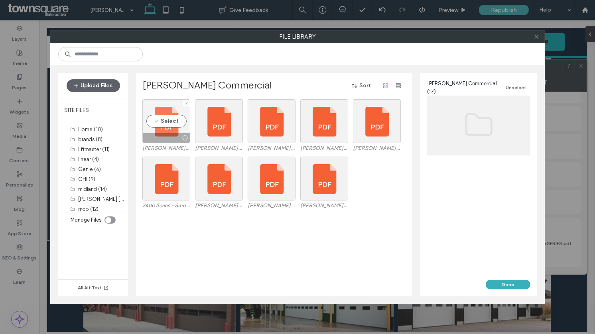
click at [175, 114] on div "Select" at bounding box center [166, 121] width 48 height 44
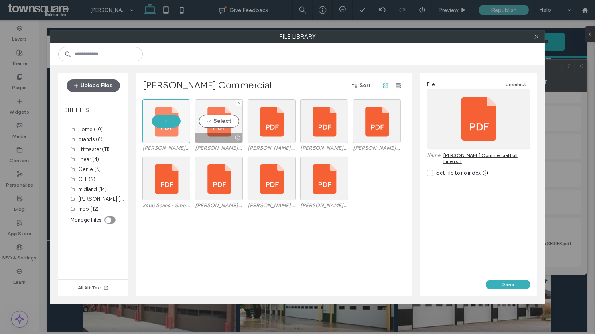
click at [222, 120] on div "Select" at bounding box center [219, 121] width 48 height 44
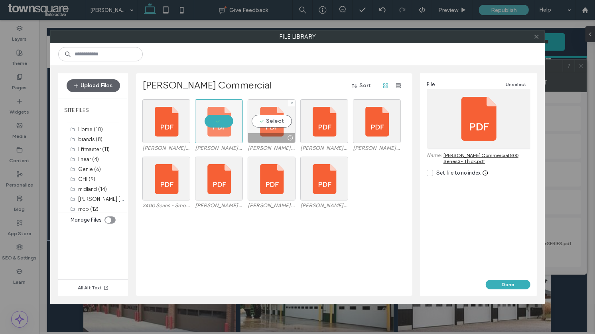
click at [281, 124] on div "Select" at bounding box center [272, 121] width 48 height 44
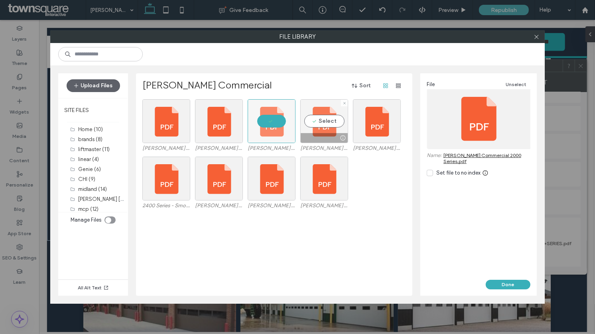
click at [336, 123] on div "Select" at bounding box center [324, 121] width 48 height 44
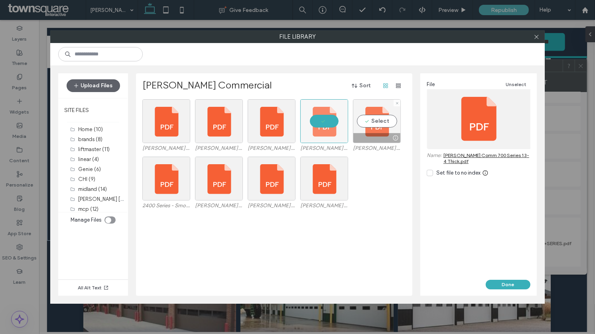
click at [391, 123] on div "Select" at bounding box center [377, 121] width 48 height 44
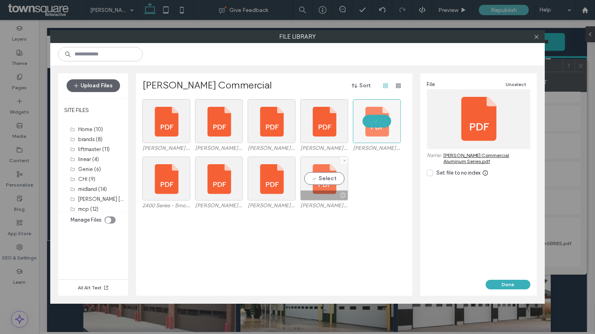
click at [331, 177] on div "Select" at bounding box center [324, 179] width 48 height 44
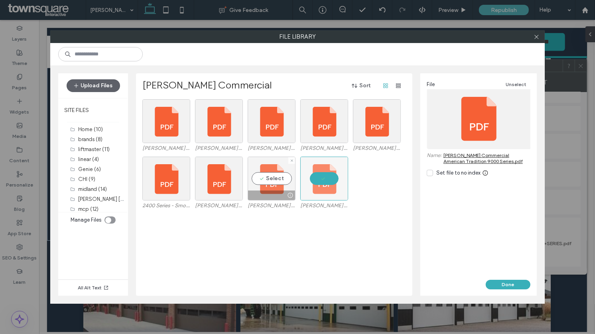
click at [272, 178] on div "Select" at bounding box center [272, 179] width 48 height 44
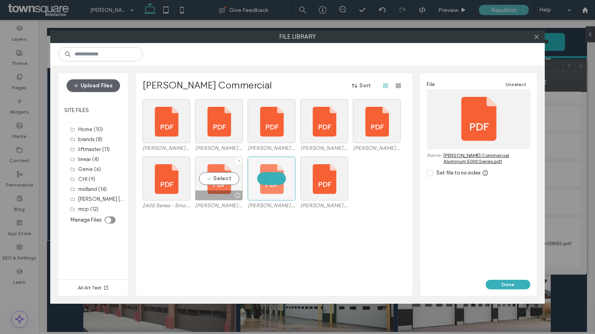
click at [222, 174] on div "Select" at bounding box center [219, 179] width 48 height 44
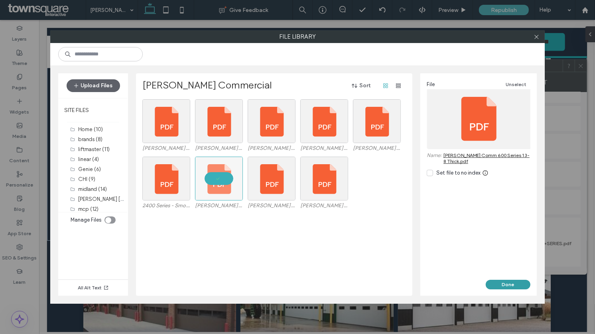
click at [505, 287] on button "Done" at bounding box center [508, 285] width 45 height 10
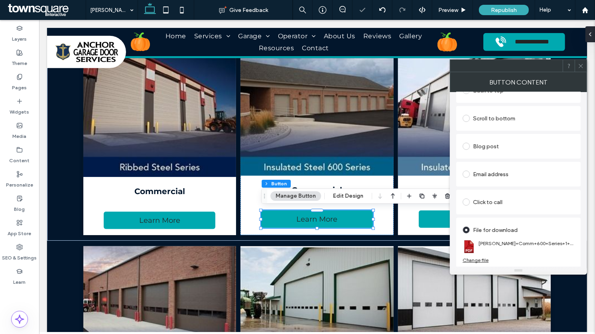
click at [580, 65] on use at bounding box center [580, 66] width 4 height 4
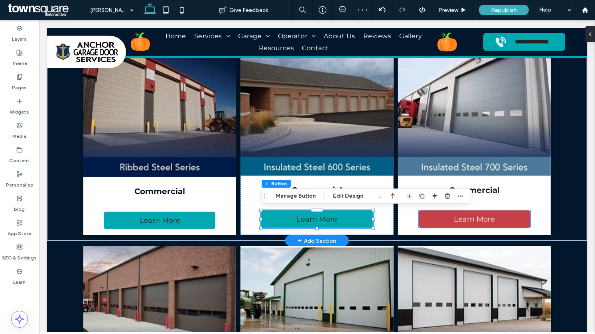
click at [484, 218] on span "Learn More" at bounding box center [473, 219] width 41 height 9
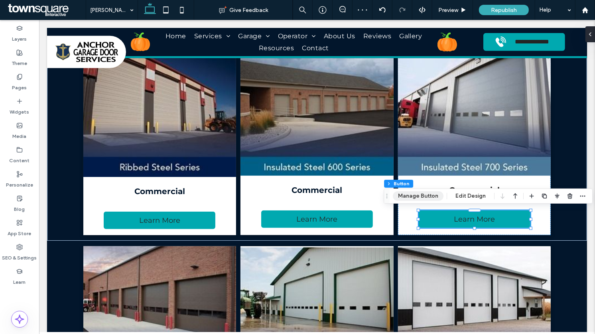
click at [409, 199] on button "Manage Button" at bounding box center [418, 196] width 51 height 10
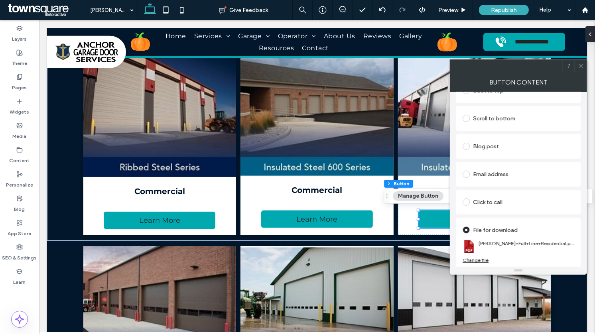
click at [478, 259] on div "Change file" at bounding box center [475, 260] width 26 height 6
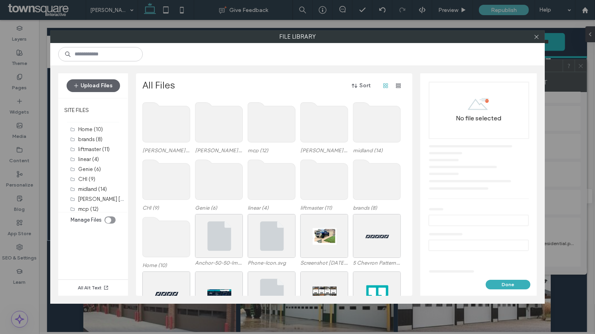
click at [170, 128] on use at bounding box center [166, 122] width 47 height 40
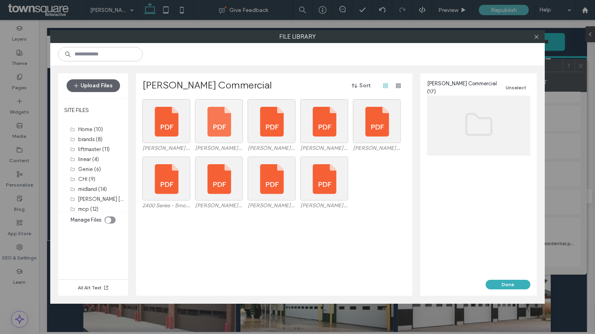
click at [207, 127] on div at bounding box center [219, 121] width 48 height 44
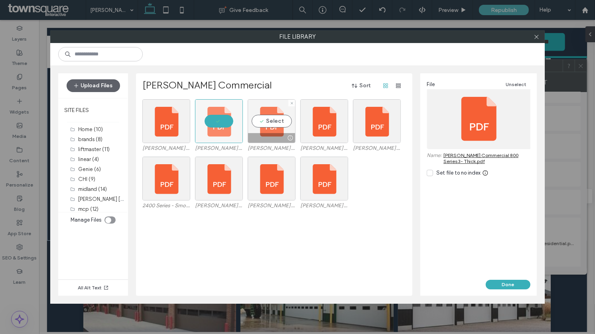
click at [268, 127] on div "Select" at bounding box center [272, 121] width 48 height 44
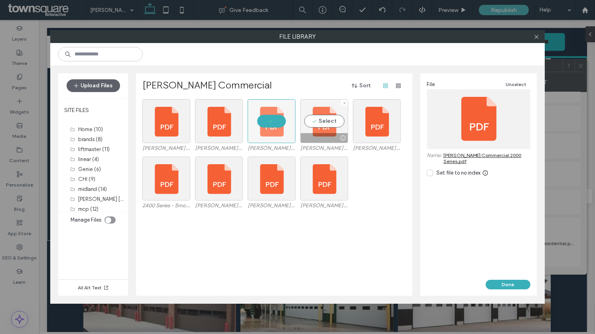
click at [328, 125] on div "Select" at bounding box center [324, 121] width 48 height 44
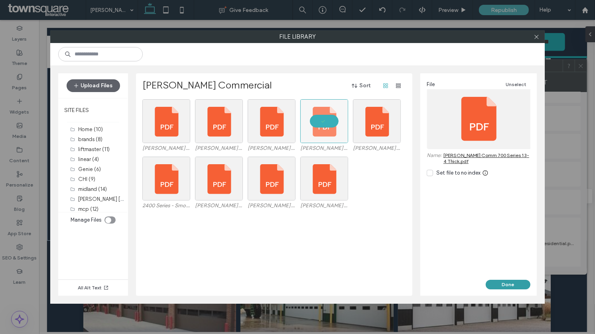
click at [491, 283] on button "Done" at bounding box center [508, 285] width 45 height 10
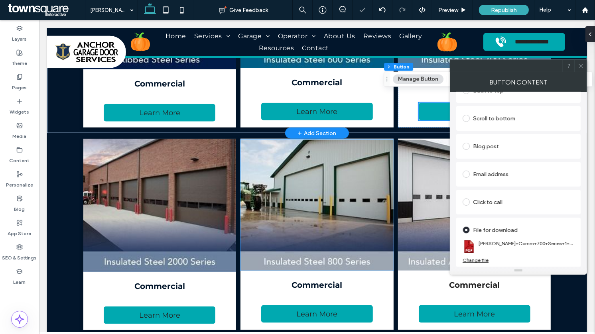
scroll to position [835, 0]
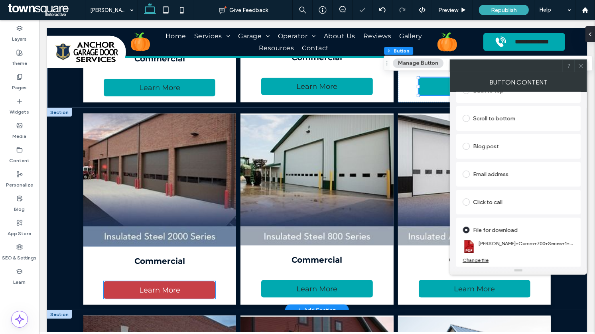
click at [170, 288] on span "Learn More" at bounding box center [159, 290] width 41 height 9
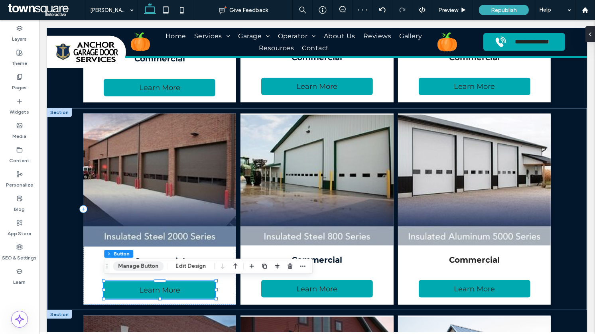
click at [150, 268] on button "Manage Button" at bounding box center [138, 267] width 51 height 10
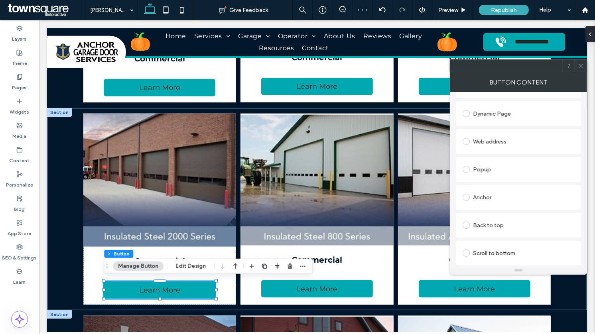
scroll to position [238, 0]
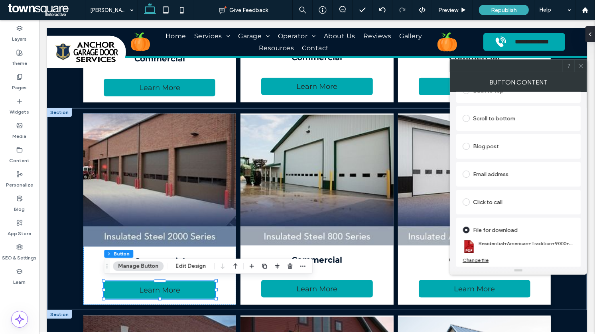
click at [478, 260] on div "Change file" at bounding box center [475, 260] width 26 height 6
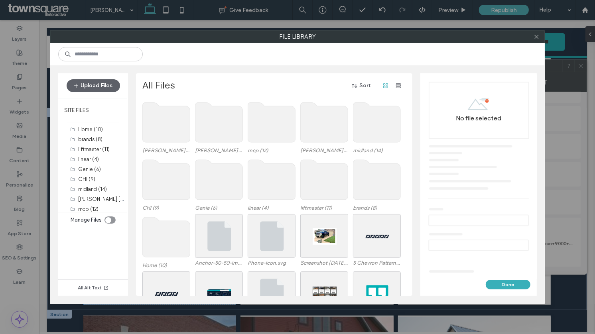
click at [169, 110] on use at bounding box center [166, 122] width 47 height 40
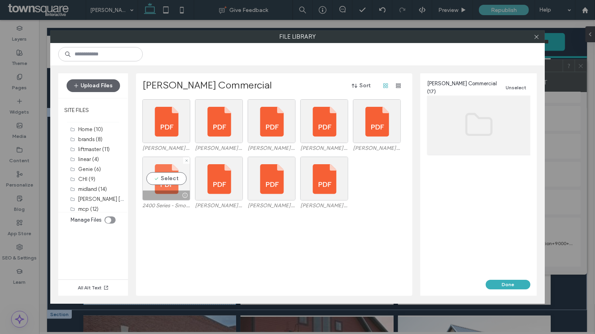
click at [163, 191] on div at bounding box center [166, 196] width 47 height 10
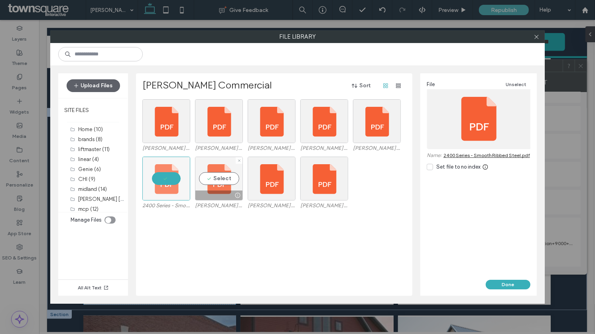
click at [202, 185] on div "Select" at bounding box center [219, 179] width 48 height 44
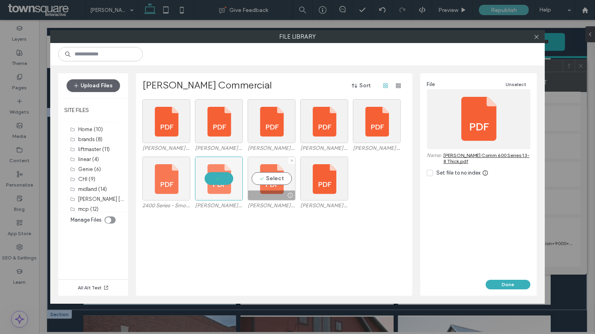
click at [254, 184] on div "Select" at bounding box center [272, 179] width 48 height 44
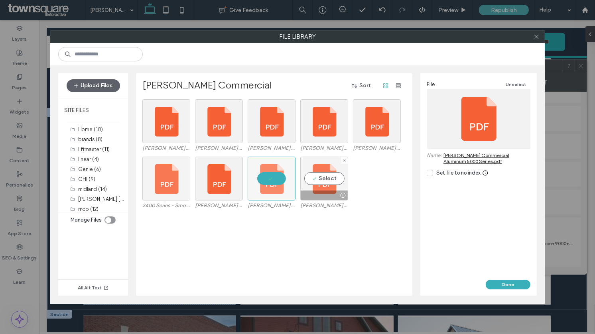
click at [321, 179] on div "Select" at bounding box center [324, 179] width 48 height 44
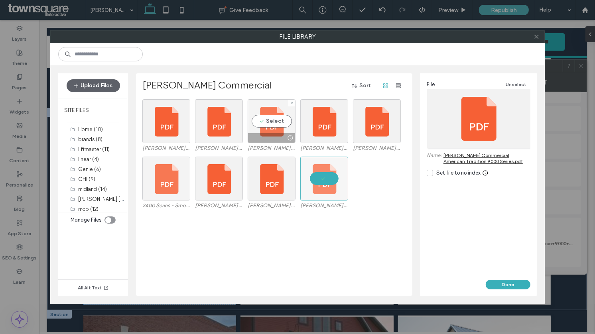
click at [264, 113] on div "Select" at bounding box center [272, 121] width 48 height 44
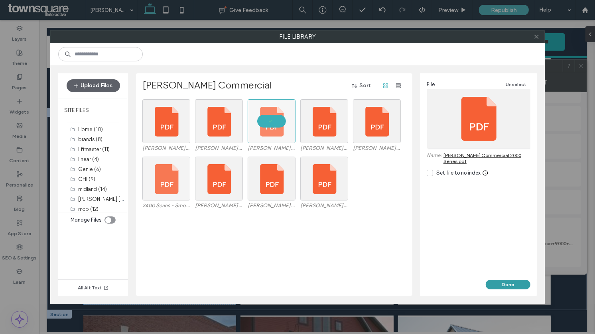
click at [504, 283] on button "Done" at bounding box center [508, 285] width 45 height 10
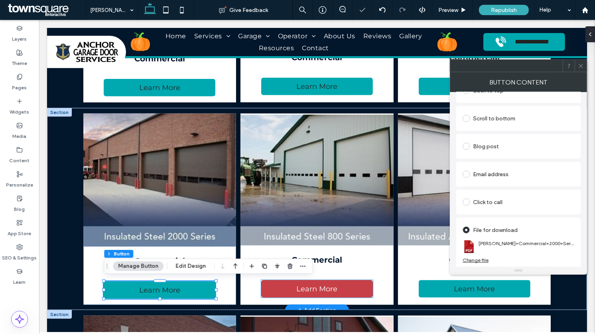
click at [332, 287] on span "Learn More" at bounding box center [316, 289] width 41 height 9
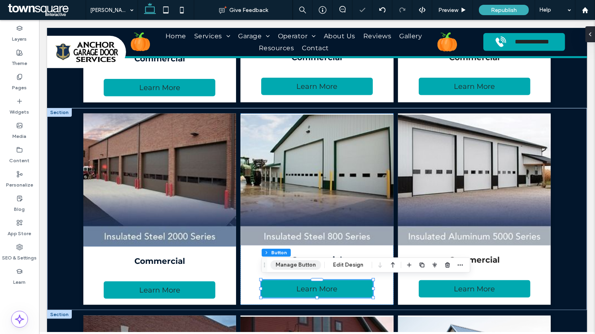
click at [288, 267] on button "Manage Button" at bounding box center [295, 265] width 51 height 10
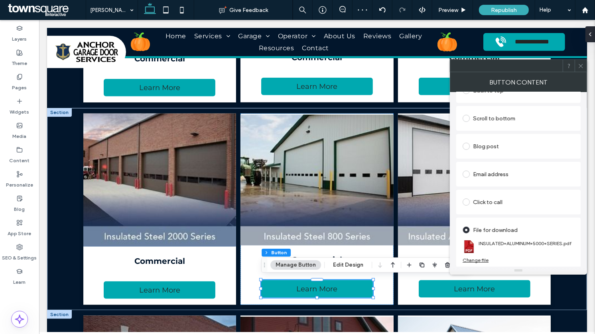
click at [485, 259] on div "Change file" at bounding box center [475, 260] width 26 height 6
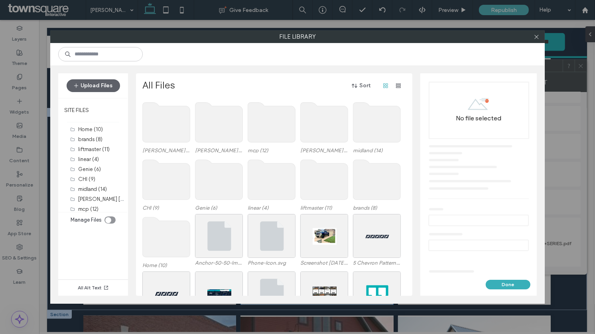
click at [173, 124] on use at bounding box center [166, 122] width 47 height 40
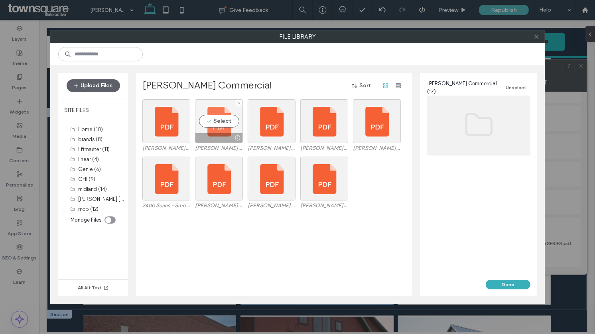
click at [206, 120] on div "Select" at bounding box center [219, 121] width 48 height 44
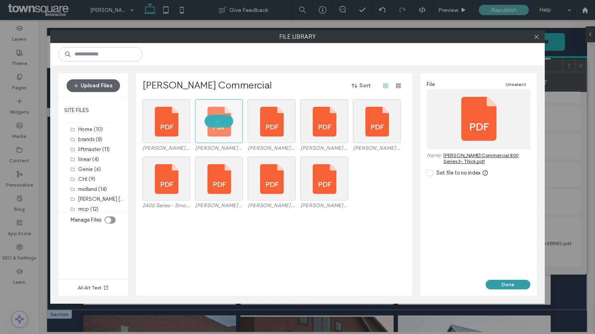
click at [505, 283] on button "Done" at bounding box center [508, 285] width 45 height 10
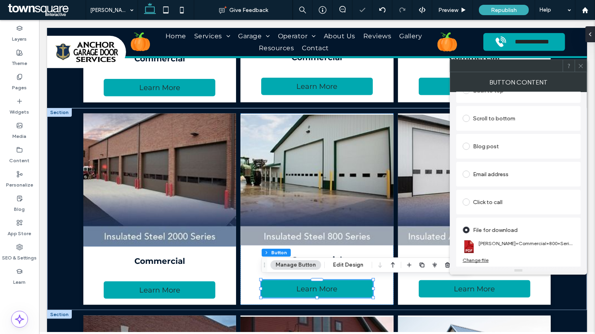
click at [579, 67] on icon at bounding box center [581, 66] width 6 height 6
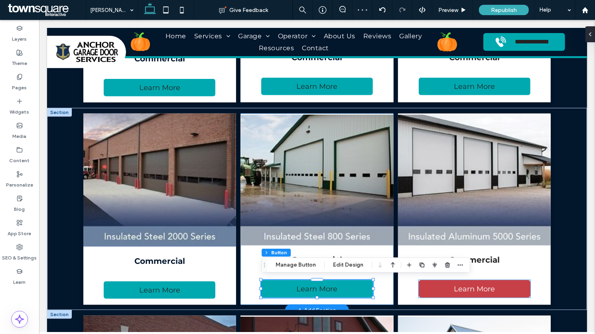
click at [482, 291] on span "Learn More" at bounding box center [473, 289] width 41 height 9
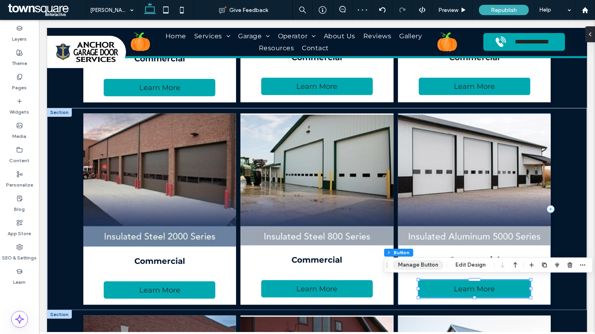
click at [420, 267] on button "Manage Button" at bounding box center [418, 265] width 51 height 10
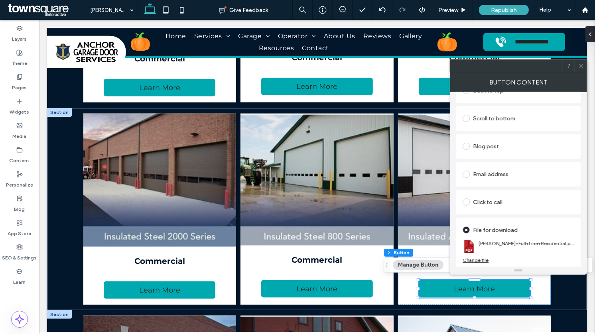
click at [480, 257] on div "Change file" at bounding box center [475, 260] width 26 height 6
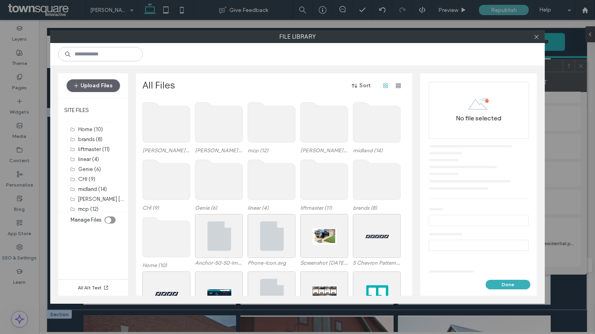
click at [167, 118] on use at bounding box center [166, 122] width 47 height 40
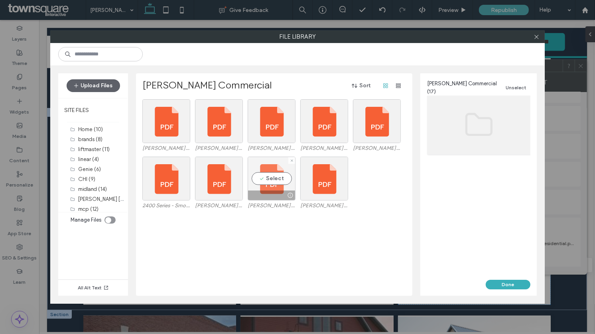
click at [269, 183] on div "Select" at bounding box center [272, 179] width 48 height 44
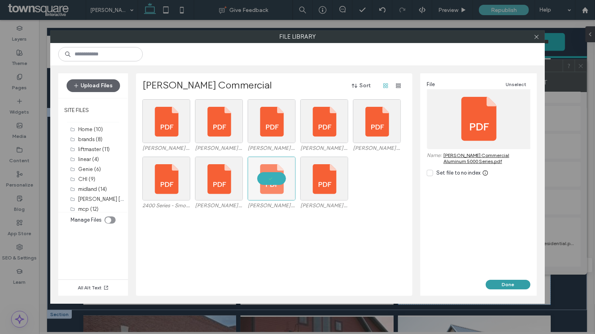
click at [498, 283] on button "Done" at bounding box center [508, 285] width 45 height 10
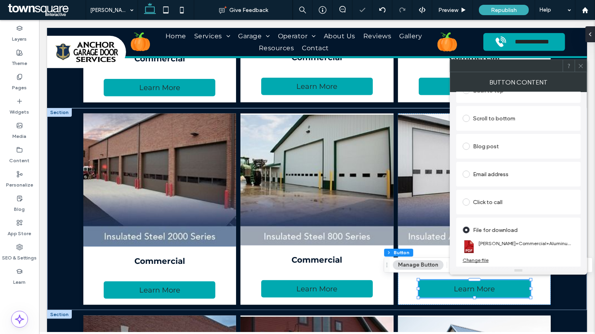
click at [581, 67] on icon at bounding box center [581, 66] width 6 height 6
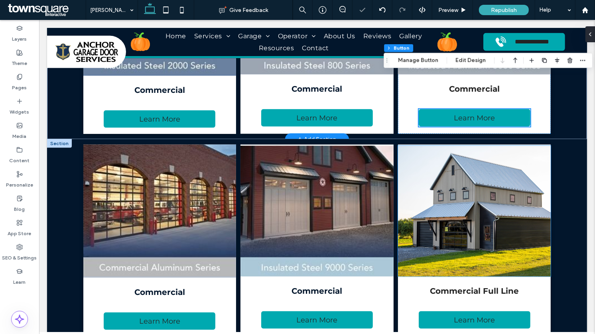
scroll to position [1053, 0]
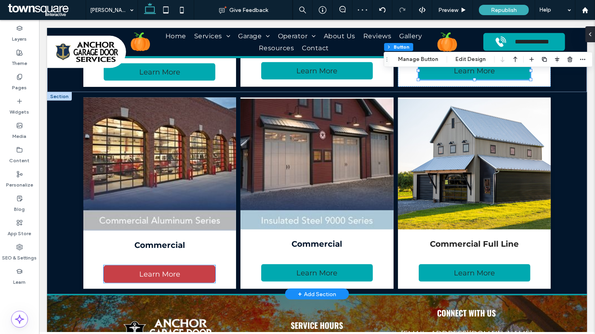
click at [175, 272] on span "Learn More" at bounding box center [159, 274] width 41 height 9
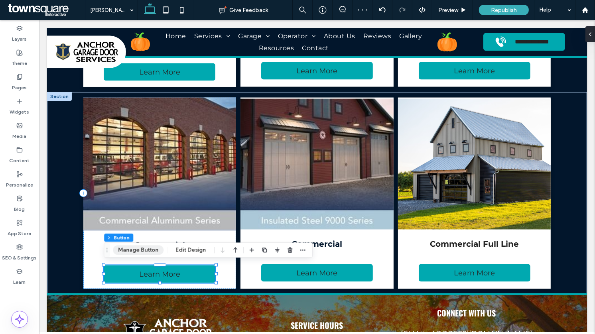
click at [131, 247] on button "Manage Button" at bounding box center [138, 251] width 51 height 10
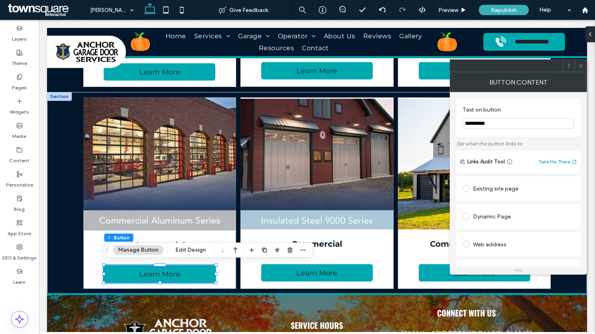
scroll to position [238, 0]
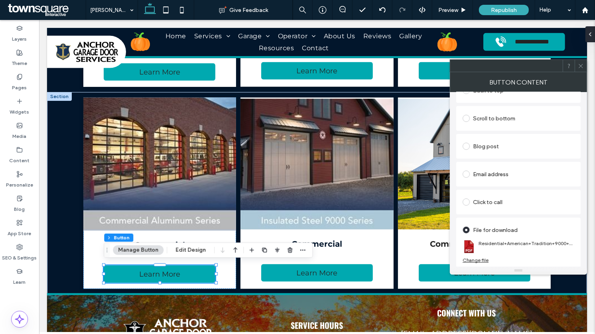
click at [478, 259] on div "Change file" at bounding box center [475, 260] width 26 height 6
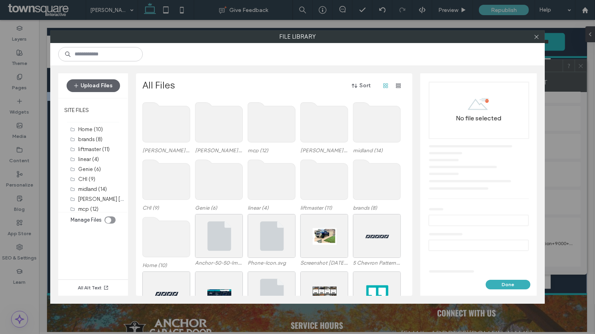
click at [173, 127] on use at bounding box center [166, 122] width 47 height 40
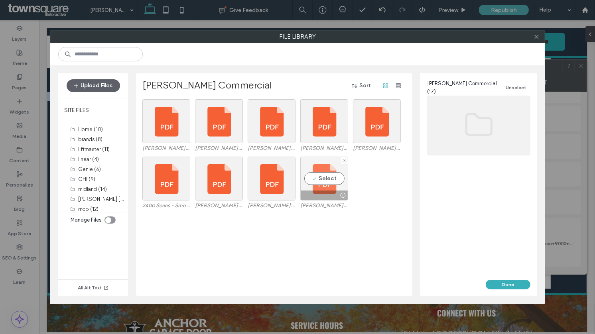
click at [325, 178] on div "Select" at bounding box center [324, 179] width 48 height 44
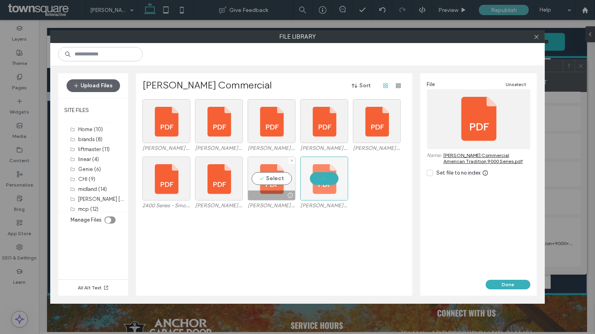
click at [272, 185] on div "Select" at bounding box center [272, 179] width 48 height 44
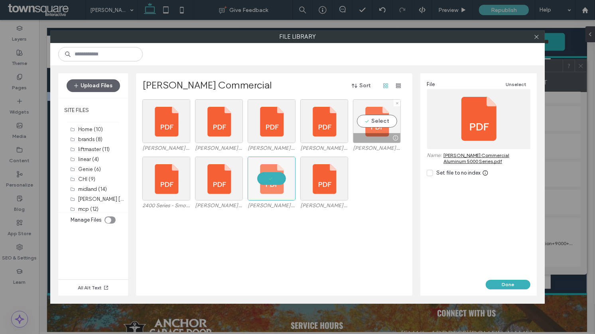
click at [388, 126] on div "Select" at bounding box center [377, 121] width 48 height 44
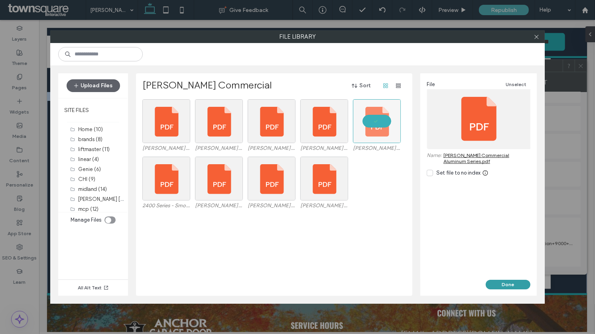
click at [504, 285] on button "Done" at bounding box center [508, 285] width 45 height 10
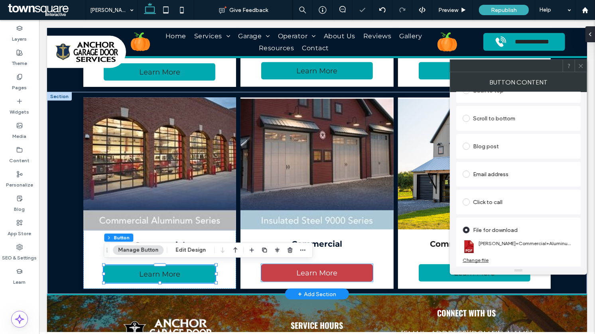
click at [341, 274] on link "Learn More" at bounding box center [317, 273] width 112 height 18
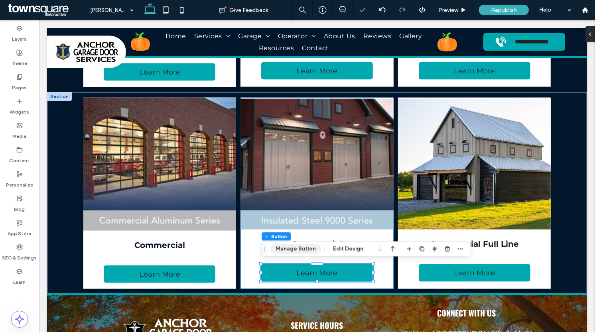
click at [295, 247] on button "Manage Button" at bounding box center [295, 249] width 51 height 10
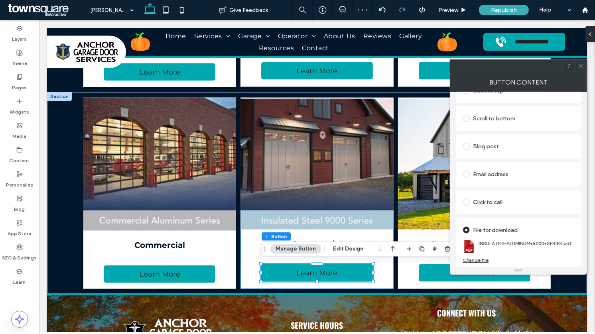
click at [478, 260] on div "Change file" at bounding box center [475, 260] width 26 height 6
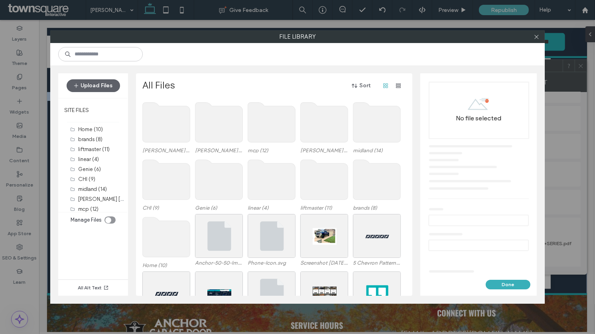
click at [166, 125] on use at bounding box center [166, 122] width 47 height 40
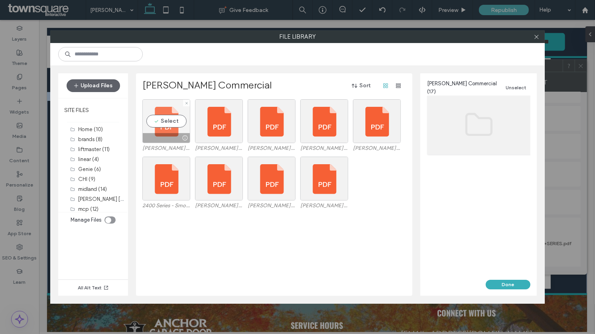
click at [172, 125] on div "Select" at bounding box center [166, 121] width 48 height 44
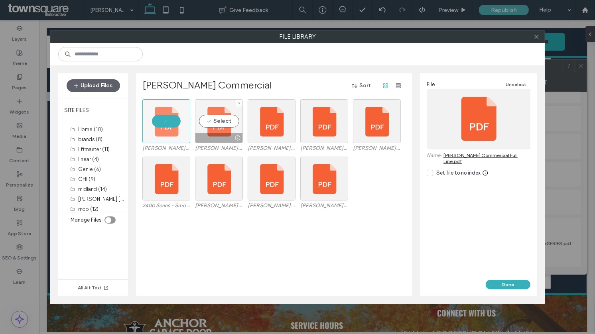
click at [219, 123] on div "Select" at bounding box center [219, 121] width 48 height 44
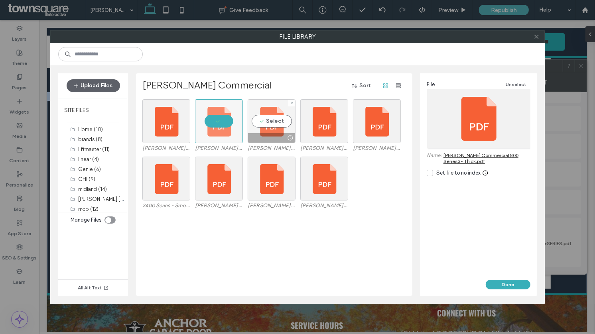
click at [258, 123] on div "Select" at bounding box center [272, 121] width 48 height 44
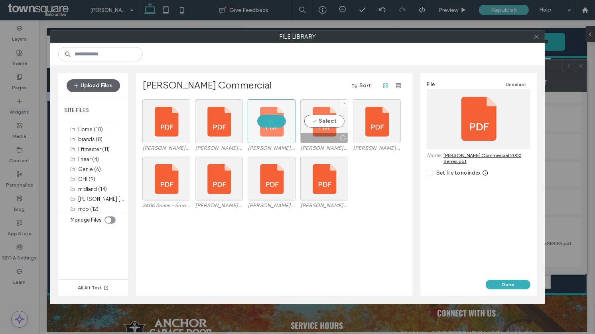
click at [331, 117] on div "Select" at bounding box center [324, 121] width 48 height 44
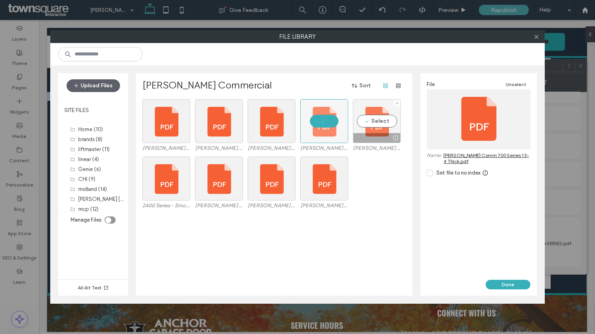
click at [378, 127] on div "Select" at bounding box center [377, 121] width 48 height 44
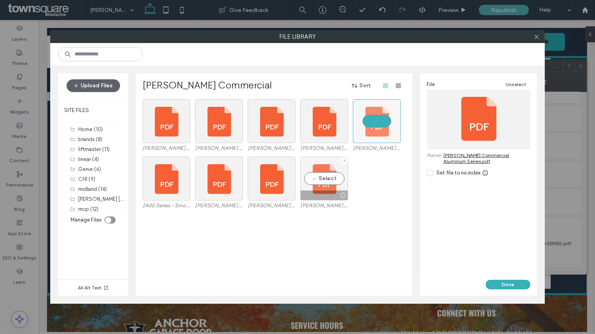
click at [322, 186] on div "Select" at bounding box center [324, 179] width 48 height 44
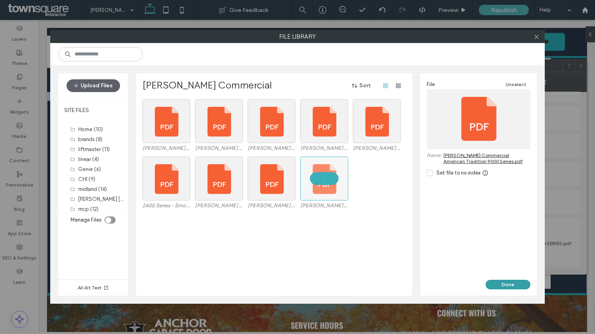
click at [503, 287] on button "Done" at bounding box center [508, 285] width 45 height 10
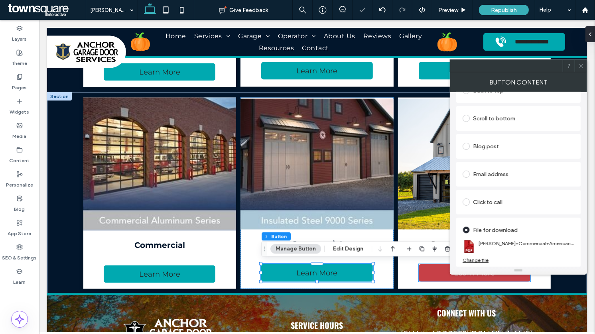
click at [434, 271] on link "Learn More" at bounding box center [474, 273] width 112 height 18
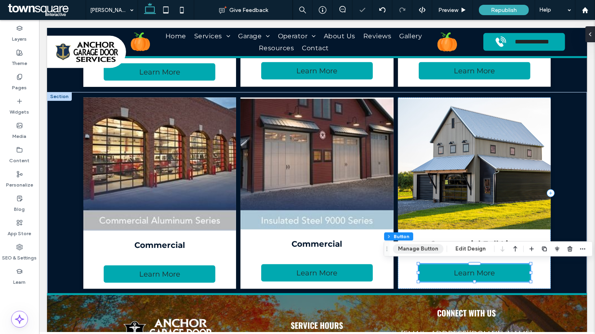
click at [421, 249] on button "Manage Button" at bounding box center [418, 249] width 51 height 10
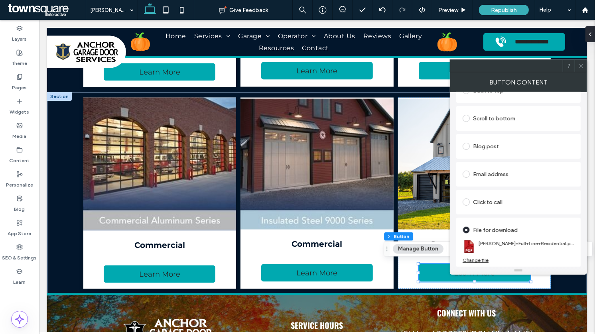
click at [482, 259] on div "Change file" at bounding box center [475, 260] width 26 height 6
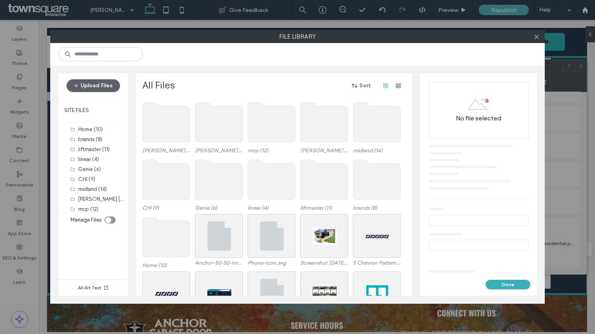
click at [169, 116] on use at bounding box center [166, 122] width 47 height 40
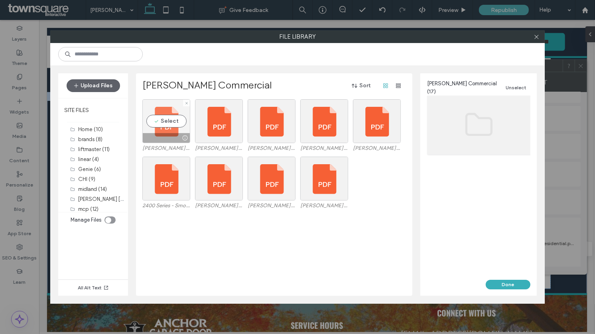
click at [165, 115] on div "Select" at bounding box center [166, 121] width 48 height 44
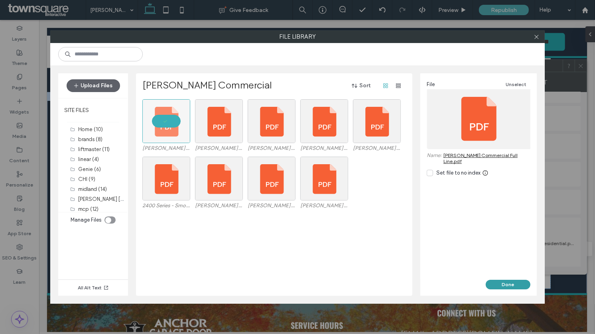
click at [517, 285] on button "Done" at bounding box center [508, 285] width 45 height 10
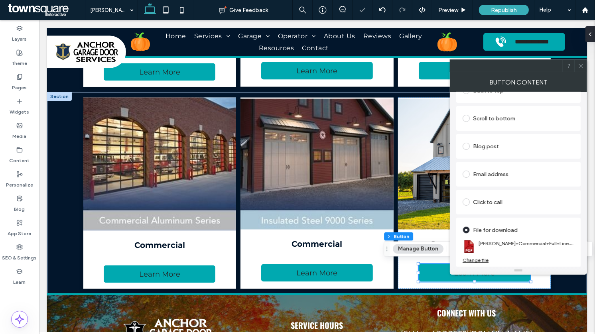
click at [583, 67] on icon at bounding box center [581, 66] width 6 height 6
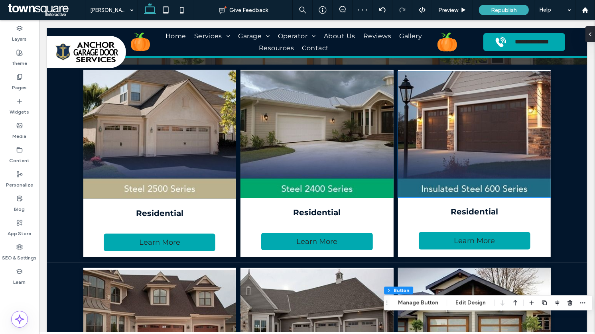
scroll to position [0, 0]
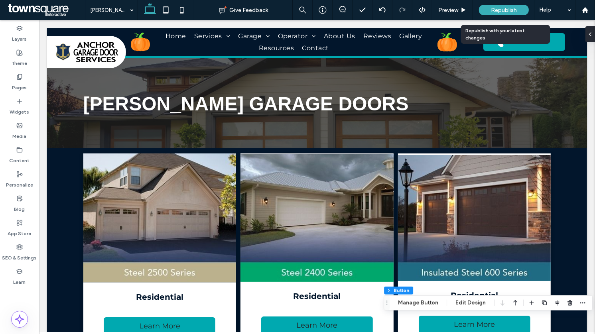
click at [510, 10] on span "Republish" at bounding box center [504, 10] width 26 height 7
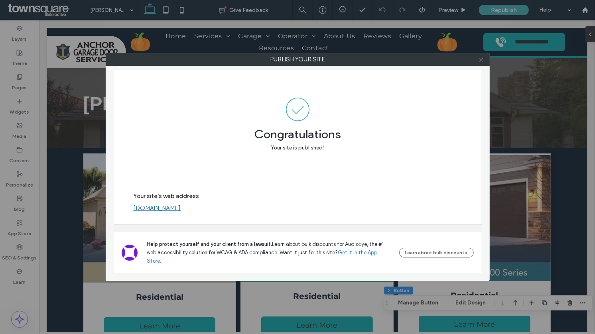
click at [480, 61] on icon at bounding box center [481, 60] width 6 height 6
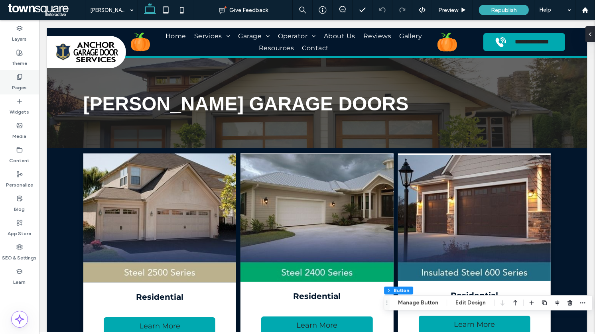
click at [24, 84] on label "Pages" at bounding box center [19, 85] width 15 height 11
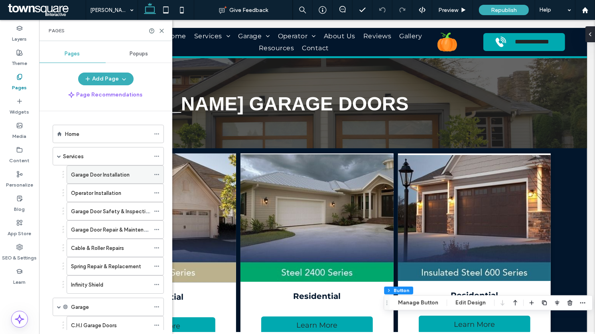
click at [93, 176] on label "Garage Door Installation" at bounding box center [100, 175] width 59 height 14
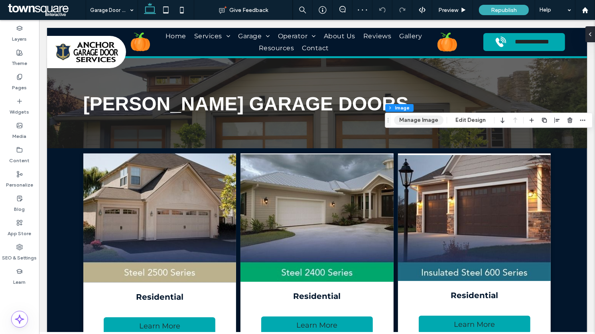
click at [418, 123] on button "Manage Image" at bounding box center [418, 121] width 49 height 10
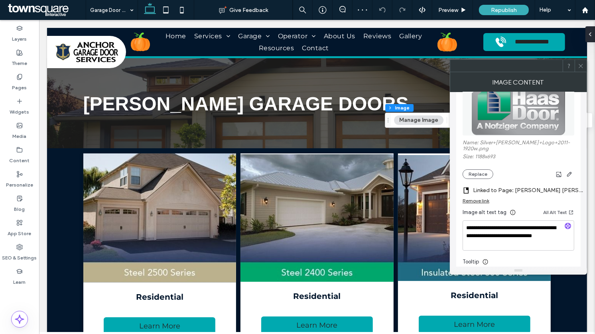
scroll to position [125, 0]
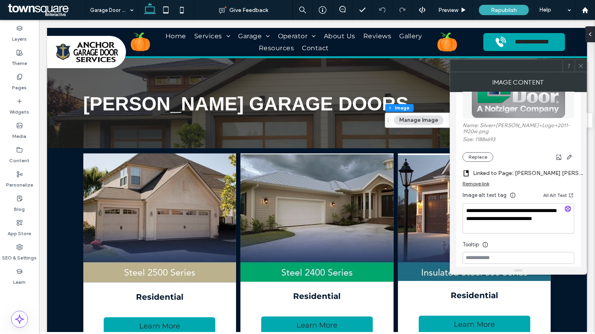
click at [477, 181] on div "Remove link" at bounding box center [475, 184] width 27 height 6
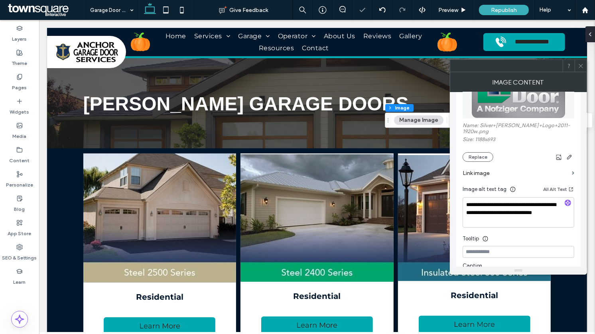
click at [476, 168] on label "Link image" at bounding box center [515, 173] width 106 height 15
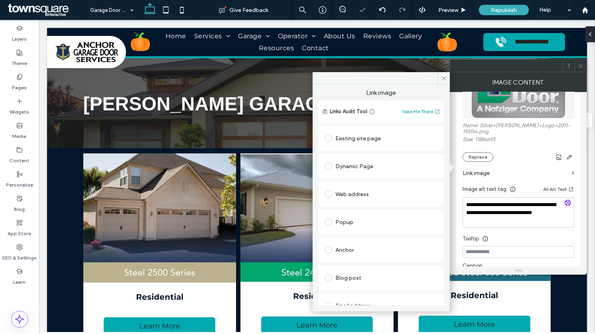
click at [358, 142] on div "Existing site page" at bounding box center [381, 138] width 112 height 13
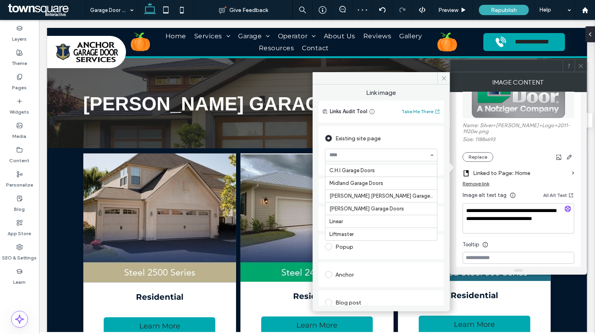
scroll to position [113, 0]
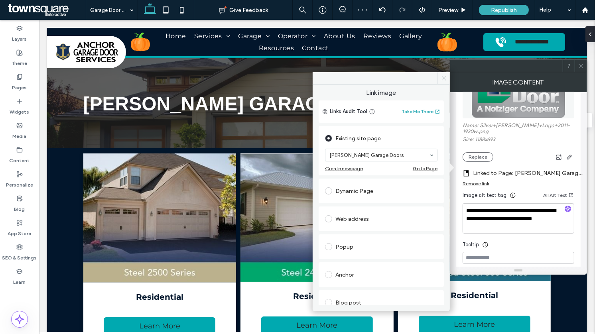
click at [442, 77] on icon at bounding box center [444, 78] width 6 height 6
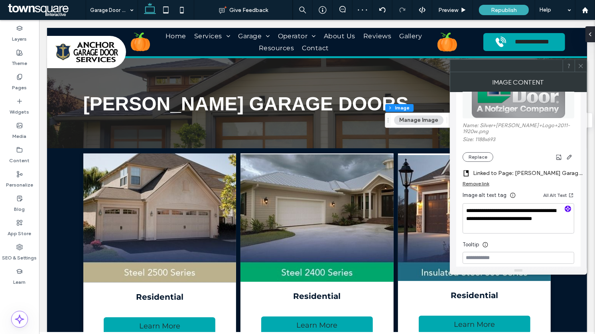
click at [568, 206] on icon "button" at bounding box center [568, 209] width 6 height 6
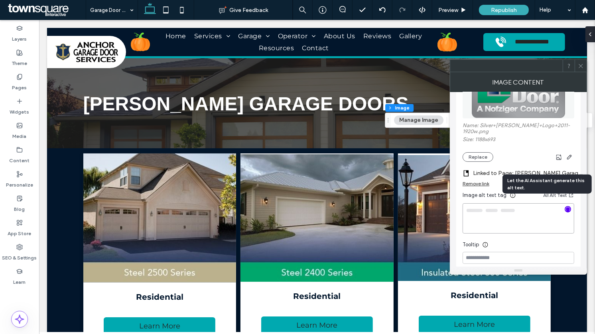
type textarea "**********"
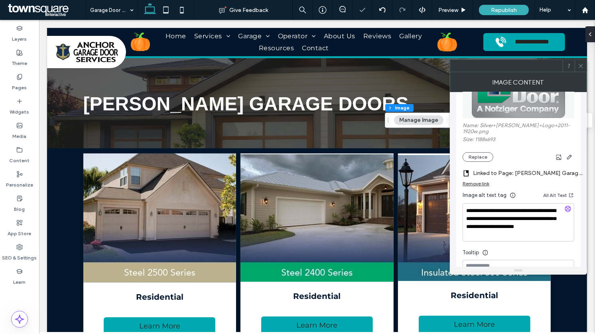
click at [578, 68] on icon at bounding box center [581, 66] width 6 height 6
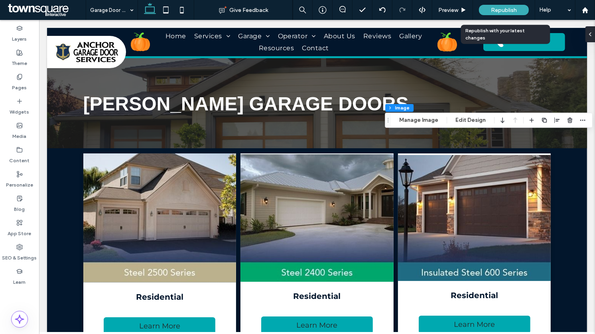
click at [510, 14] on div "Republish" at bounding box center [504, 10] width 50 height 10
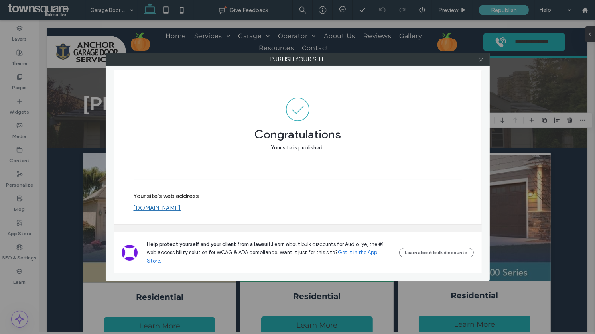
click at [480, 60] on icon at bounding box center [481, 60] width 6 height 6
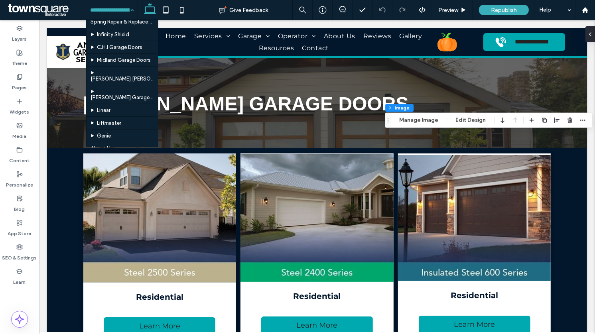
scroll to position [121, 0]
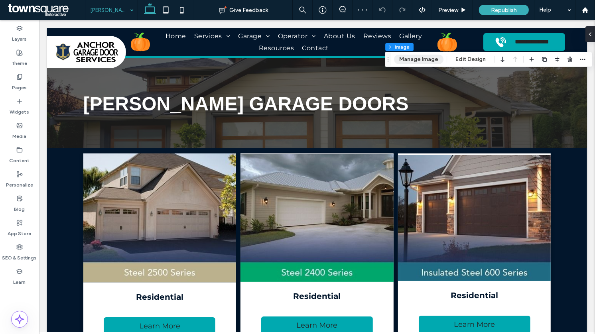
click at [416, 62] on button "Manage Image" at bounding box center [418, 60] width 49 height 10
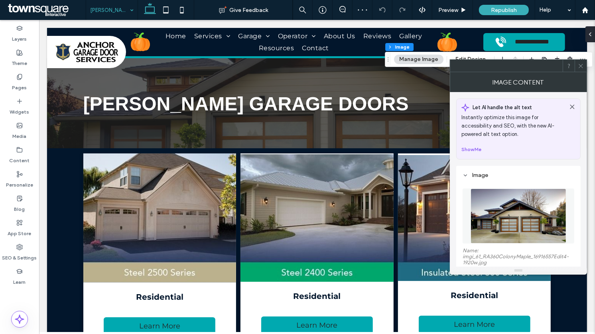
click at [500, 206] on img at bounding box center [517, 216] width 95 height 55
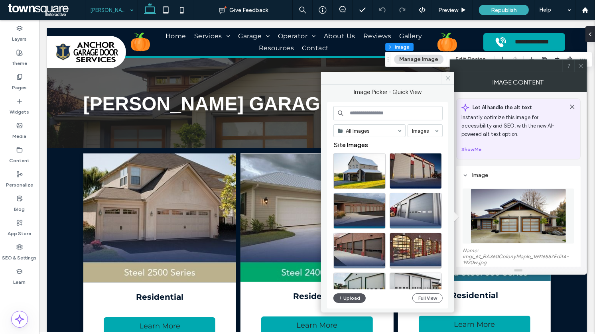
click at [349, 297] on button "Upload" at bounding box center [349, 298] width 33 height 10
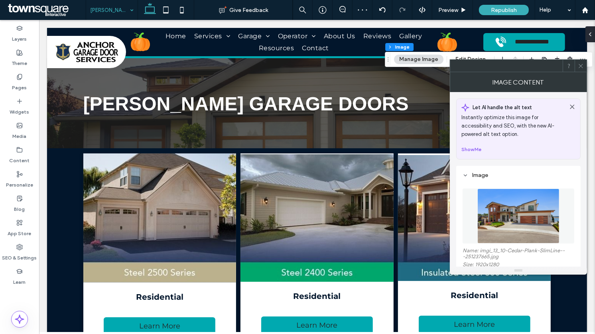
click at [580, 67] on icon at bounding box center [581, 66] width 6 height 6
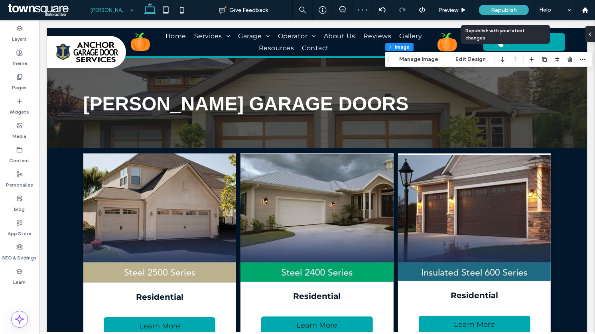
click at [491, 6] on div "Republish" at bounding box center [504, 10] width 50 height 10
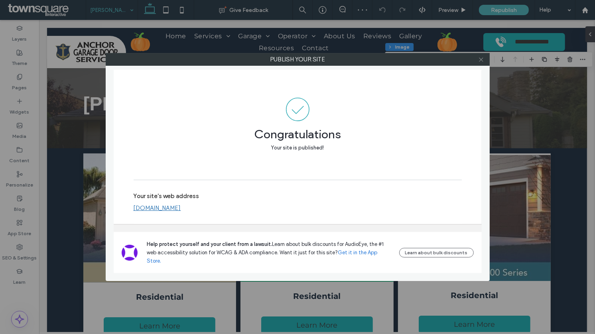
click at [482, 59] on use at bounding box center [481, 59] width 4 height 4
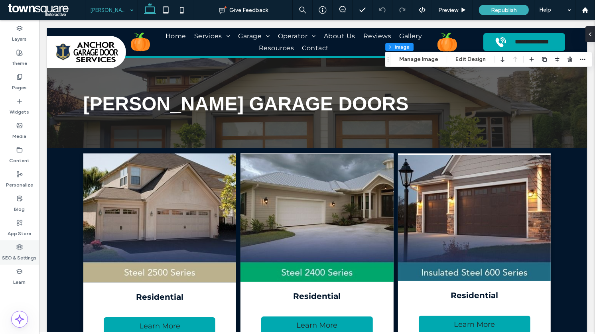
click at [19, 255] on label "SEO & Settings" at bounding box center [19, 255] width 35 height 11
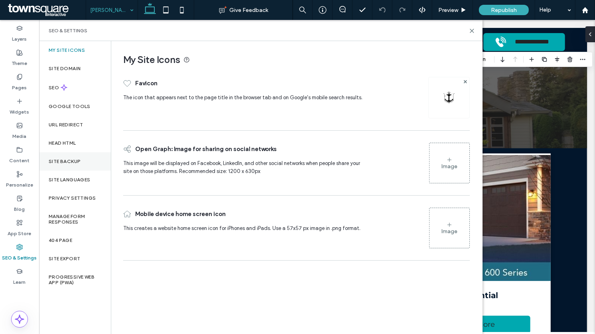
click at [56, 160] on label "Site Backup" at bounding box center [65, 162] width 32 height 6
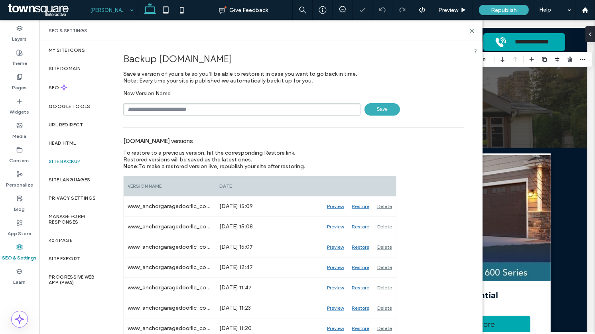
click at [142, 108] on input "text" at bounding box center [241, 109] width 237 height 12
paste input "******"
type input "*********"
click at [380, 105] on span "Save" at bounding box center [381, 109] width 35 height 12
click at [584, 8] on icon at bounding box center [585, 10] width 7 height 7
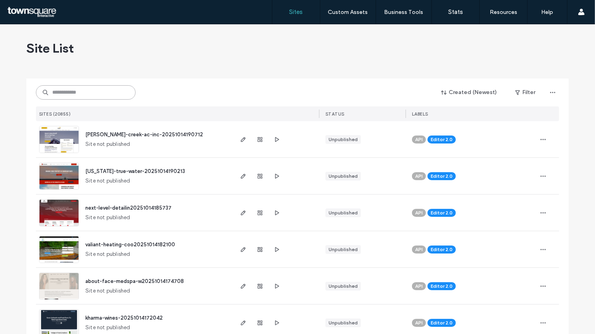
click at [76, 87] on input at bounding box center [86, 92] width 100 height 14
paste input "**********"
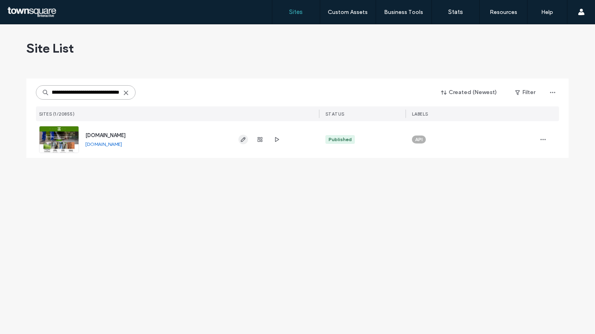
type input "**********"
click at [240, 141] on icon "button" at bounding box center [243, 139] width 6 height 6
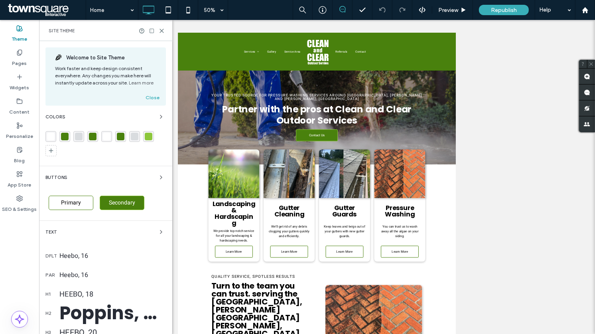
click at [64, 135] on div "rgba(73, 129, 13, 1)" at bounding box center [65, 137] width 8 height 8
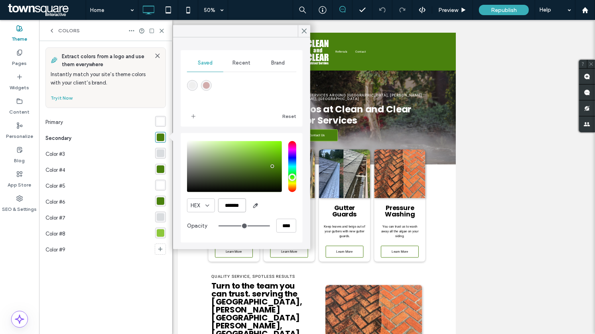
click at [236, 207] on input "*******" at bounding box center [232, 206] width 28 height 14
paste input "color picker textbox"
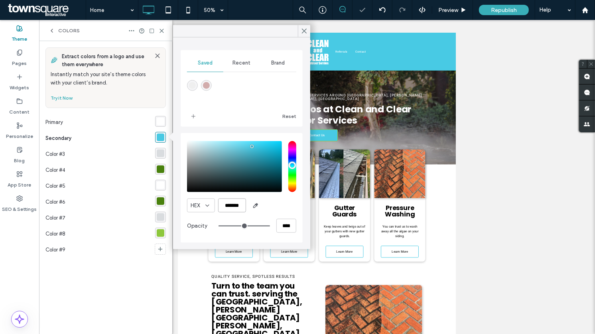
type input "*******"
click at [160, 166] on div "rgba(73, 129, 13, 1)" at bounding box center [161, 169] width 8 height 8
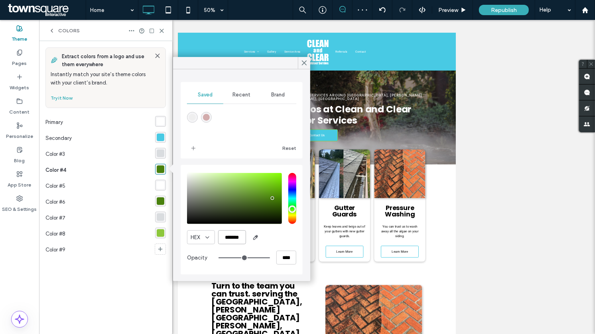
click at [238, 241] on input "*******" at bounding box center [232, 237] width 28 height 14
paste input "color picker textbox"
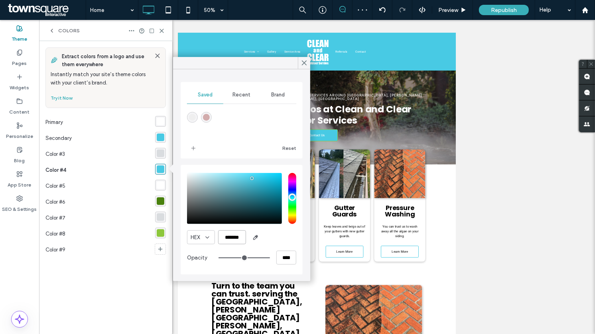
type input "*******"
click at [159, 197] on div "rgba(73, 129, 13, 1)" at bounding box center [161, 201] width 8 height 8
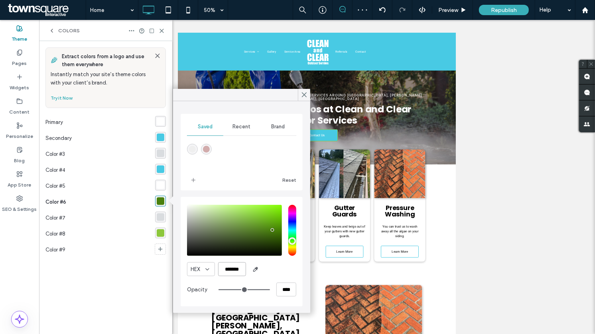
click at [230, 269] on input "*******" at bounding box center [232, 269] width 28 height 14
paste input "color picker textbox"
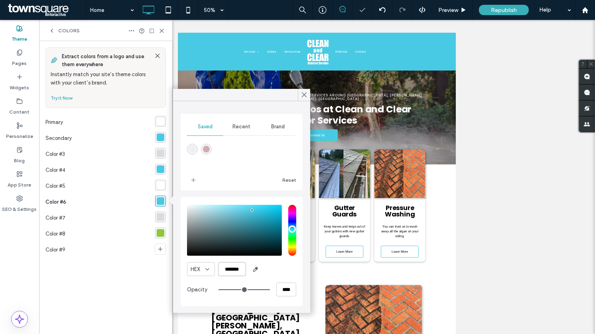
type input "*******"
click at [163, 235] on div "rgba(141, 199, 60, 1)" at bounding box center [161, 233] width 8 height 8
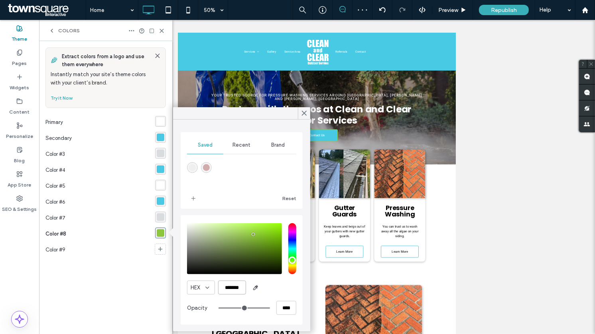
click at [233, 291] on input "*******" at bounding box center [232, 288] width 28 height 14
paste input "color picker textbox"
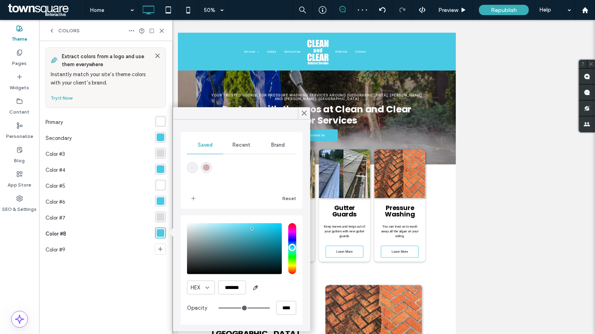
click at [252, 234] on div "saturation and value" at bounding box center [234, 248] width 95 height 51
click at [252, 239] on div "saturation and value" at bounding box center [234, 248] width 95 height 51
type input "*******"
click at [299, 110] on div at bounding box center [304, 113] width 12 height 12
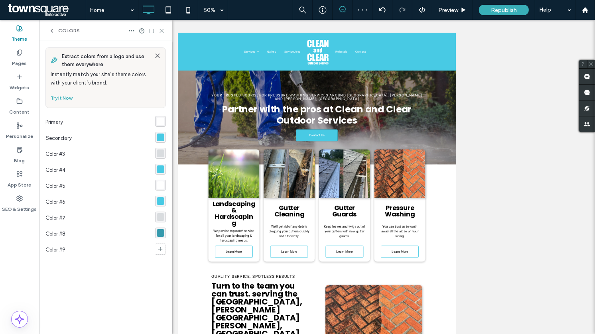
click at [163, 30] on icon at bounding box center [162, 31] width 6 height 6
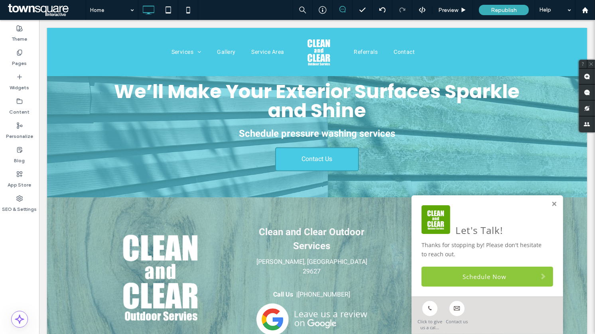
scroll to position [1373, 0]
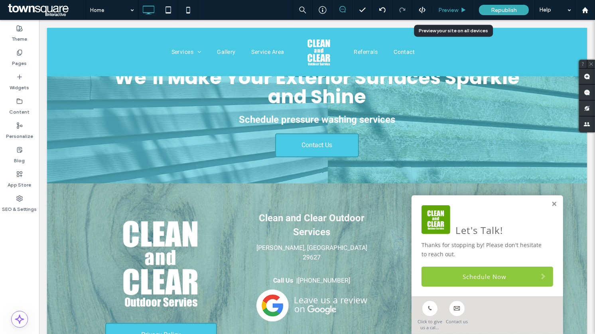
click at [440, 7] on span "Preview" at bounding box center [448, 10] width 20 height 7
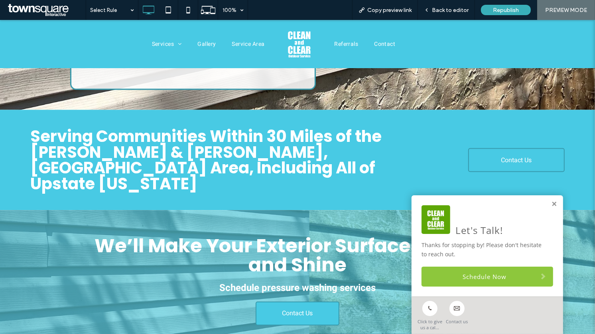
scroll to position [1189, 0]
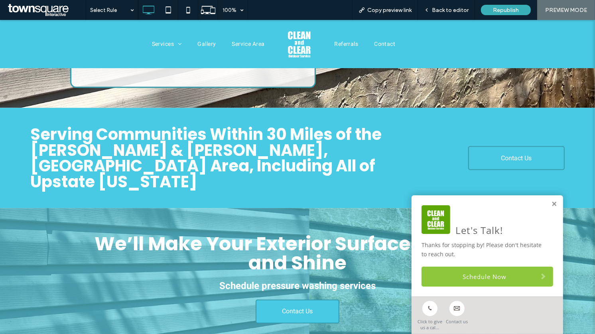
click at [278, 208] on div "We’ll Make Your Exterior Surfaces Sparkle and Shine Schedule pressure washing s…" at bounding box center [297, 279] width 478 height 142
click at [441, 7] on span "Back to editor" at bounding box center [450, 10] width 37 height 7
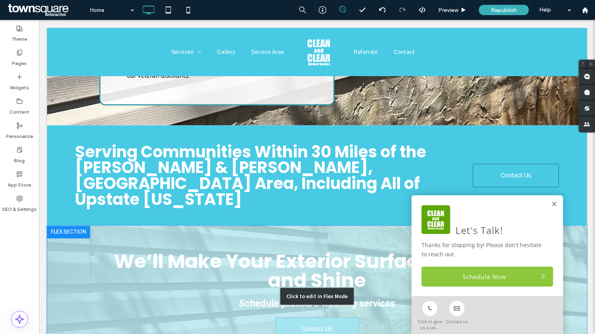
click at [244, 226] on div "Click to edit in Flex Mode" at bounding box center [317, 297] width 540 height 142
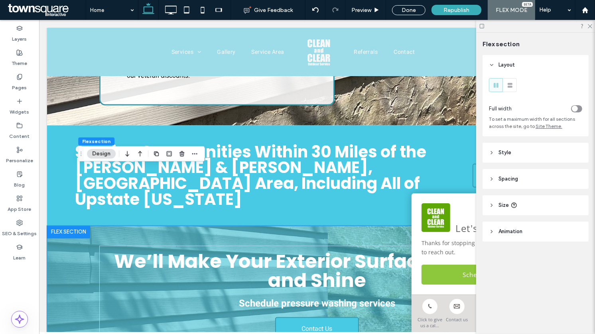
click at [197, 226] on div "We’ll Make Your Exterior Surfaces Sparkle and Shine Schedule pressure washing s…" at bounding box center [316, 297] width 478 height 142
click at [505, 155] on span "Style" at bounding box center [504, 153] width 13 height 8
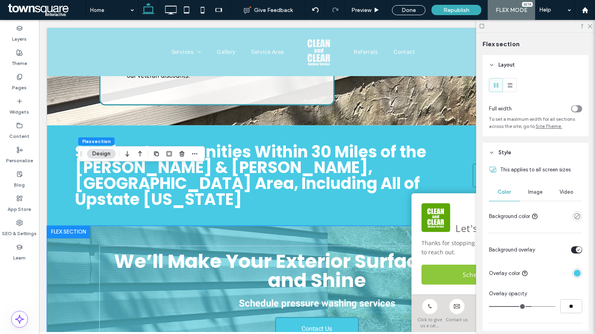
click at [576, 275] on div "rgba(72, 202, 228, 1)" at bounding box center [577, 273] width 7 height 7
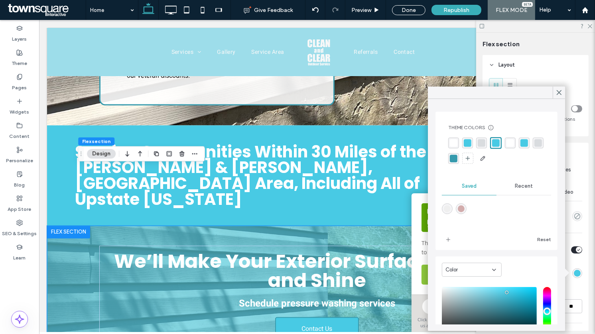
click at [452, 153] on div "rgba(54, 154, 173, 1)" at bounding box center [453, 158] width 11 height 11
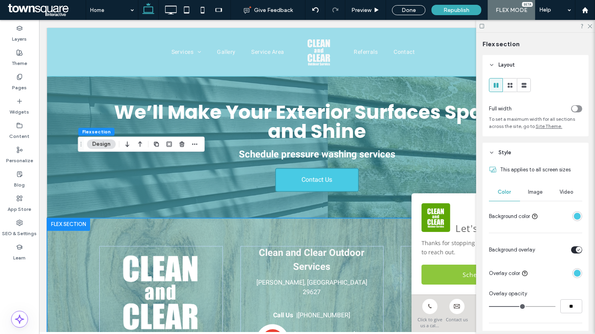
scroll to position [1342, 0]
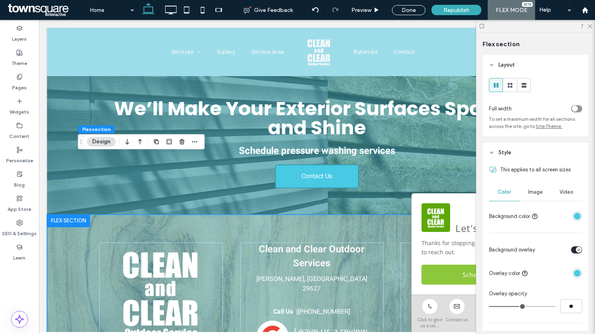
click at [578, 273] on div "rgba(72, 202, 228, 1)" at bounding box center [577, 273] width 7 height 7
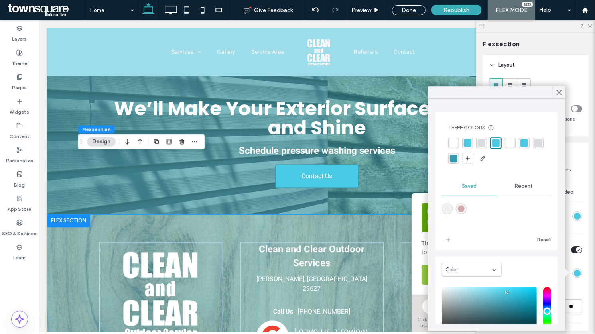
click at [455, 157] on div "rgba(54, 154, 173, 1)" at bounding box center [454, 159] width 8 height 8
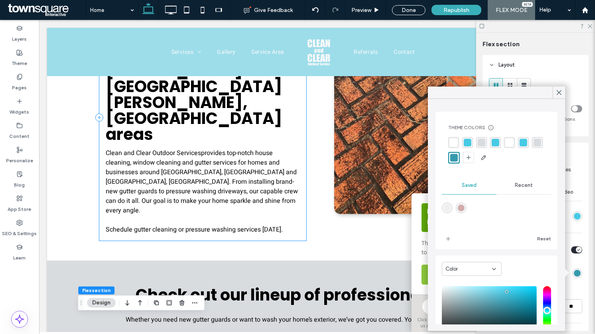
scroll to position [495, 0]
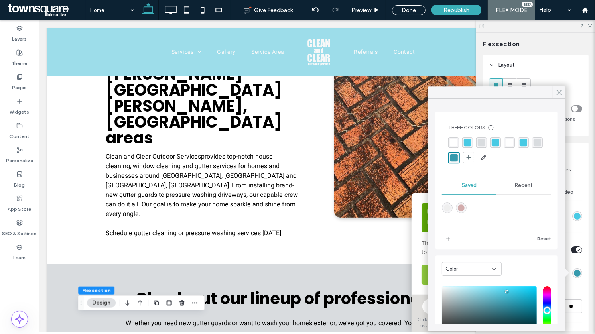
click at [559, 90] on icon at bounding box center [558, 92] width 7 height 7
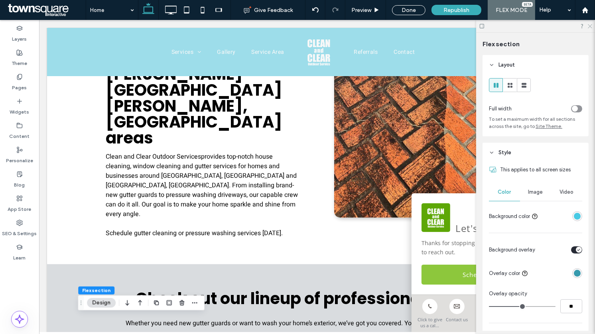
click at [588, 25] on icon at bounding box center [589, 25] width 5 height 5
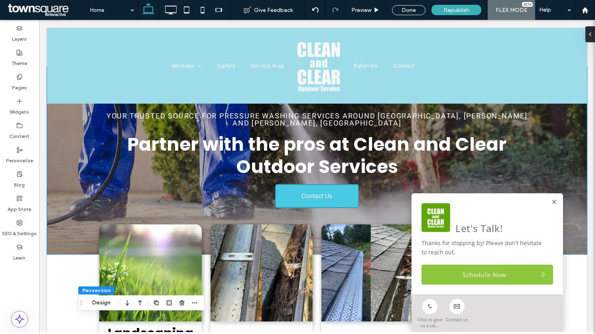
scroll to position [0, 0]
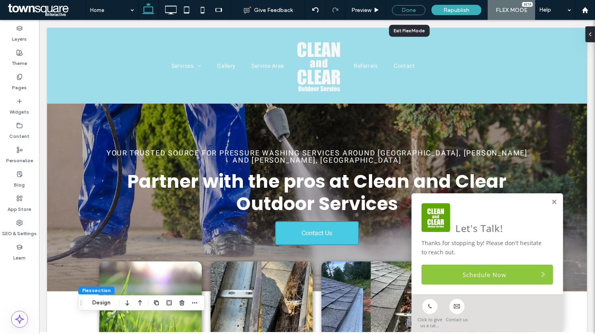
click at [417, 9] on div "Done" at bounding box center [408, 10] width 33 height 10
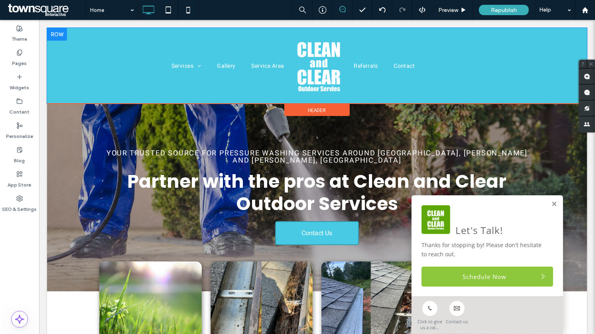
click at [51, 30] on div at bounding box center [57, 34] width 20 height 13
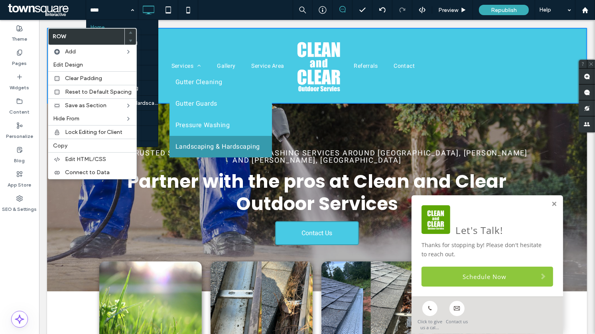
click at [172, 140] on link "Landscaping & Hardscaping" at bounding box center [220, 147] width 102 height 22
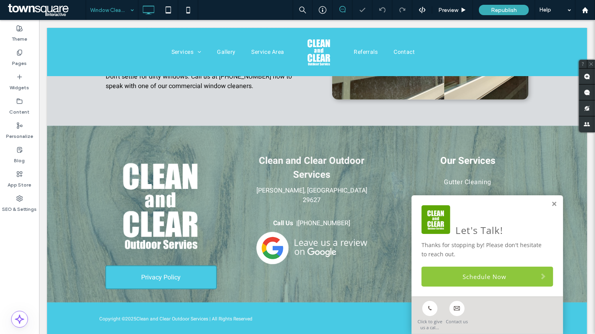
scroll to position [451, 0]
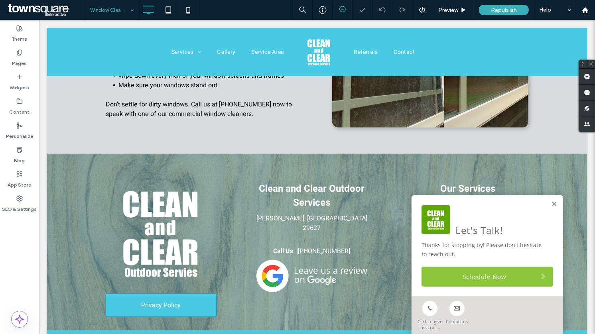
click at [114, 12] on input at bounding box center [110, 10] width 40 height 20
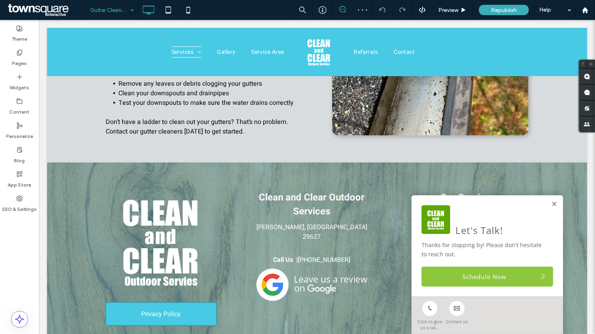
scroll to position [446, 0]
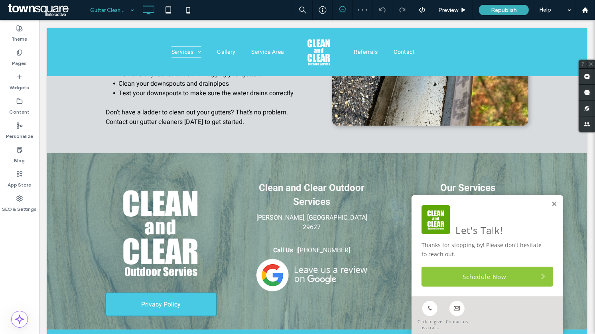
click at [112, 14] on input at bounding box center [110, 10] width 40 height 20
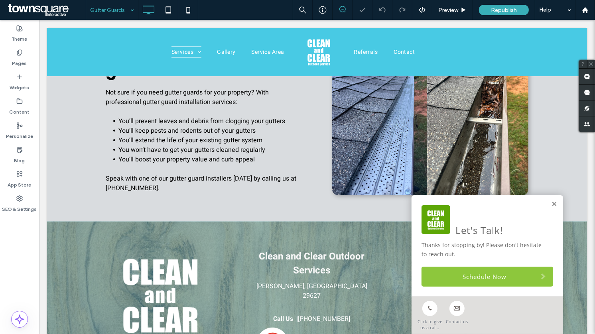
scroll to position [445, 0]
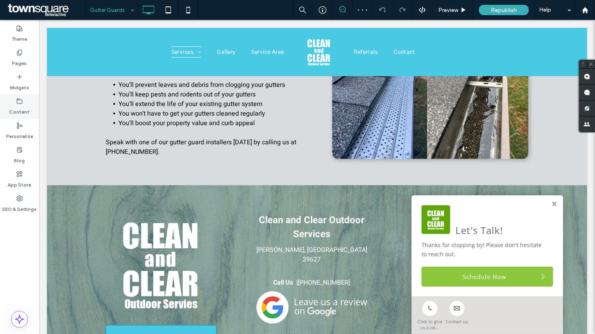
click at [20, 106] on label "Content" at bounding box center [20, 109] width 20 height 11
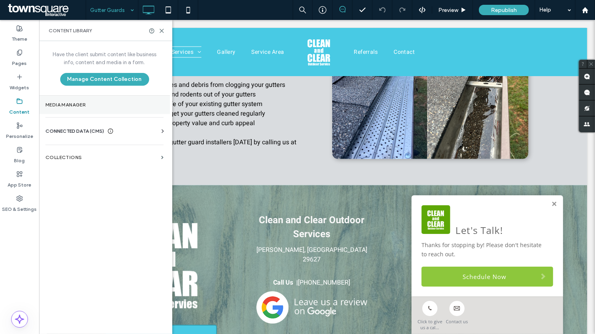
click at [69, 108] on section "Media Manager" at bounding box center [104, 105] width 131 height 18
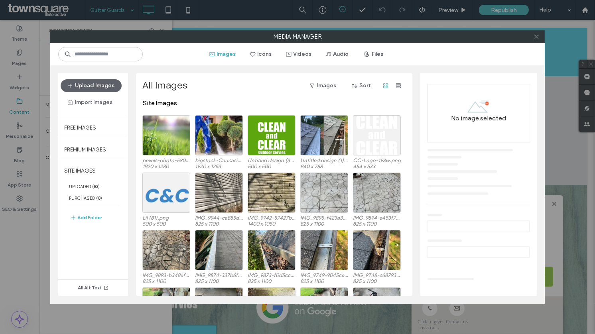
scroll to position [6, 0]
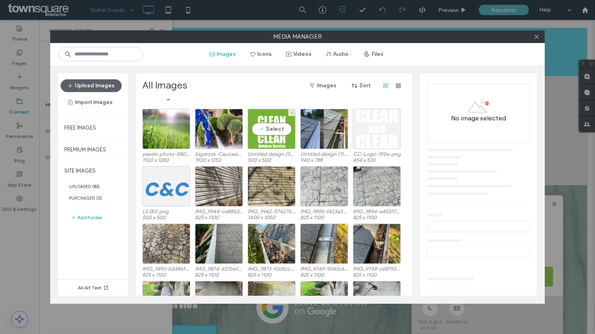
click at [275, 131] on div "Select" at bounding box center [272, 129] width 48 height 40
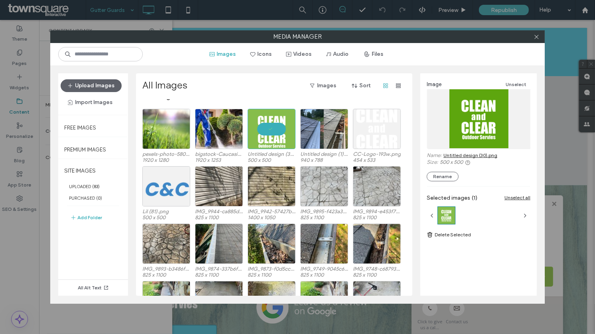
click at [466, 155] on link "Untitled design (30).png" at bounding box center [470, 155] width 54 height 6
click at [538, 36] on icon at bounding box center [536, 37] width 6 height 6
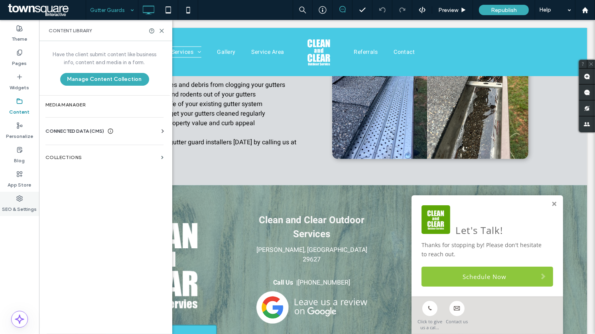
click at [20, 195] on div "SEO & Settings" at bounding box center [19, 204] width 39 height 24
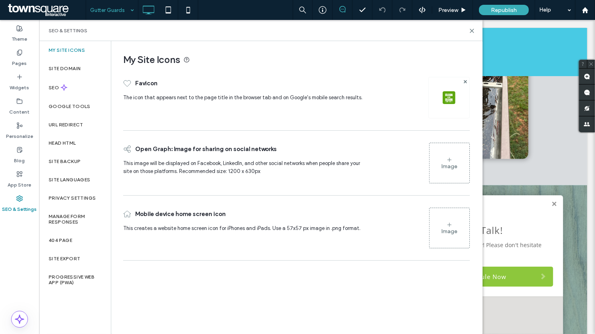
click at [453, 98] on img at bounding box center [449, 97] width 13 height 13
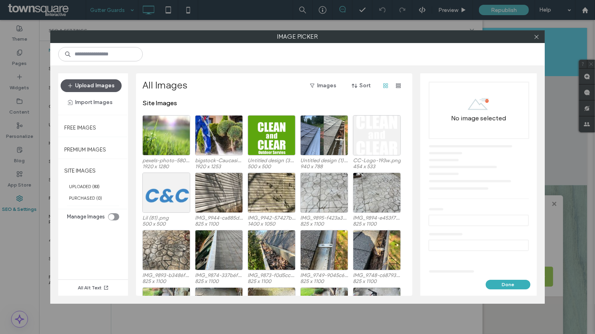
click at [91, 85] on button "Upload Images" at bounding box center [91, 85] width 61 height 13
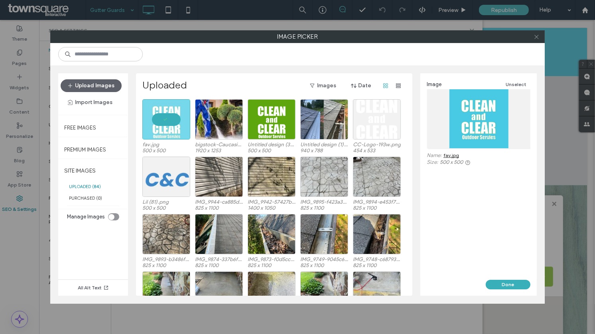
click at [536, 35] on icon at bounding box center [536, 37] width 6 height 6
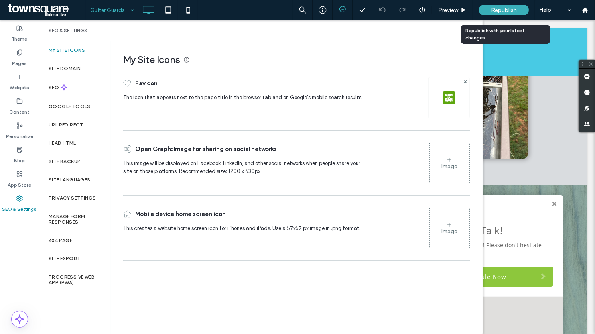
click at [512, 13] on span "Republish" at bounding box center [504, 10] width 26 height 7
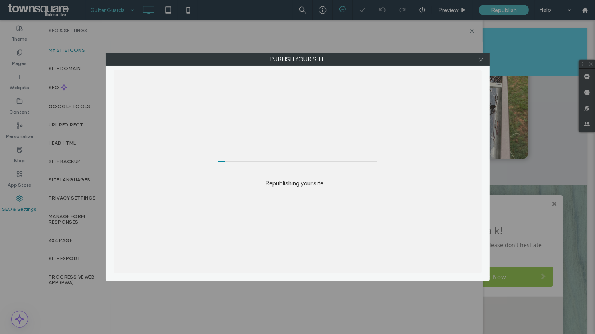
click at [481, 61] on icon at bounding box center [481, 60] width 6 height 6
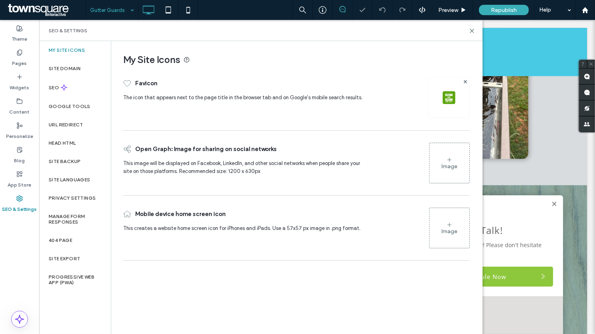
click at [448, 92] on img at bounding box center [449, 97] width 13 height 13
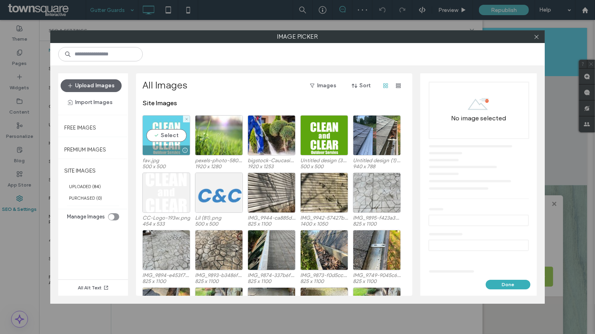
click at [170, 134] on div "Select" at bounding box center [166, 135] width 48 height 40
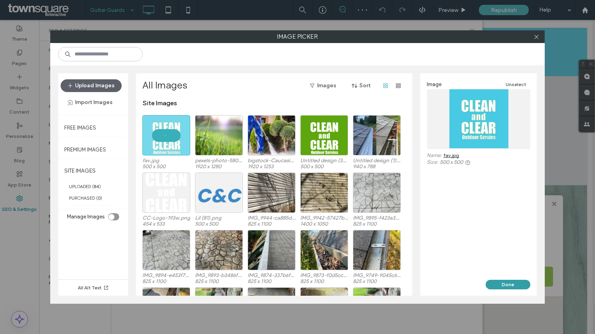
click at [501, 285] on button "Done" at bounding box center [508, 285] width 45 height 10
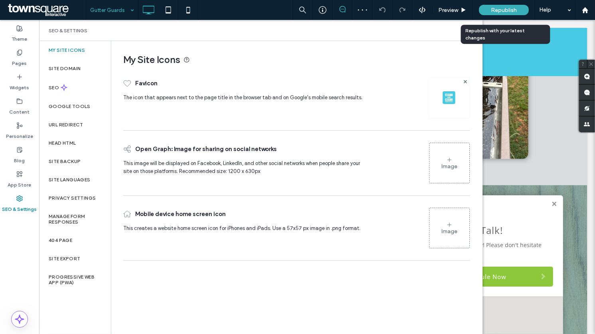
click at [511, 7] on span "Republish" at bounding box center [504, 10] width 26 height 7
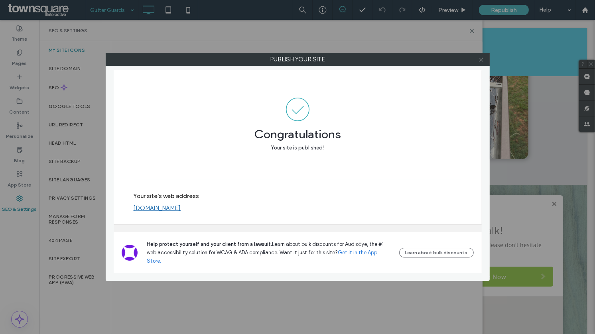
click at [484, 60] on icon at bounding box center [481, 60] width 6 height 6
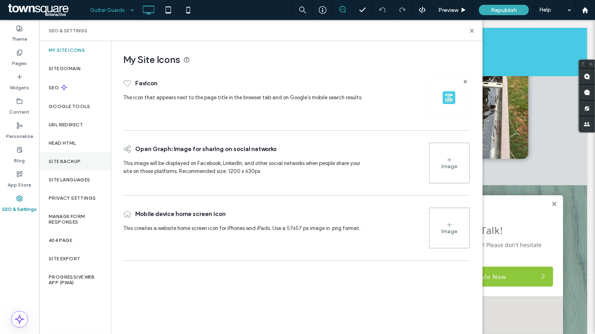
click at [56, 161] on label "Site Backup" at bounding box center [65, 162] width 32 height 6
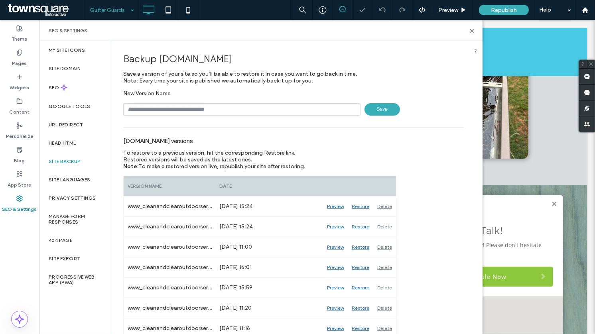
click at [177, 107] on input "text" at bounding box center [241, 109] width 237 height 12
paste input "******"
type input "*********"
click at [376, 109] on span "Save" at bounding box center [381, 109] width 35 height 12
click at [583, 9] on use at bounding box center [585, 10] width 6 height 6
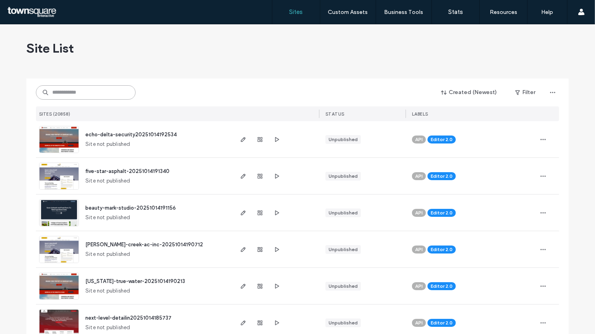
click at [64, 94] on input at bounding box center [86, 92] width 100 height 14
paste input "**********"
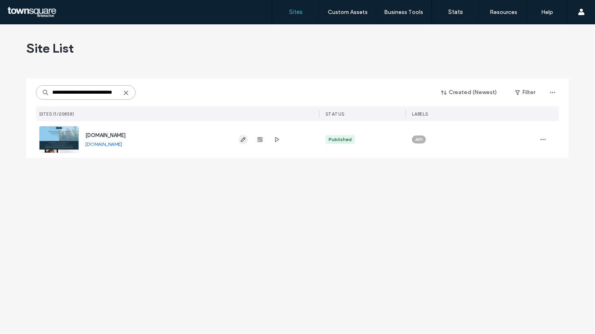
type input "**********"
click at [242, 141] on icon "button" at bounding box center [243, 139] width 6 height 6
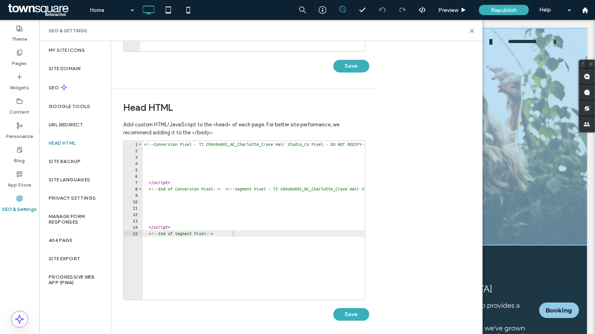
type textarea "**********"
click at [252, 232] on div "<!-- Conversion Pixel - TI CRAVEH001_NC_Charlotte_Crave Hair Studio_CV Pixel - …" at bounding box center [456, 227] width 629 height 172
paste textarea "**********"
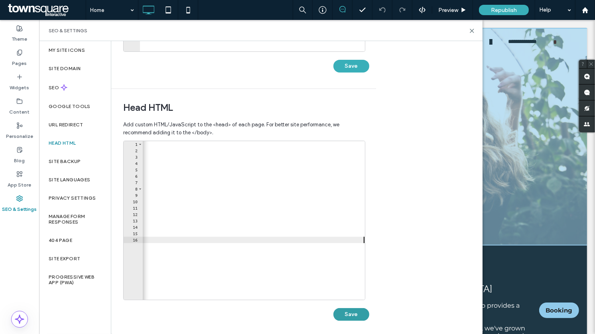
type textarea "**********"
click at [345, 315] on button "Save" at bounding box center [351, 314] width 36 height 13
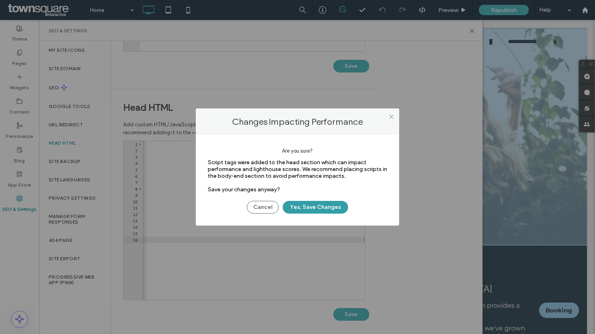
click at [323, 202] on button "Yes, Save Changes" at bounding box center [315, 207] width 65 height 13
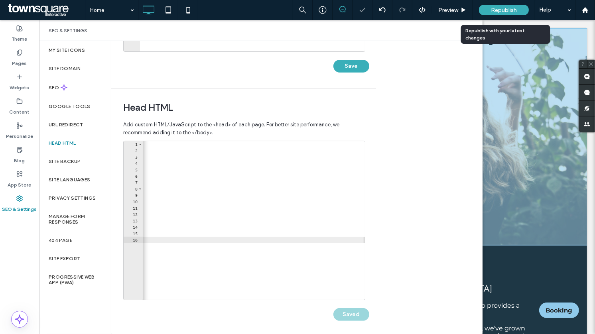
click at [501, 12] on span "Republish" at bounding box center [504, 10] width 26 height 7
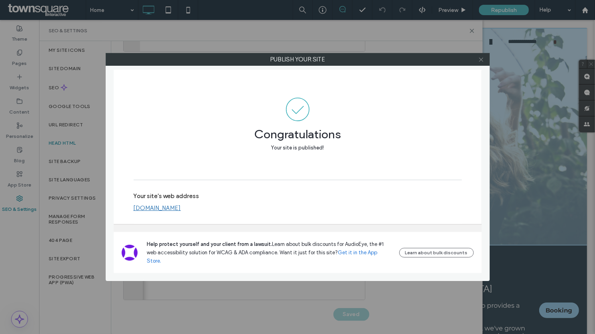
click at [484, 57] on icon at bounding box center [481, 60] width 6 height 6
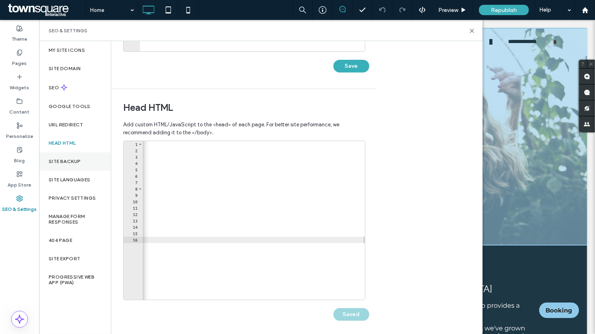
click at [81, 154] on div "Site Backup" at bounding box center [75, 161] width 72 height 18
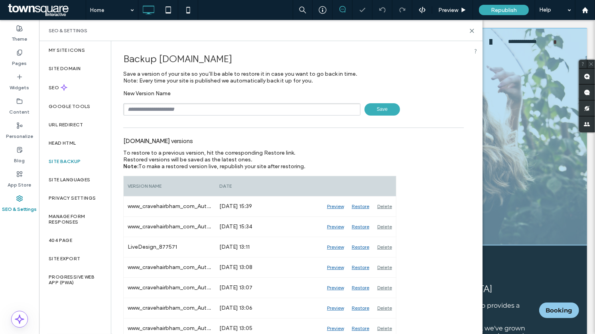
click at [175, 104] on input "text" at bounding box center [241, 109] width 237 height 12
paste input "******"
type input "*********"
click at [380, 110] on span "Save" at bounding box center [381, 109] width 35 height 12
click at [471, 28] on icon at bounding box center [472, 31] width 6 height 6
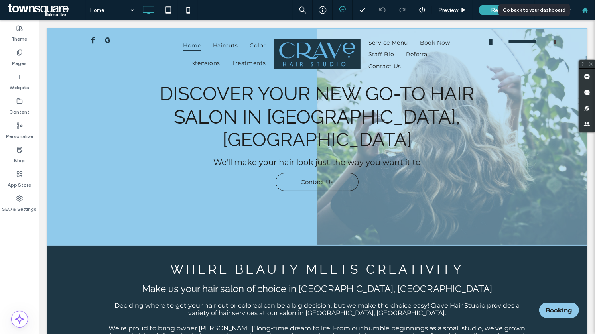
click at [582, 16] on div at bounding box center [585, 10] width 20 height 20
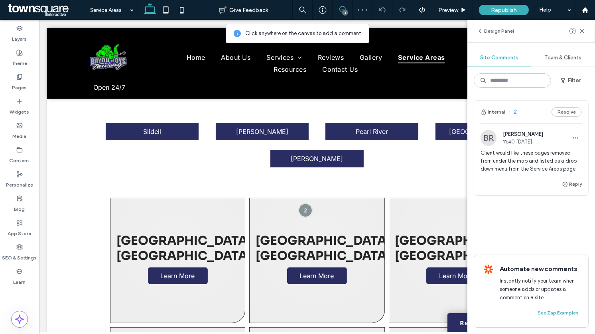
scroll to position [393, 0]
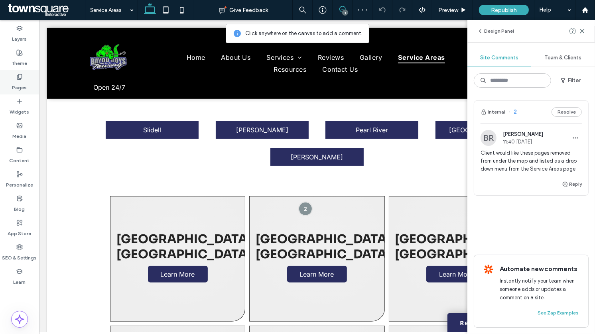
click at [27, 84] on div "Pages" at bounding box center [19, 82] width 39 height 24
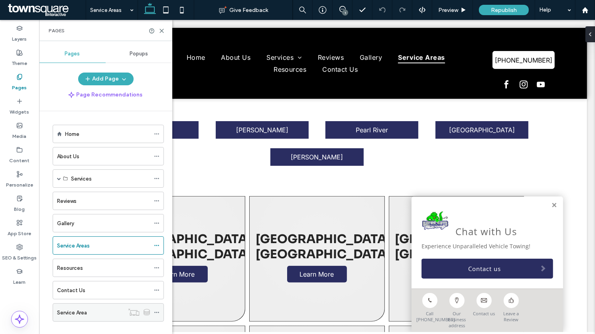
click at [156, 310] on icon at bounding box center [157, 313] width 6 height 6
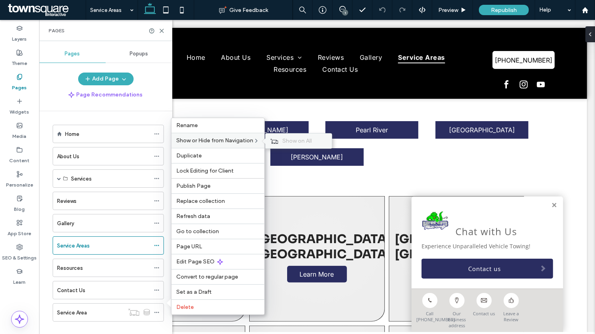
click at [278, 143] on icon at bounding box center [274, 141] width 8 height 6
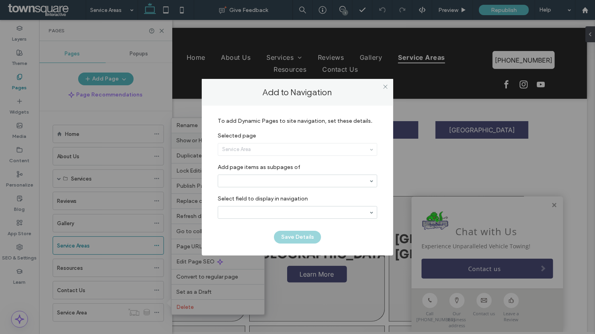
click at [264, 174] on section at bounding box center [297, 181] width 159 height 21
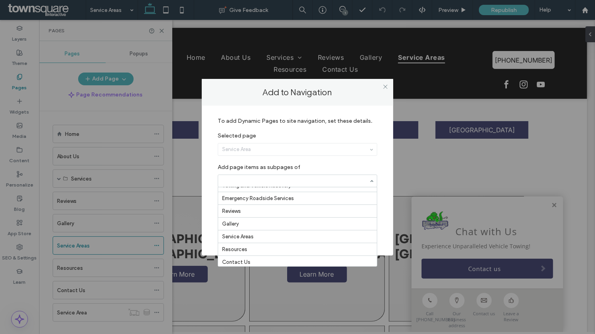
scroll to position [49, 0]
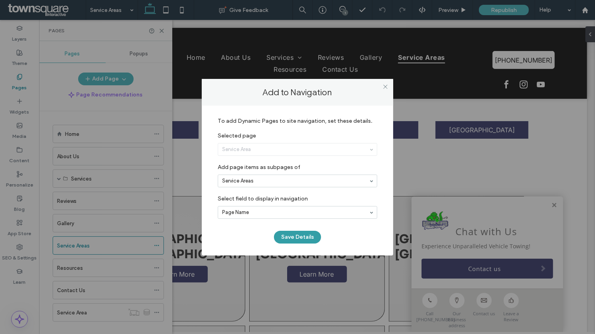
click at [288, 232] on button "Save Details" at bounding box center [297, 237] width 47 height 13
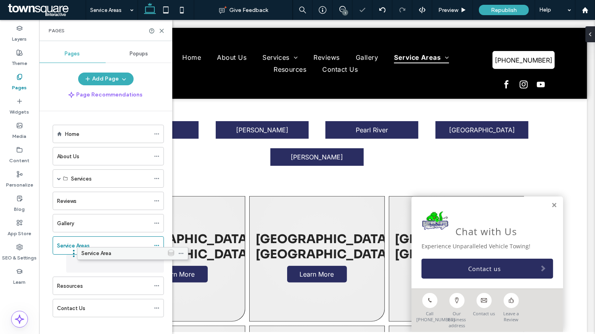
drag, startPoint x: 77, startPoint y: 311, endPoint x: 101, endPoint y: 256, distance: 60.1
click at [162, 29] on icon at bounding box center [162, 31] width 6 height 6
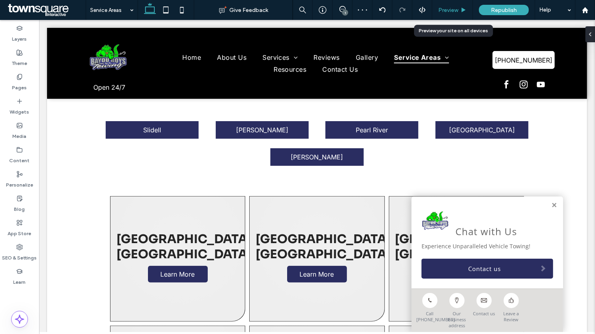
click at [445, 14] on div "Preview" at bounding box center [452, 10] width 41 height 20
click at [452, 14] on div "Preview" at bounding box center [452, 10] width 41 height 20
click at [461, 9] on icon at bounding box center [463, 10] width 6 height 6
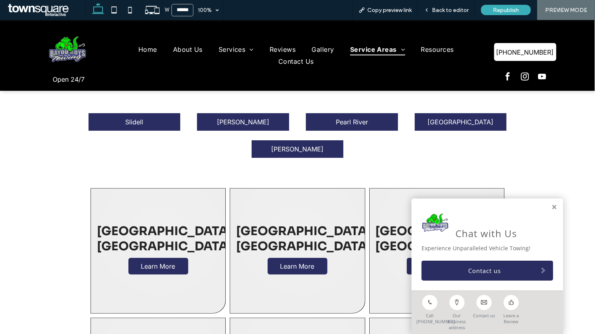
scroll to position [385, 0]
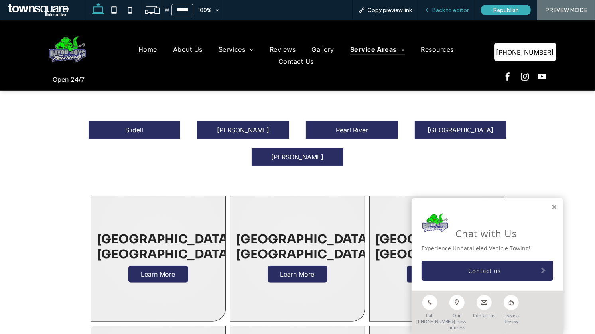
click at [441, 13] on div "Back to editor" at bounding box center [446, 10] width 57 height 20
click at [448, 14] on div "Back to editor" at bounding box center [446, 10] width 57 height 20
click at [553, 211] on link at bounding box center [554, 207] width 6 height 7
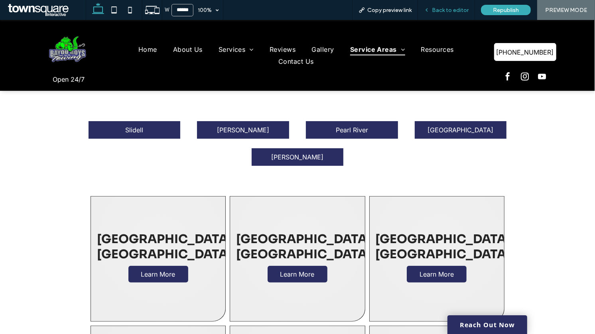
click at [450, 4] on div "Back to editor" at bounding box center [446, 10] width 57 height 20
click at [449, 9] on span "Back to editor" at bounding box center [450, 10] width 37 height 7
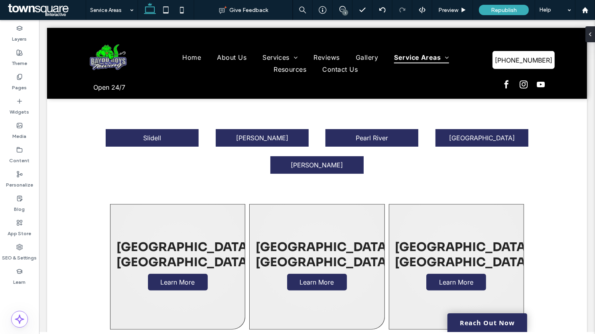
scroll to position [393, 0]
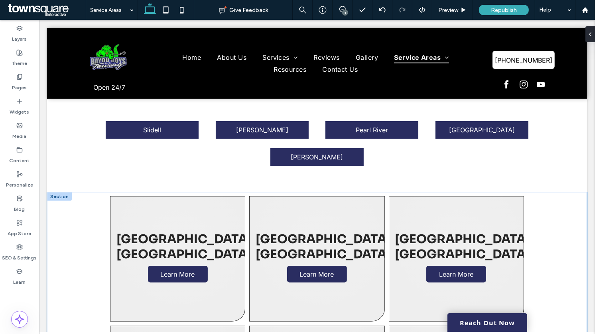
click at [74, 212] on div "Abita Springs, LA Learn More Covington, LA Learn More Mandeville, LA Learn More…" at bounding box center [317, 323] width 540 height 263
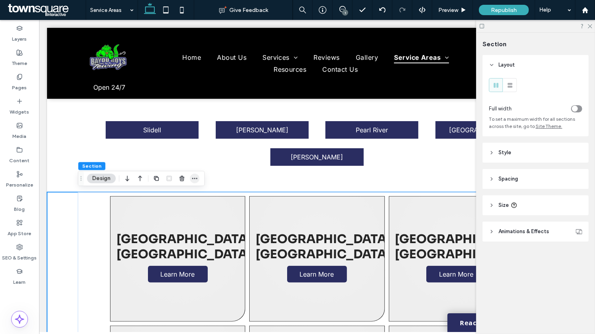
click at [194, 179] on icon "button" at bounding box center [194, 178] width 6 height 6
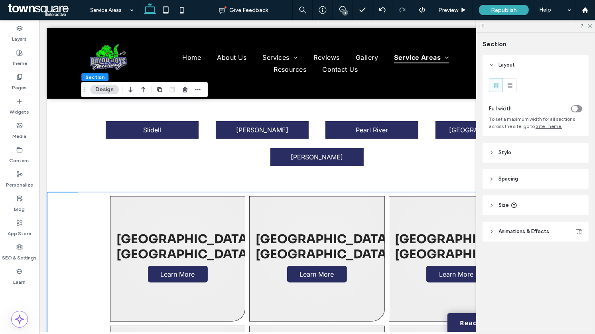
drag, startPoint x: 79, startPoint y: 178, endPoint x: 81, endPoint y: 81, distance: 97.7
click at [81, 87] on icon "Drag" at bounding box center [84, 90] width 6 height 6
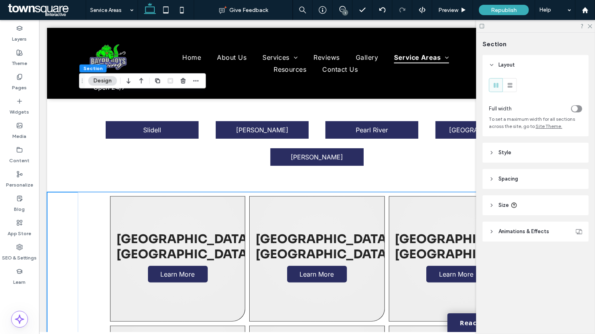
click at [190, 81] on div at bounding box center [177, 81] width 48 height 14
click at [197, 81] on use "button" at bounding box center [195, 80] width 5 height 1
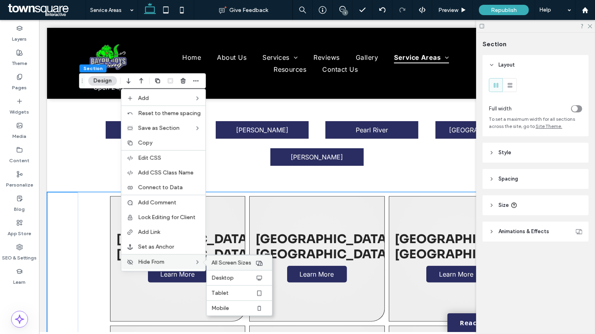
click at [224, 263] on span "All Screen Sizes" at bounding box center [231, 263] width 40 height 7
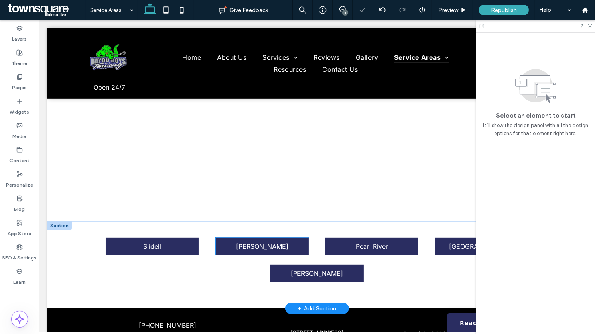
scroll to position [115, 0]
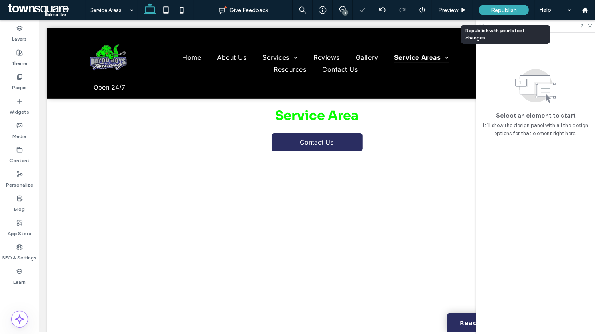
click at [484, 6] on div "Republish" at bounding box center [504, 10] width 50 height 10
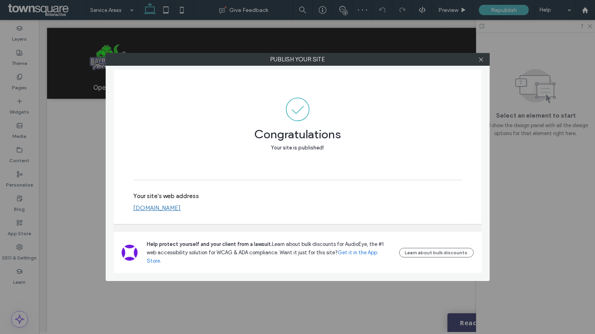
click at [181, 212] on link "www.bayouboystowing.com" at bounding box center [157, 208] width 47 height 7
click at [481, 59] on use at bounding box center [481, 59] width 4 height 4
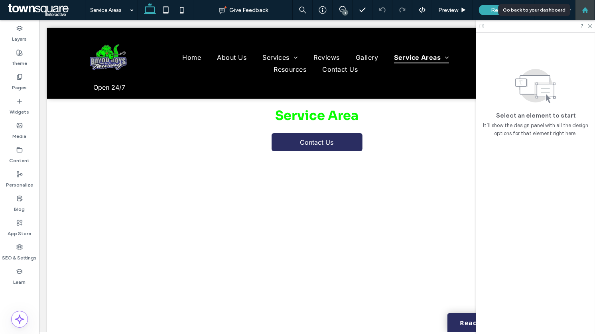
click at [583, 6] on div at bounding box center [585, 10] width 20 height 20
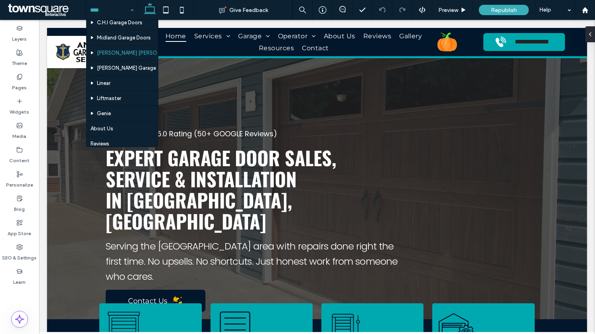
scroll to position [140, 0]
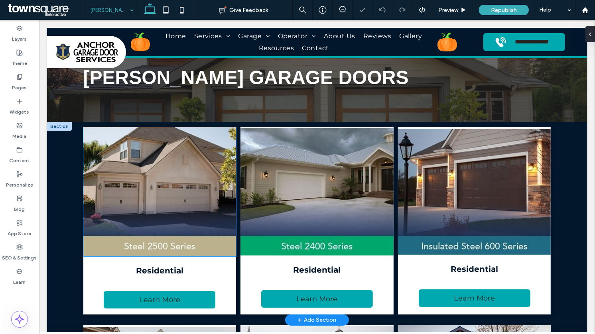
scroll to position [32, 0]
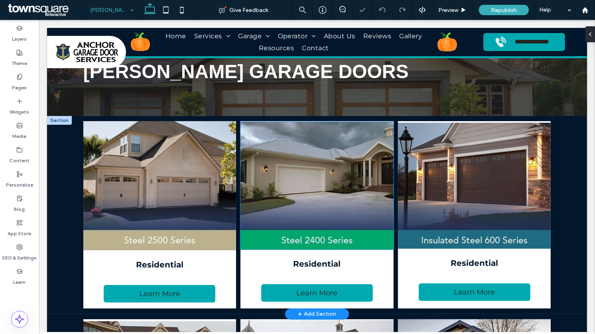
click at [250, 183] on img at bounding box center [316, 186] width 153 height 128
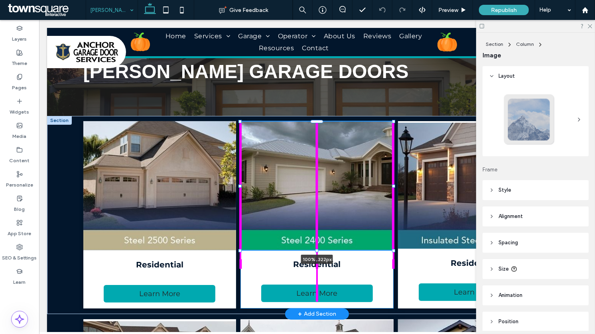
click at [313, 250] on div "Residential Learn More 100% , 322px Residential Learn More Residential Learn Mo…" at bounding box center [316, 215] width 478 height 198
type input "***"
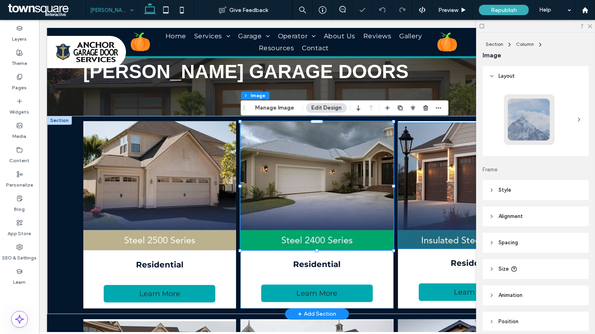
click at [427, 211] on img at bounding box center [473, 186] width 153 height 126
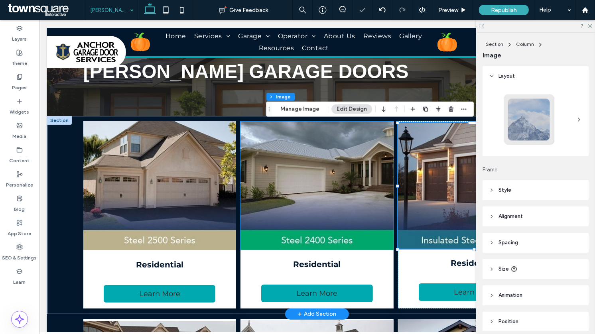
click at [368, 165] on img at bounding box center [316, 186] width 153 height 128
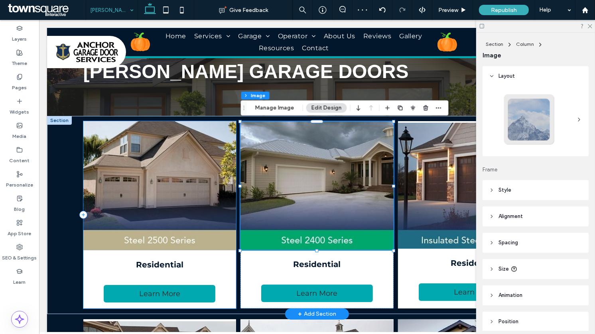
click at [233, 273] on div "Residential Learn More" at bounding box center [159, 214] width 153 height 187
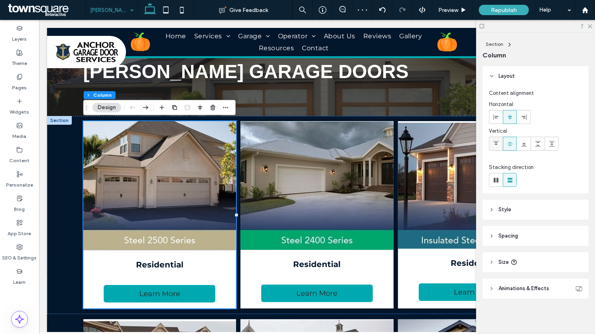
click at [498, 144] on icon at bounding box center [496, 144] width 6 height 6
click at [402, 262] on h4 "Residential" at bounding box center [473, 263] width 153 height 10
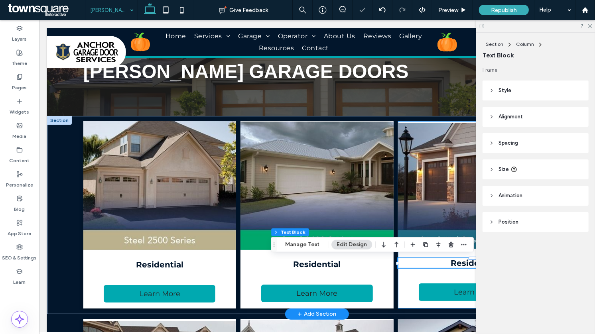
click at [404, 282] on div "Residential Learn More" at bounding box center [473, 214] width 153 height 187
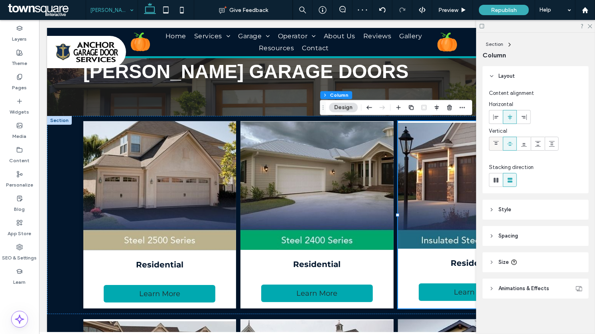
click at [495, 146] on icon at bounding box center [496, 144] width 6 height 6
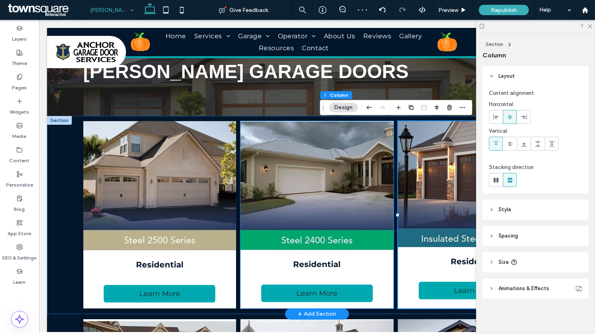
click at [386, 273] on div "Residential Learn More" at bounding box center [316, 214] width 153 height 187
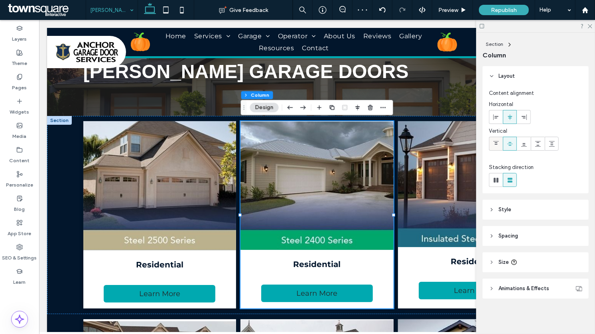
click at [494, 146] on icon at bounding box center [496, 144] width 6 height 6
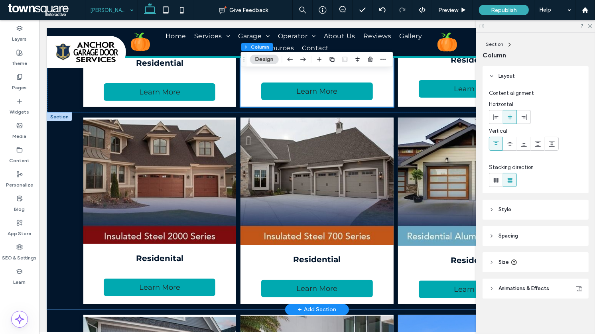
scroll to position [240, 0]
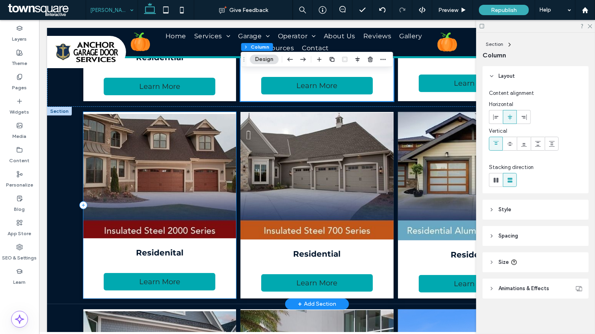
click at [227, 269] on div "Residenital Learn More" at bounding box center [159, 205] width 153 height 187
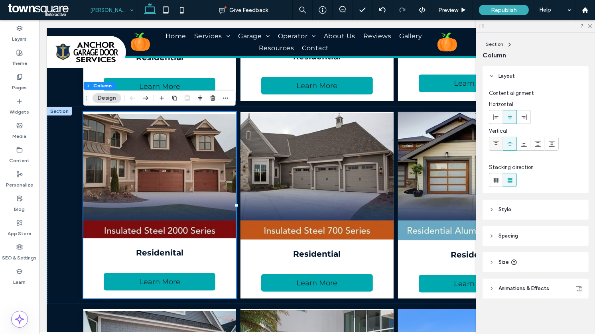
click at [496, 142] on use at bounding box center [496, 143] width 6 height 4
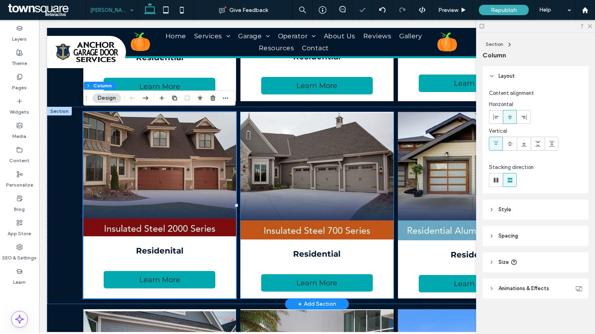
click at [391, 263] on div "Residential Learn More" at bounding box center [316, 205] width 153 height 187
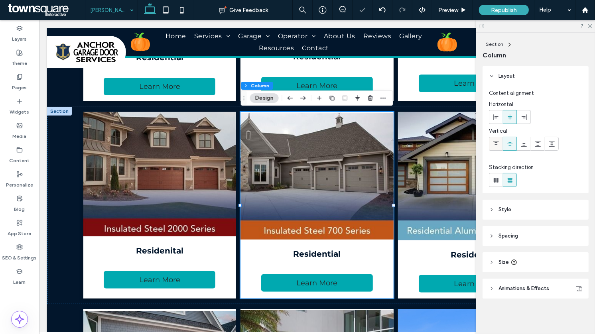
click at [498, 148] on span at bounding box center [496, 143] width 6 height 13
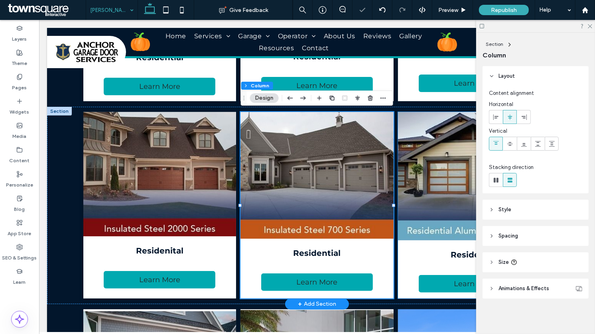
click at [411, 265] on div "Residential Learn More" at bounding box center [473, 205] width 153 height 187
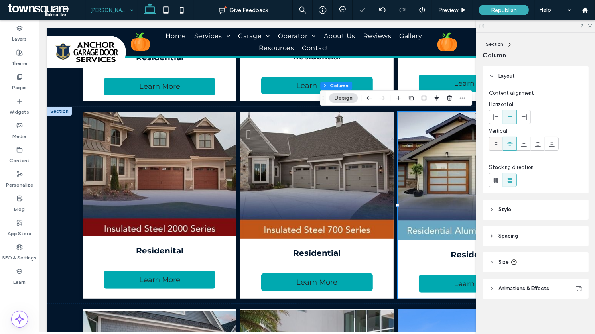
click at [496, 146] on icon at bounding box center [496, 144] width 6 height 6
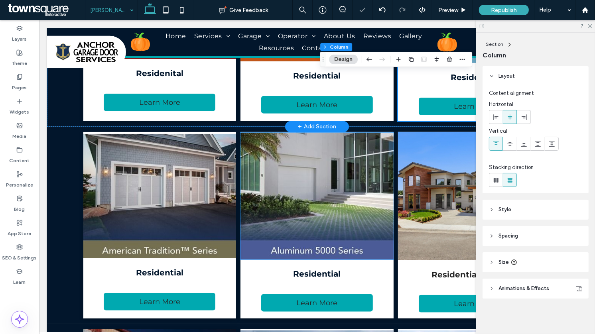
scroll to position [441, 0]
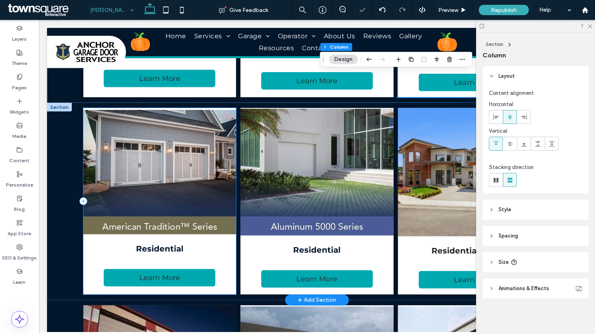
click at [226, 260] on div "Residential Learn More" at bounding box center [159, 201] width 153 height 187
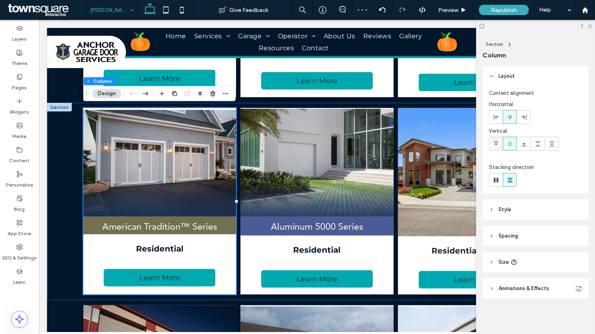
click at [494, 144] on icon at bounding box center [496, 144] width 6 height 6
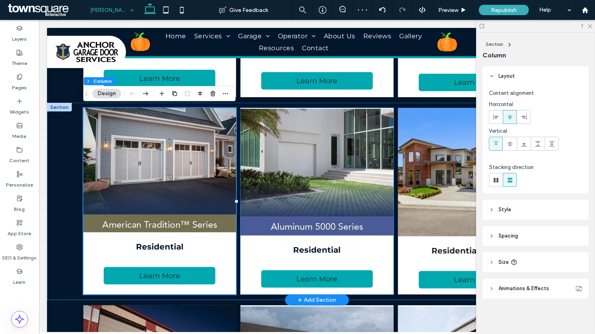
click at [385, 256] on div "Residential Learn More" at bounding box center [316, 201] width 153 height 187
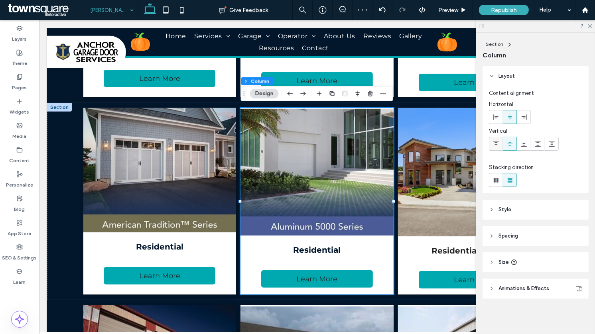
click at [498, 145] on icon at bounding box center [496, 144] width 6 height 6
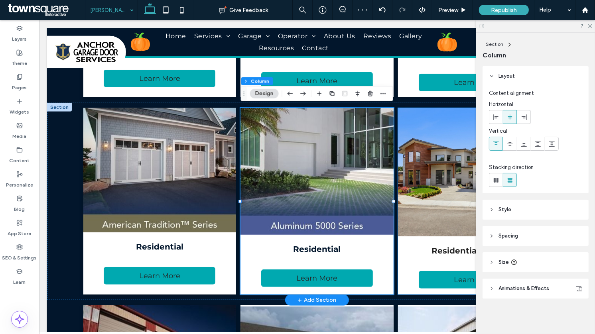
click at [414, 258] on div "Residential Full Line Learn More" at bounding box center [473, 201] width 153 height 187
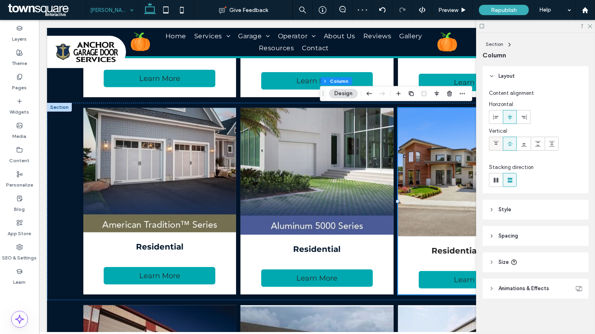
click at [493, 148] on span at bounding box center [496, 143] width 6 height 13
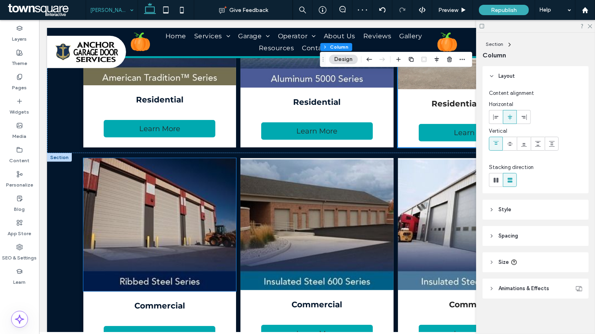
scroll to position [609, 0]
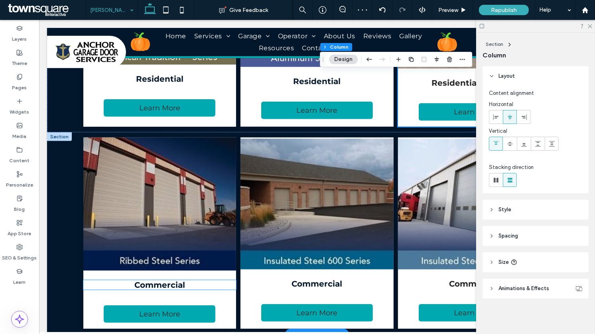
click at [230, 282] on h4 "Commercial" at bounding box center [159, 285] width 153 height 10
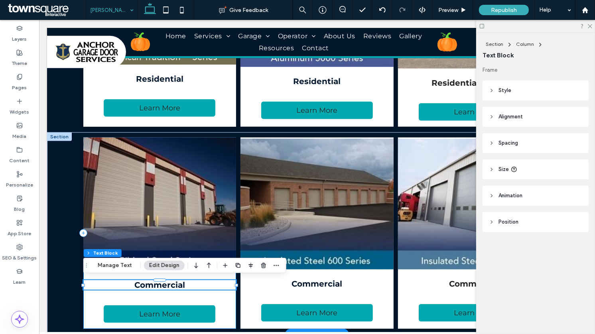
click at [228, 319] on div "Commercial Learn More" at bounding box center [159, 233] width 153 height 191
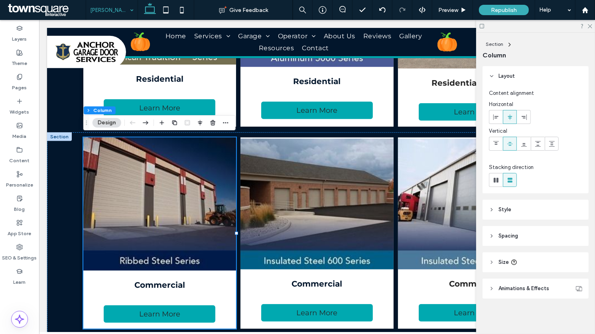
click at [494, 151] on div "Content alignment Horizontal Vertical" at bounding box center [535, 121] width 93 height 65
click at [494, 144] on icon at bounding box center [496, 144] width 6 height 6
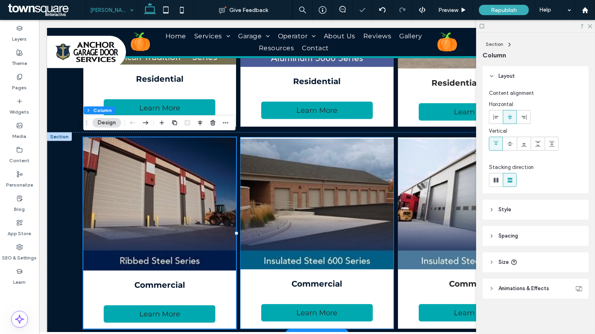
click at [387, 309] on div "Commercial Learn More" at bounding box center [316, 233] width 153 height 191
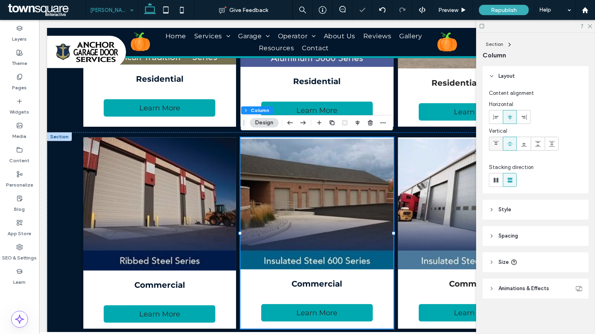
click at [494, 142] on icon at bounding box center [496, 144] width 6 height 6
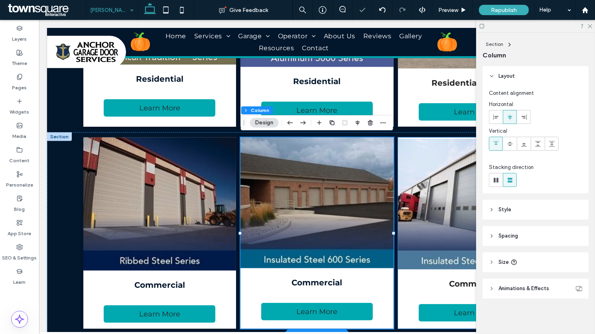
click at [404, 296] on div "Commercial Learn More" at bounding box center [473, 233] width 153 height 191
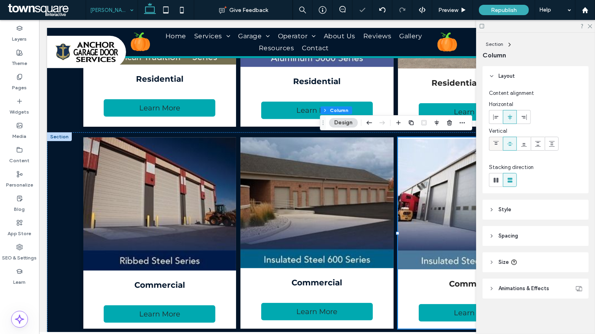
click at [493, 143] on icon at bounding box center [496, 144] width 6 height 6
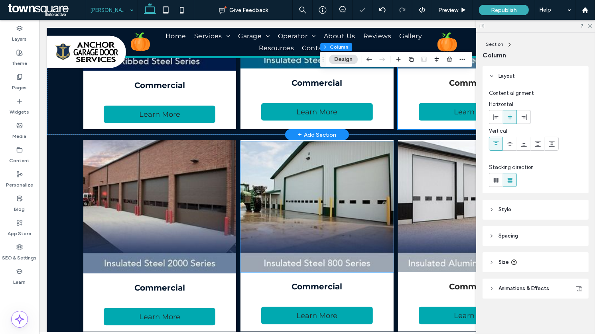
scroll to position [810, 0]
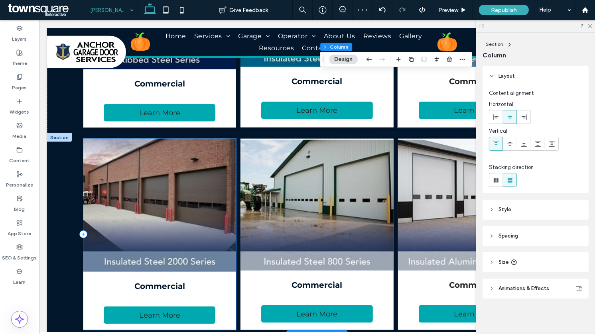
click at [230, 295] on div "Commercial Learn More" at bounding box center [159, 234] width 153 height 191
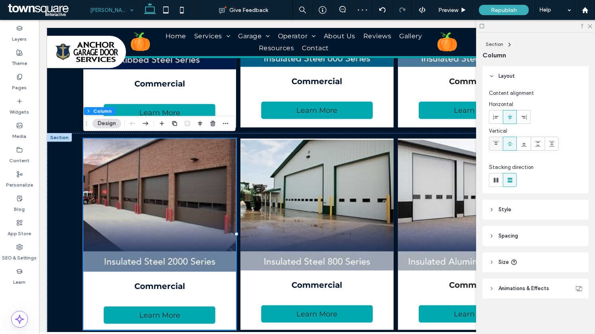
click at [494, 145] on icon at bounding box center [496, 144] width 6 height 6
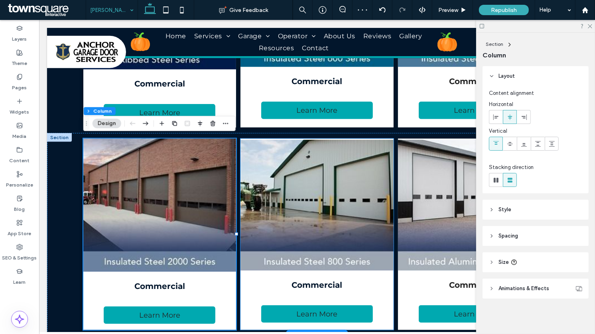
click at [386, 311] on div "Commercial Learn More" at bounding box center [316, 234] width 153 height 191
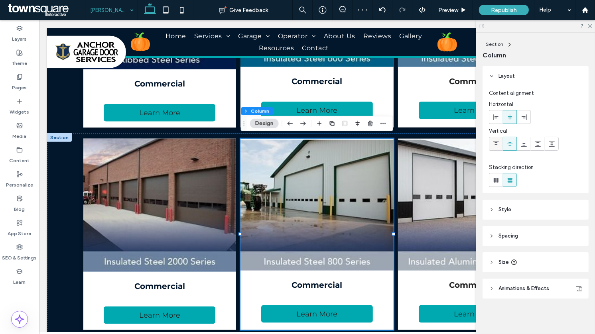
click at [494, 147] on span at bounding box center [496, 143] width 6 height 13
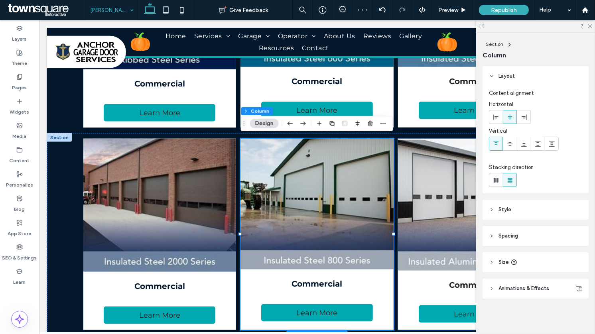
click at [399, 316] on div "Commercial Learn More" at bounding box center [473, 234] width 153 height 191
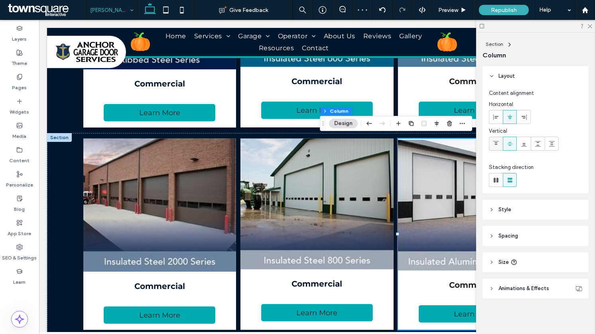
click at [502, 146] on div at bounding box center [495, 143] width 13 height 13
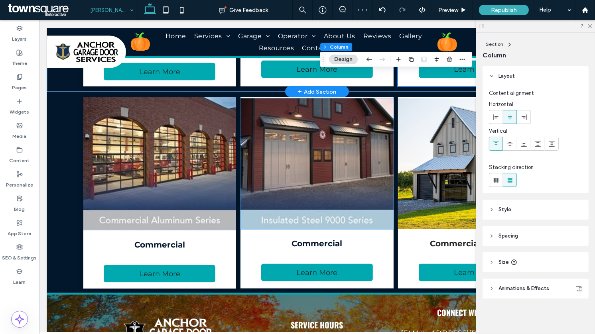
scroll to position [1061, 0]
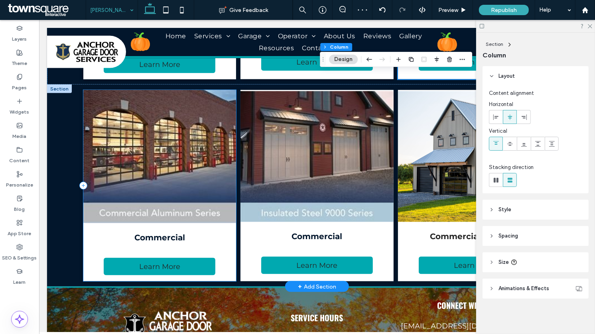
click at [221, 258] on div "Commercial Learn More" at bounding box center [159, 185] width 153 height 191
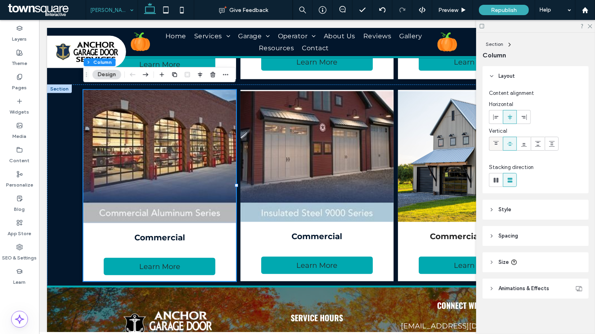
click at [495, 148] on span at bounding box center [496, 143] width 6 height 13
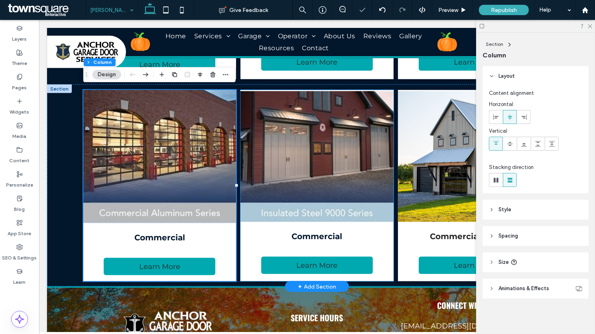
click at [389, 256] on div "Commercial Learn More" at bounding box center [316, 185] width 153 height 191
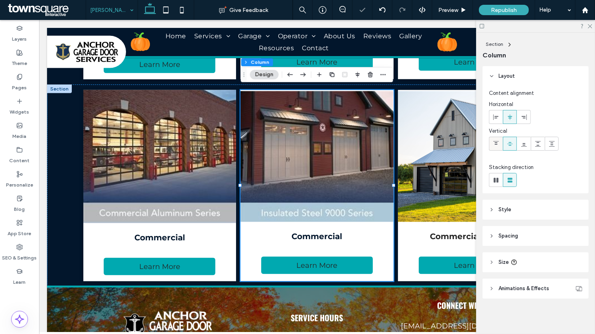
click at [495, 147] on span at bounding box center [496, 143] width 6 height 13
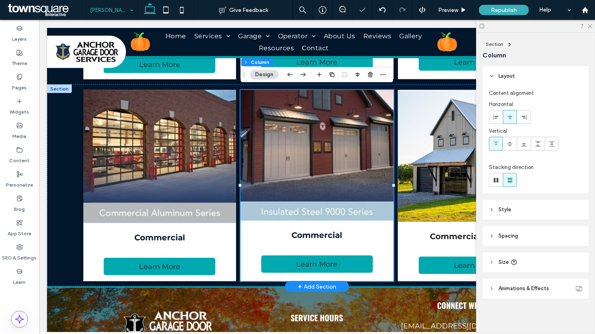
click at [403, 262] on div "Commercial Full Line Learn More" at bounding box center [473, 185] width 153 height 191
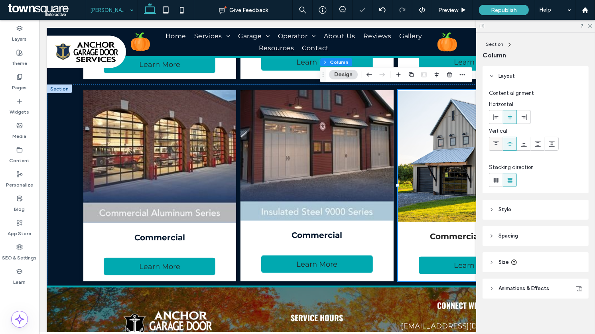
click at [493, 147] on span at bounding box center [496, 143] width 6 height 13
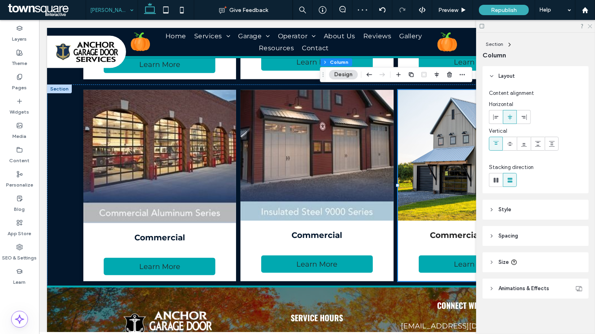
click at [590, 25] on icon at bounding box center [589, 25] width 5 height 5
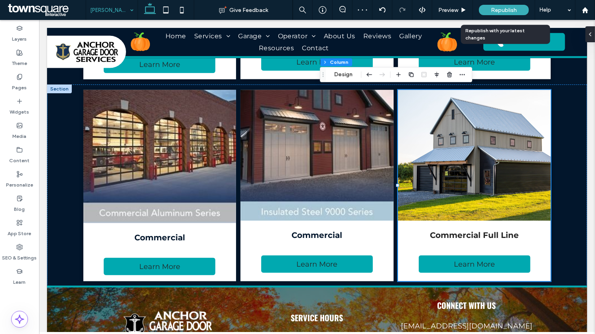
click at [495, 9] on span "Republish" at bounding box center [504, 10] width 26 height 7
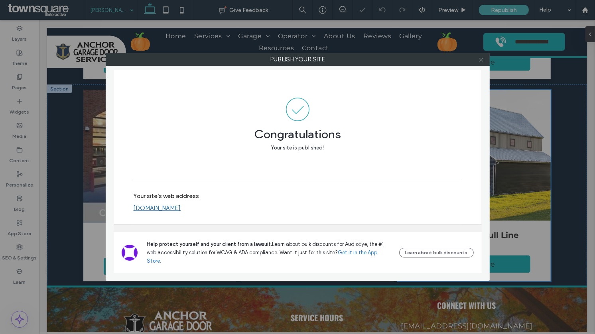
click at [480, 60] on use at bounding box center [481, 59] width 4 height 4
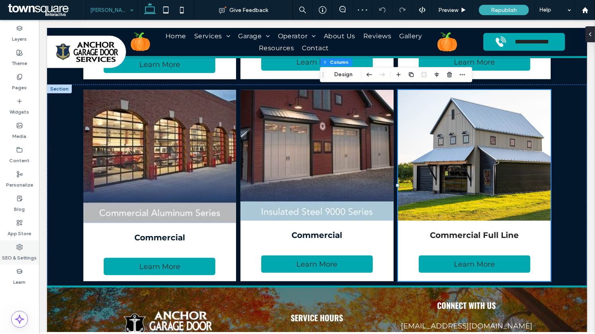
click at [9, 257] on label "SEO & Settings" at bounding box center [19, 255] width 35 height 11
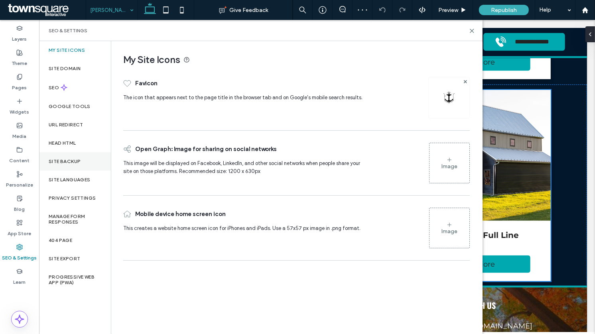
click at [75, 162] on label "Site Backup" at bounding box center [65, 162] width 32 height 6
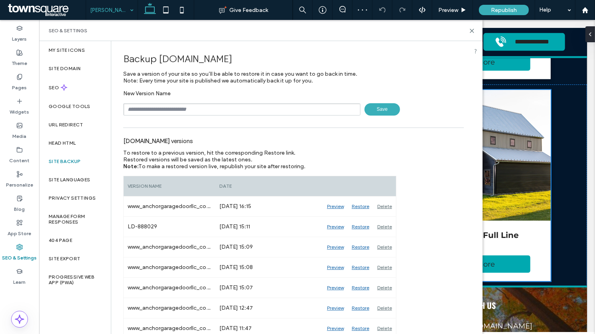
click at [138, 109] on input "text" at bounding box center [241, 109] width 237 height 12
paste input "******"
type input "*********"
click at [382, 105] on span "Save" at bounding box center [381, 109] width 35 height 12
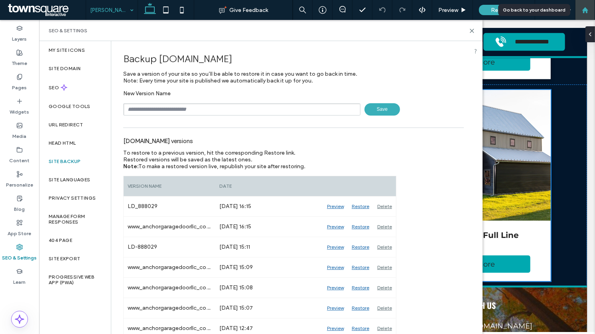
click at [588, 9] on icon at bounding box center [585, 10] width 7 height 7
